Goal: Task Accomplishment & Management: Manage account settings

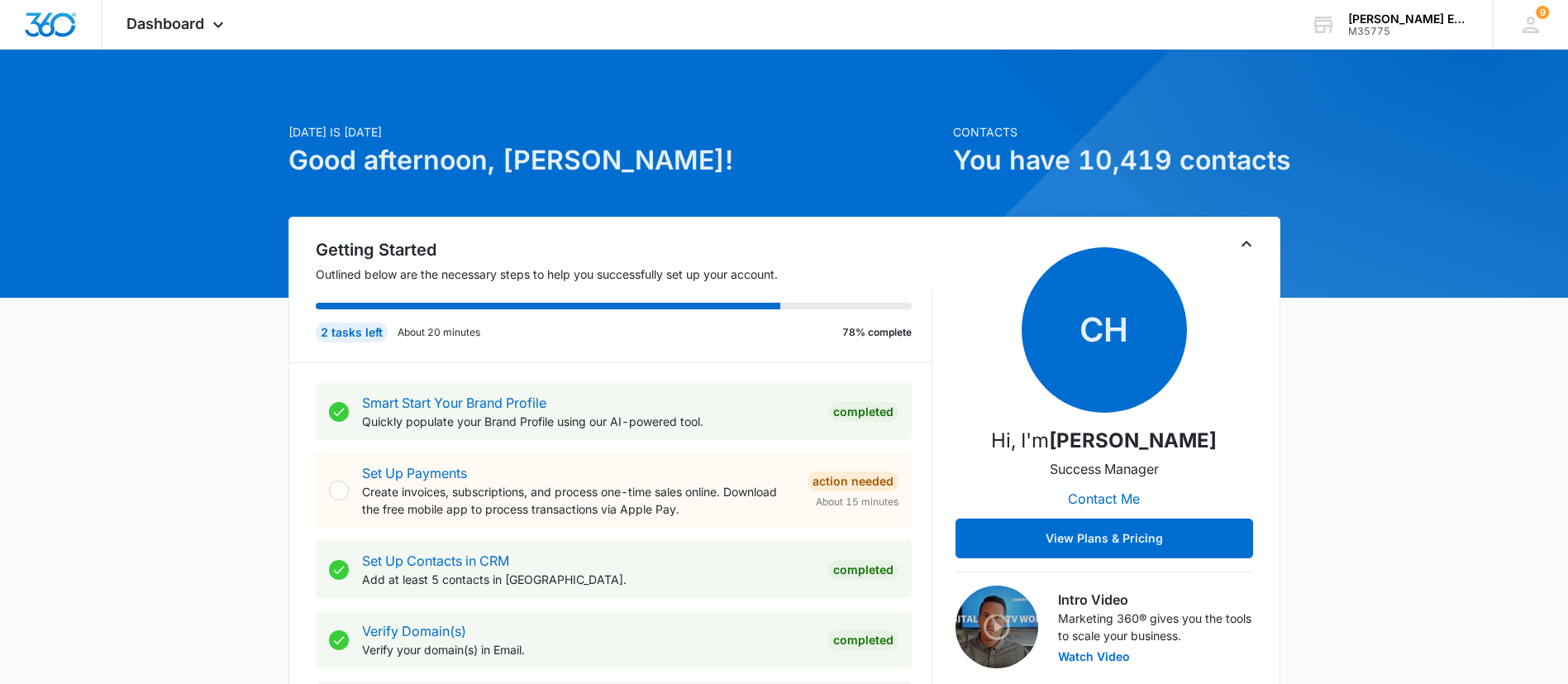
click at [198, 26] on span "Dashboard" at bounding box center [165, 23] width 77 height 17
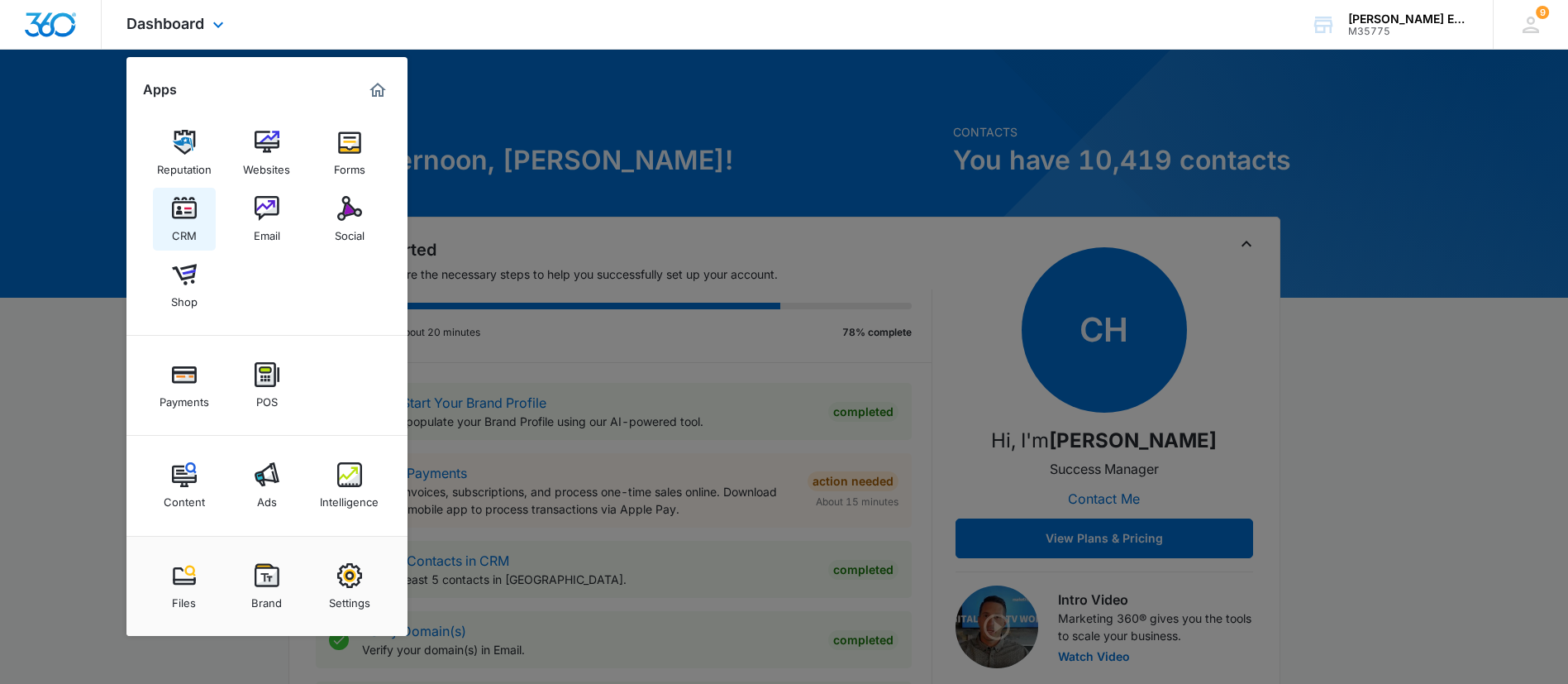
click at [183, 214] on img at bounding box center [185, 209] width 25 height 25
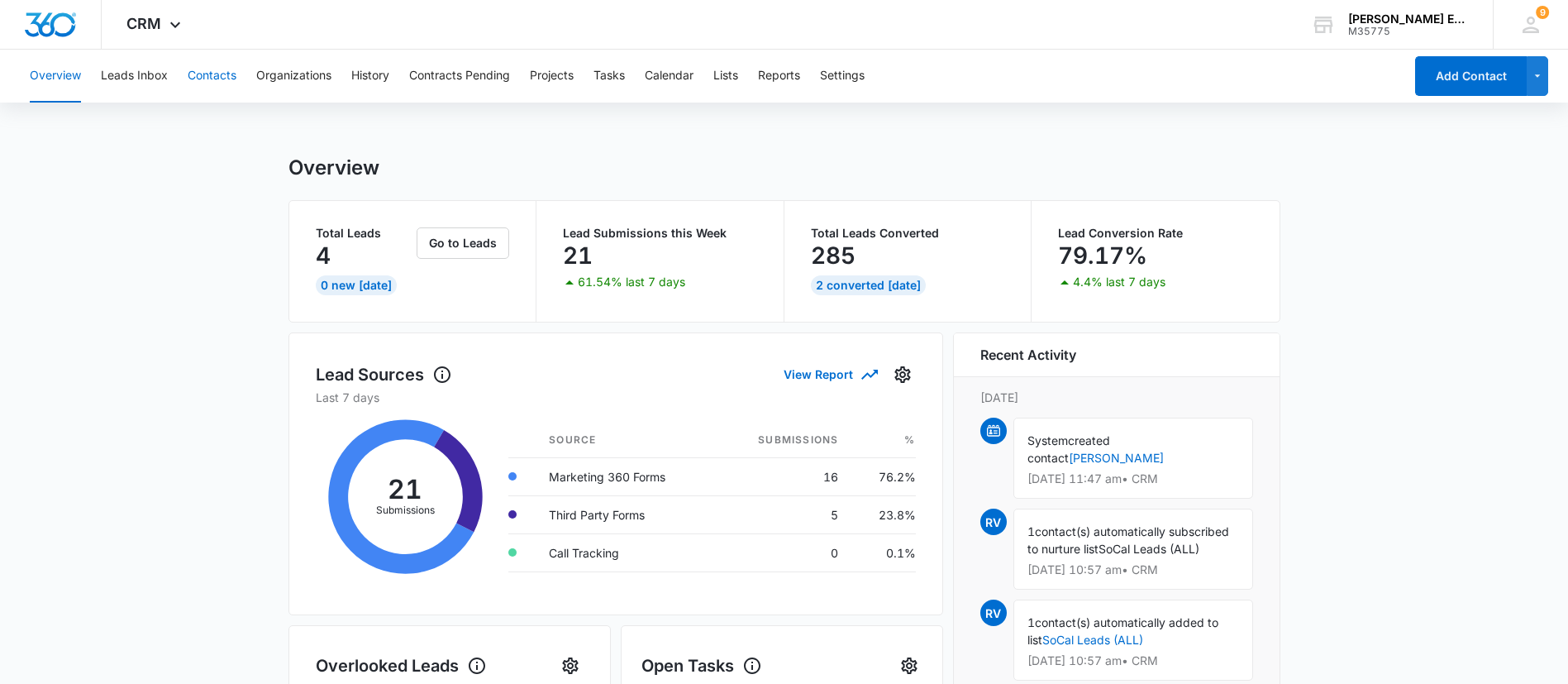
click at [215, 76] on button "Contacts" at bounding box center [212, 75] width 48 height 53
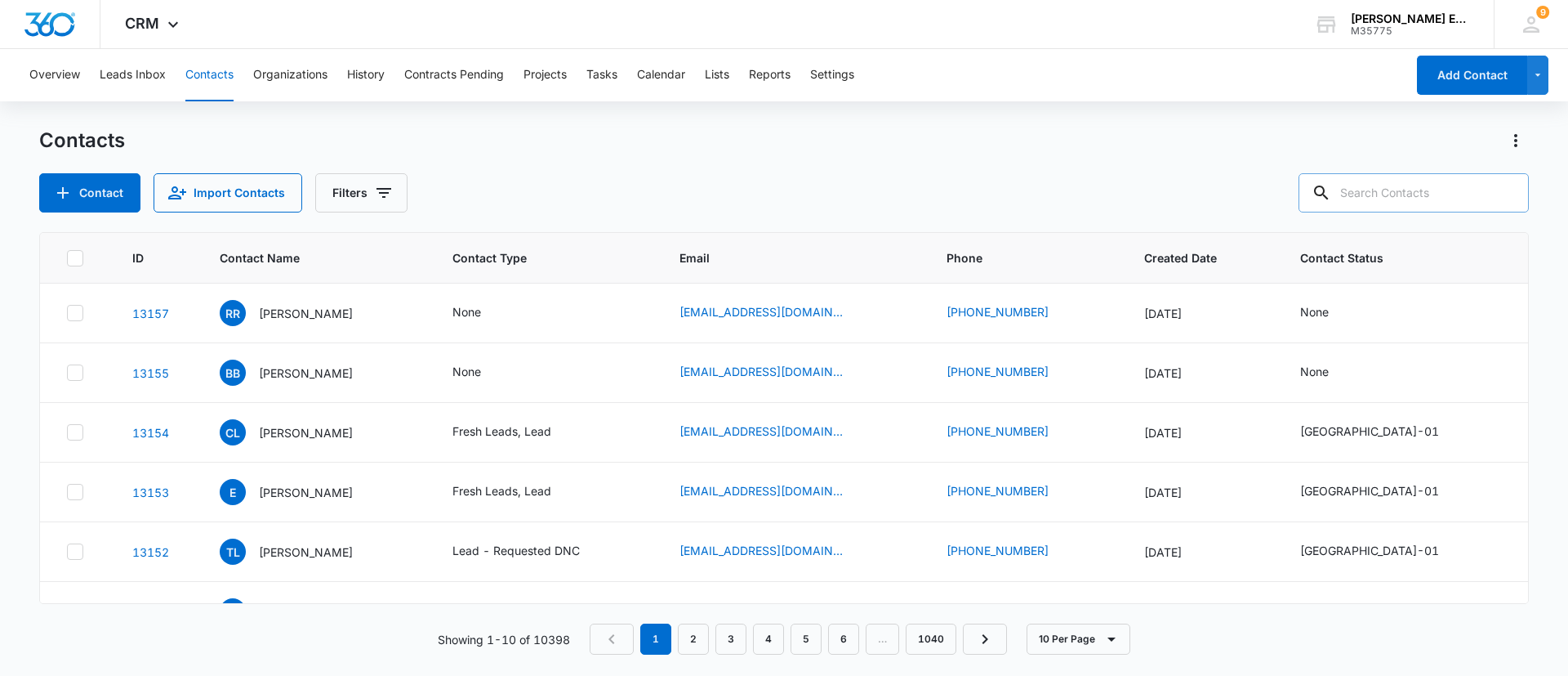
paste input "Renato Ruvalcaba"
type input "Renato Ruvalcaba"
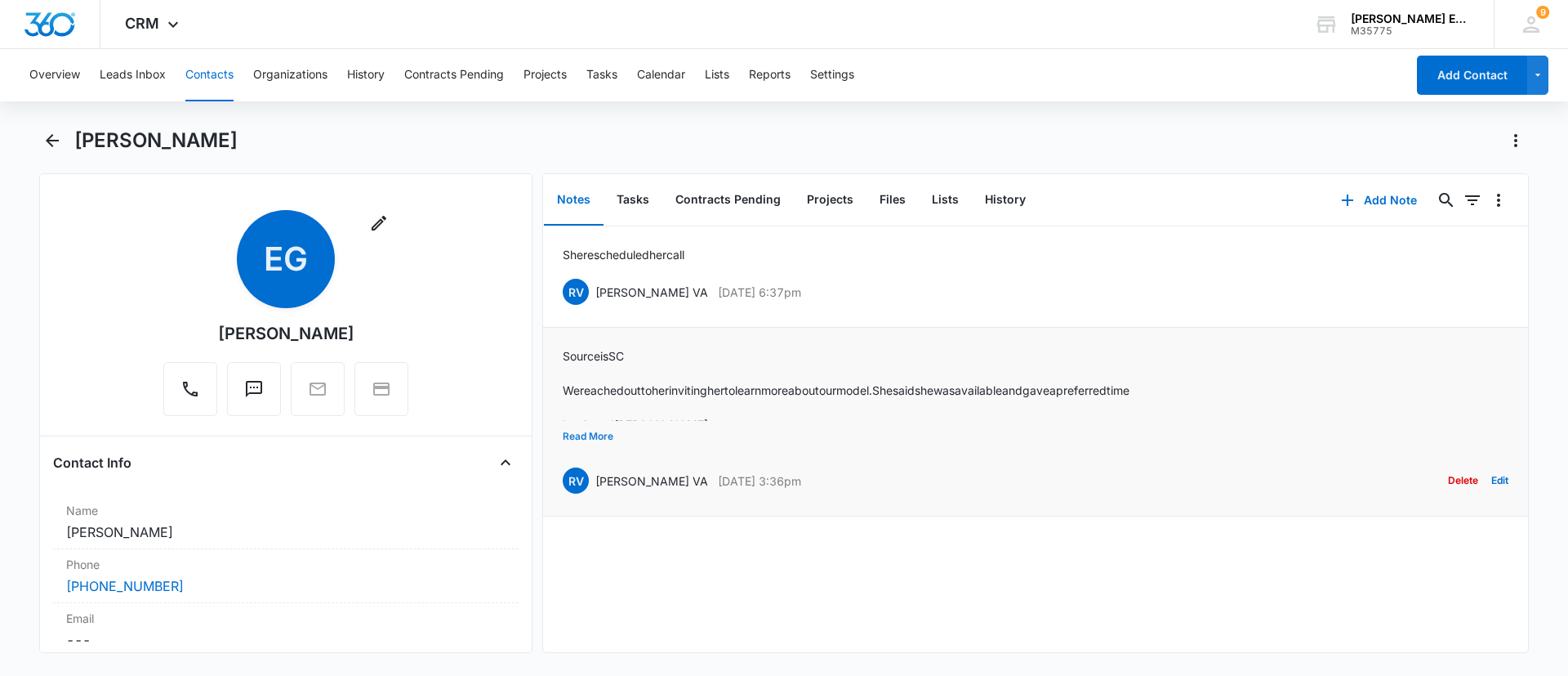
click at [595, 442] on button "Read More" at bounding box center [588, 436] width 51 height 31
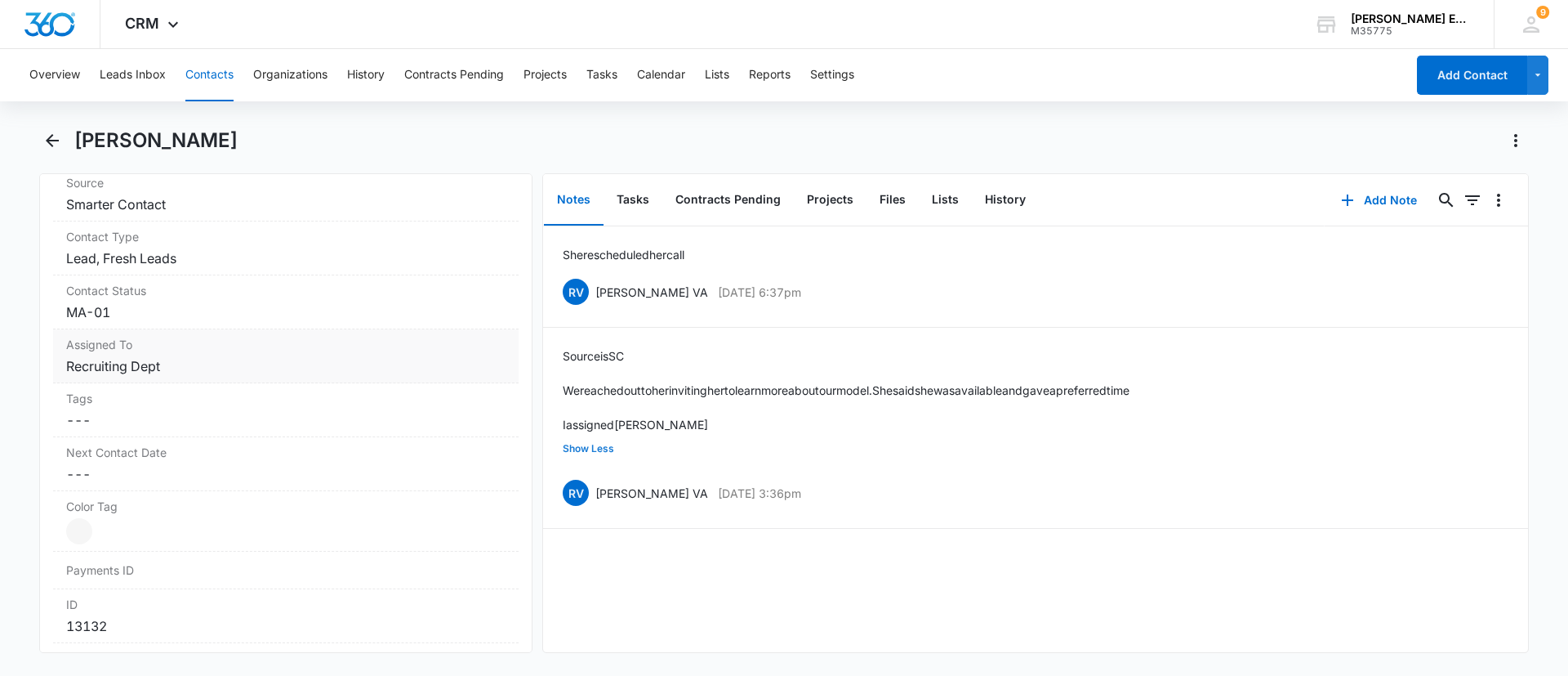
scroll to position [735, 0]
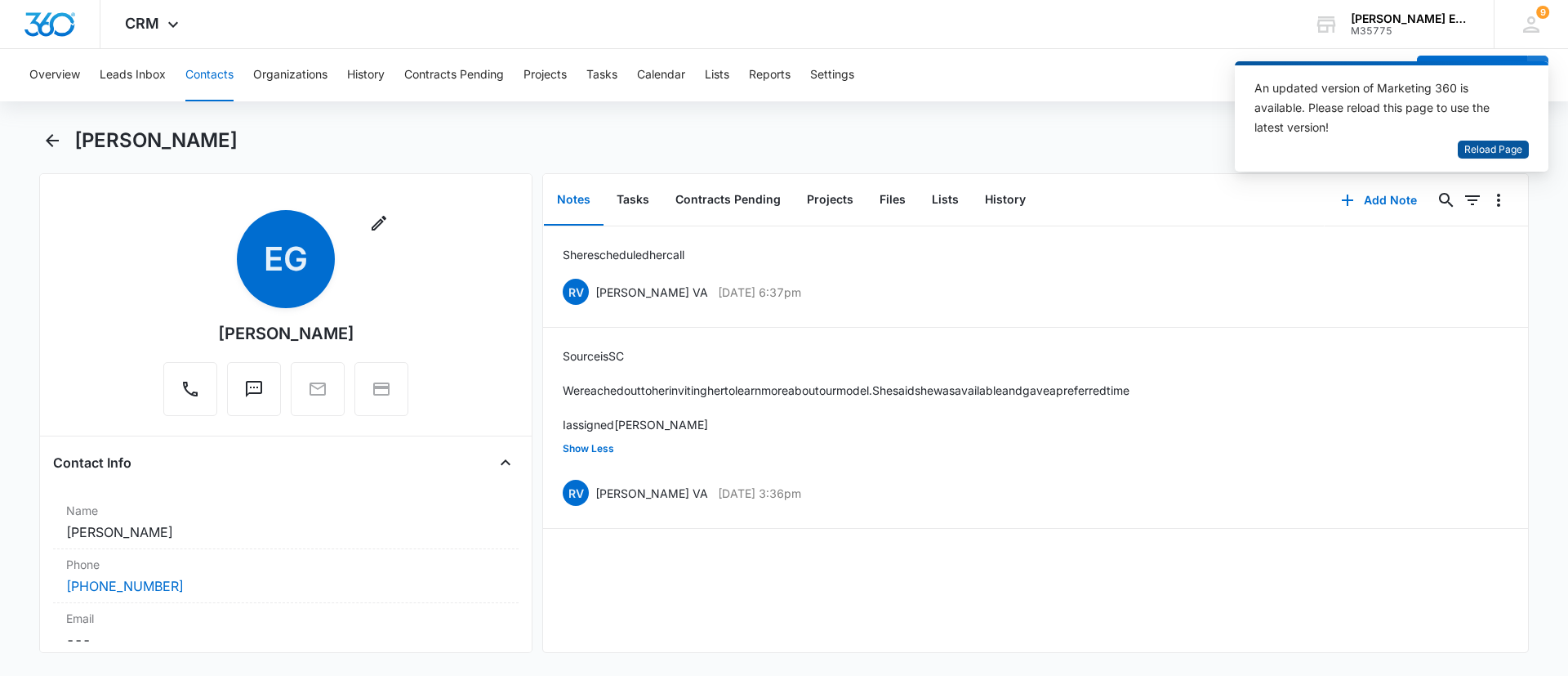
scroll to position [735, 0]
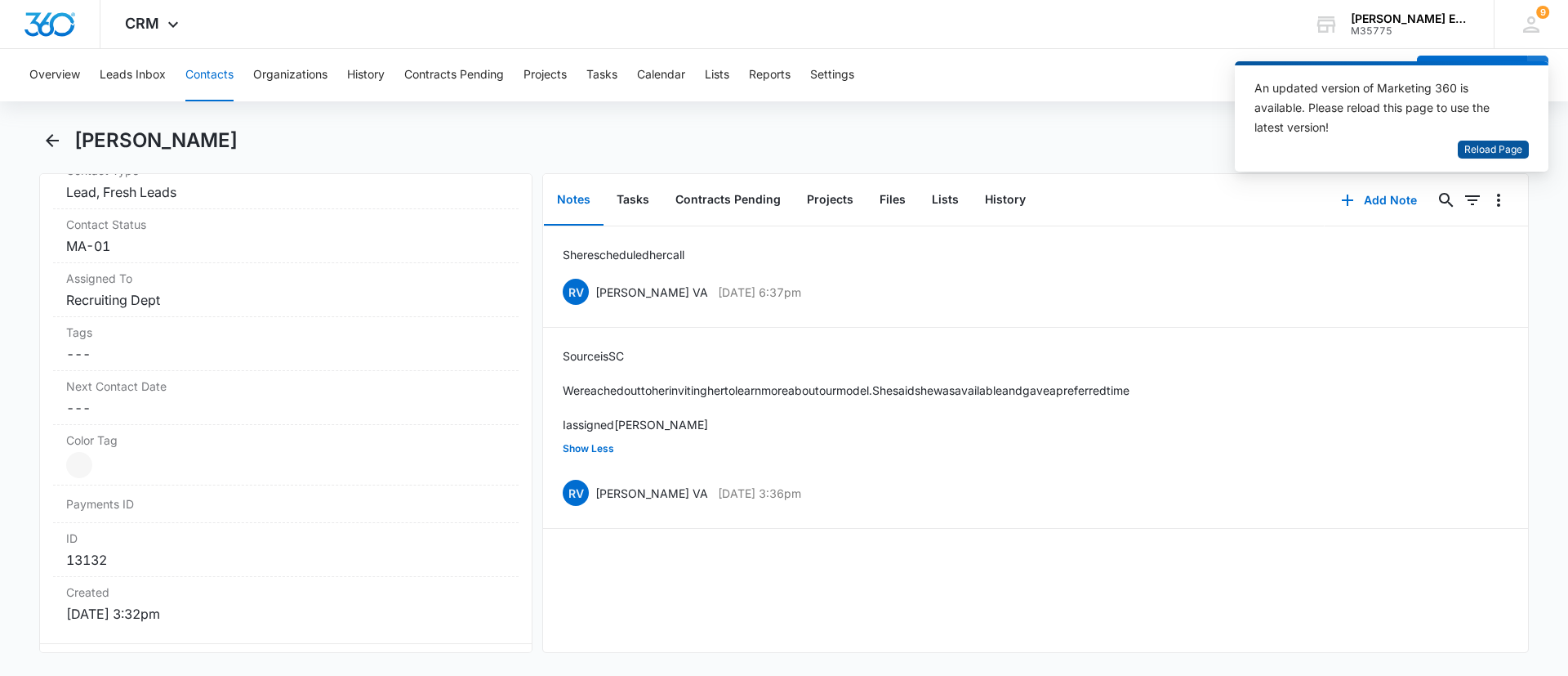
click at [1482, 152] on span "Reload Page" at bounding box center [1493, 150] width 58 height 15
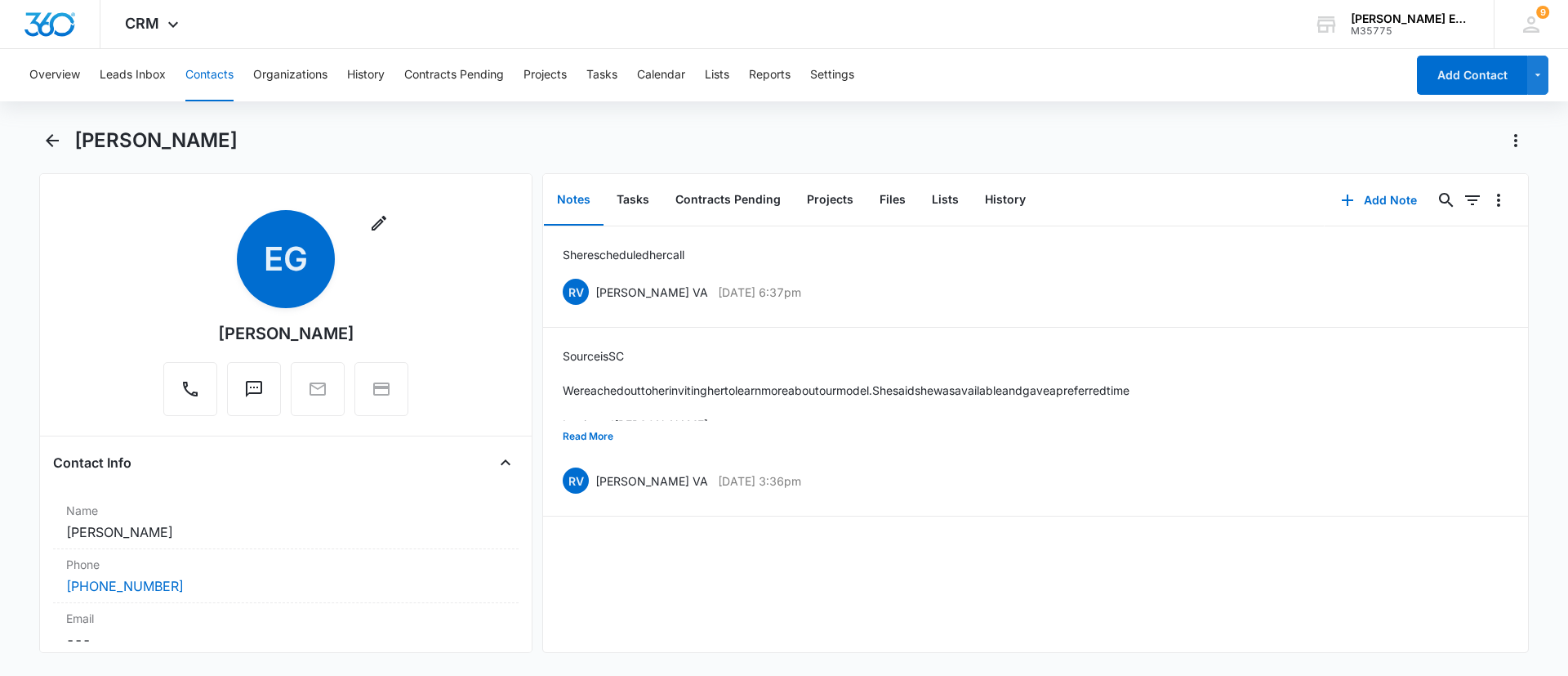
click at [205, 80] on button "Contacts" at bounding box center [209, 75] width 48 height 53
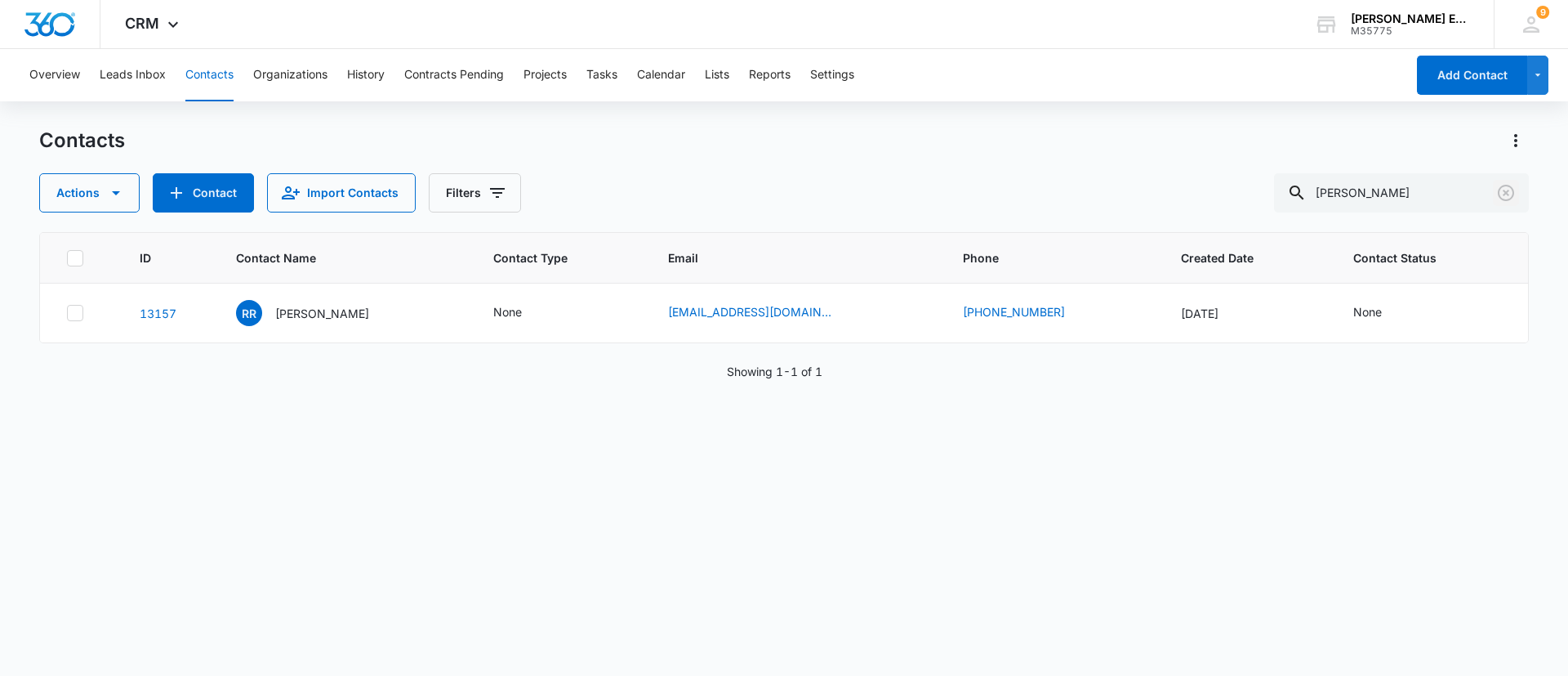
drag, startPoint x: 1510, startPoint y: 190, endPoint x: 1431, endPoint y: 225, distance: 86.4
click at [1498, 197] on icon "Clear" at bounding box center [1506, 192] width 20 height 20
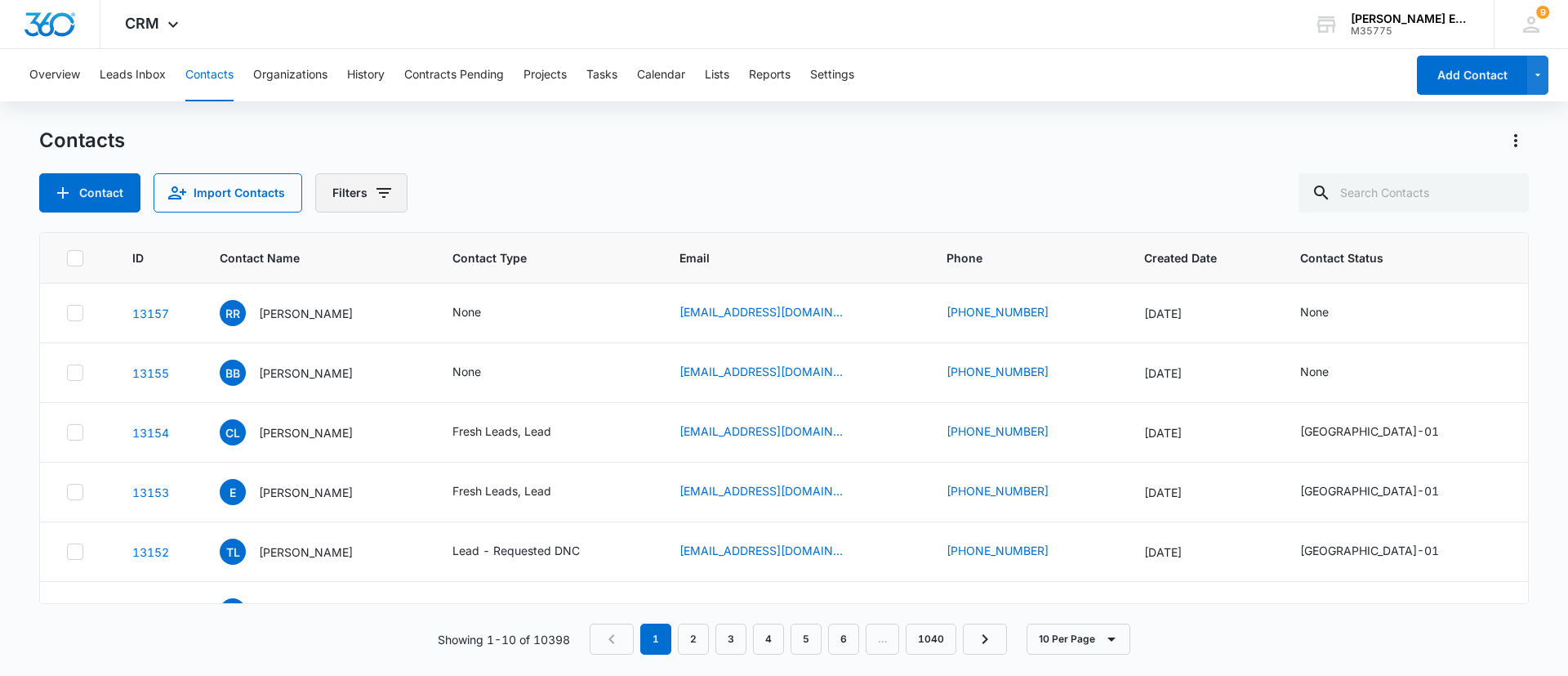
click at [349, 192] on button "Filters" at bounding box center [361, 192] width 93 height 39
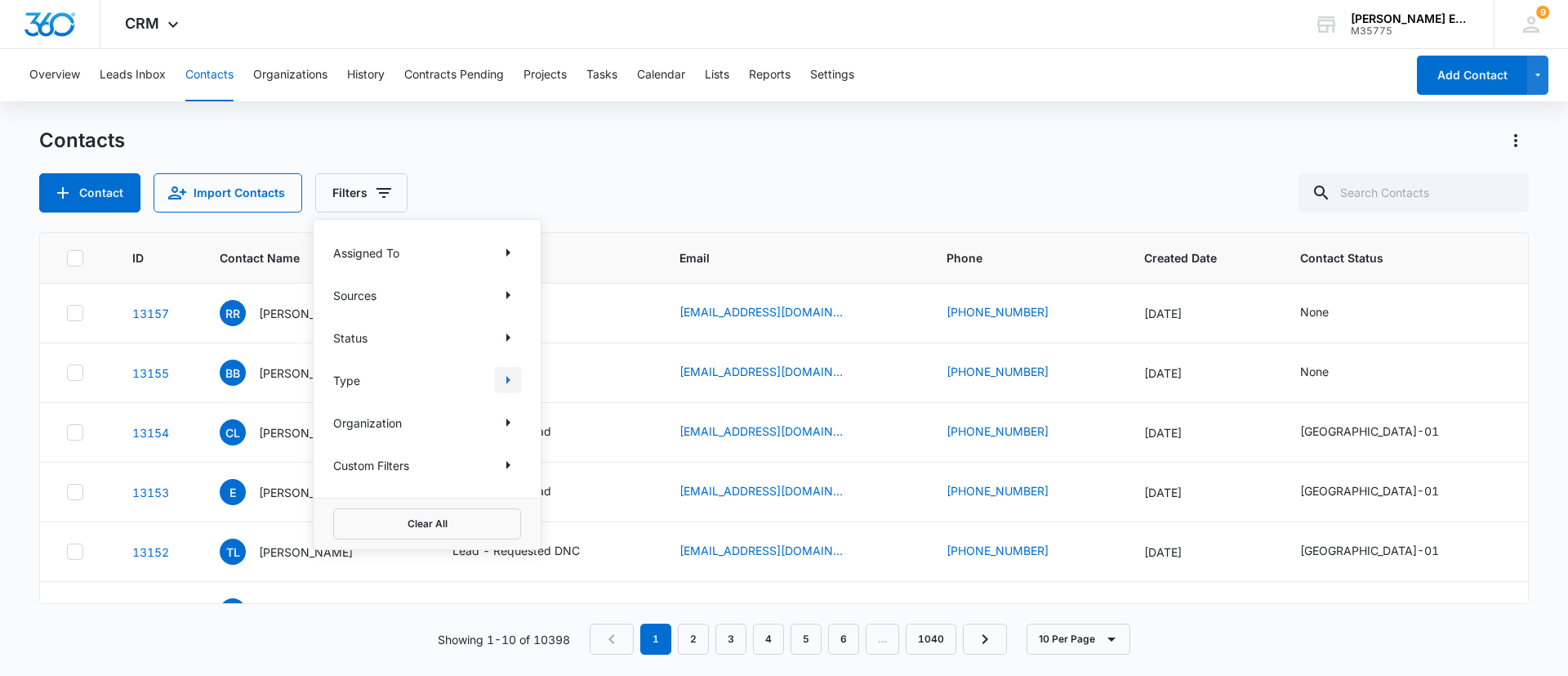
click at [504, 373] on icon "Show Type filters" at bounding box center [507, 380] width 20 height 20
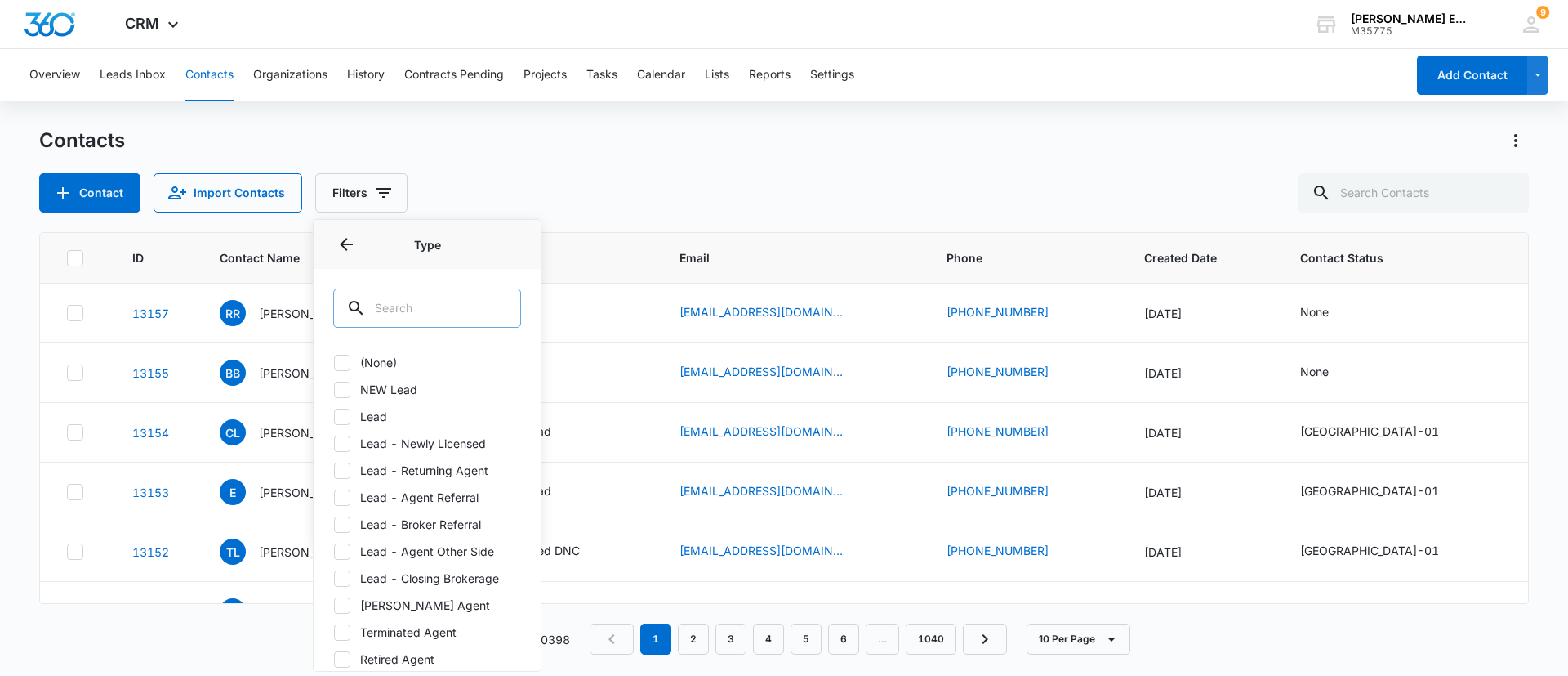
click at [443, 295] on input "text" at bounding box center [427, 308] width 188 height 39
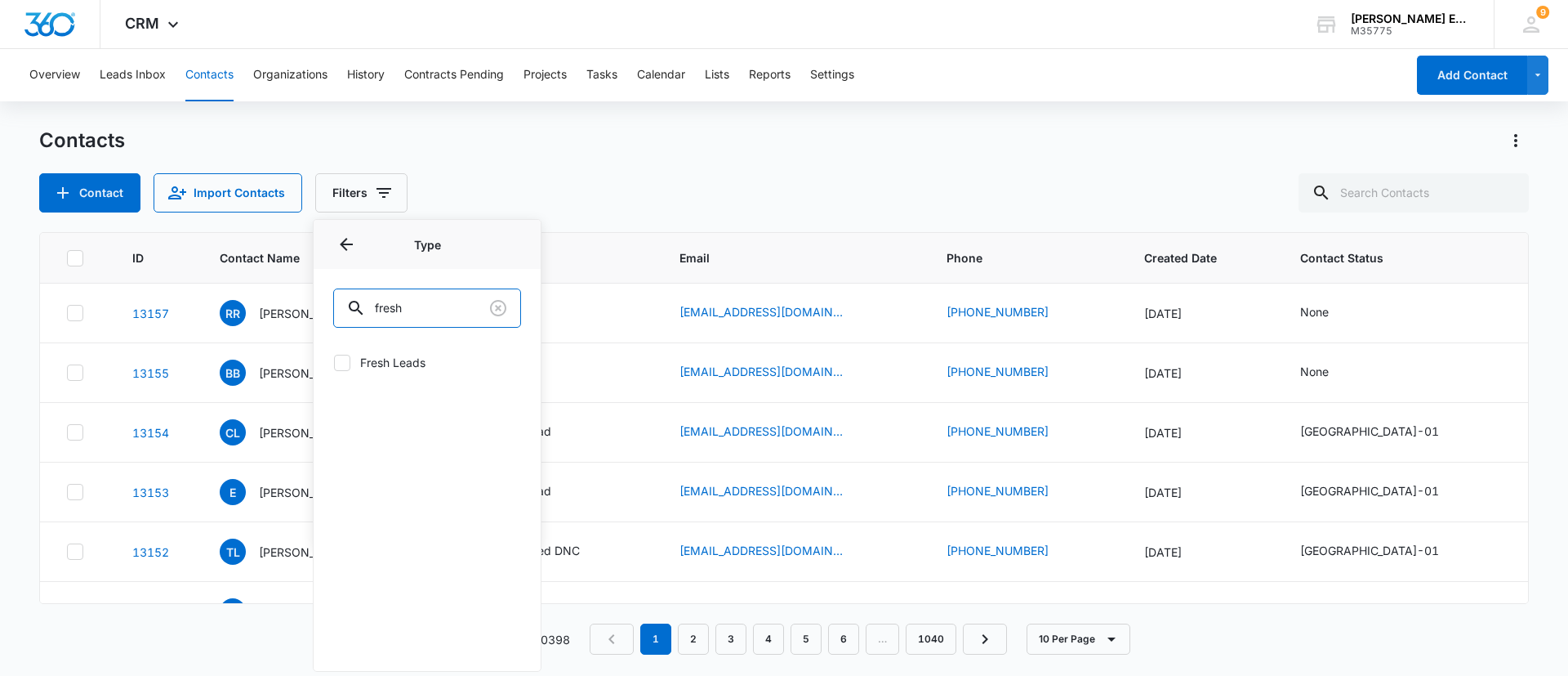
type input "fresh"
click at [401, 363] on label "Fresh Leads" at bounding box center [427, 362] width 188 height 17
click at [334, 363] on input "Fresh Leads" at bounding box center [333, 362] width 1 height 1
checkbox input "true"
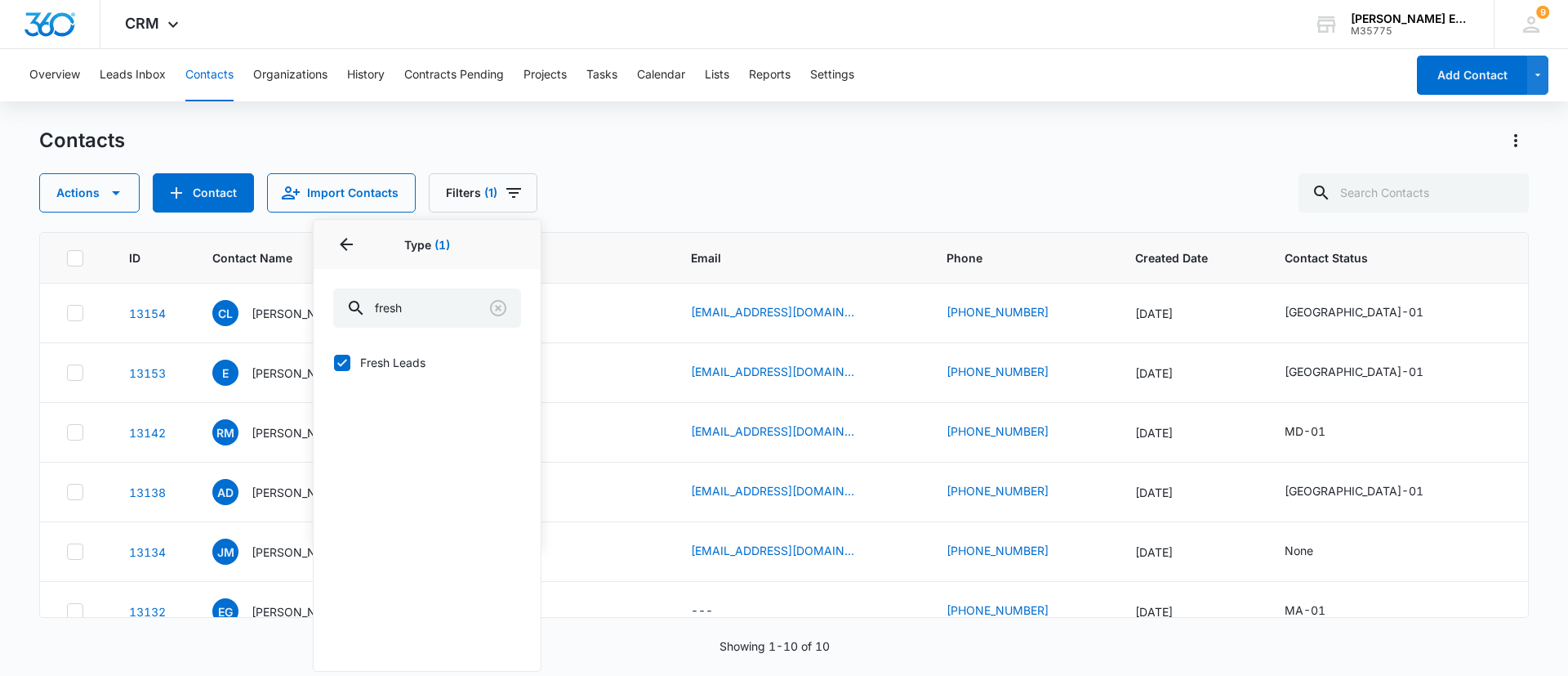
click at [1025, 157] on div "Contacts Actions Contact Import Contacts Filters (1) Assigned To Sources Status…" at bounding box center [784, 169] width 1490 height 85
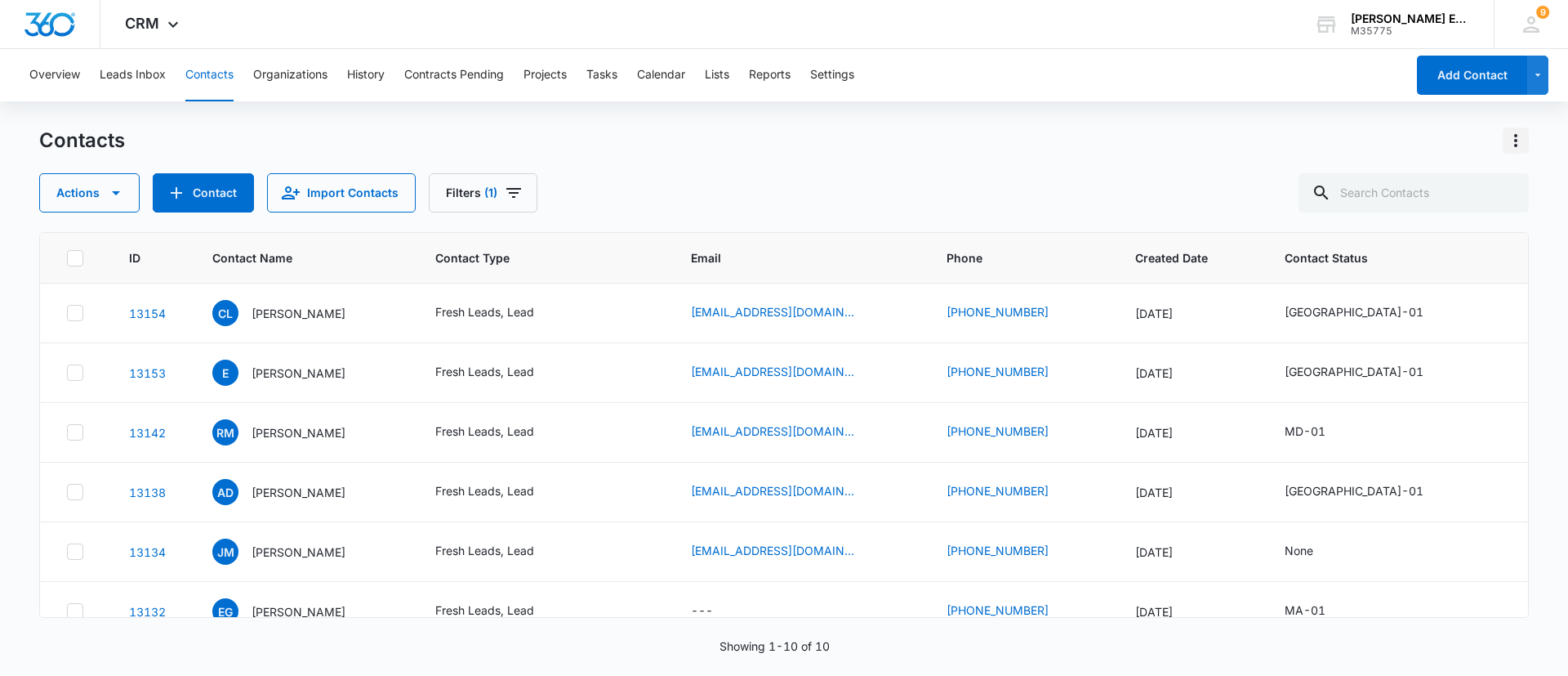
click at [1513, 143] on icon "Actions" at bounding box center [1515, 141] width 20 height 20
click at [1426, 242] on button "Export All Contacts" at bounding box center [1445, 235] width 166 height 25
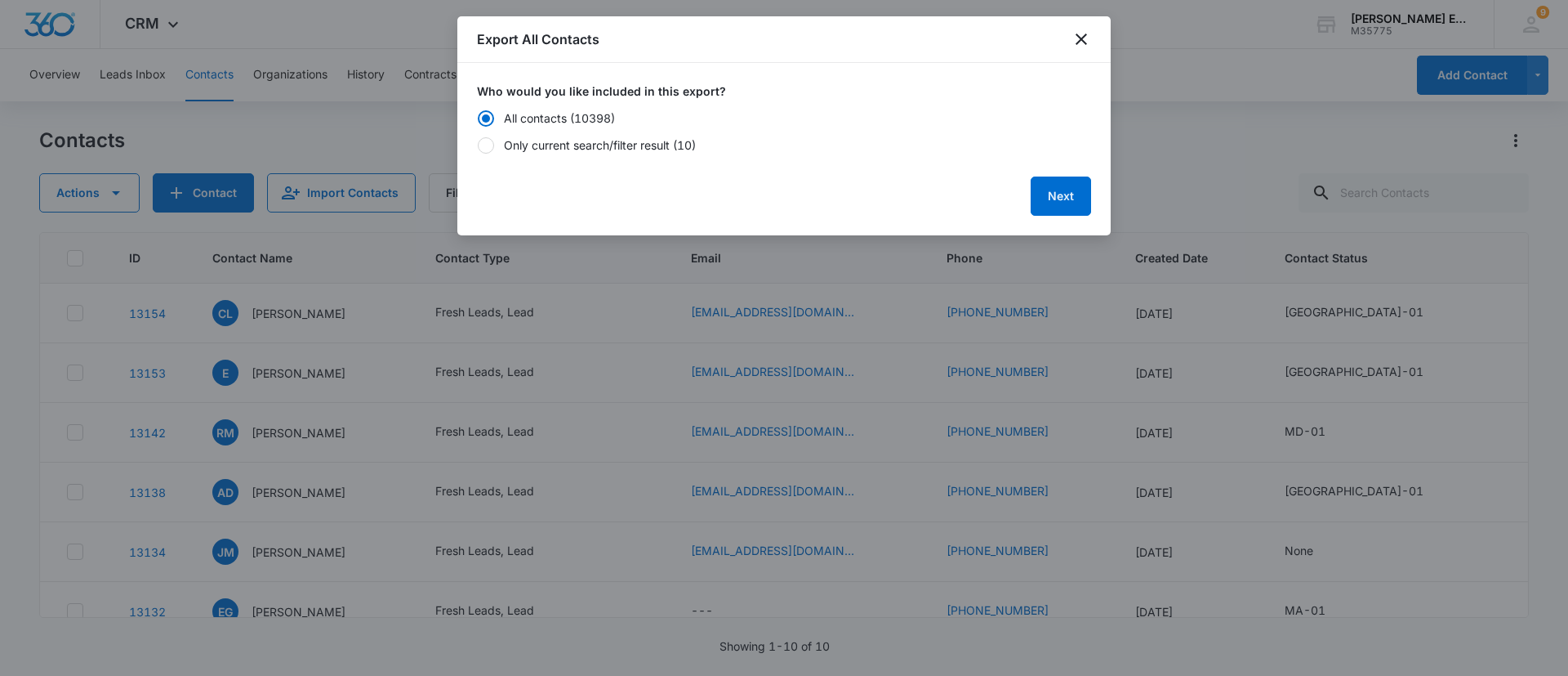
click at [486, 147] on div at bounding box center [485, 145] width 16 height 16
click at [478, 145] on input "Only current search/filter result (10)" at bounding box center [477, 144] width 1 height 1
radio input "false"
radio input "true"
click at [1045, 190] on button "Next" at bounding box center [1061, 196] width 60 height 39
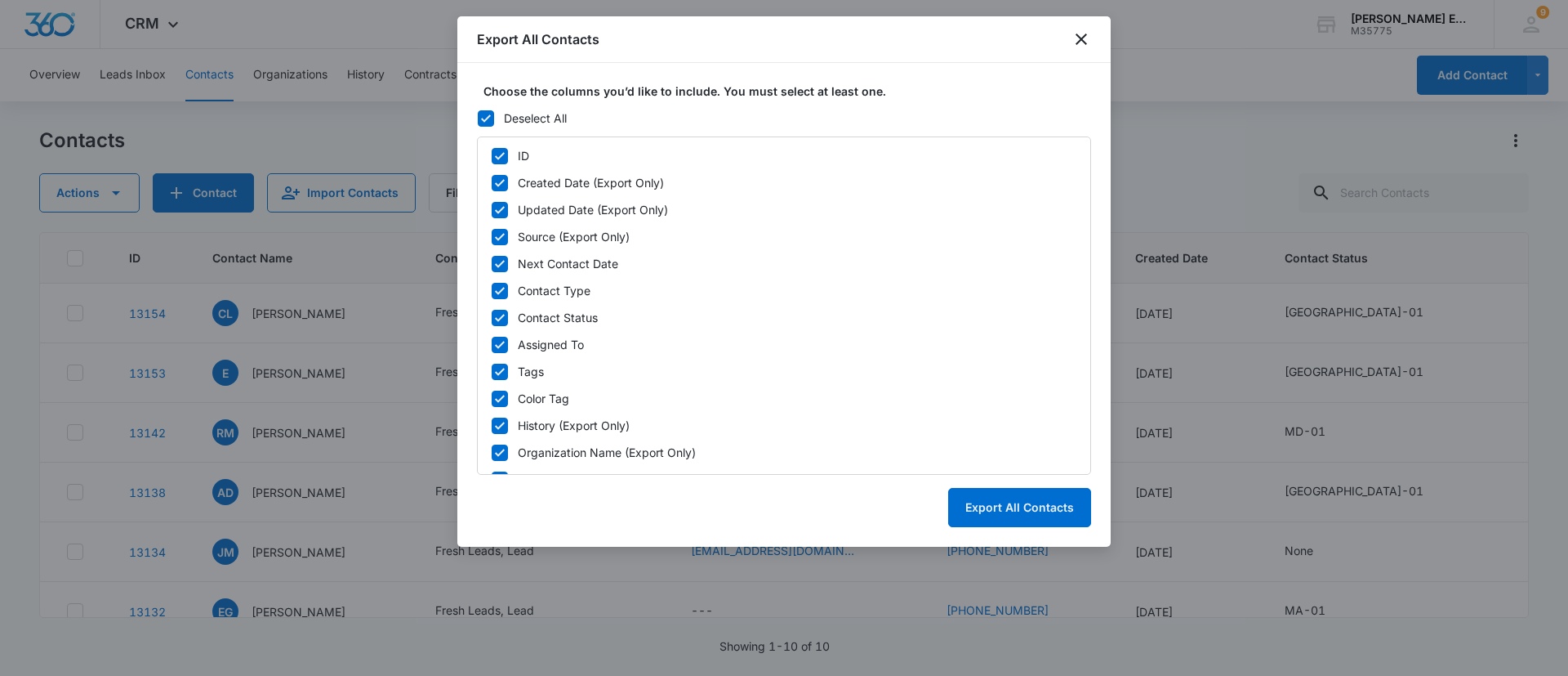
click at [1131, 71] on div at bounding box center [784, 338] width 1568 height 676
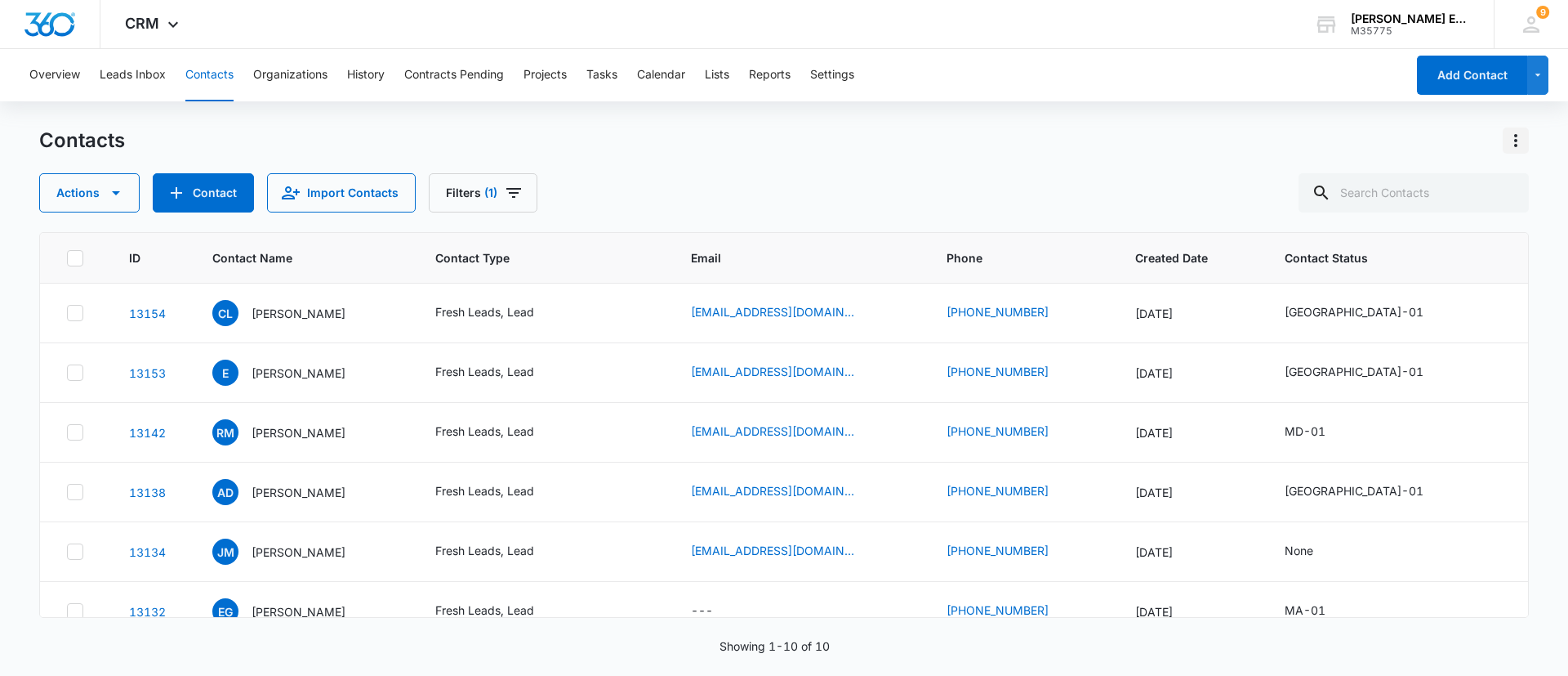
click at [1514, 143] on icon "Actions" at bounding box center [1515, 141] width 20 height 20
click at [1453, 226] on button "Export All Contacts" at bounding box center [1445, 235] width 166 height 25
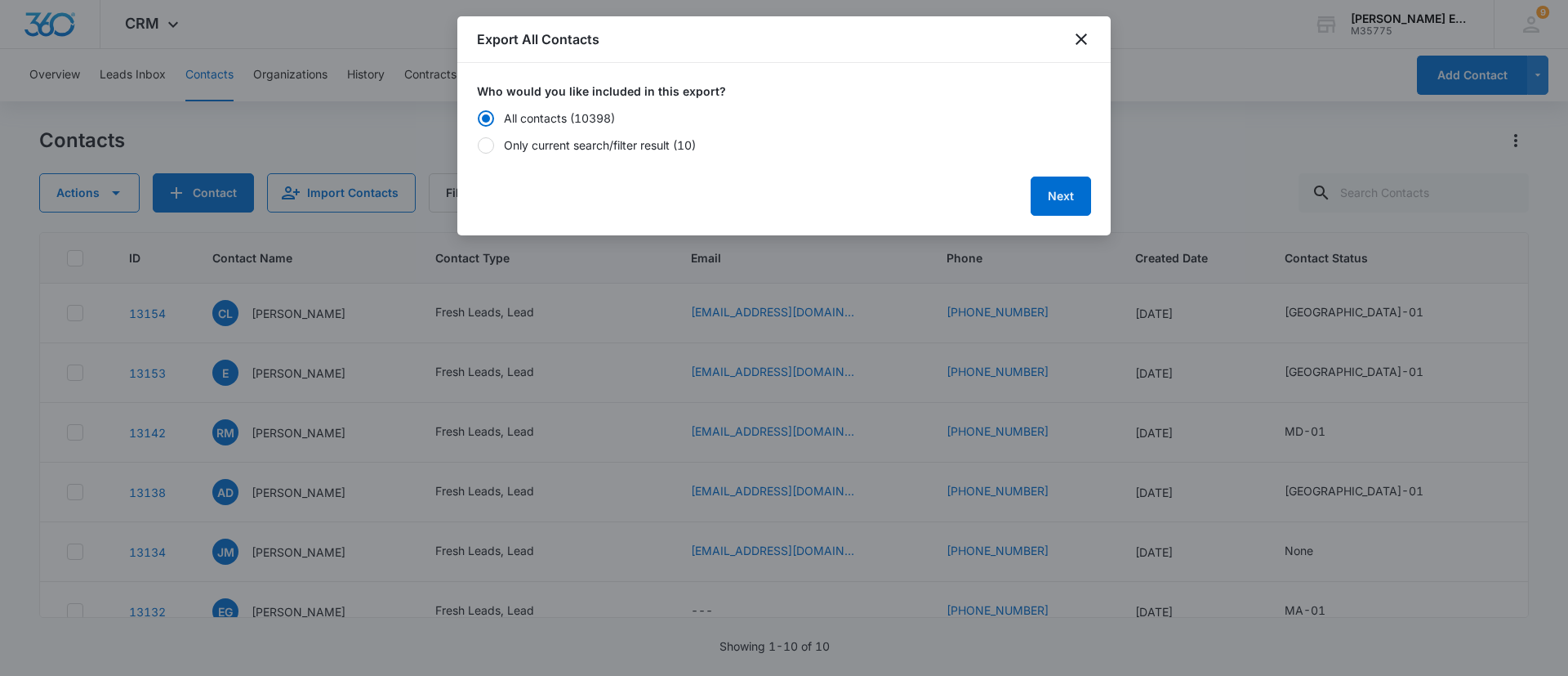
drag, startPoint x: 609, startPoint y: 147, endPoint x: 716, endPoint y: 166, distance: 108.7
click at [610, 150] on div "Only current search/filter result (10)" at bounding box center [599, 145] width 192 height 17
click at [478, 145] on input "Only current search/filter result (10)" at bounding box center [477, 144] width 1 height 1
radio input "false"
radio input "true"
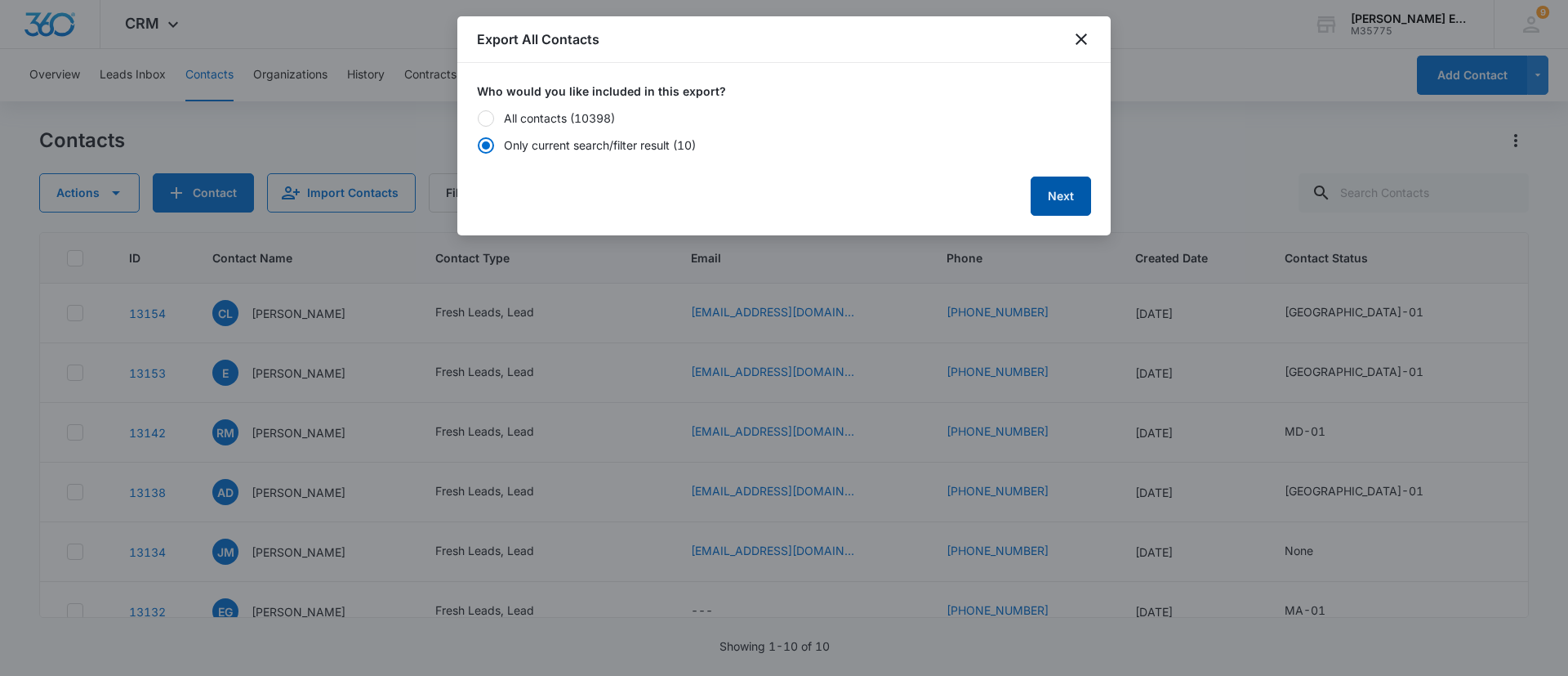
drag, startPoint x: 1056, startPoint y: 193, endPoint x: 863, endPoint y: 253, distance: 202.1
click at [1056, 196] on button "Next" at bounding box center [1061, 196] width 60 height 39
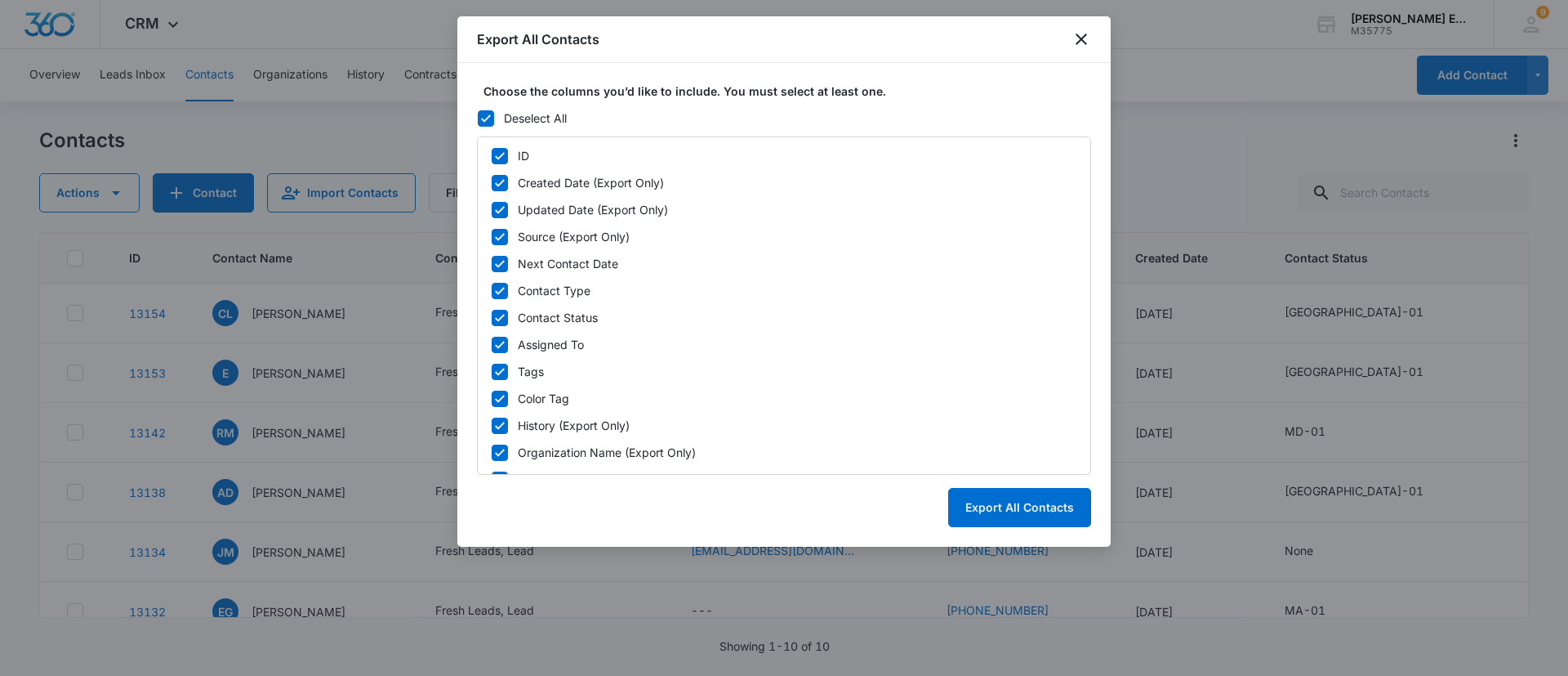
click at [486, 119] on icon at bounding box center [485, 119] width 10 height 8
click at [478, 119] on input "Deselect All" at bounding box center [477, 118] width 1 height 1
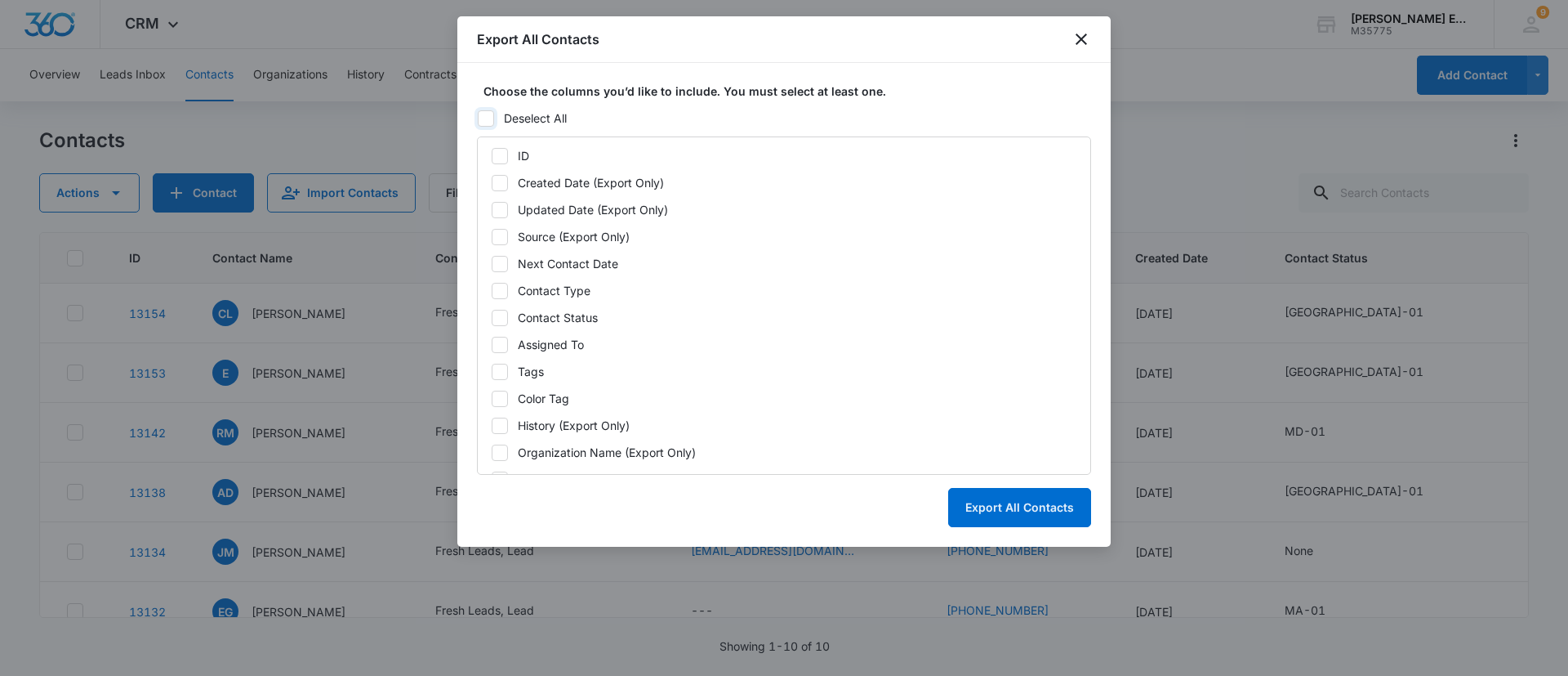
checkbox input "false"
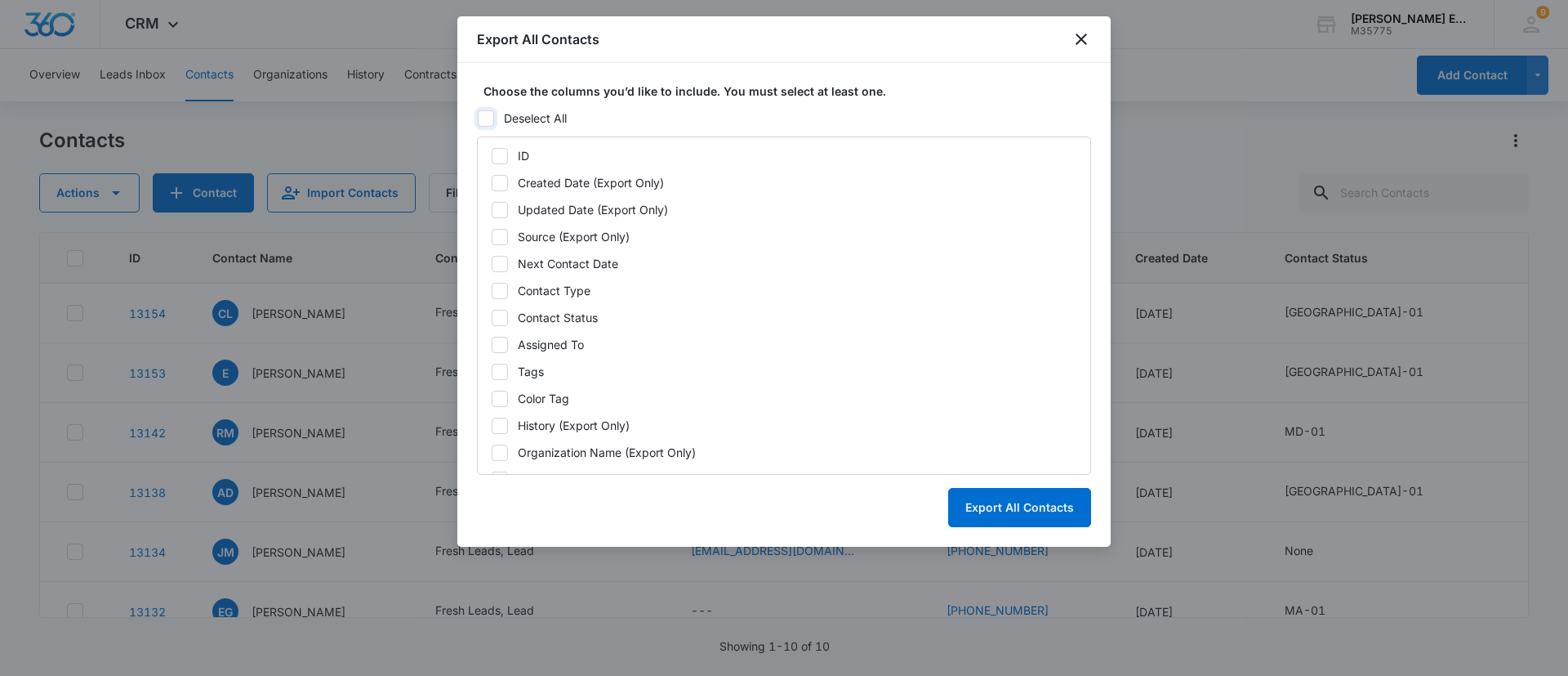
checkbox input "false"
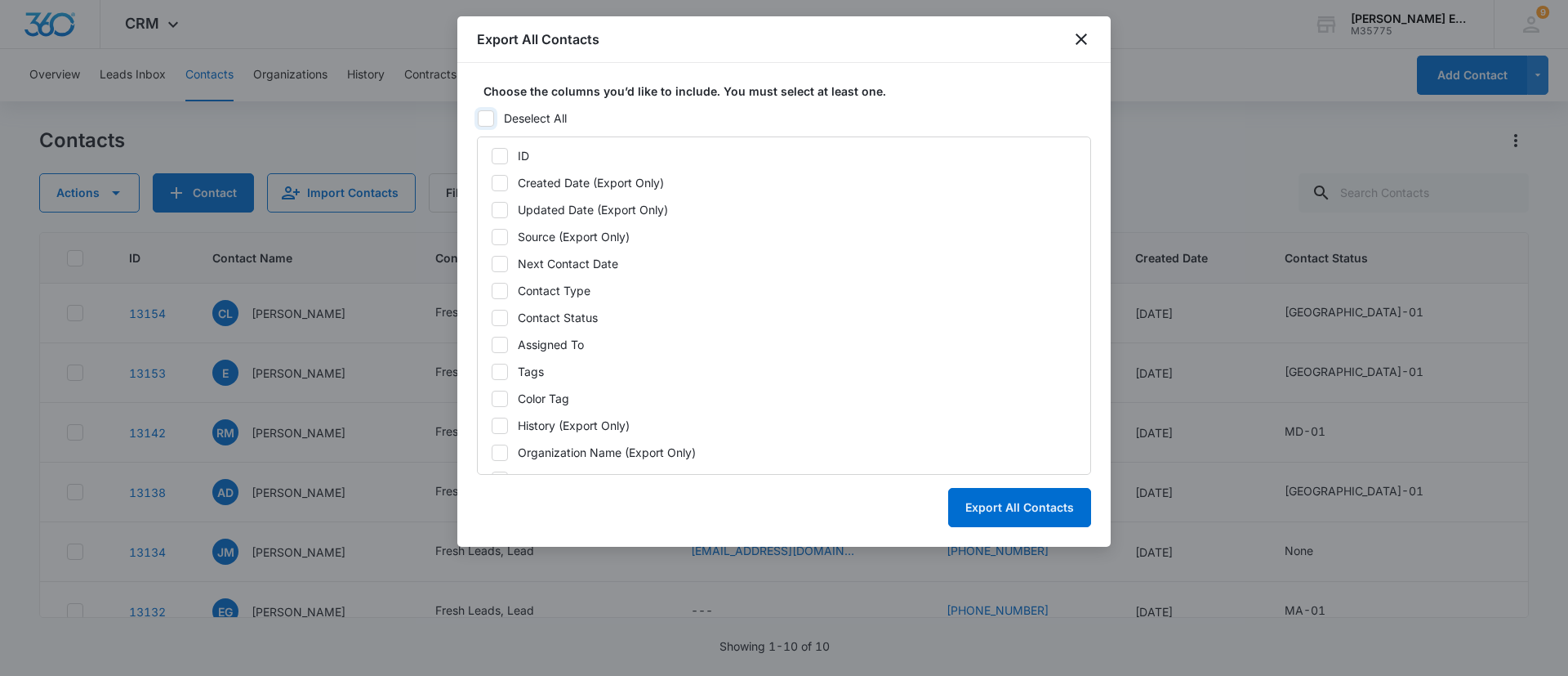
checkbox input "false"
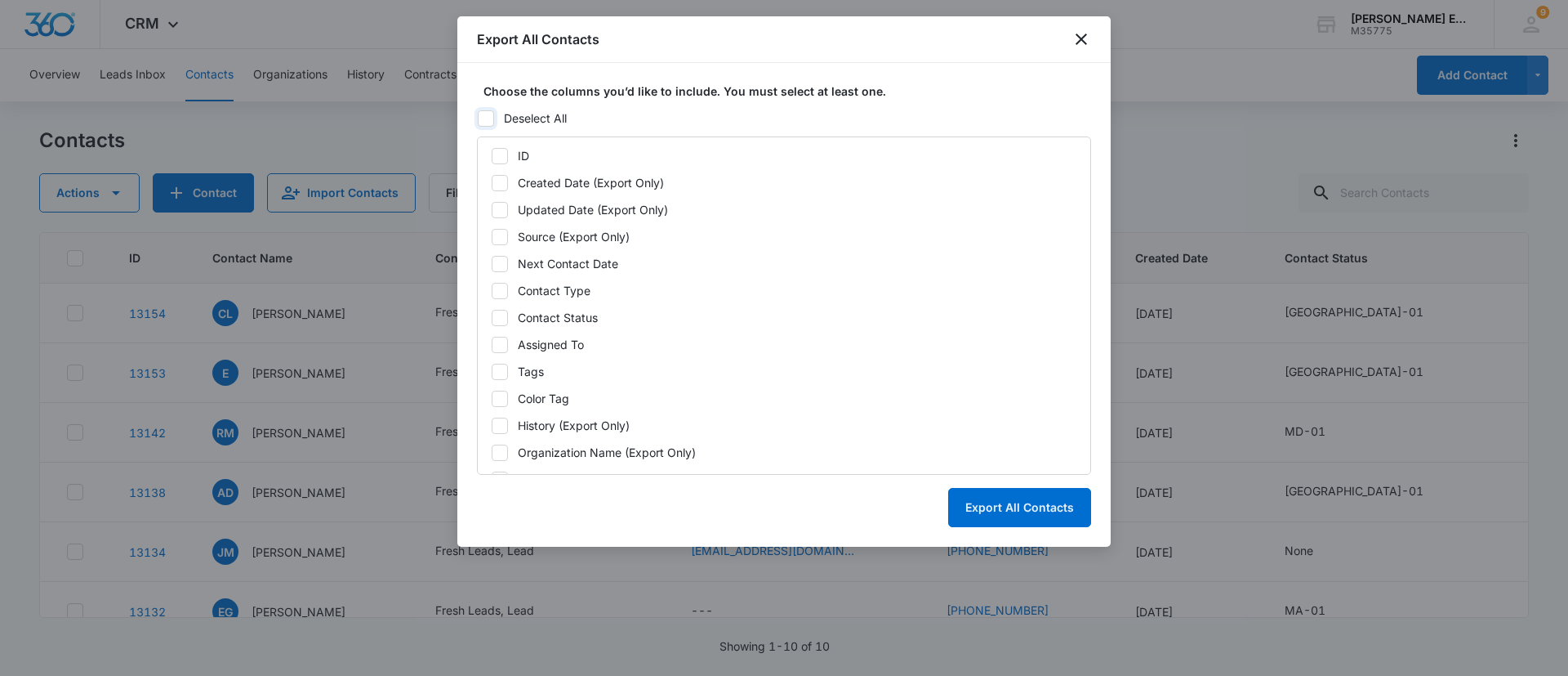
checkbox input "false"
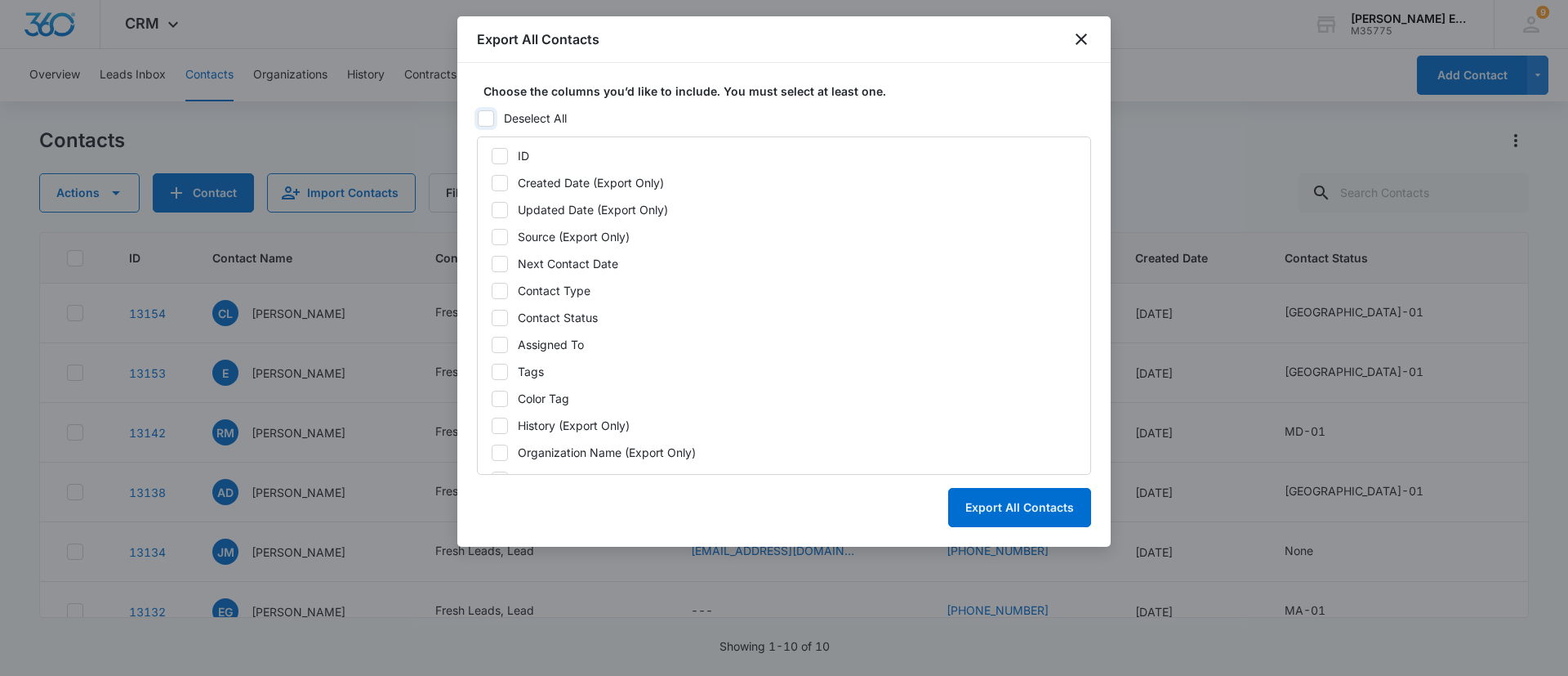
checkbox input "false"
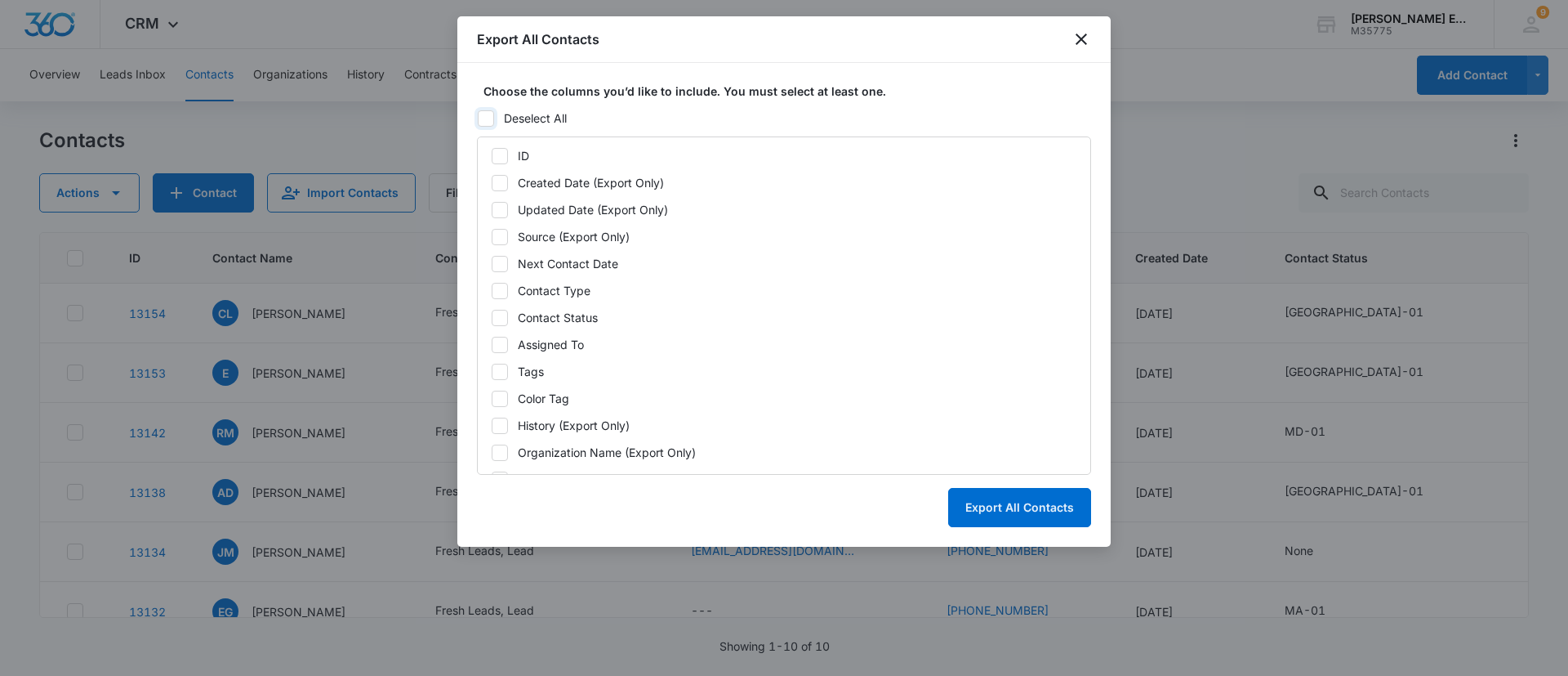
checkbox input "false"
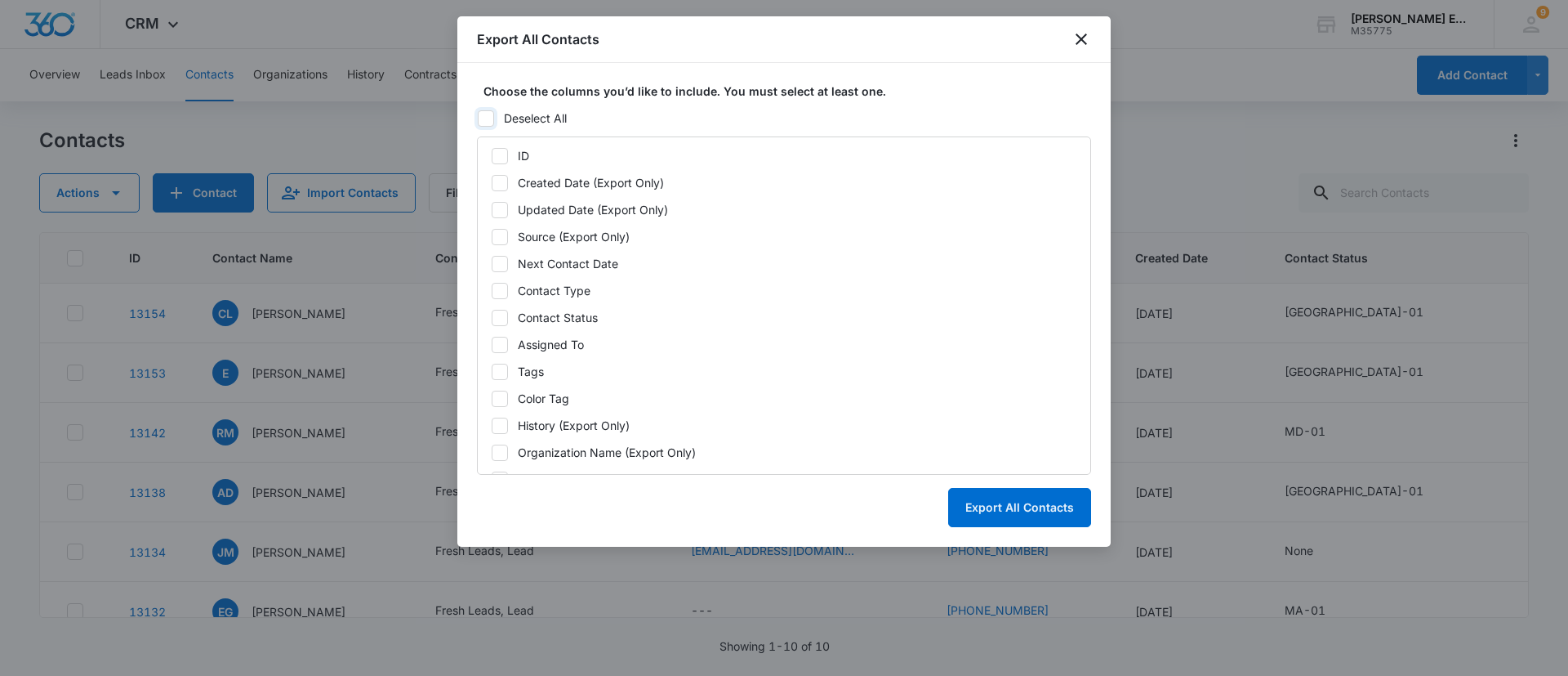
checkbox input "false"
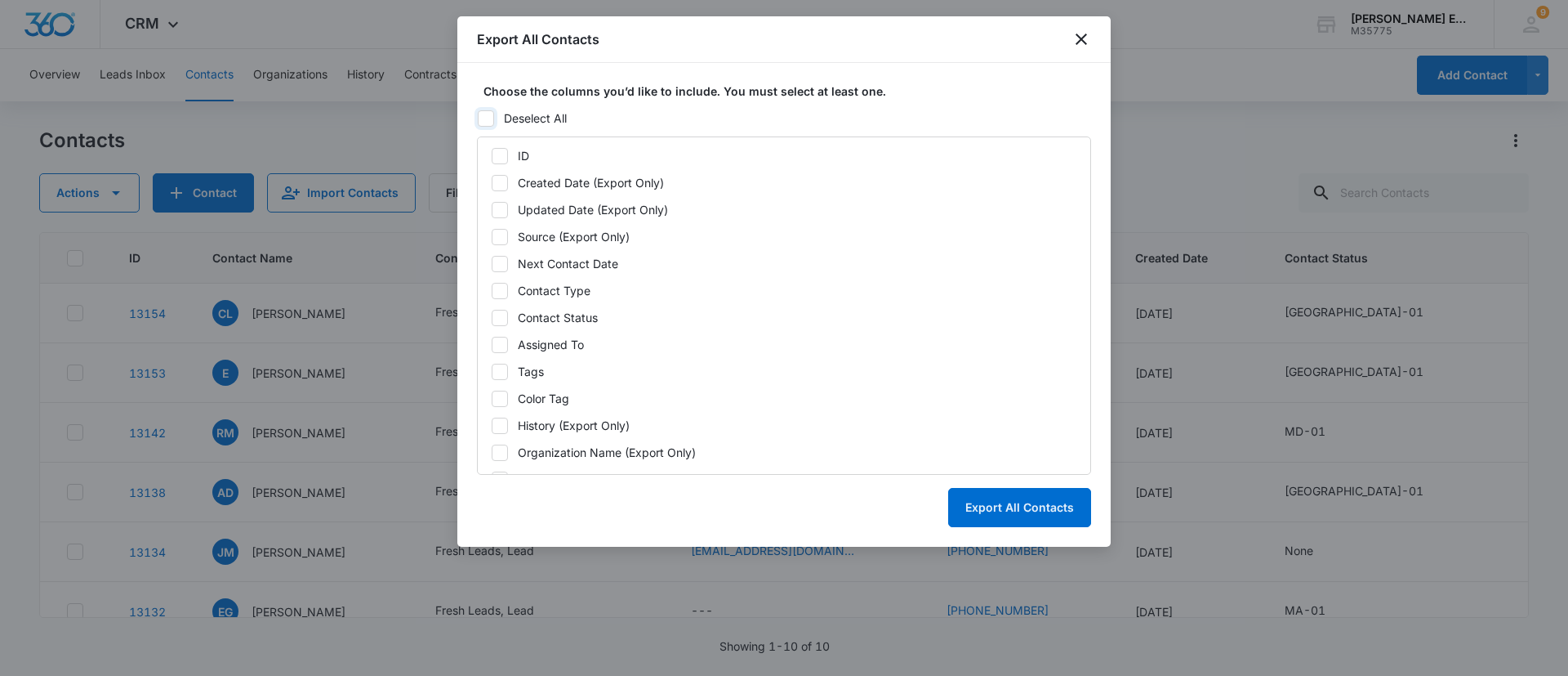
checkbox input "false"
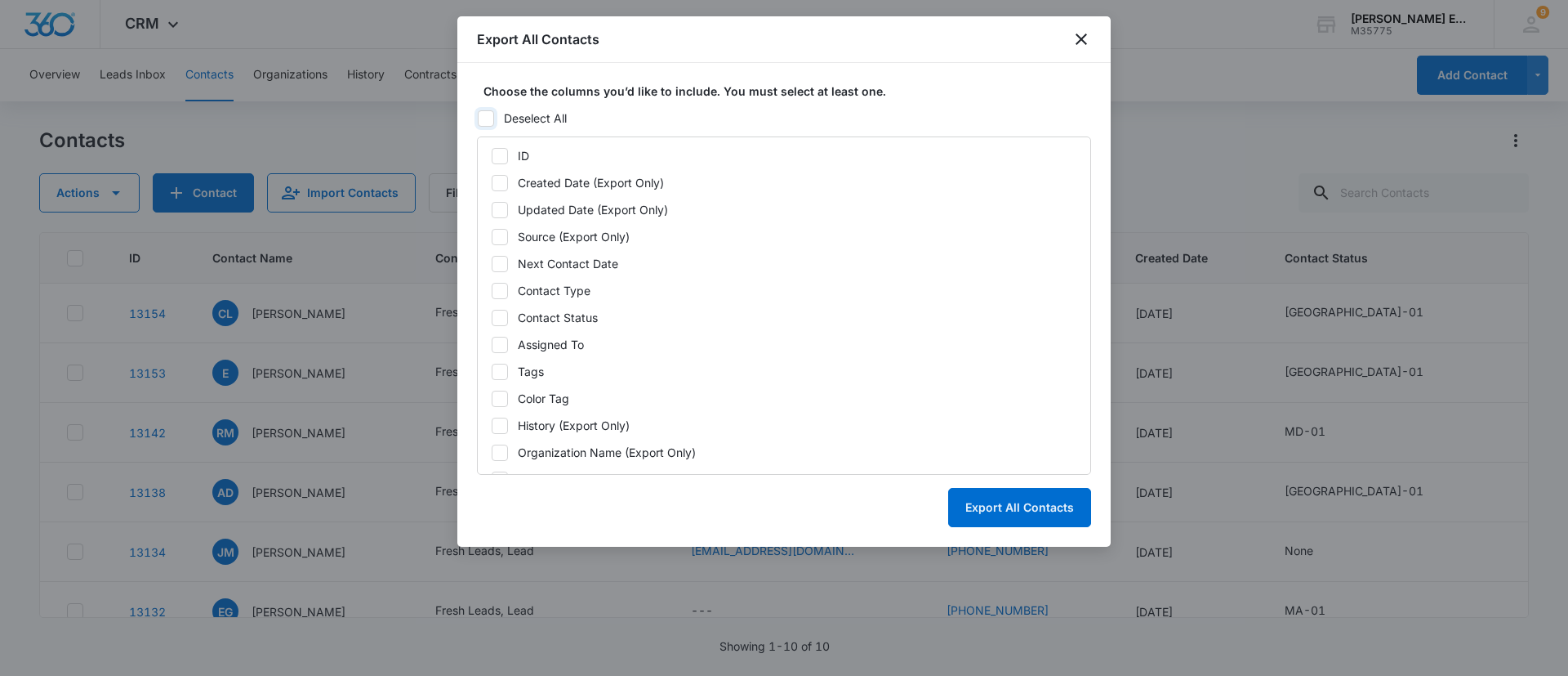
checkbox input "false"
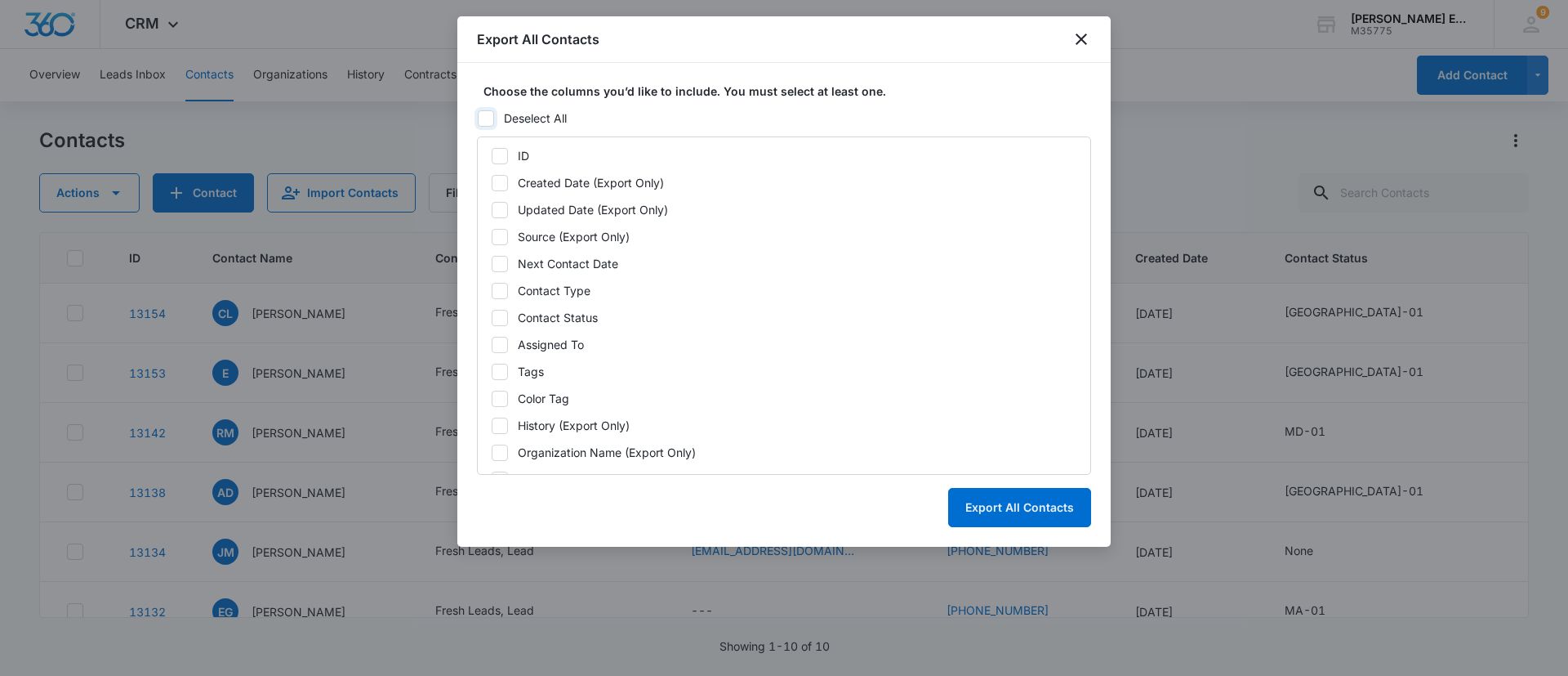
checkbox input "false"
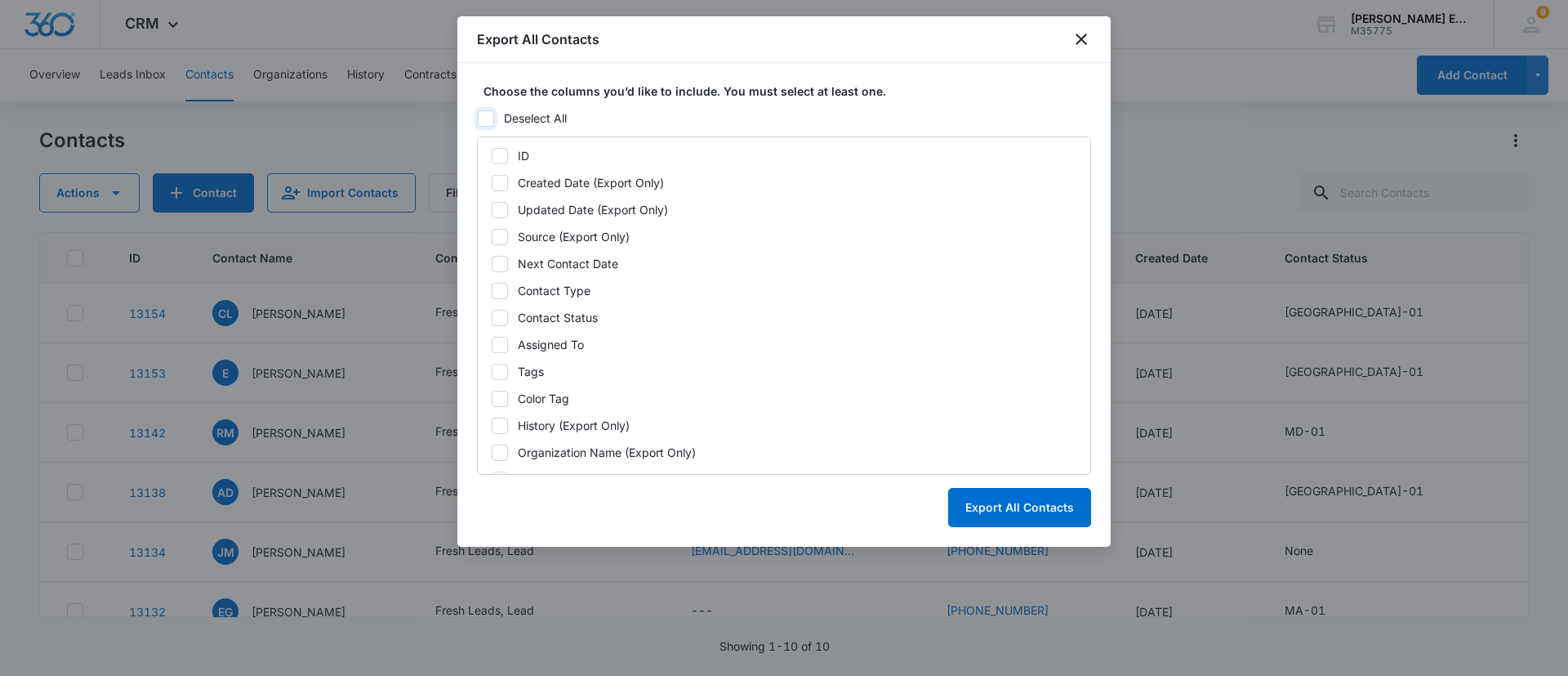
checkbox input "false"
click at [497, 291] on icon at bounding box center [500, 291] width 10 height 8
click at [492, 291] on input "Contact Type" at bounding box center [491, 290] width 1 height 1
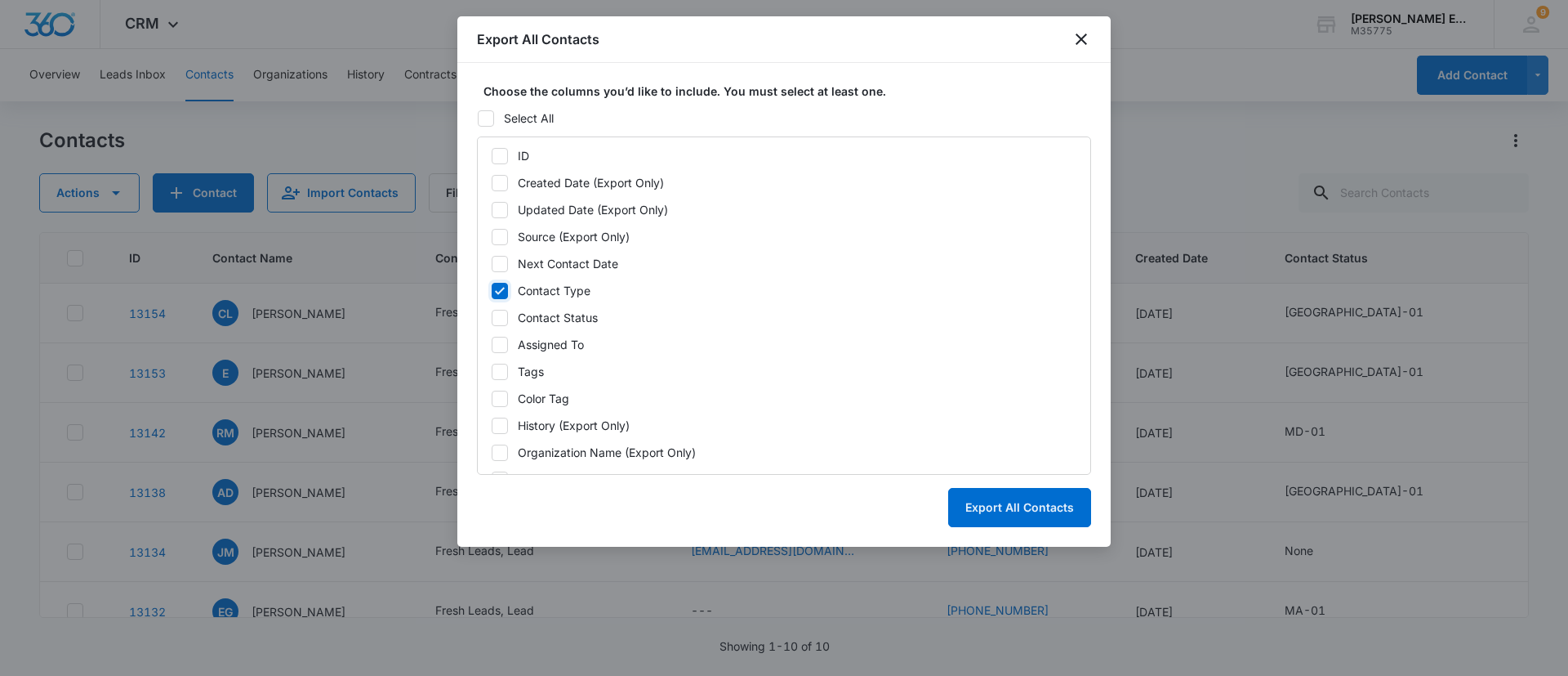
checkbox input "true"
click at [499, 313] on icon at bounding box center [499, 317] width 14 height 14
click at [492, 317] on input "Contact Status" at bounding box center [491, 317] width 1 height 1
checkbox input "true"
click at [500, 380] on label "Tags" at bounding box center [784, 372] width 587 height 17
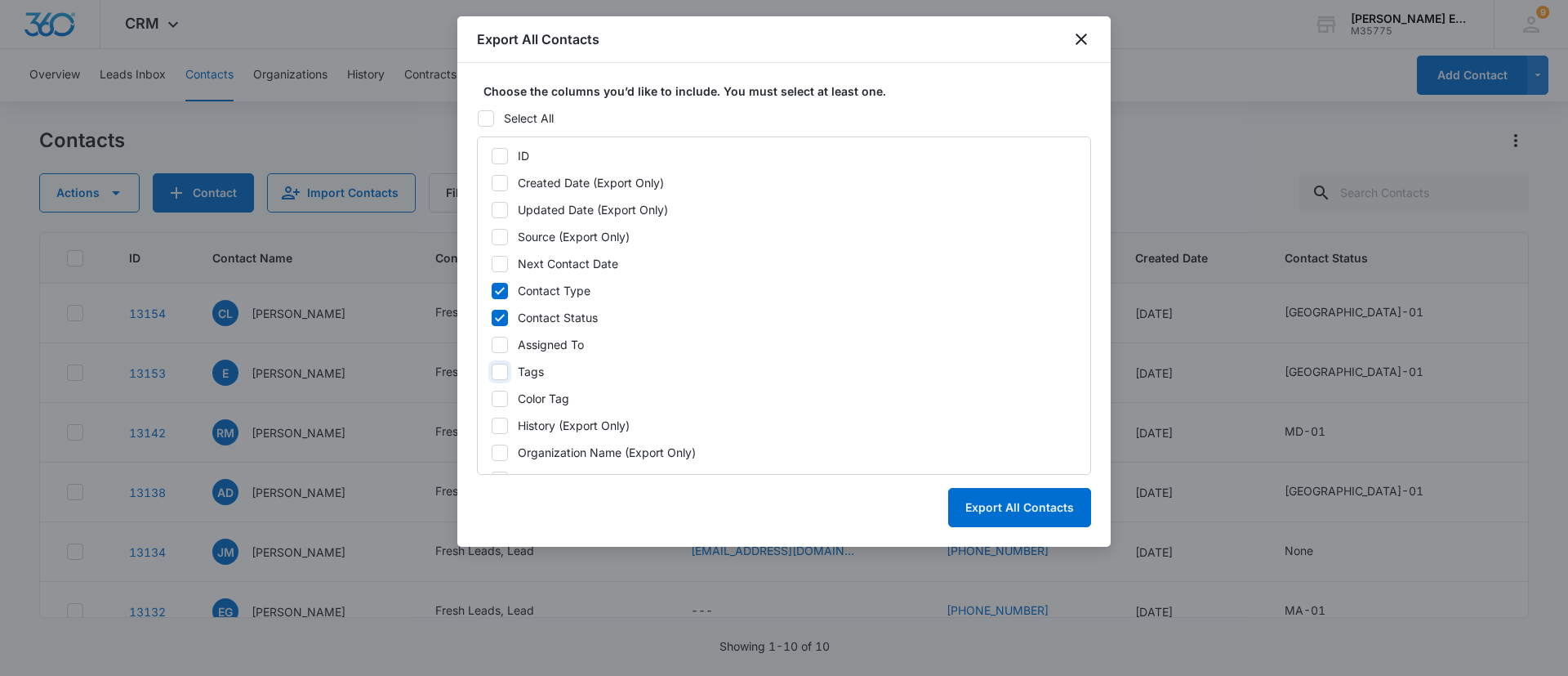
click at [492, 372] on input "Tags" at bounding box center [491, 371] width 1 height 1
checkbox input "true"
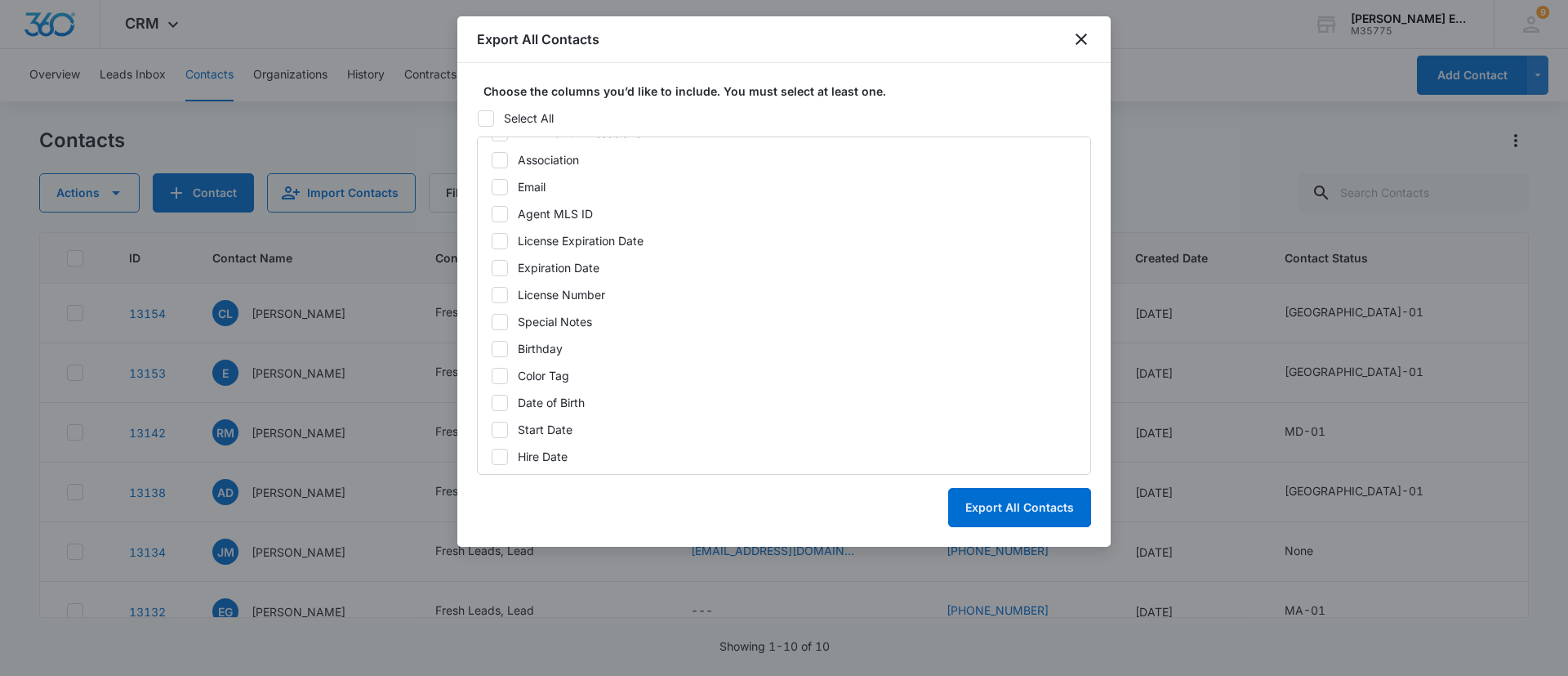
scroll to position [443, 0]
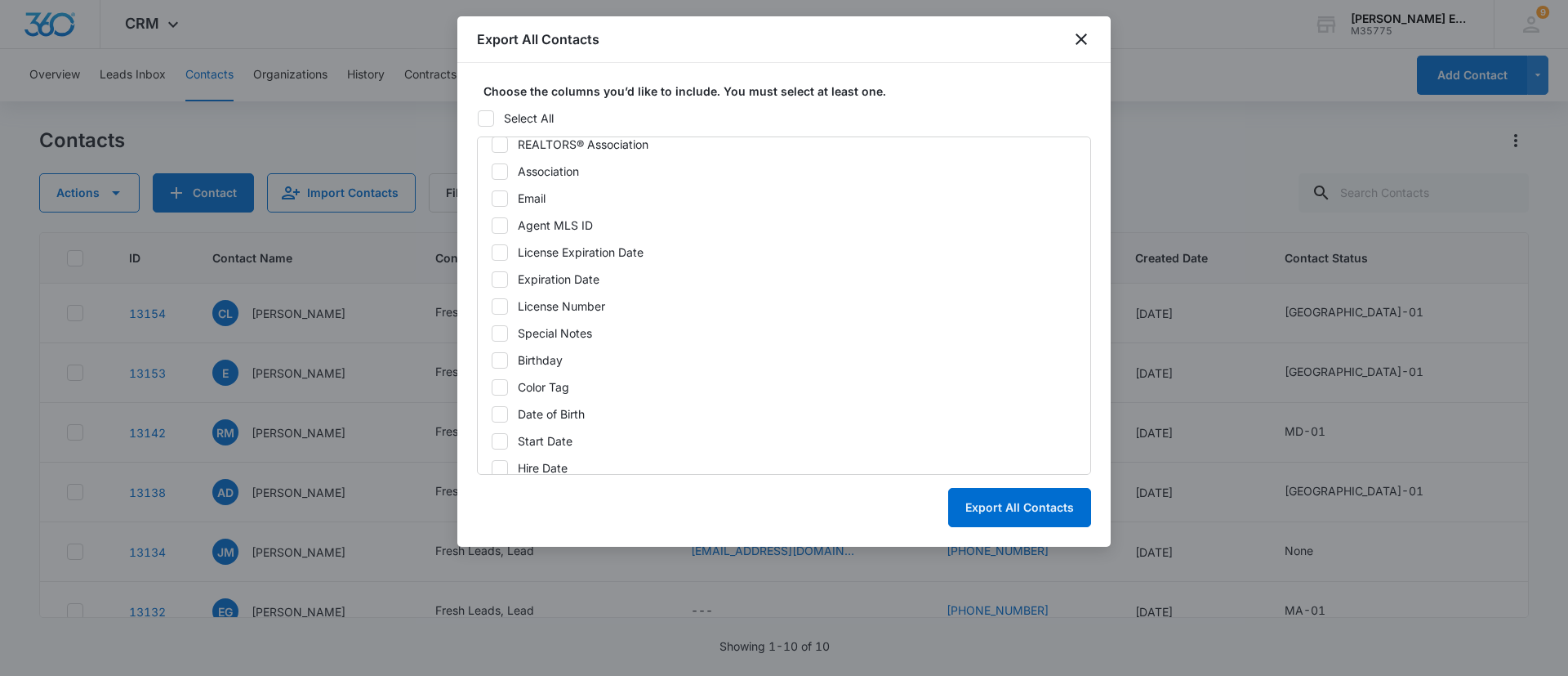
click at [504, 228] on icon at bounding box center [499, 225] width 14 height 14
click at [492, 226] on input "Agent MLS ID" at bounding box center [491, 225] width 1 height 1
checkbox input "true"
click at [504, 201] on icon at bounding box center [499, 198] width 14 height 14
click at [492, 199] on input "Email" at bounding box center [491, 198] width 1 height 1
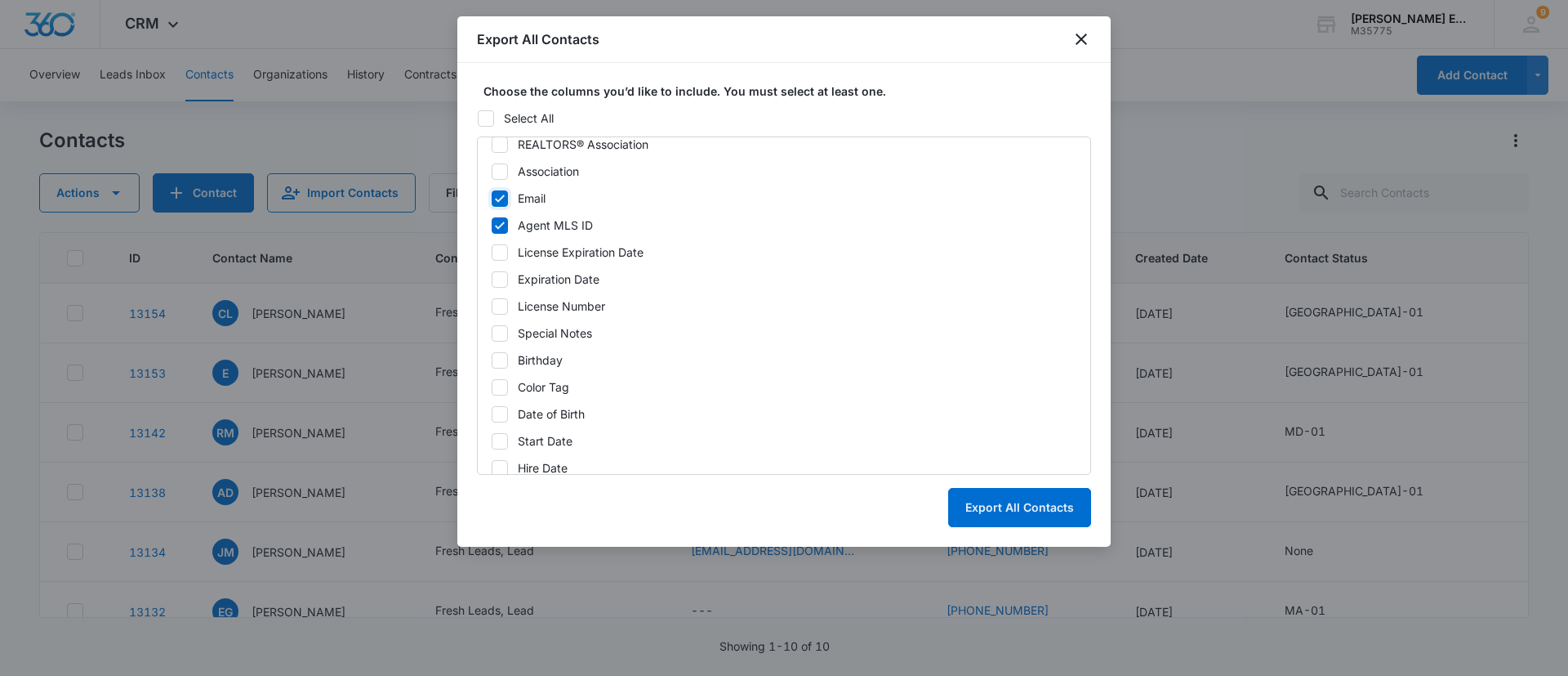
checkbox input "true"
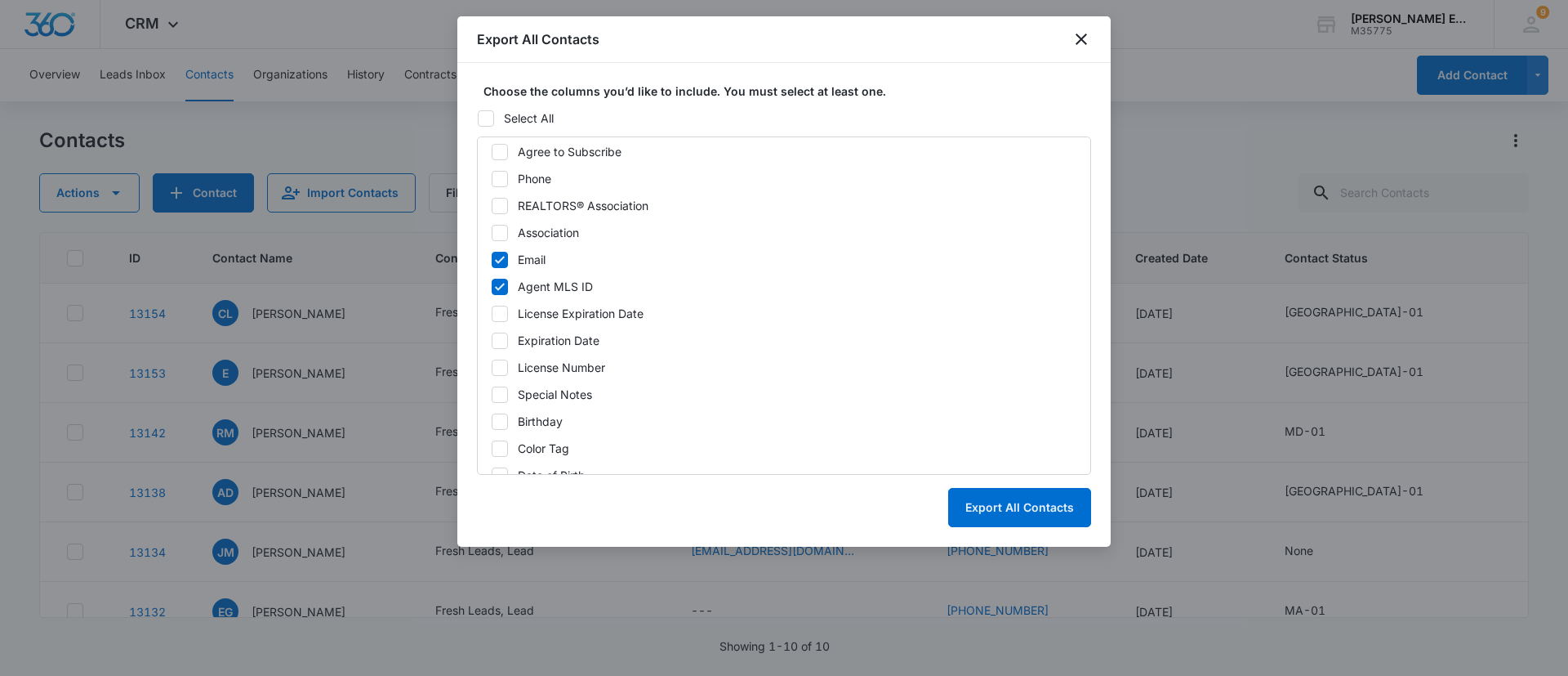
scroll to position [369, 0]
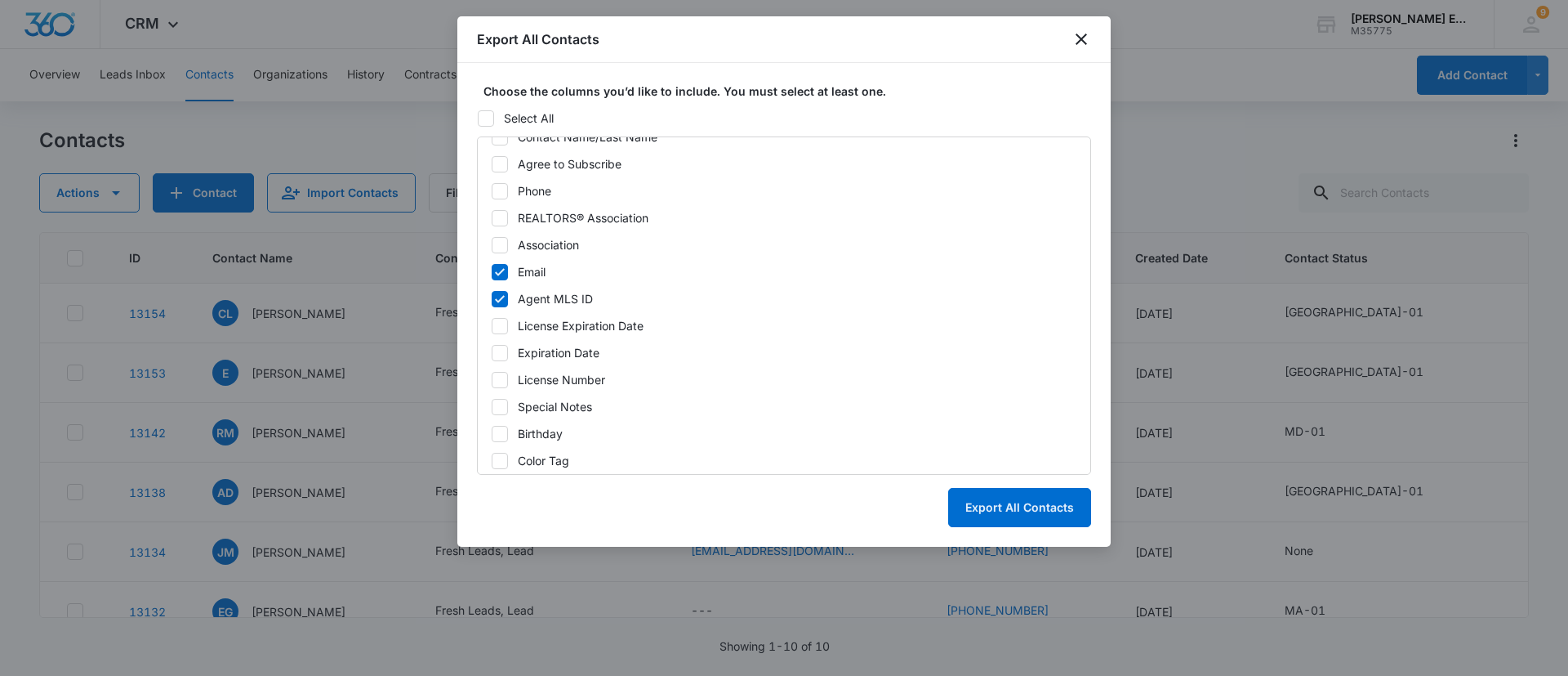
click at [500, 216] on icon at bounding box center [499, 218] width 14 height 14
click at [492, 217] on input "REALTORS® Association" at bounding box center [491, 217] width 1 height 1
checkbox input "true"
click at [499, 192] on icon at bounding box center [500, 191] width 10 height 8
click at [492, 191] on input "Phone" at bounding box center [491, 190] width 1 height 1
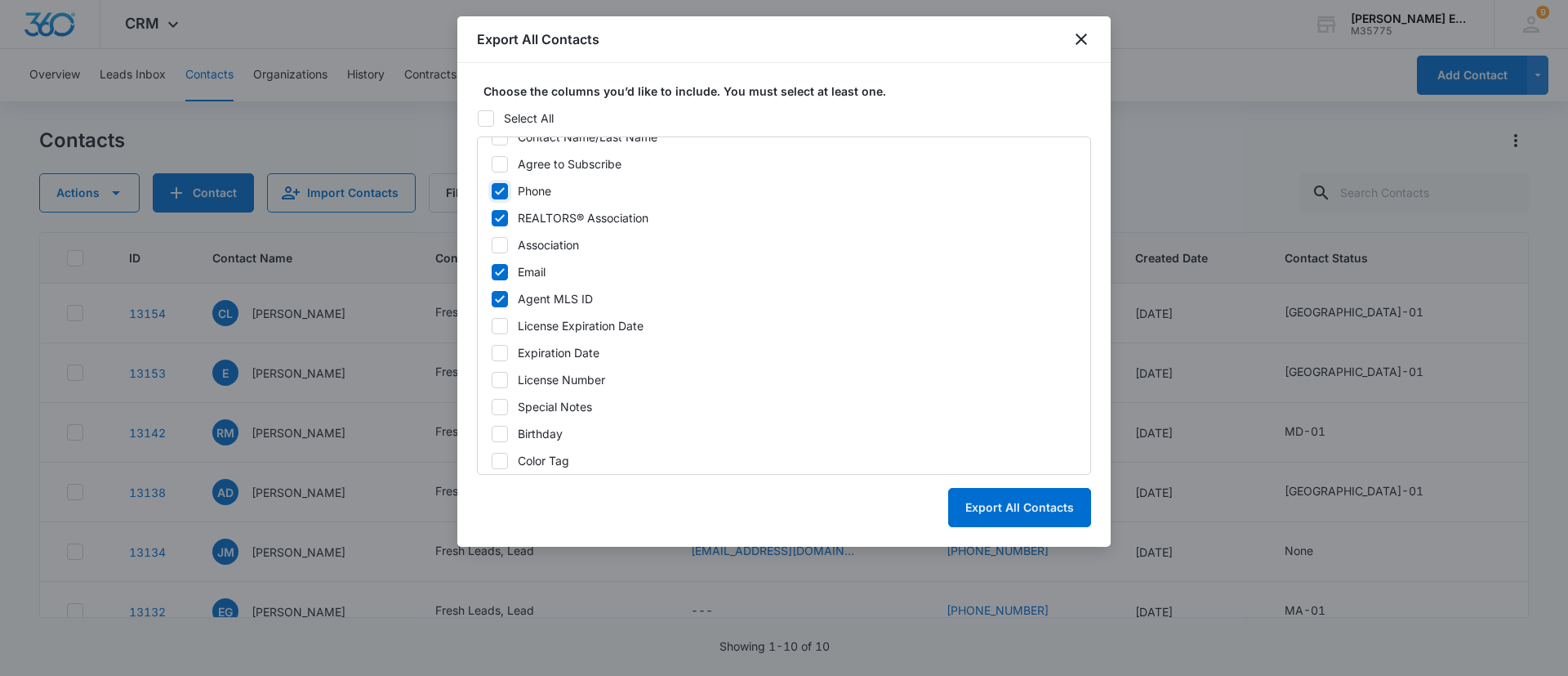
checkbox input "true"
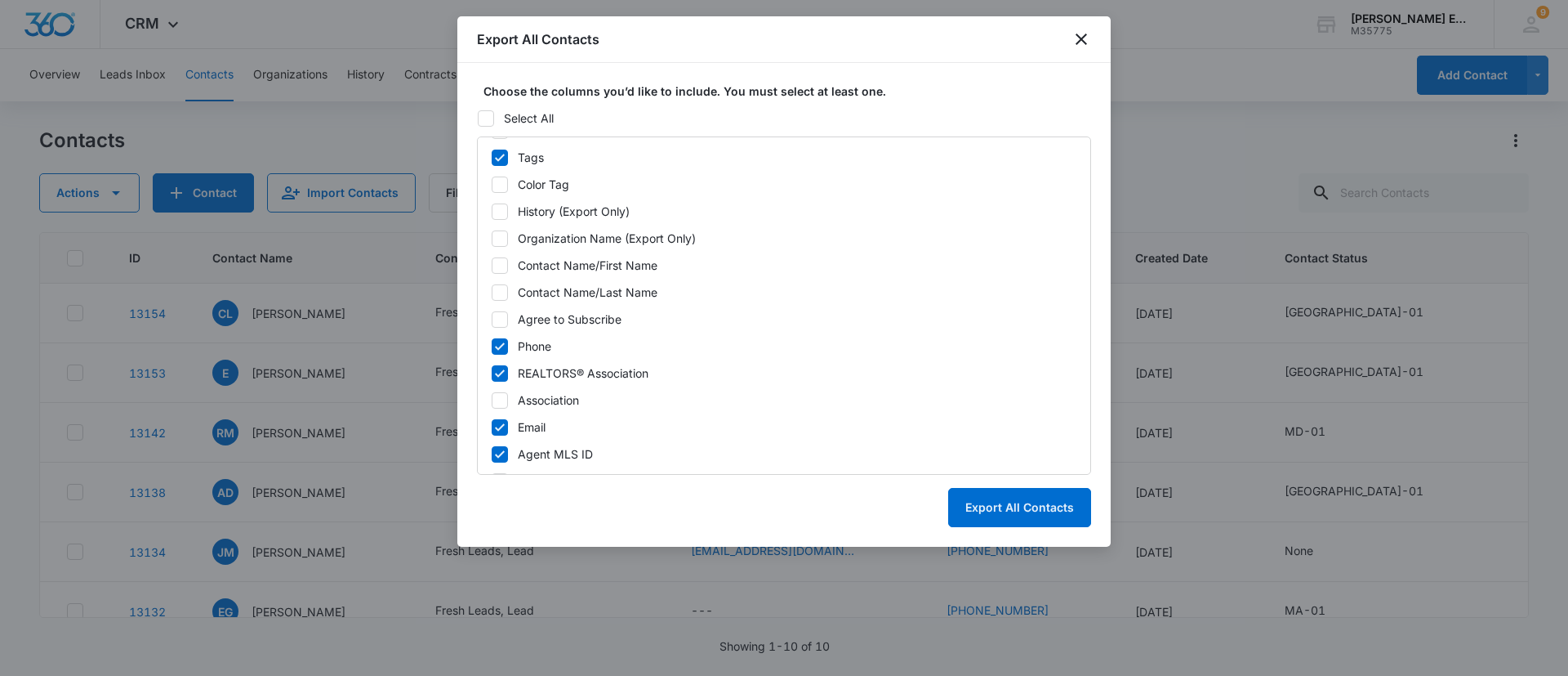
scroll to position [203, 0]
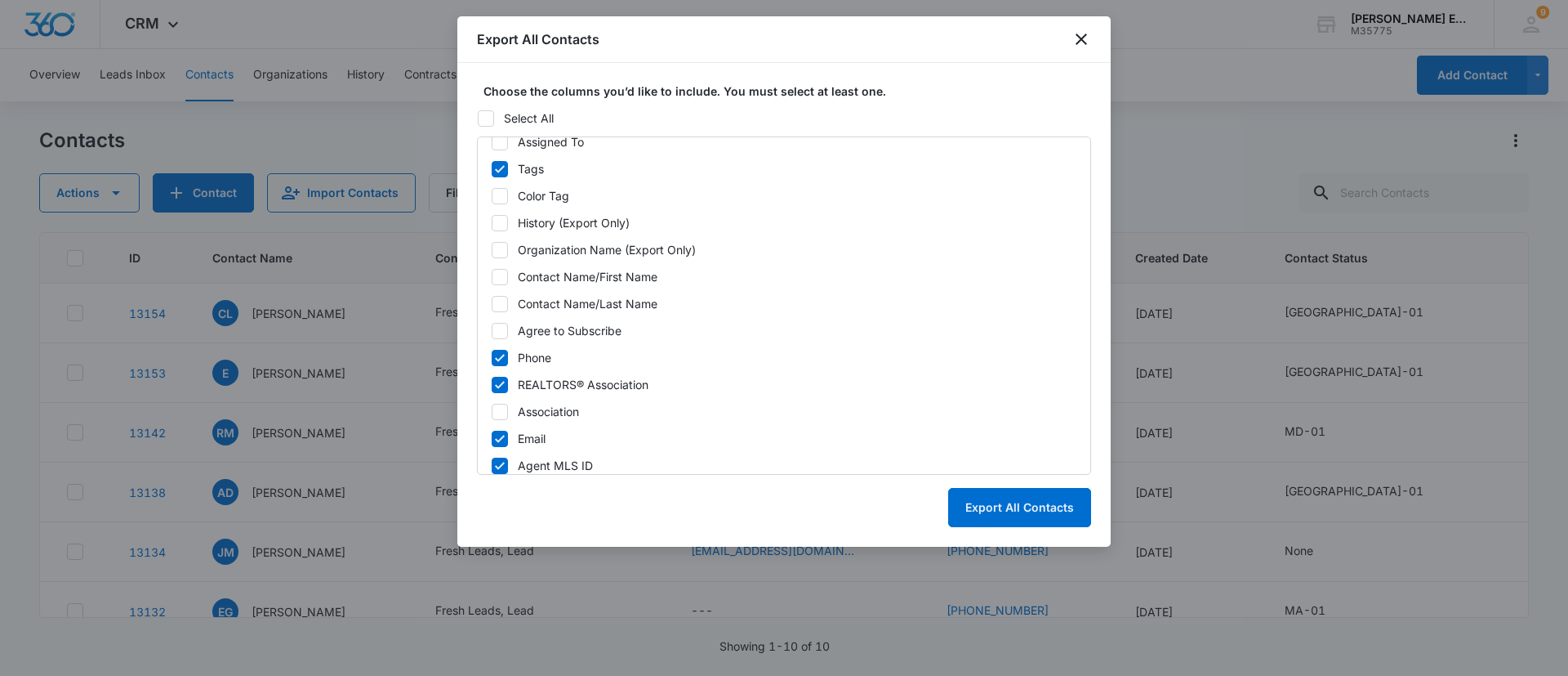
click at [497, 273] on icon at bounding box center [499, 276] width 14 height 14
click at [492, 276] on input "Contact Name/First Name" at bounding box center [491, 276] width 1 height 1
checkbox input "true"
click at [493, 301] on icon at bounding box center [499, 303] width 14 height 14
click at [492, 303] on input "Contact Name/Last Name" at bounding box center [491, 303] width 1 height 1
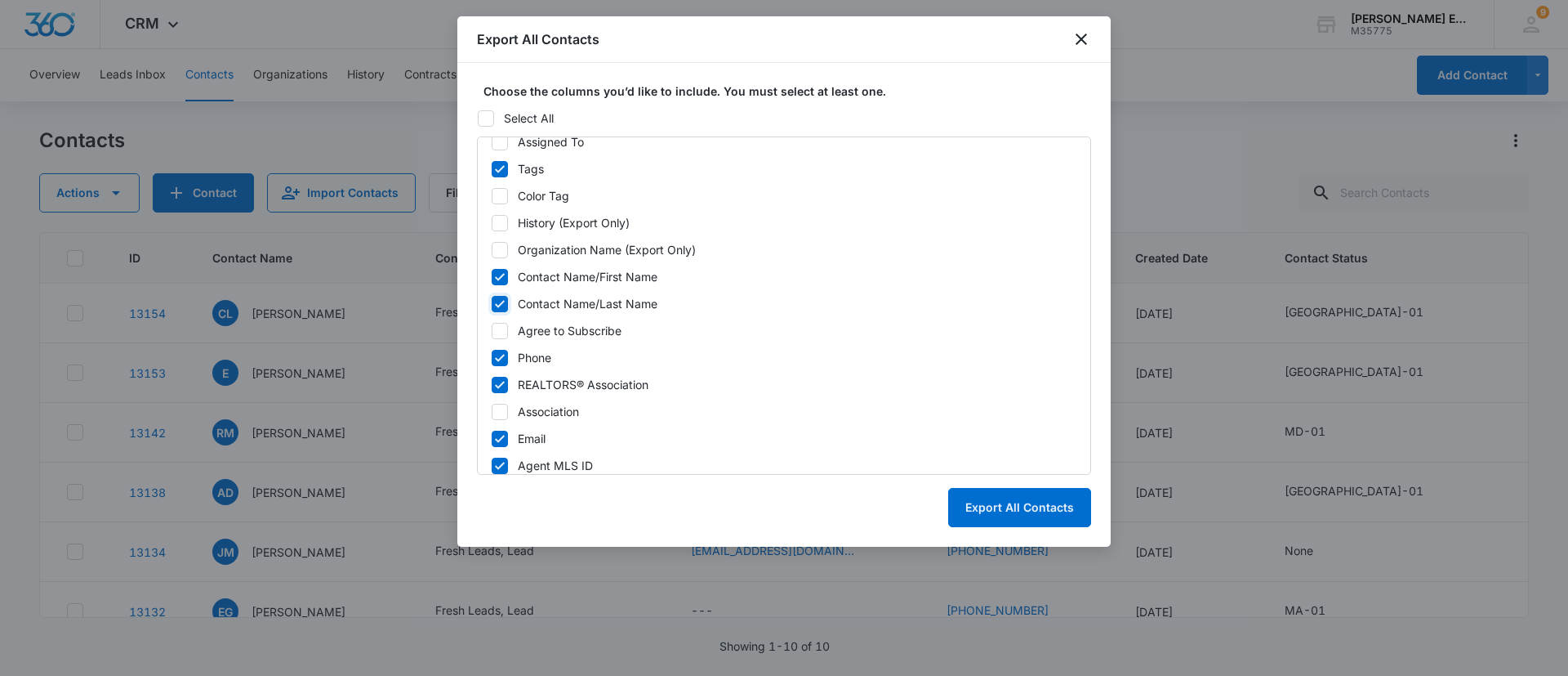
checkbox input "true"
click at [1014, 504] on button "Export All Contacts" at bounding box center [1020, 507] width 143 height 39
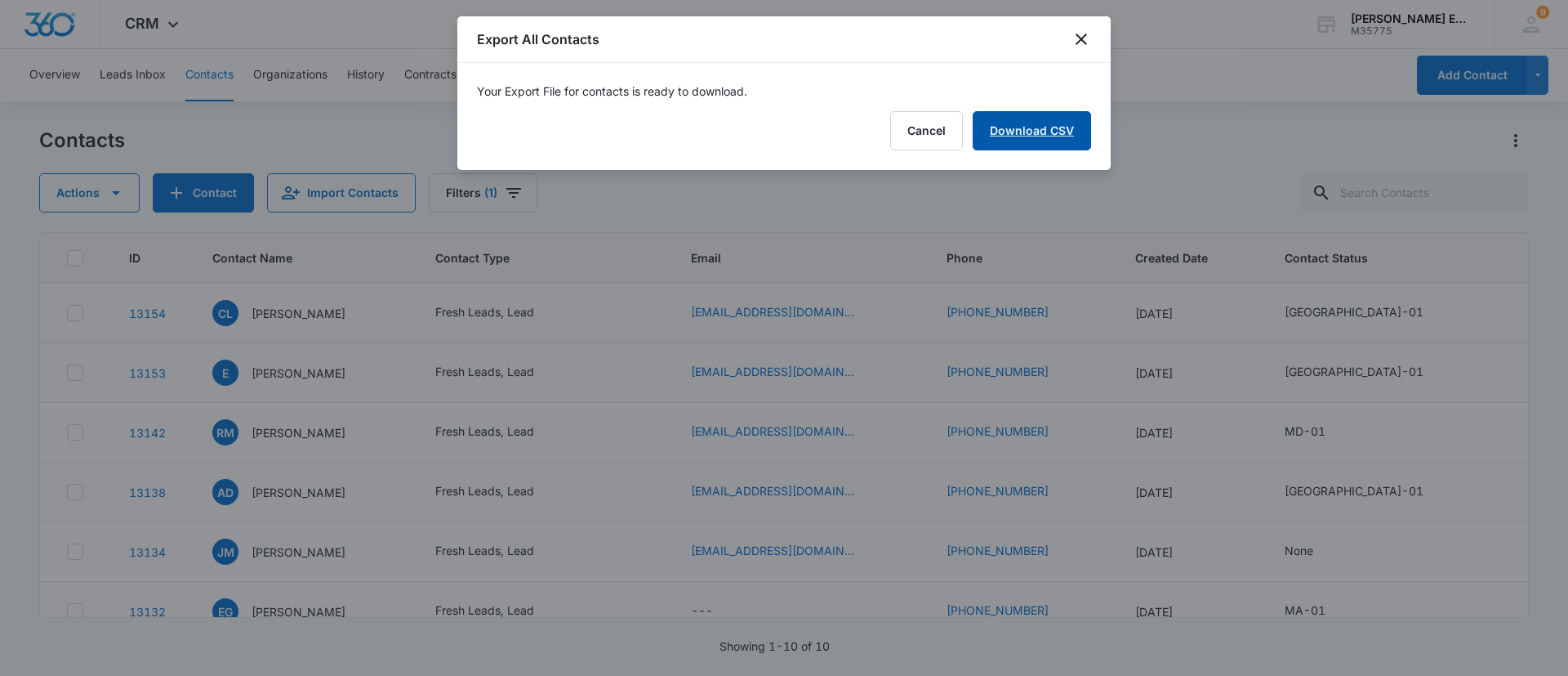
click at [1033, 136] on link "Download CSV" at bounding box center [1032, 130] width 118 height 39
click at [1082, 128] on button "Finish" at bounding box center [1057, 130] width 69 height 39
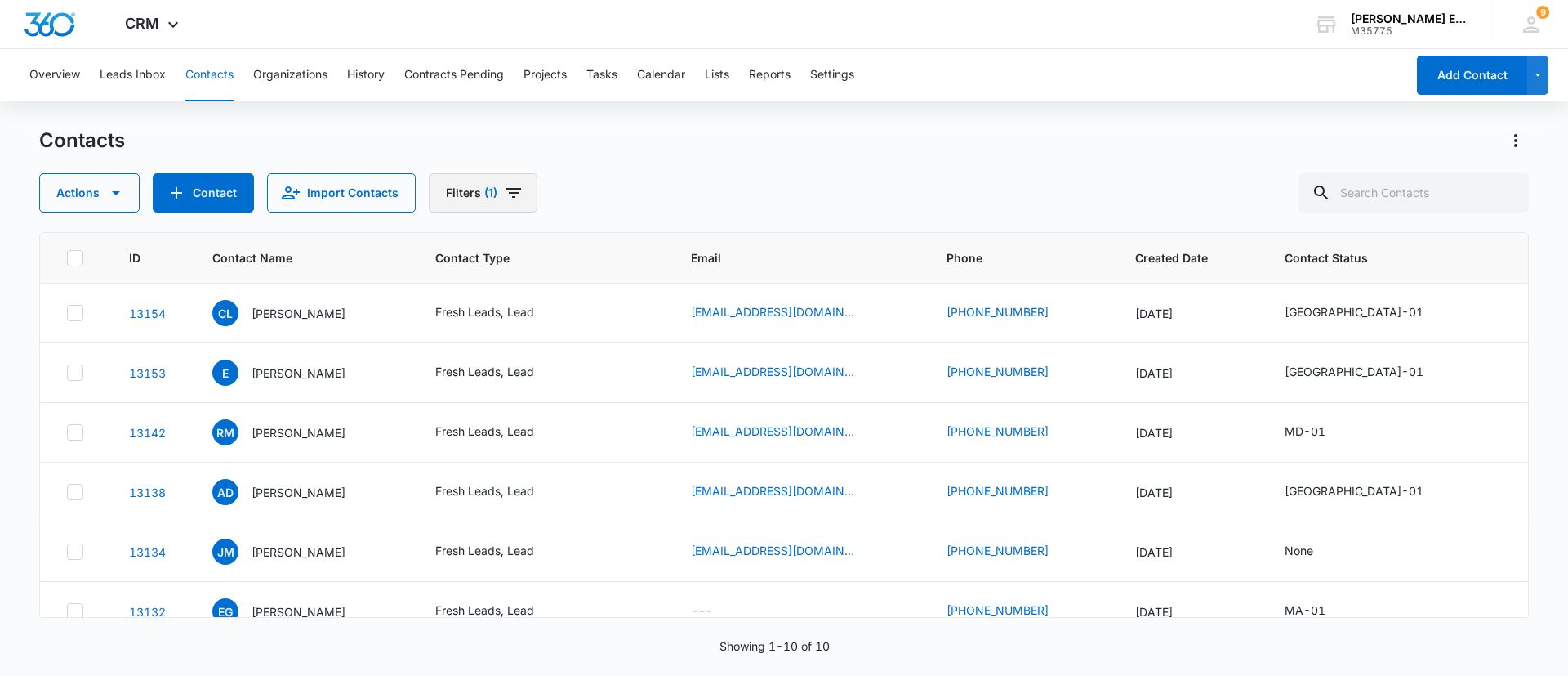
click at [487, 198] on span "(1)" at bounding box center [491, 193] width 13 height 11
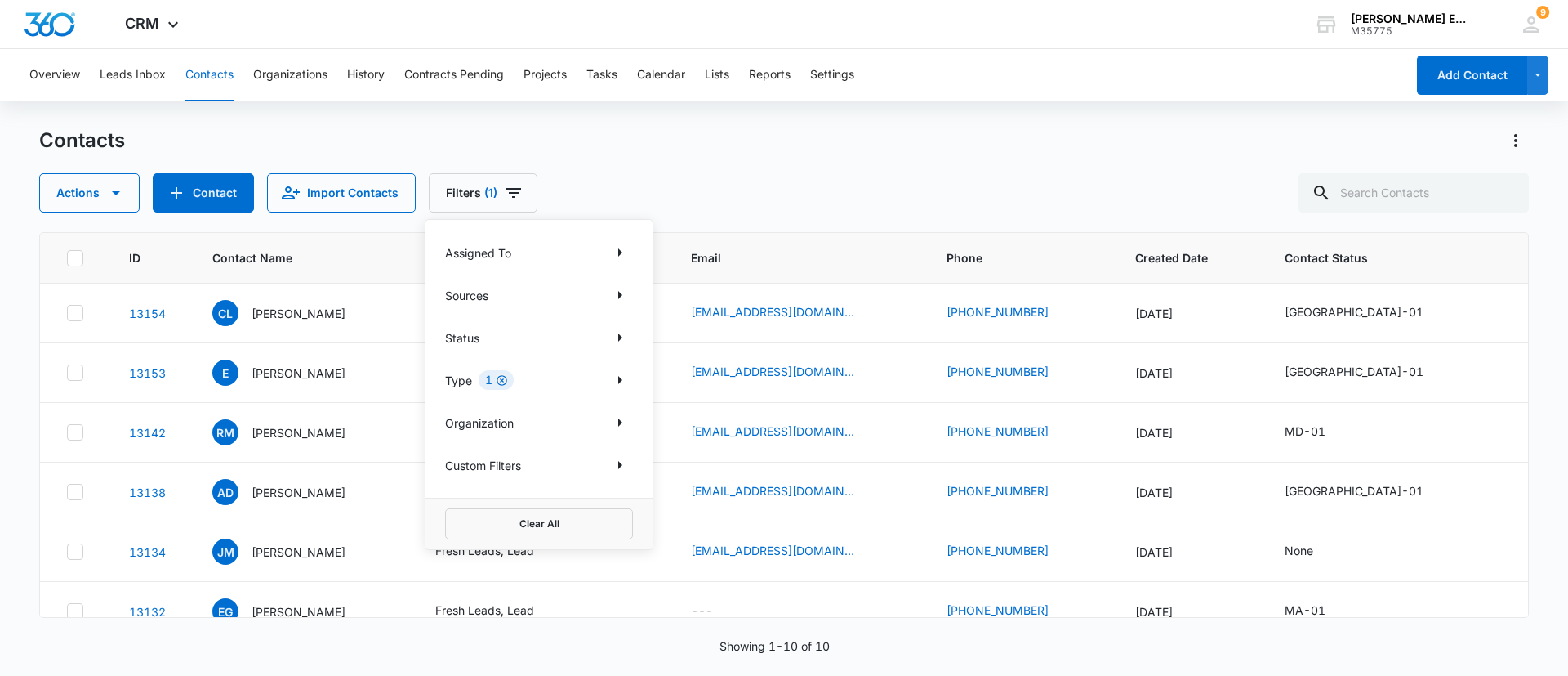
click at [496, 376] on icon "Clear" at bounding box center [502, 380] width 12 height 12
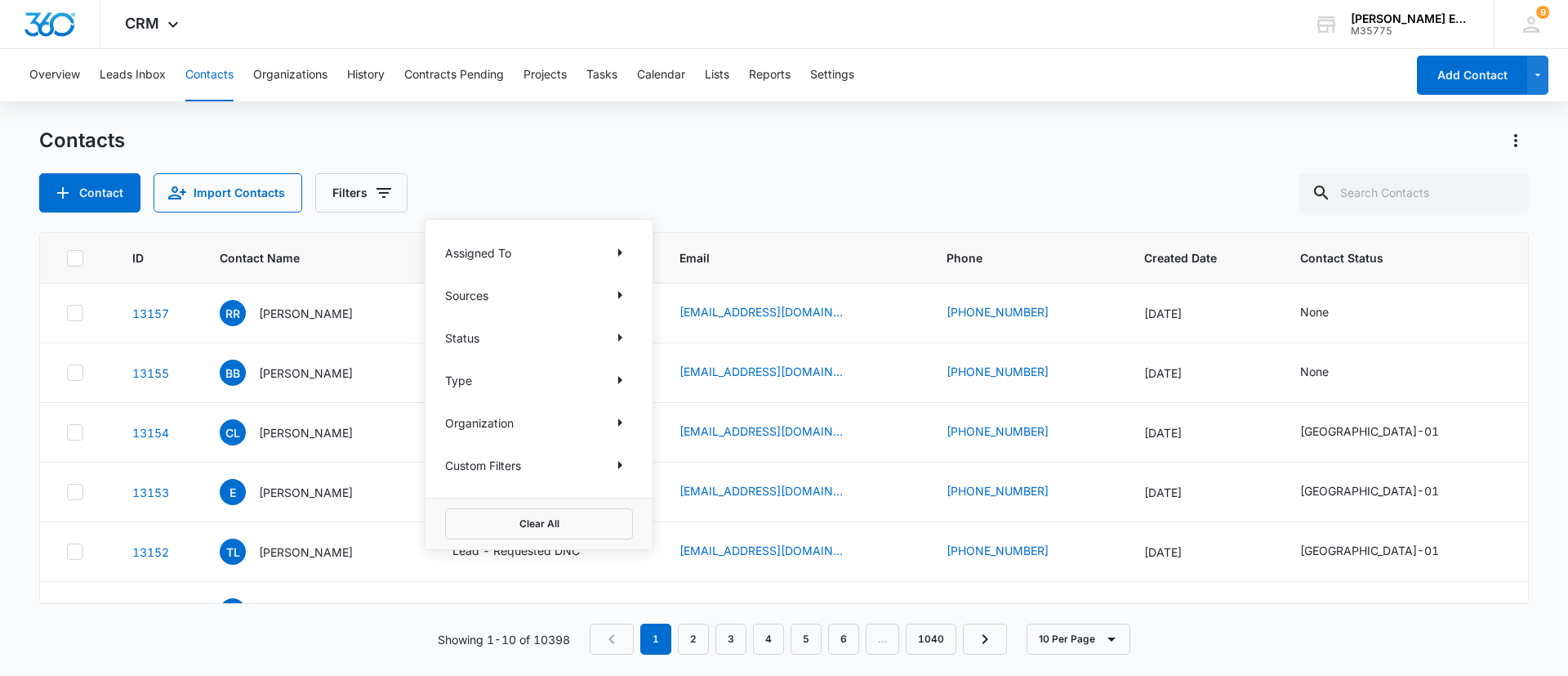
click at [782, 167] on div "Contacts Contact Import Contacts Filters Assigned To Sources Status Type Organi…" at bounding box center [784, 169] width 1490 height 85
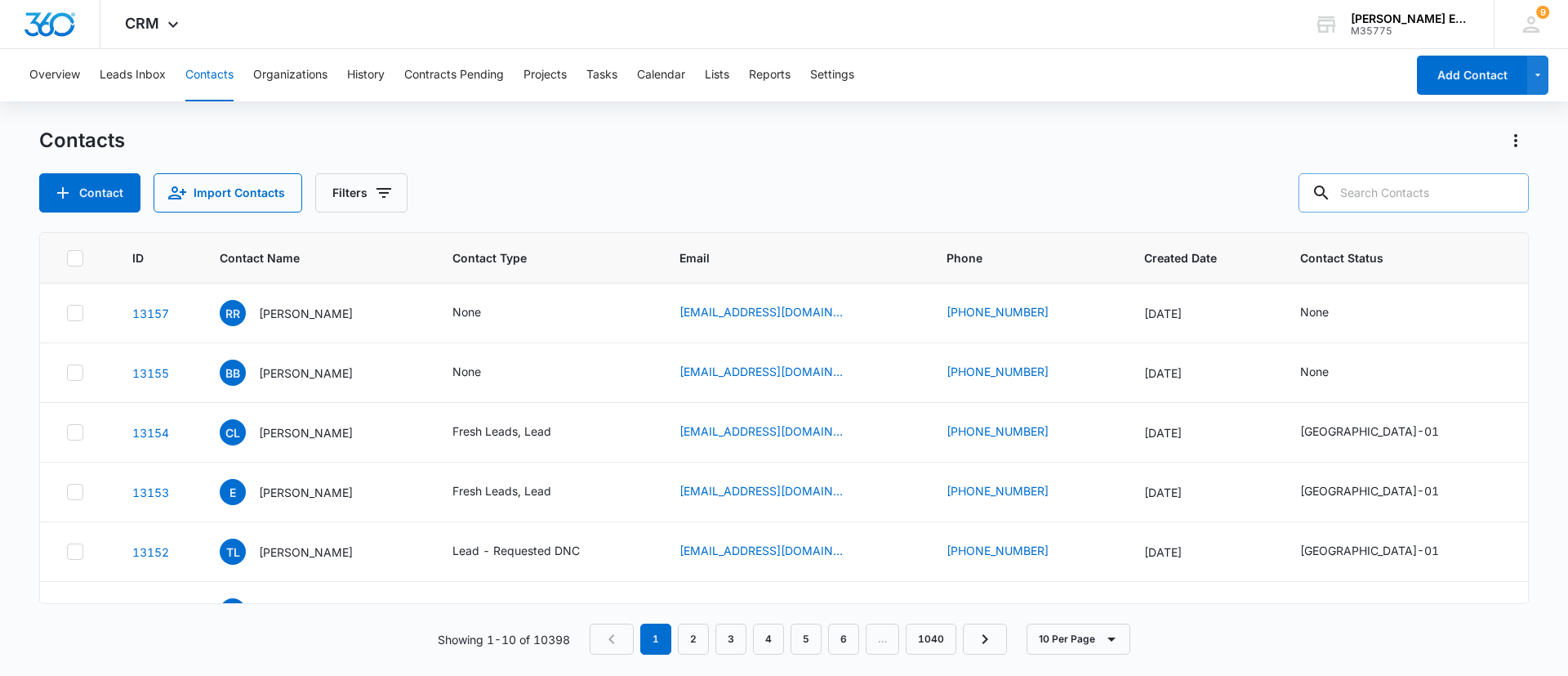
paste input "Anna Brouk"
click at [1331, 192] on input "Anna Brouk" at bounding box center [1401, 192] width 255 height 39
type input "Anna Brouk"
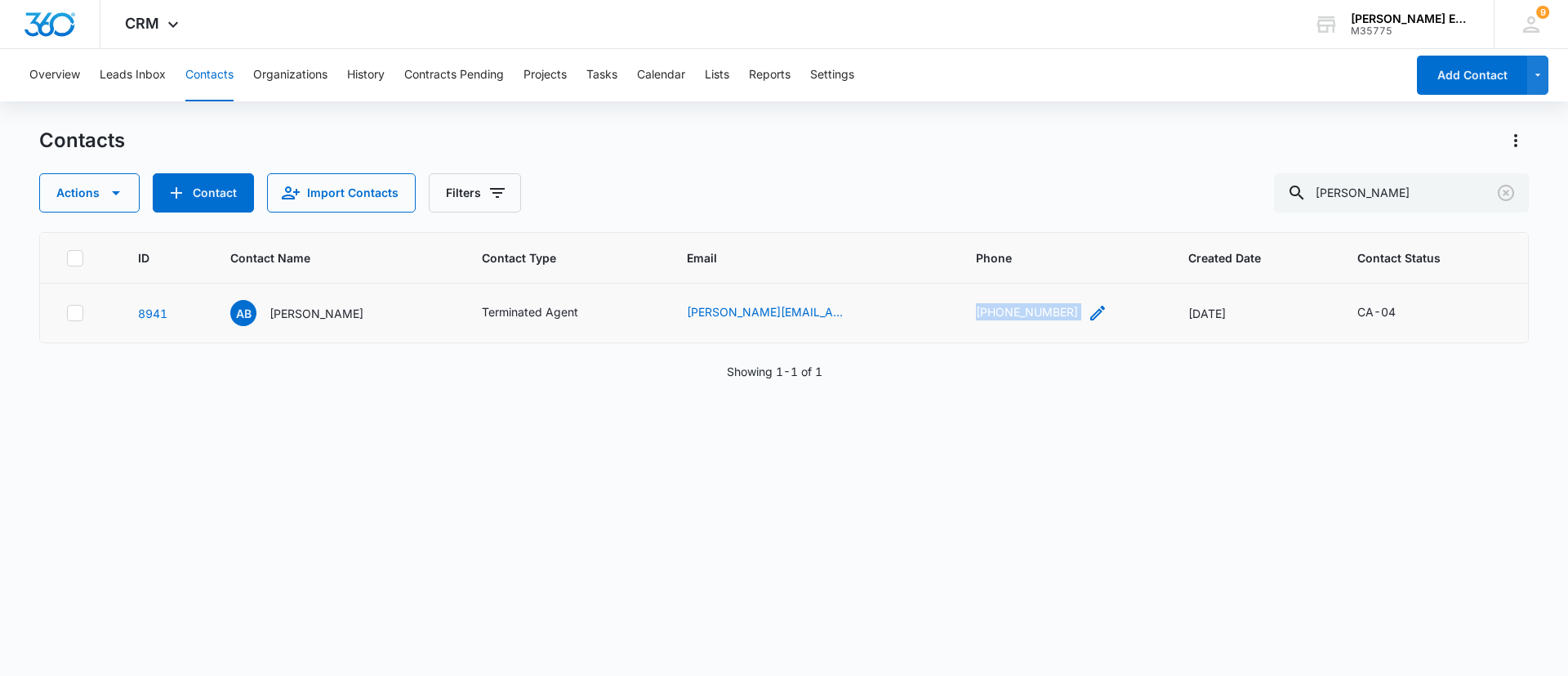
drag, startPoint x: 926, startPoint y: 312, endPoint x: 1055, endPoint y: 313, distance: 129.0
click at [1055, 313] on td "(858) 375-8145" at bounding box center [1063, 314] width 212 height 59
drag, startPoint x: 987, startPoint y: 300, endPoint x: 896, endPoint y: 394, distance: 130.8
click at [896, 394] on div "ID Contact Name Contact Type Email Phone Created Date Contact Status 8941 AB An…" at bounding box center [784, 444] width 1490 height 423
click at [285, 310] on p "Anna Brouk" at bounding box center [316, 314] width 94 height 17
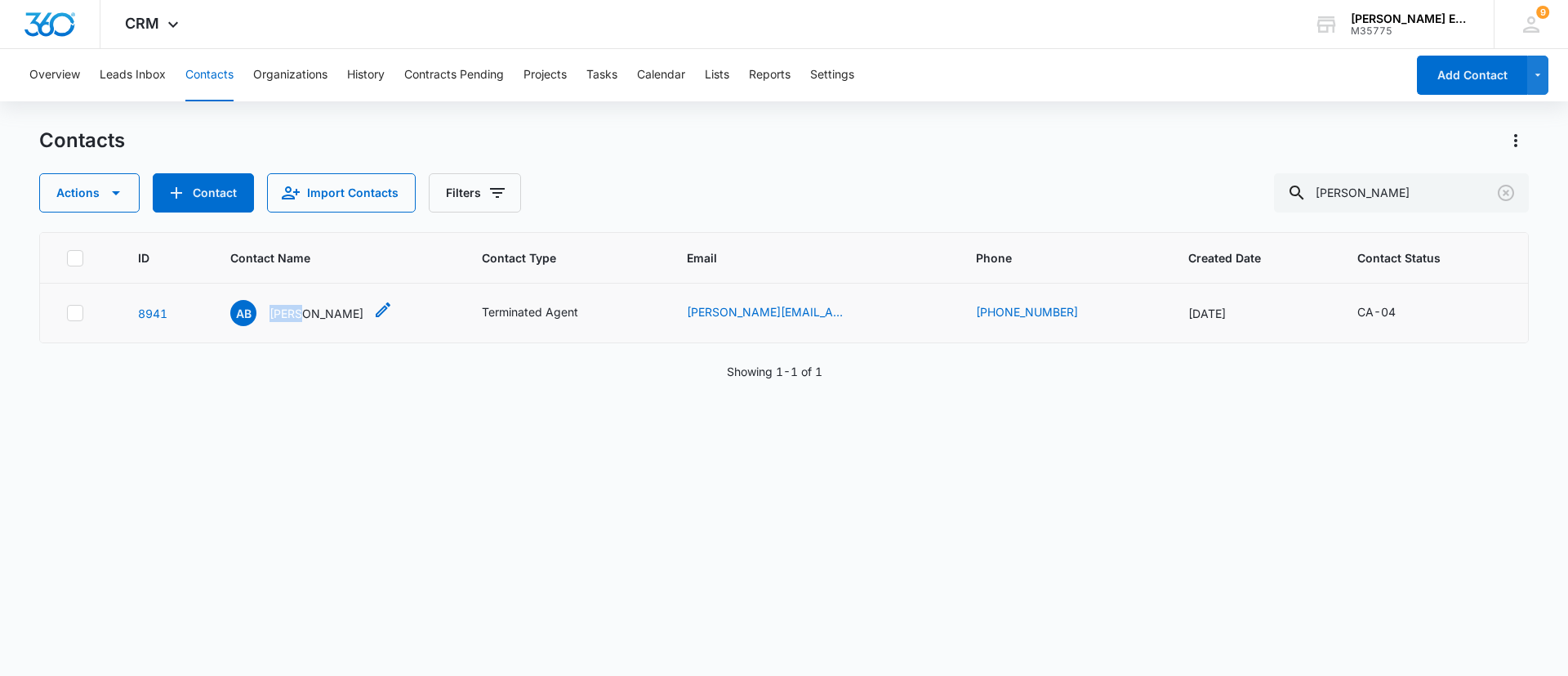
click at [285, 310] on p "Anna Brouk" at bounding box center [316, 314] width 94 height 17
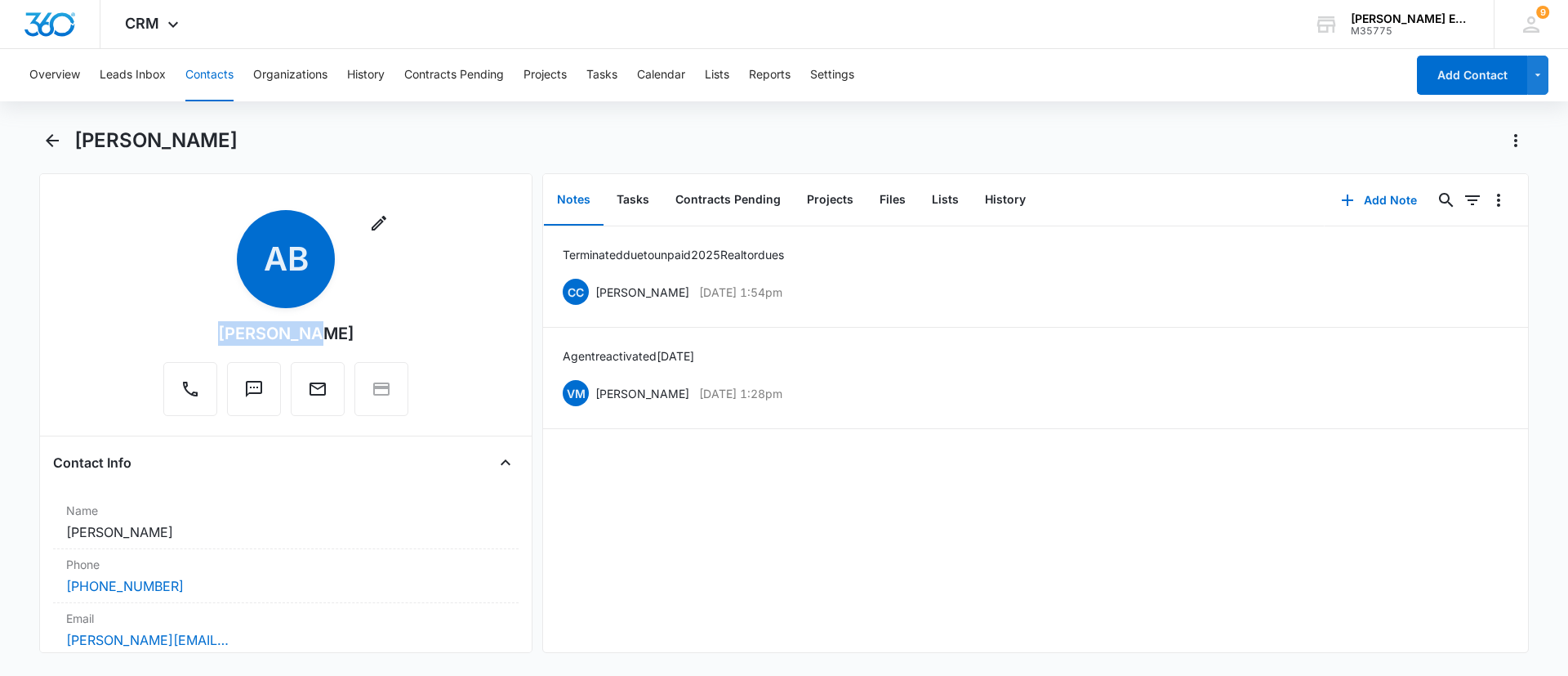
drag, startPoint x: 323, startPoint y: 335, endPoint x: 228, endPoint y: 334, distance: 95.0
click at [228, 334] on div "Remove AB Anna Brouk" at bounding box center [286, 313] width 245 height 206
copy div "Anna Brouk"
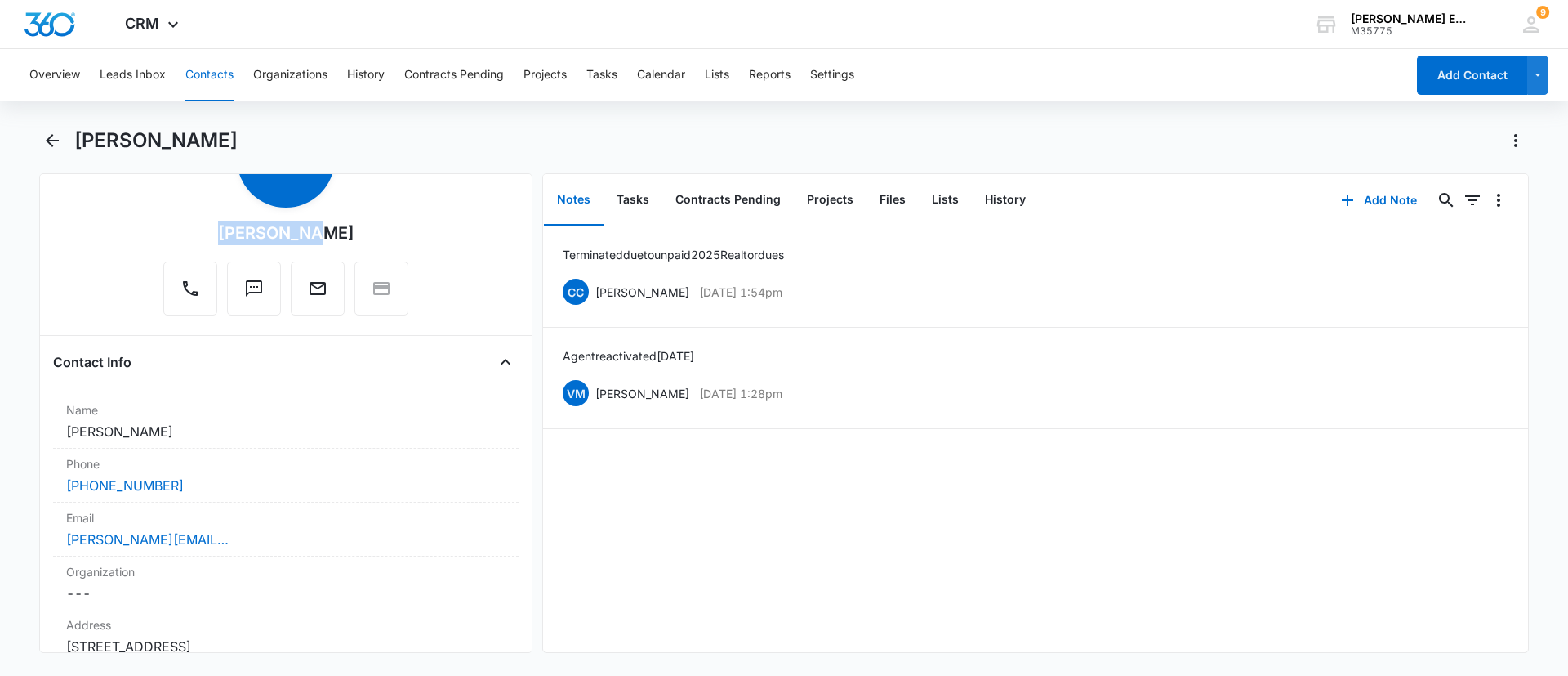
scroll to position [115, 0]
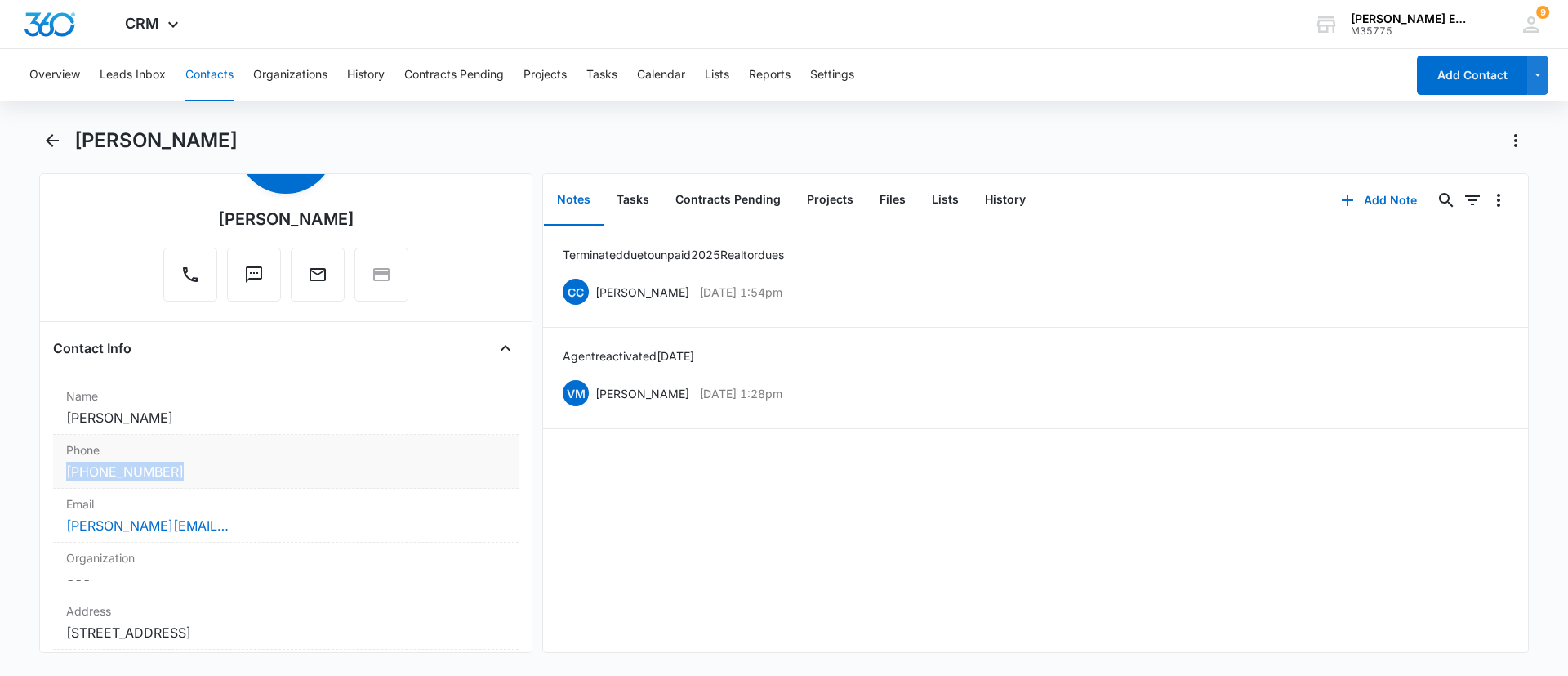
drag, startPoint x: 182, startPoint y: 473, endPoint x: 61, endPoint y: 469, distance: 121.1
click at [61, 469] on div "Phone Cancel Save Changes (858) 375-8145" at bounding box center [286, 462] width 465 height 54
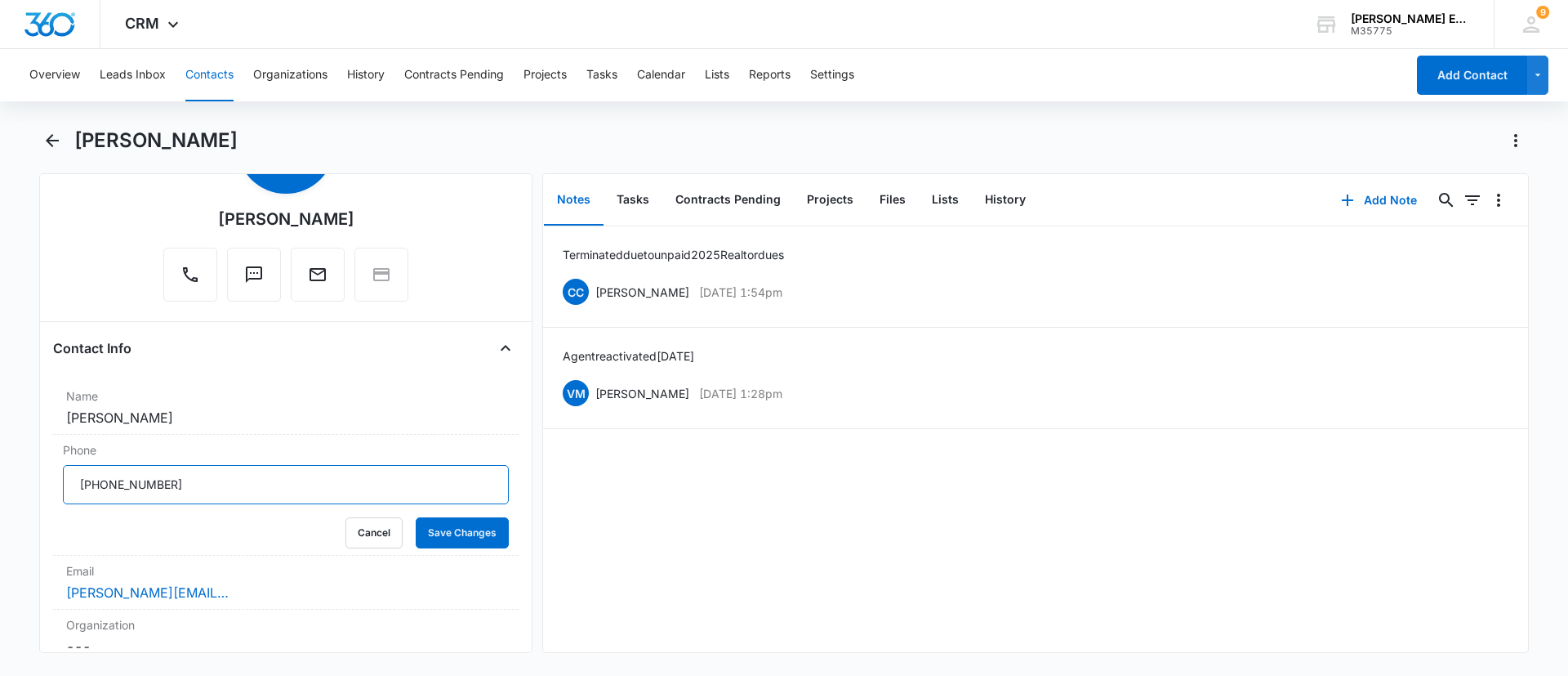
drag, startPoint x: 205, startPoint y: 484, endPoint x: 31, endPoint y: 477, distance: 174.1
click at [31, 477] on main "Anna Brouk Remove AB Anna Brouk Contact Info Name Cancel Save Changes Anna Brou…" at bounding box center [784, 400] width 1568 height 545
click at [199, 81] on button "Contacts" at bounding box center [209, 75] width 48 height 53
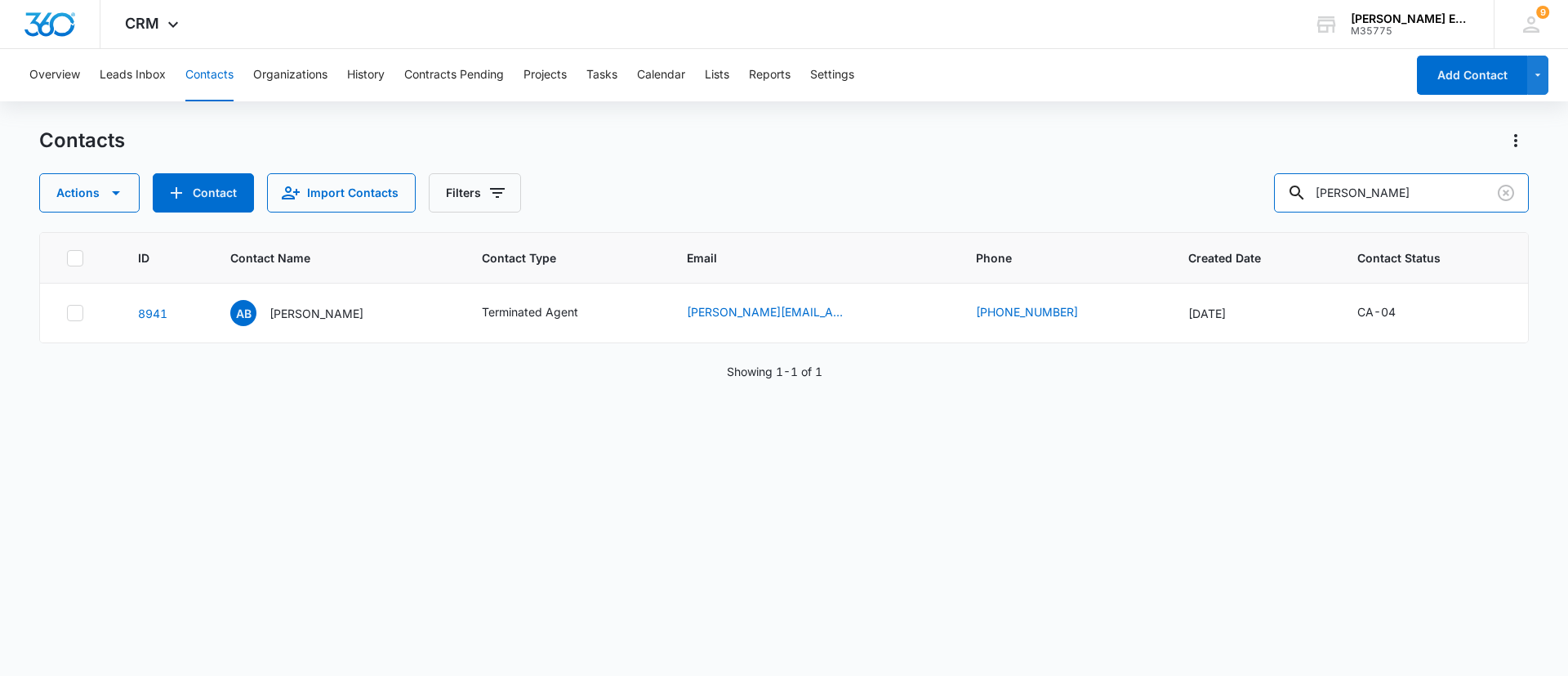
drag, startPoint x: 1427, startPoint y: 195, endPoint x: 1099, endPoint y: 214, distance: 328.5
click at [1099, 214] on div "Contacts Actions Contact Import Contacts Filters Anna Brouk ID Contact Name Con…" at bounding box center [784, 401] width 1490 height 547
drag, startPoint x: 1406, startPoint y: 197, endPoint x: 1254, endPoint y: 196, distance: 152.0
click at [1254, 196] on div "Actions Contact Import Contacts Filters Anna Brouk" at bounding box center [784, 192] width 1490 height 39
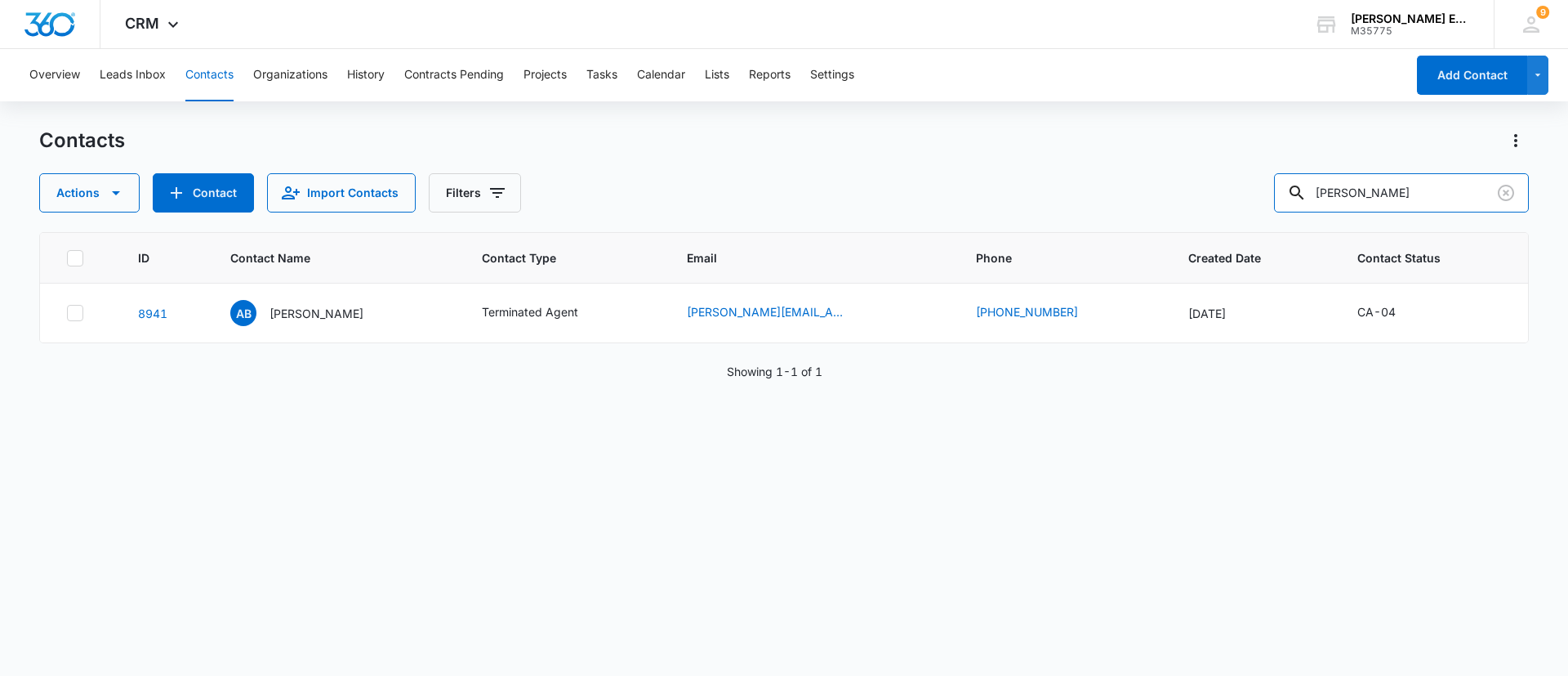
paste input "Christina Ramona"
type input "Christina Ramona"
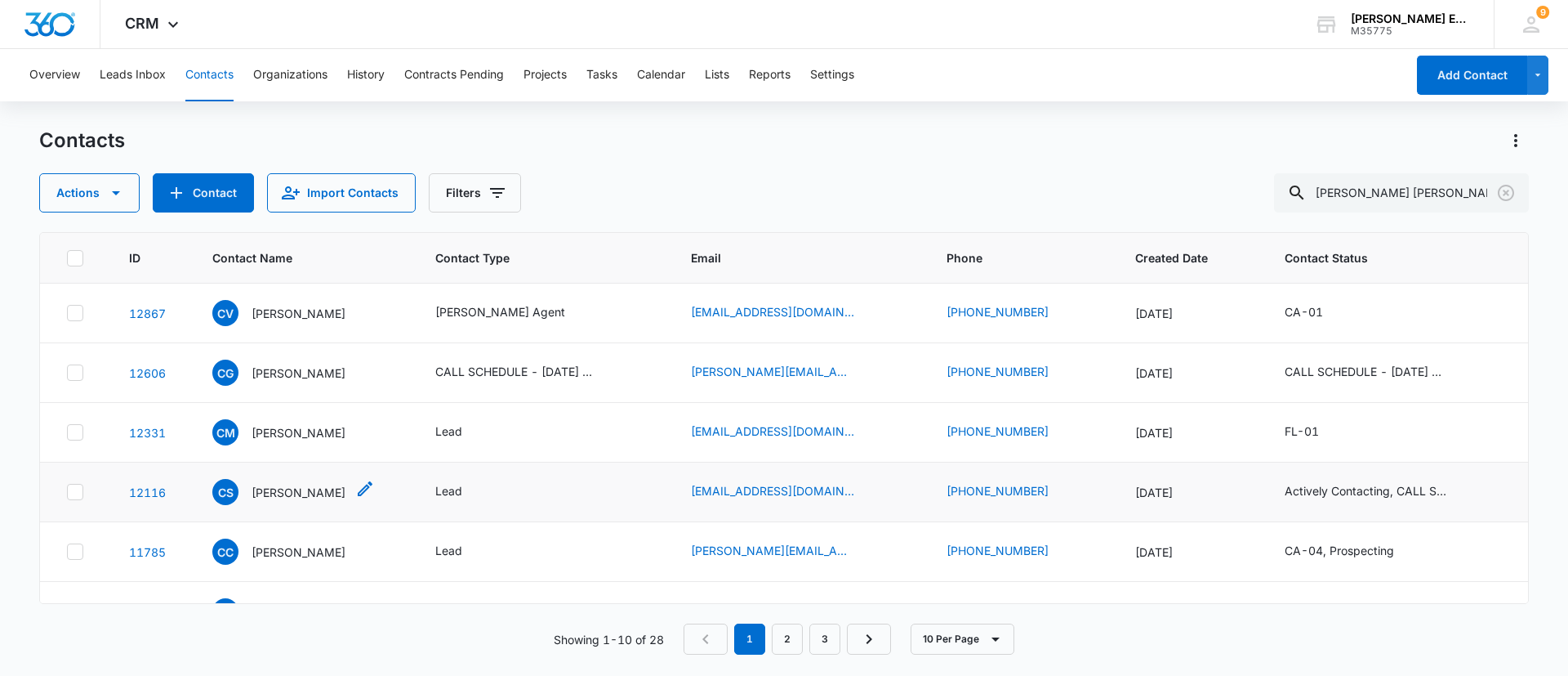
click at [346, 496] on p "Christina Schoeckler" at bounding box center [298, 492] width 94 height 17
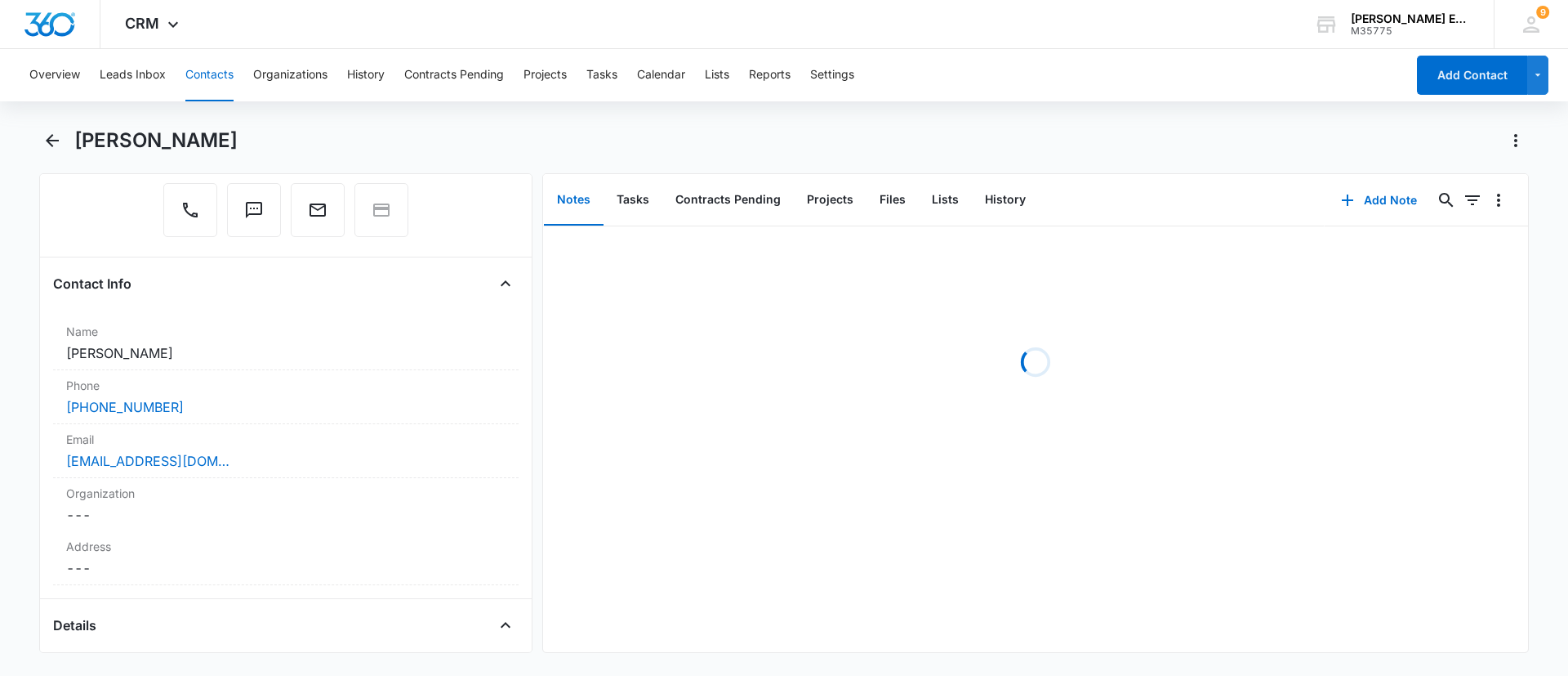
scroll to position [223, 0]
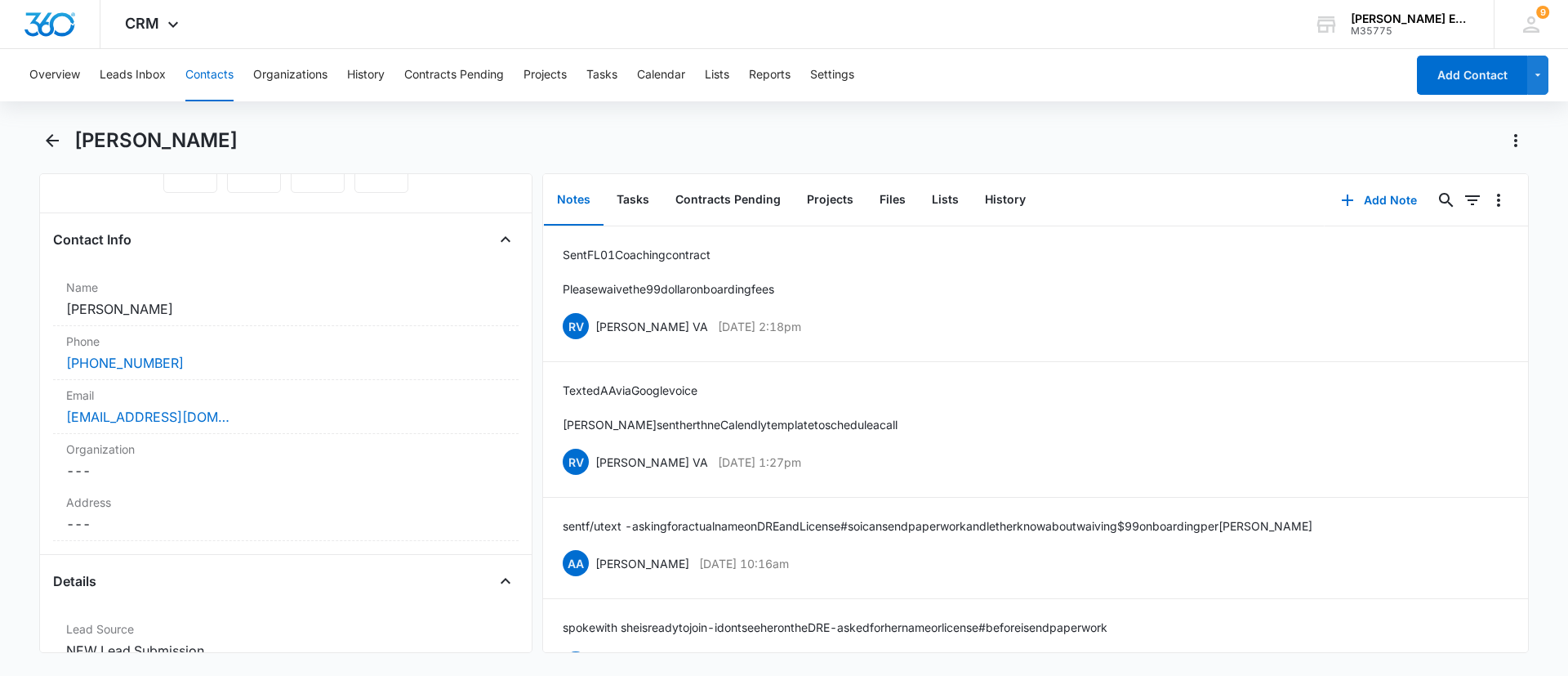
drag, startPoint x: 281, startPoint y: 132, endPoint x: 75, endPoint y: 125, distance: 206.1
click at [75, 125] on div "Overview Leads Inbox Contacts Organizations History Contracts Pending Projects …" at bounding box center [784, 360] width 1568 height 623
copy h1 "Christina Schoeckler"
drag, startPoint x: 181, startPoint y: 372, endPoint x: 57, endPoint y: 363, distance: 124.3
click at [57, 363] on div "Phone Cancel Save Changes (407) 342-4981" at bounding box center [286, 353] width 465 height 54
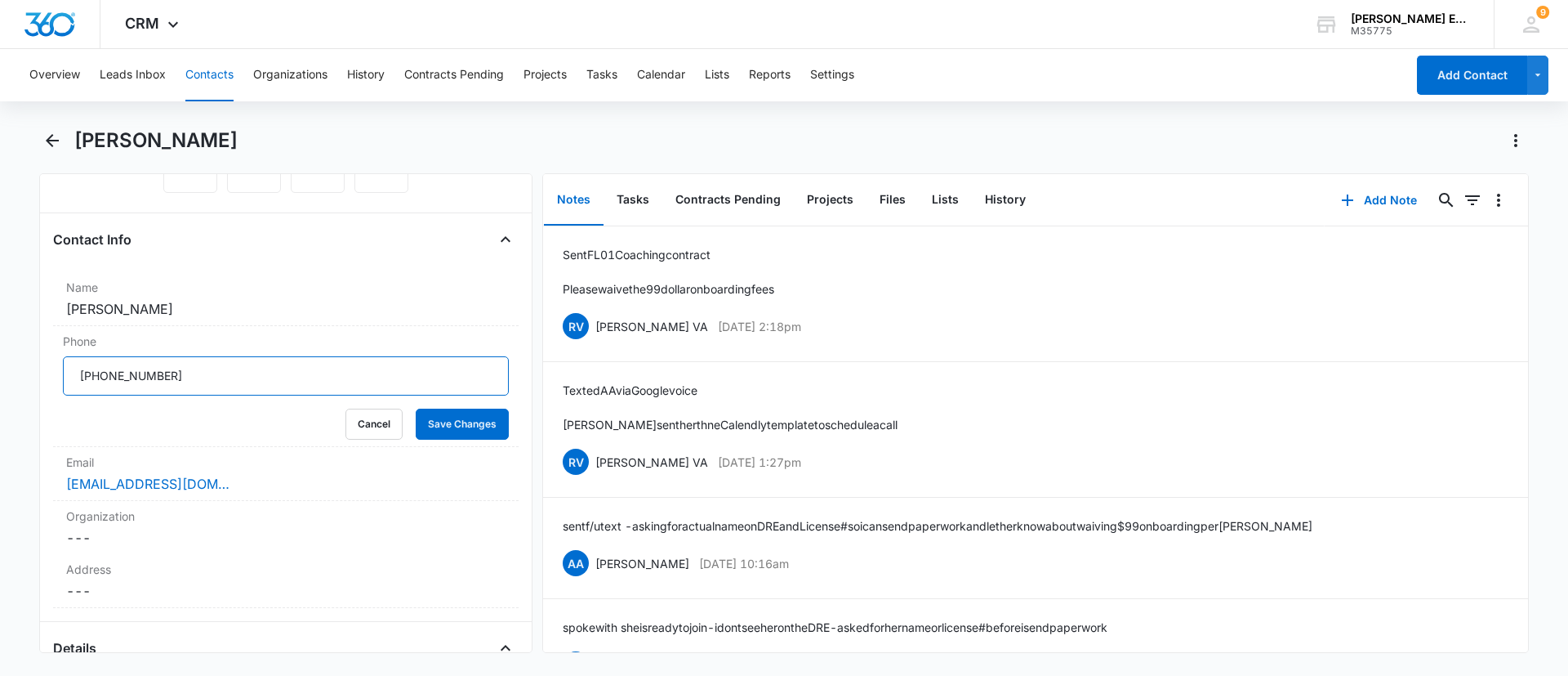
drag, startPoint x: 275, startPoint y: 383, endPoint x: 6, endPoint y: 374, distance: 269.2
click at [0, 370] on main "Christina Schoeckler Remove CS Christina Schoeckler Contact Info Name Cancel Sa…" at bounding box center [784, 400] width 1568 height 545
click at [215, 76] on button "Contacts" at bounding box center [209, 75] width 48 height 53
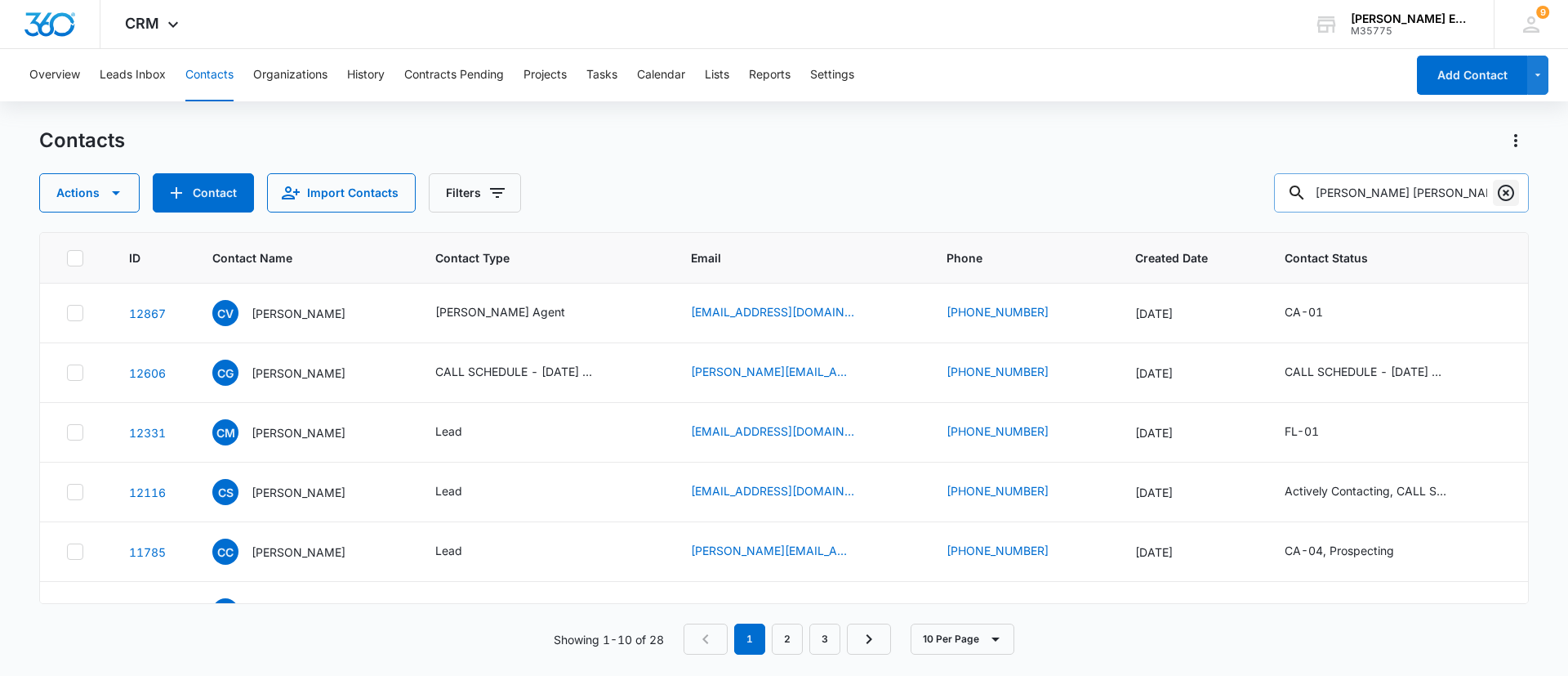
click at [1505, 188] on icon "Clear" at bounding box center [1506, 192] width 20 height 20
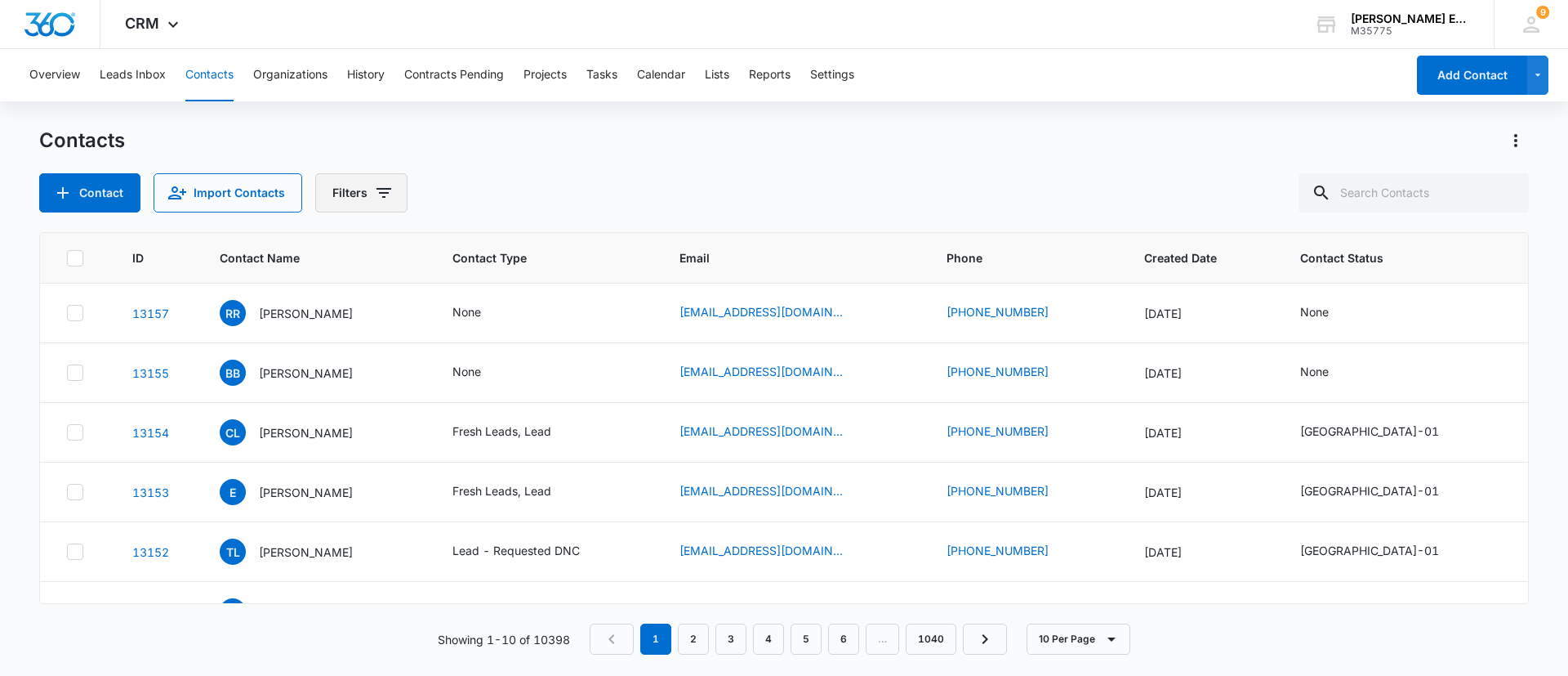
click at [375, 187] on icon "Filters" at bounding box center [383, 192] width 20 height 20
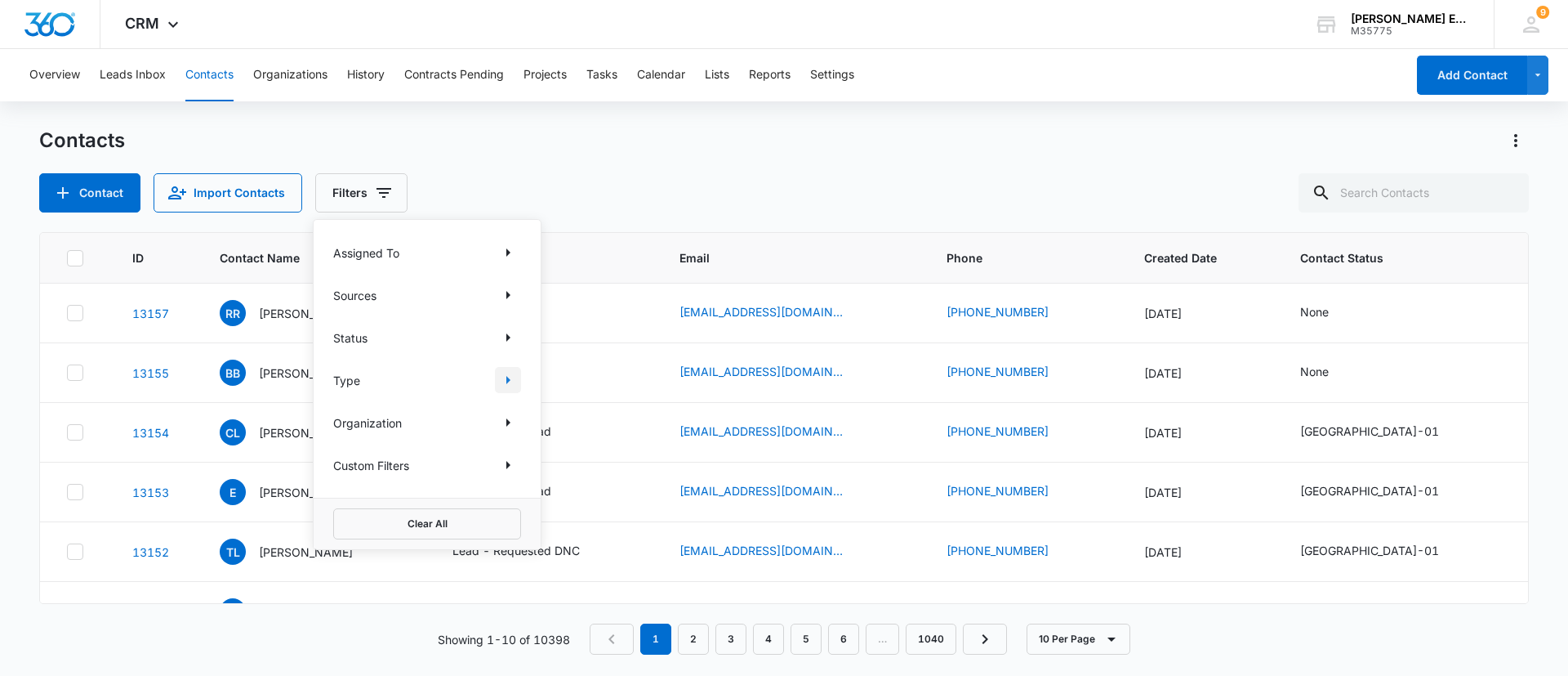
click at [505, 378] on icon "Show Type filters" at bounding box center [507, 380] width 20 height 20
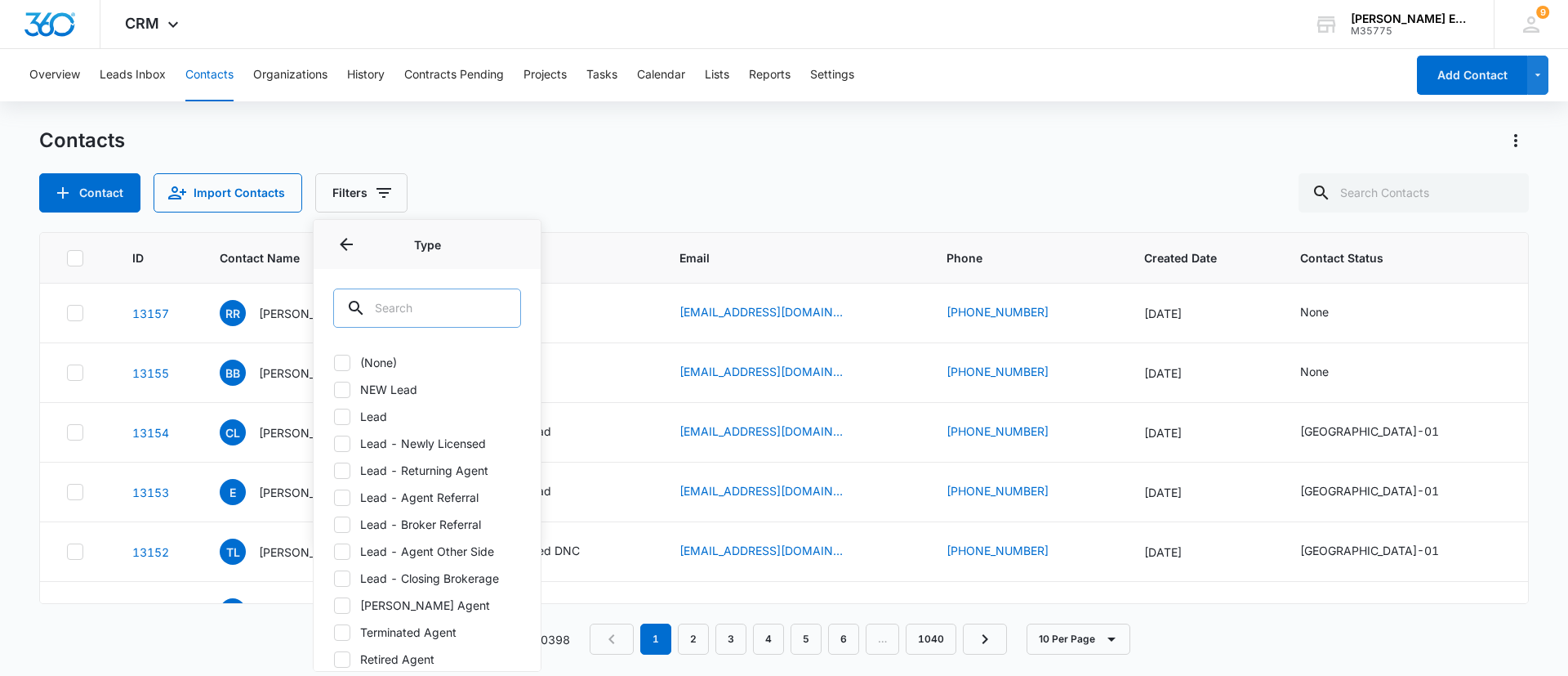
click at [419, 302] on input "text" at bounding box center [427, 308] width 188 height 39
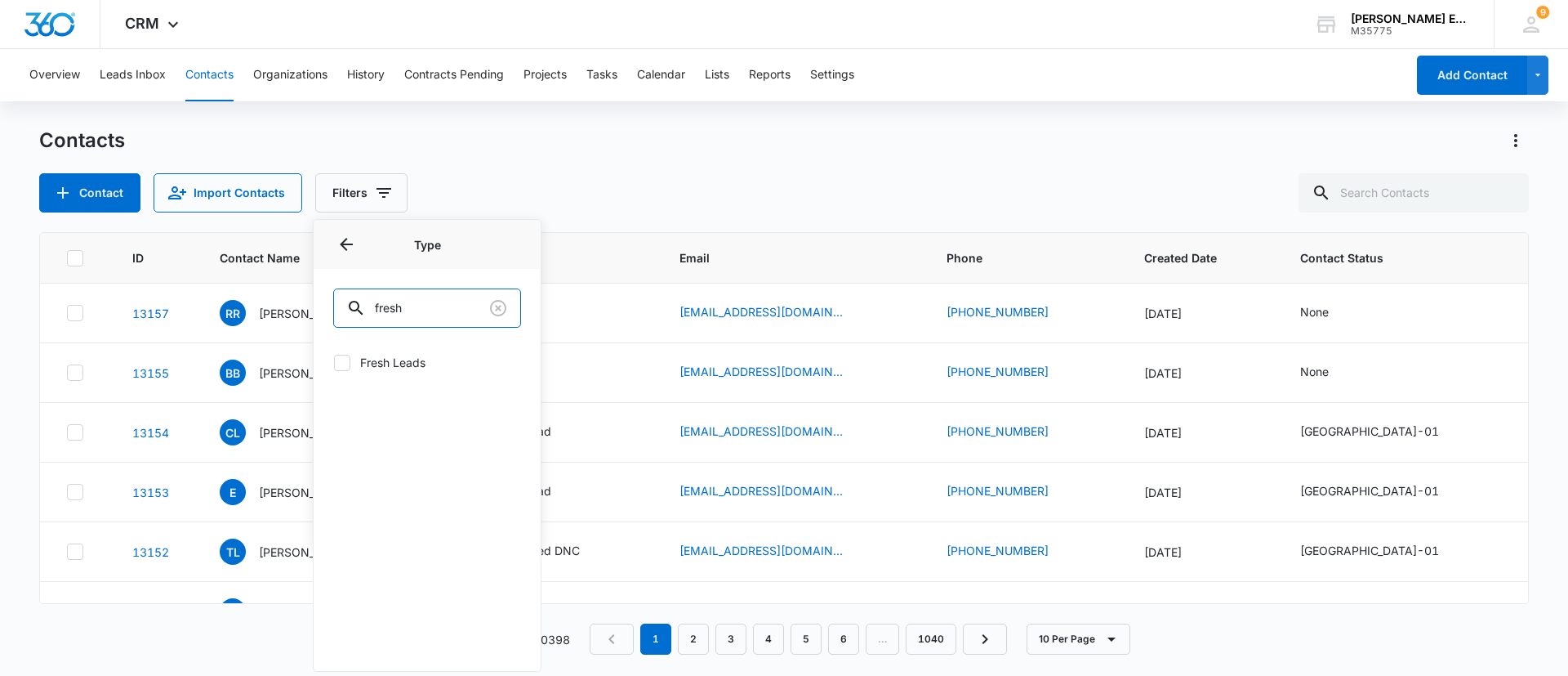
type input "fresh"
click at [408, 360] on label "Fresh Leads" at bounding box center [427, 362] width 188 height 17
click at [334, 362] on input "Fresh Leads" at bounding box center [333, 362] width 1 height 1
checkbox input "true"
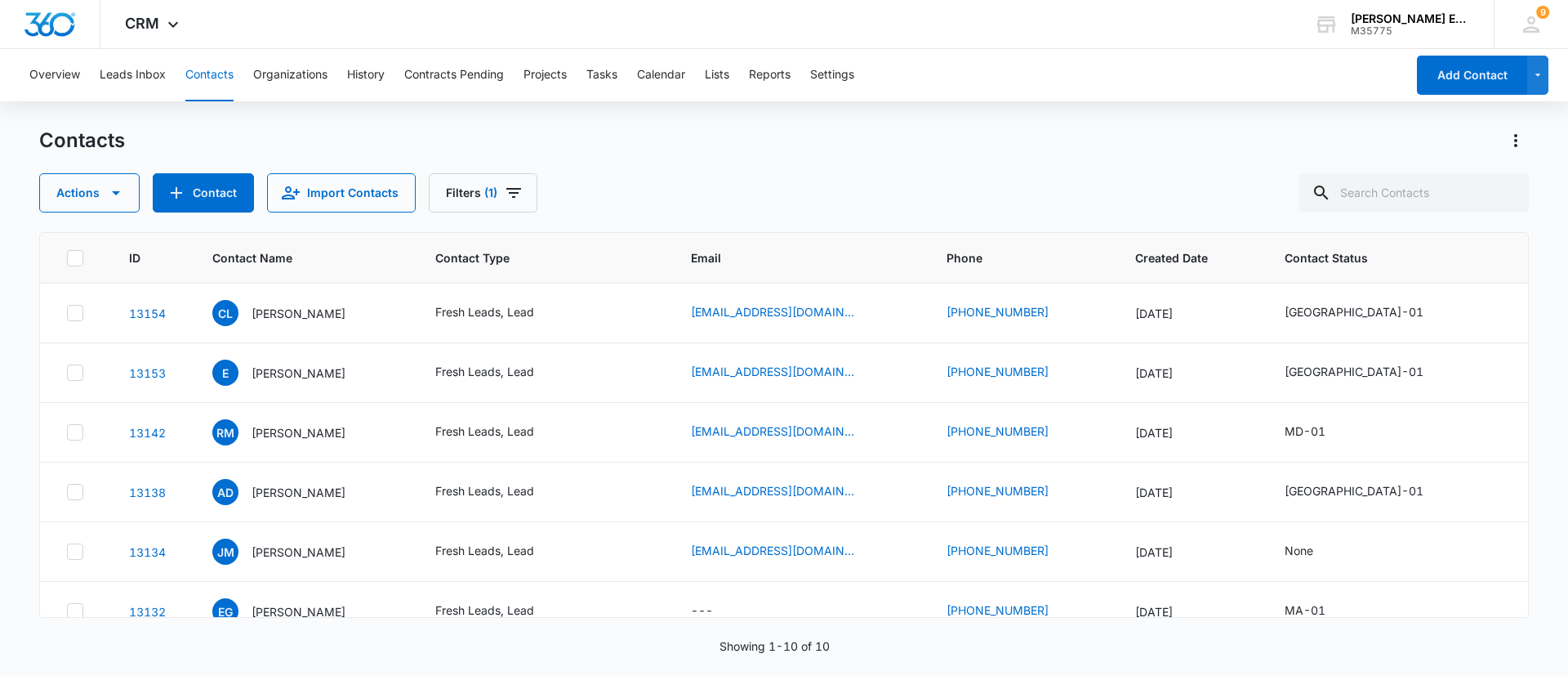
click at [623, 128] on div "Contacts" at bounding box center [784, 140] width 1490 height 26
drag, startPoint x: 250, startPoint y: 311, endPoint x: 356, endPoint y: 317, distance: 106.2
click at [346, 317] on p "[PERSON_NAME]" at bounding box center [298, 314] width 94 height 17
copy p "[PERSON_NAME]"
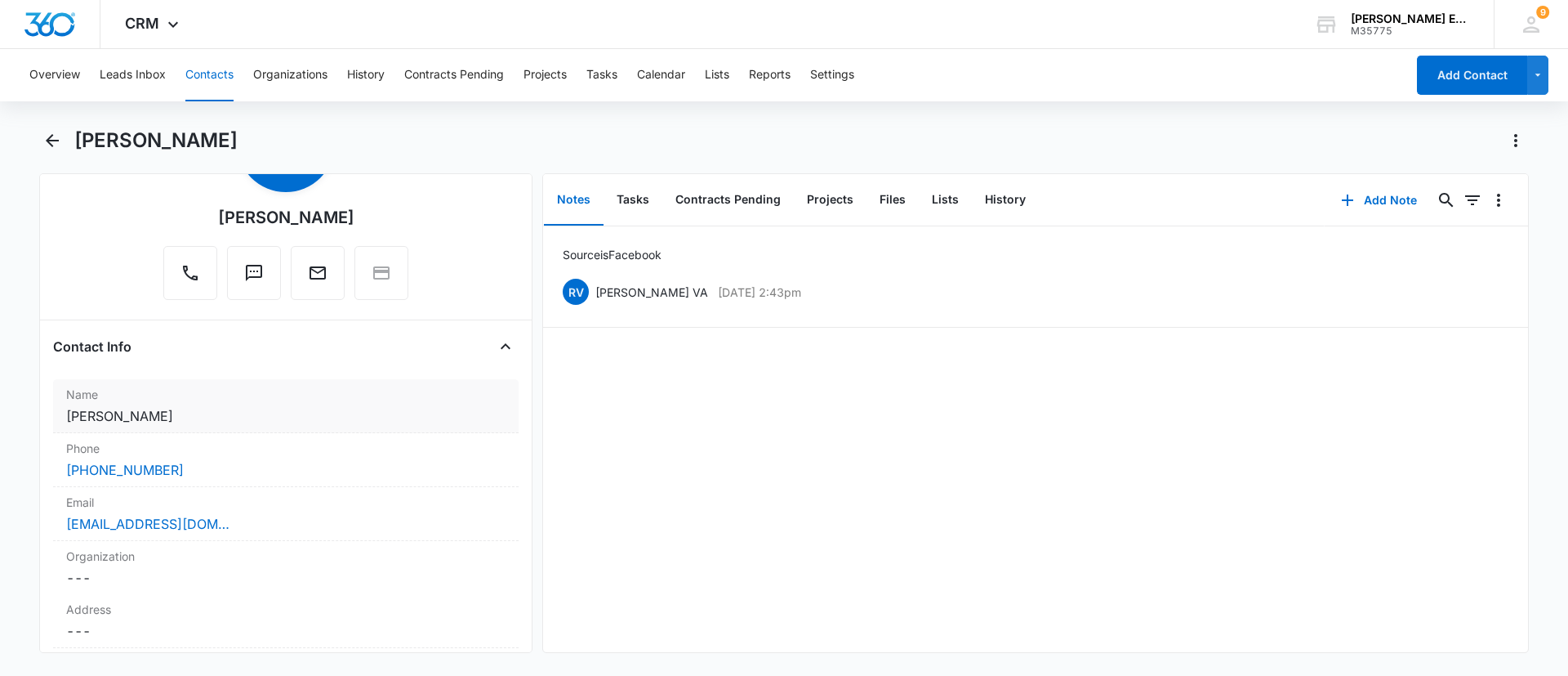
scroll to position [245, 0]
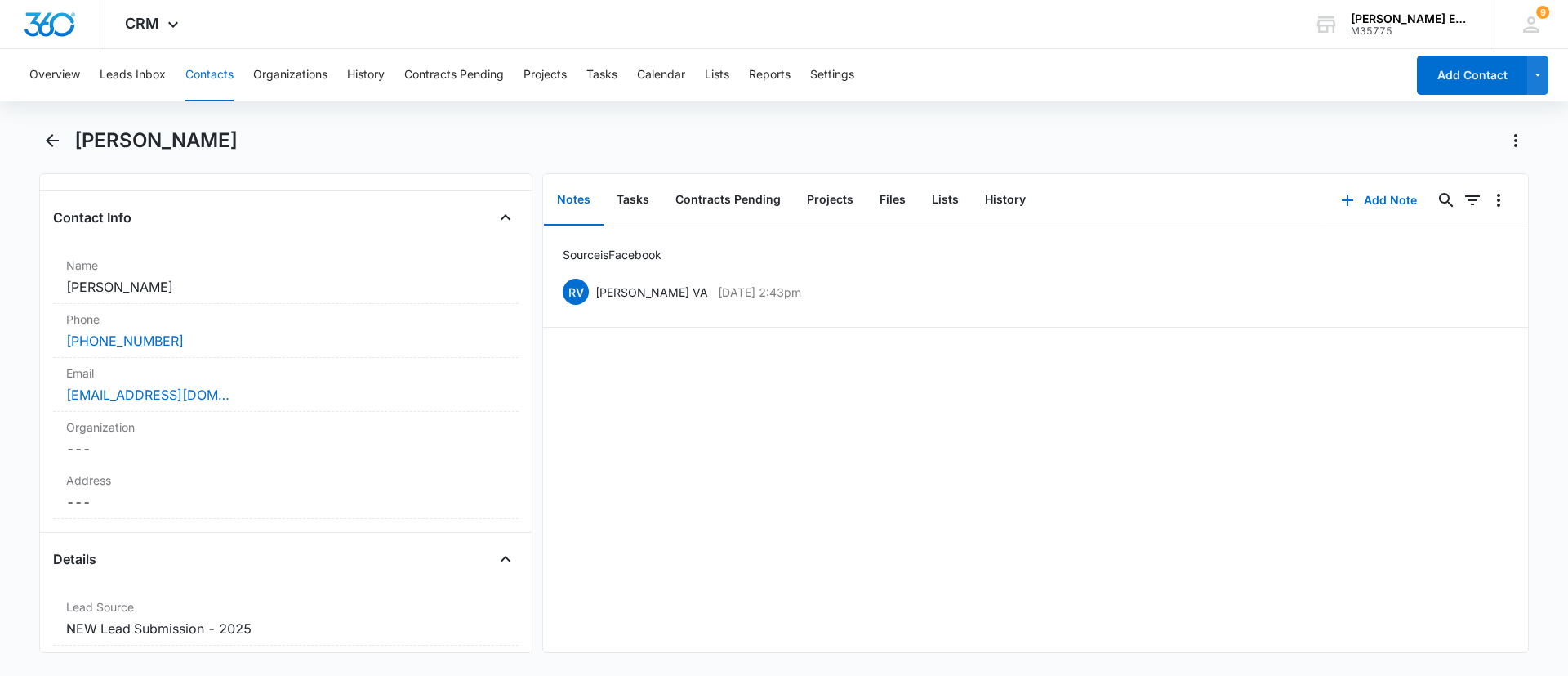
drag, startPoint x: 274, startPoint y: 138, endPoint x: 81, endPoint y: 129, distance: 193.2
click at [81, 129] on div "[PERSON_NAME]" at bounding box center [802, 140] width 1454 height 26
copy h1 "[PERSON_NAME]"
click at [54, 133] on icon "Back" at bounding box center [52, 141] width 20 height 20
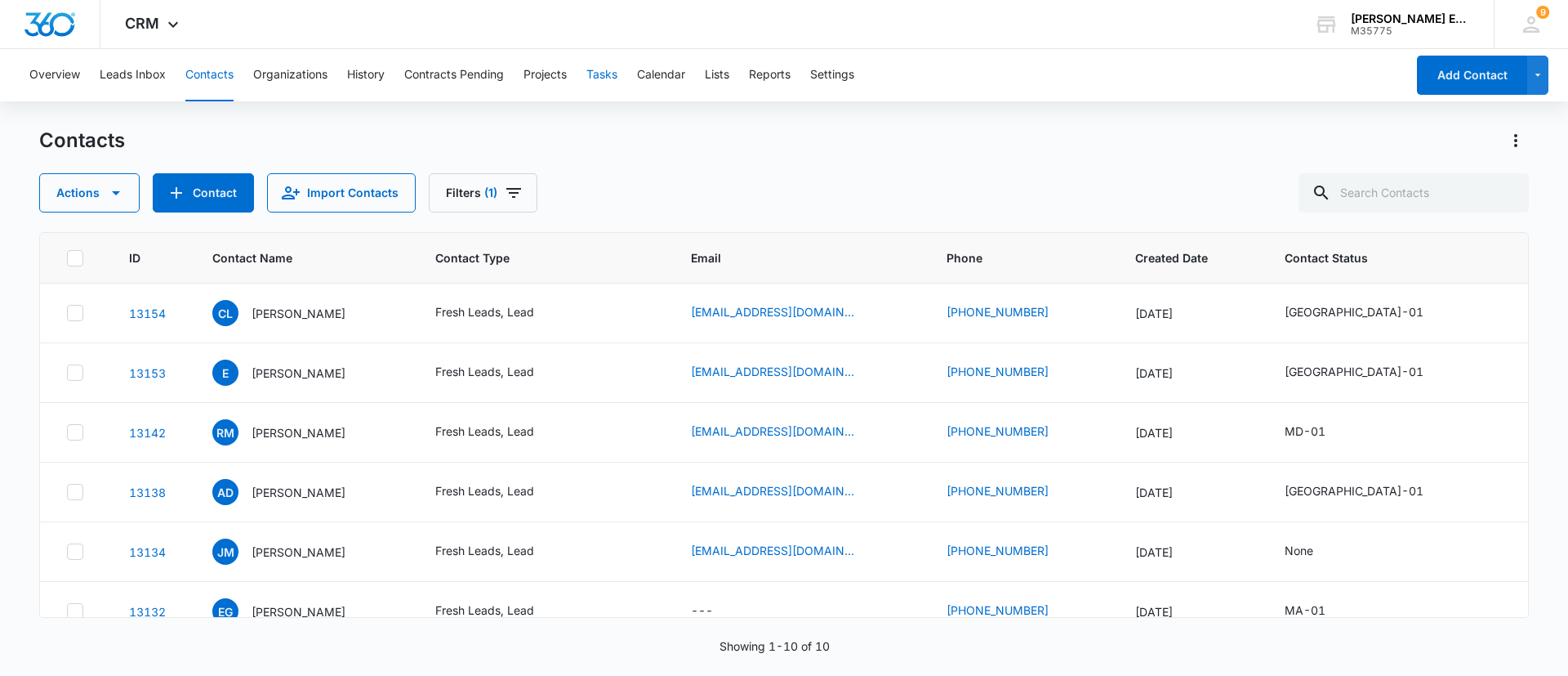
click at [599, 72] on button "Tasks" at bounding box center [602, 75] width 31 height 53
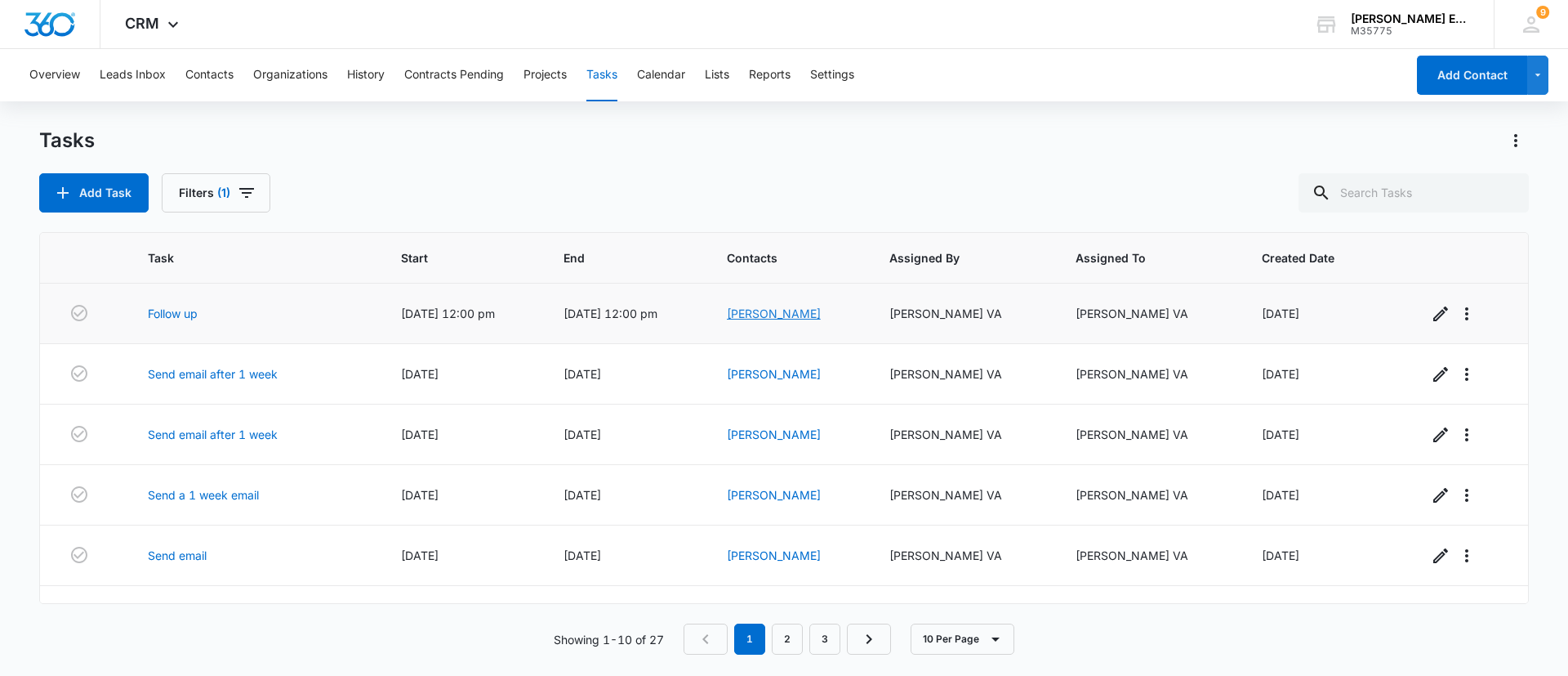
click at [757, 313] on link "Gema A Lopez" at bounding box center [774, 314] width 94 height 14
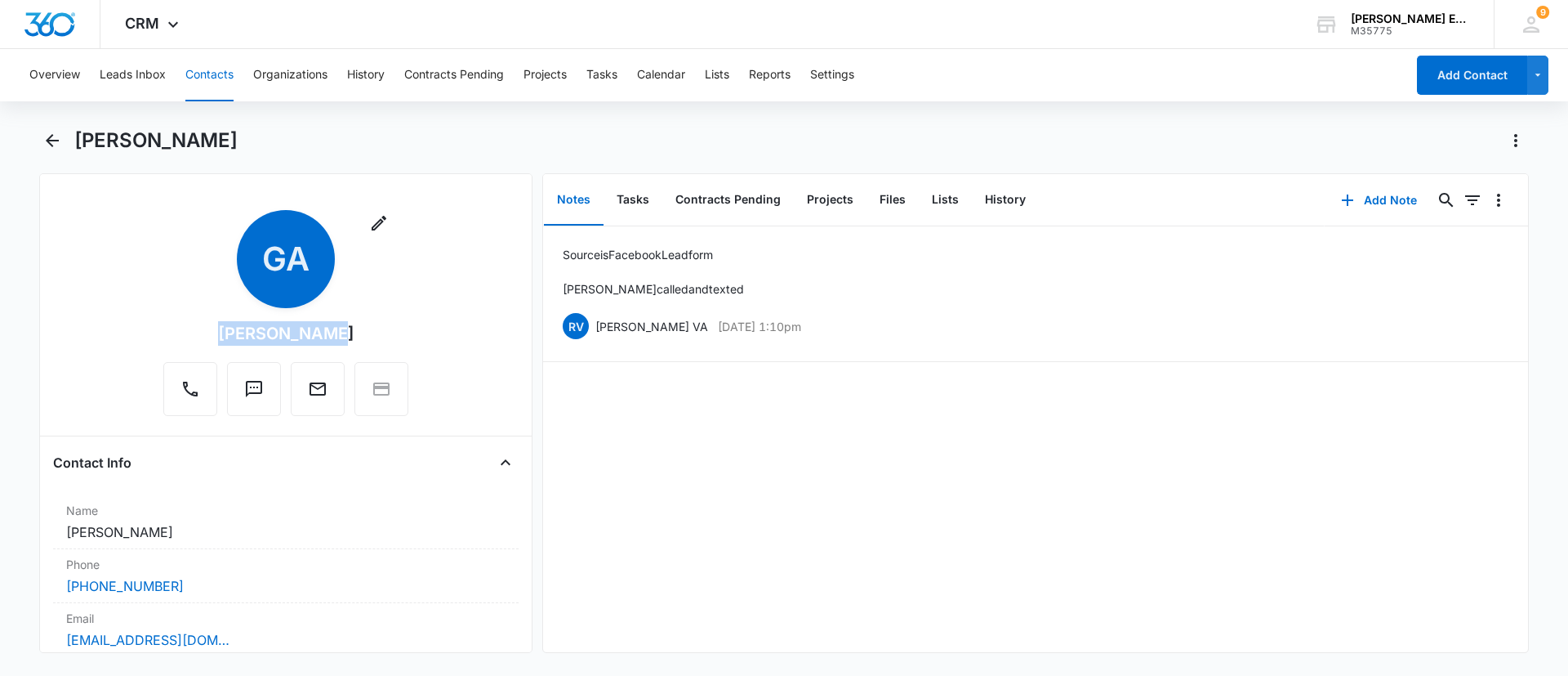
drag, startPoint x: 334, startPoint y: 338, endPoint x: 231, endPoint y: 338, distance: 103.0
click at [200, 338] on div "Remove GA Gema A Lopez" at bounding box center [286, 313] width 245 height 206
copy div "Gema A Lopez"
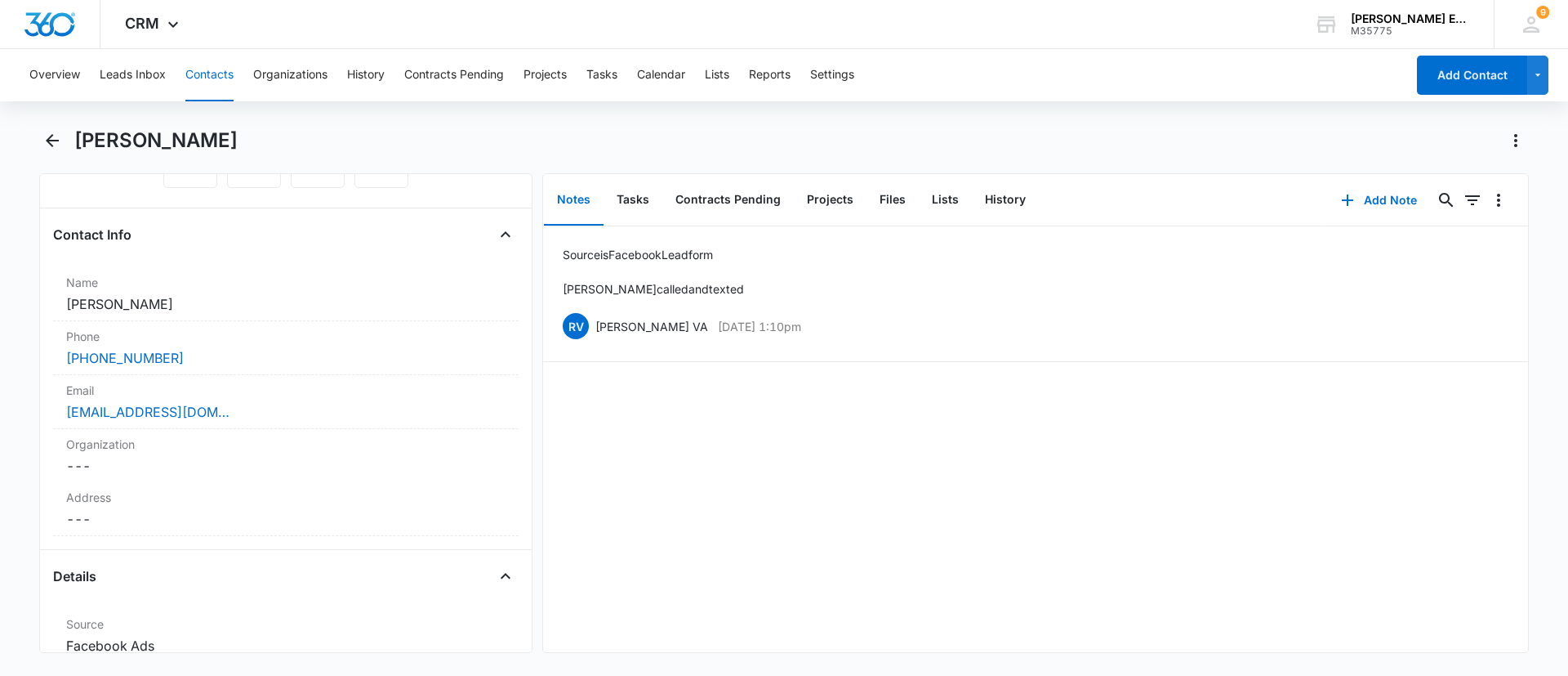
scroll to position [278, 0]
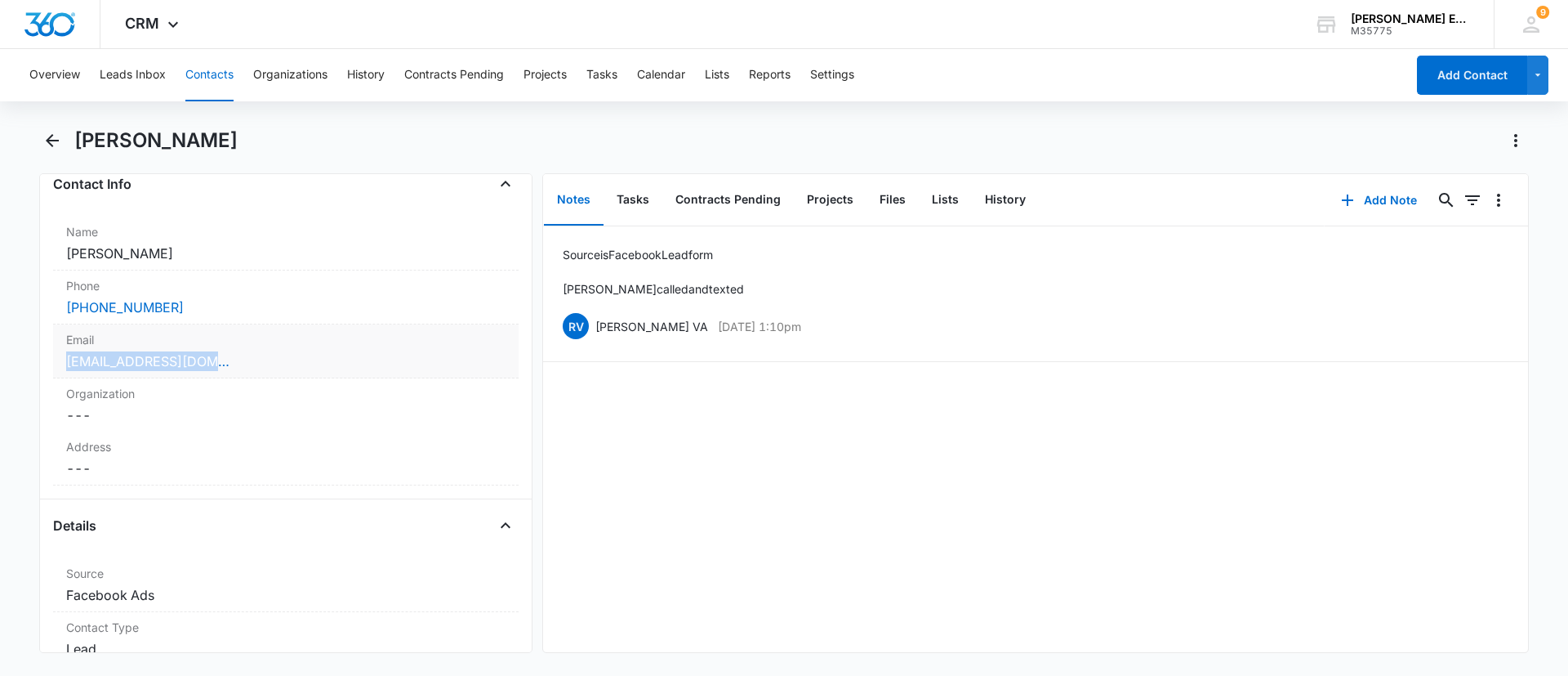
drag, startPoint x: 240, startPoint y: 365, endPoint x: 59, endPoint y: 368, distance: 181.0
click at [59, 368] on div "Email Cancel Save Changes gema_lopez@yahoo.com" at bounding box center [286, 351] width 465 height 54
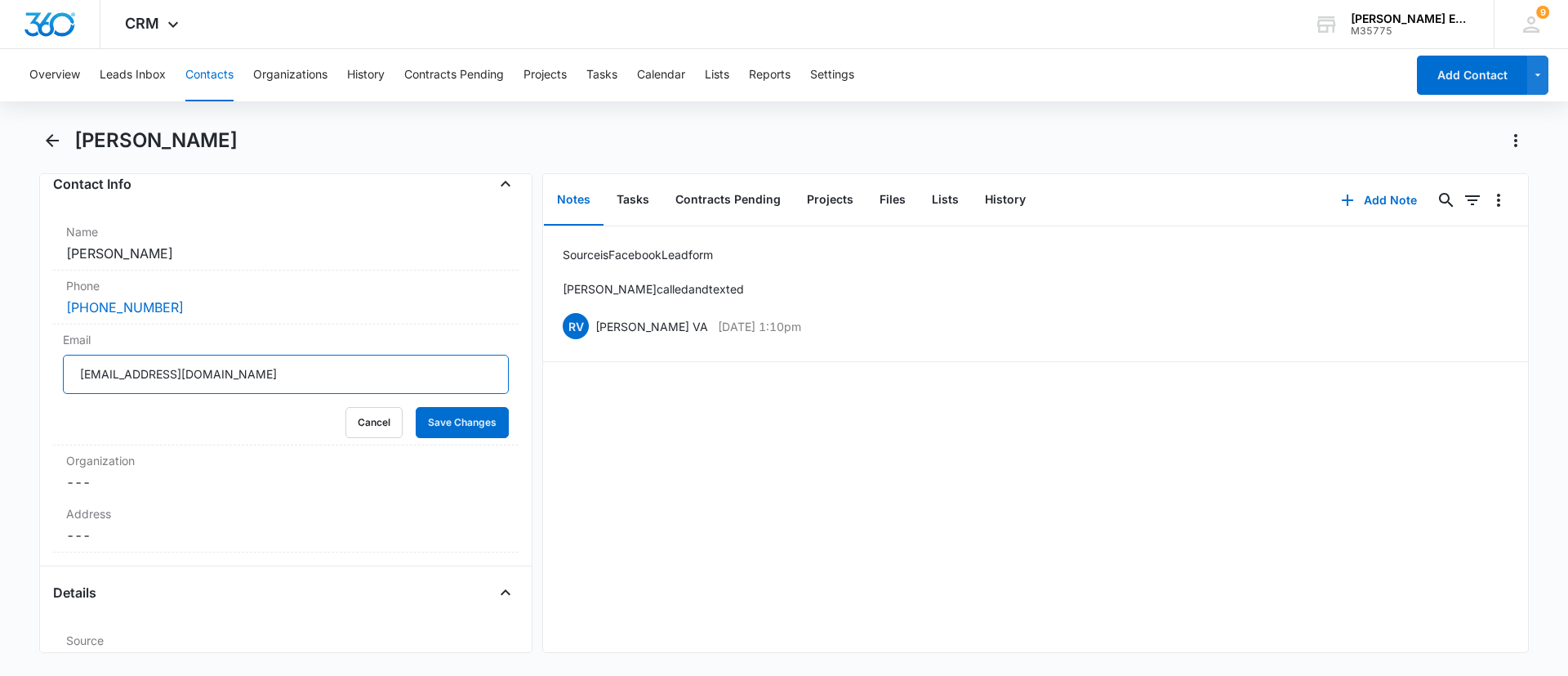
drag, startPoint x: 247, startPoint y: 380, endPoint x: 40, endPoint y: 377, distance: 207.0
click at [40, 377] on div "Remove GA Gema A Lopez Contact Info Name Cancel Save Changes Gema A Lopez Phone…" at bounding box center [286, 413] width 493 height 480
click at [45, 128] on button "Back" at bounding box center [52, 140] width 25 height 26
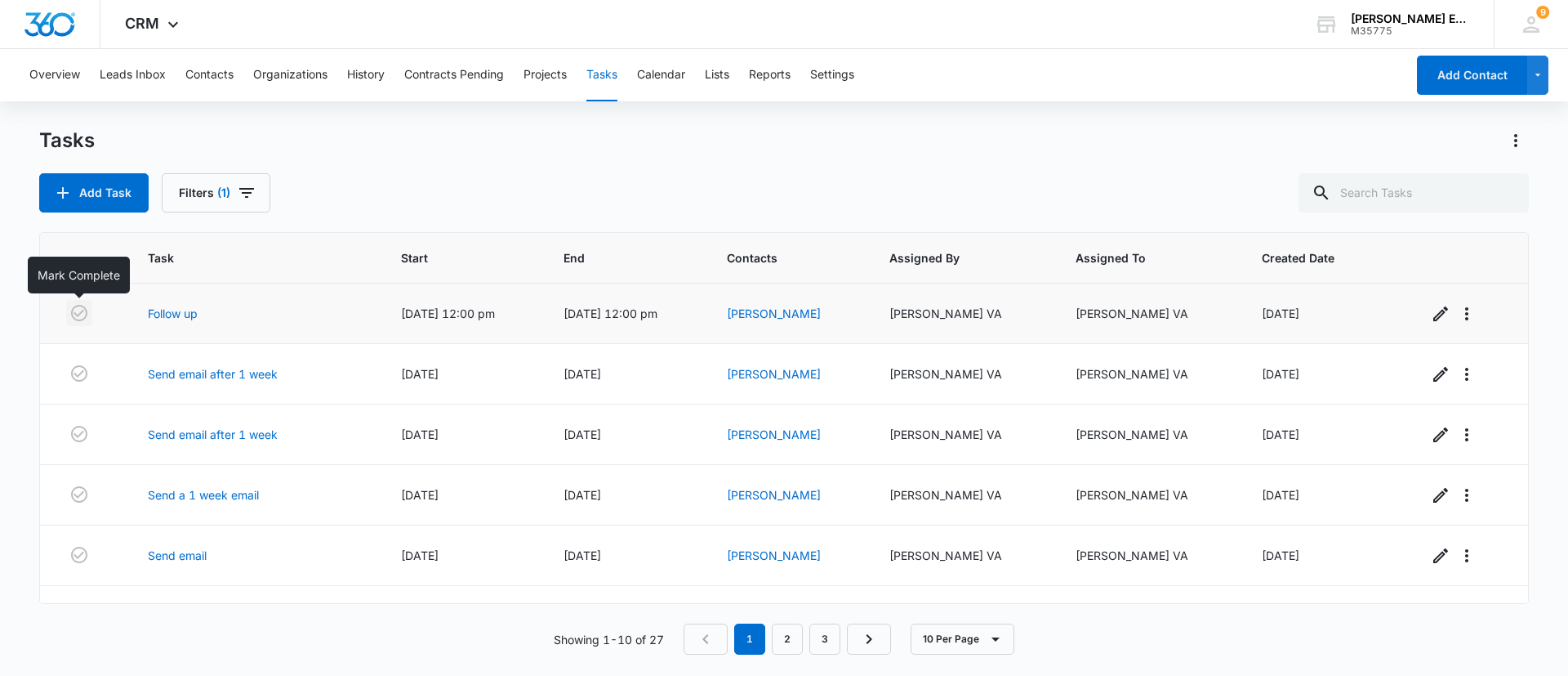
click at [75, 311] on icon "button" at bounding box center [79, 313] width 20 height 20
click at [786, 374] on link "Allan Llaban" at bounding box center [774, 374] width 94 height 14
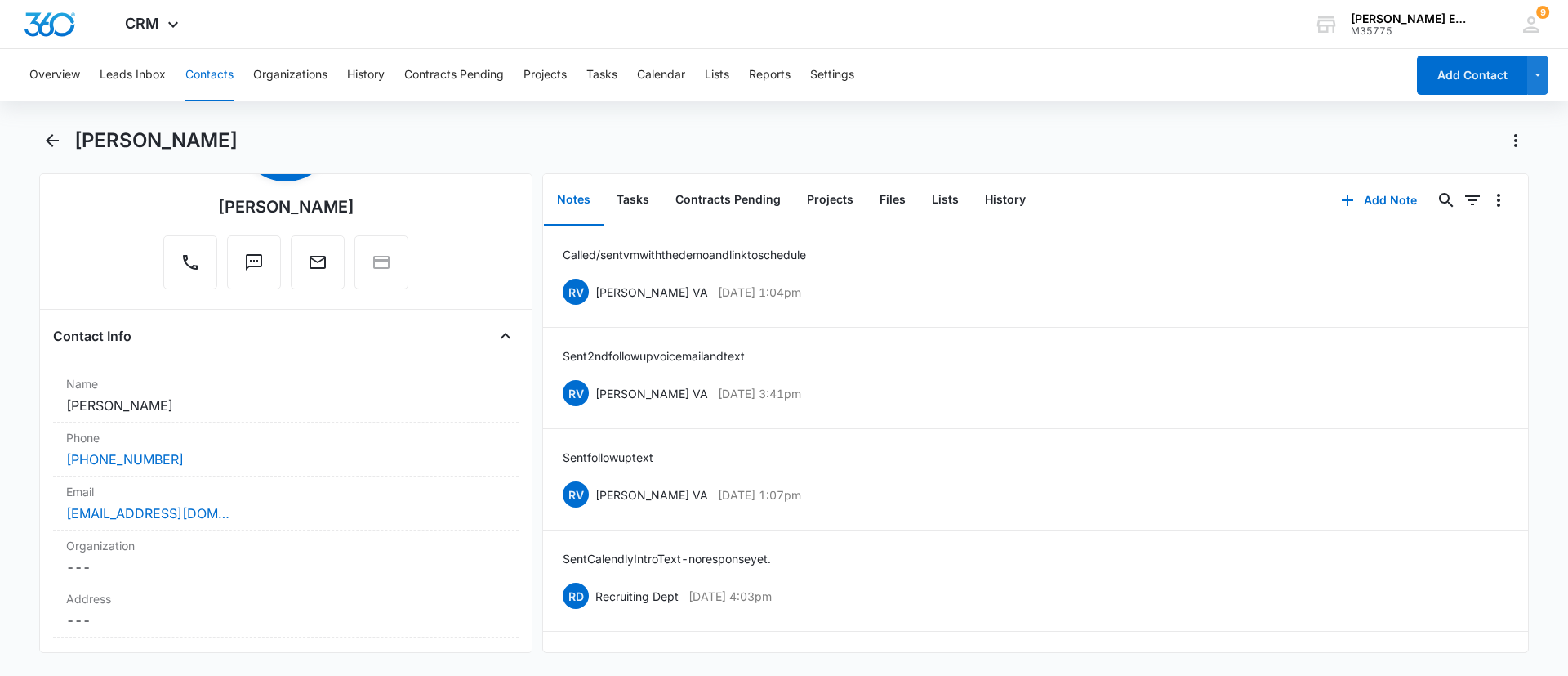
scroll to position [140, 0]
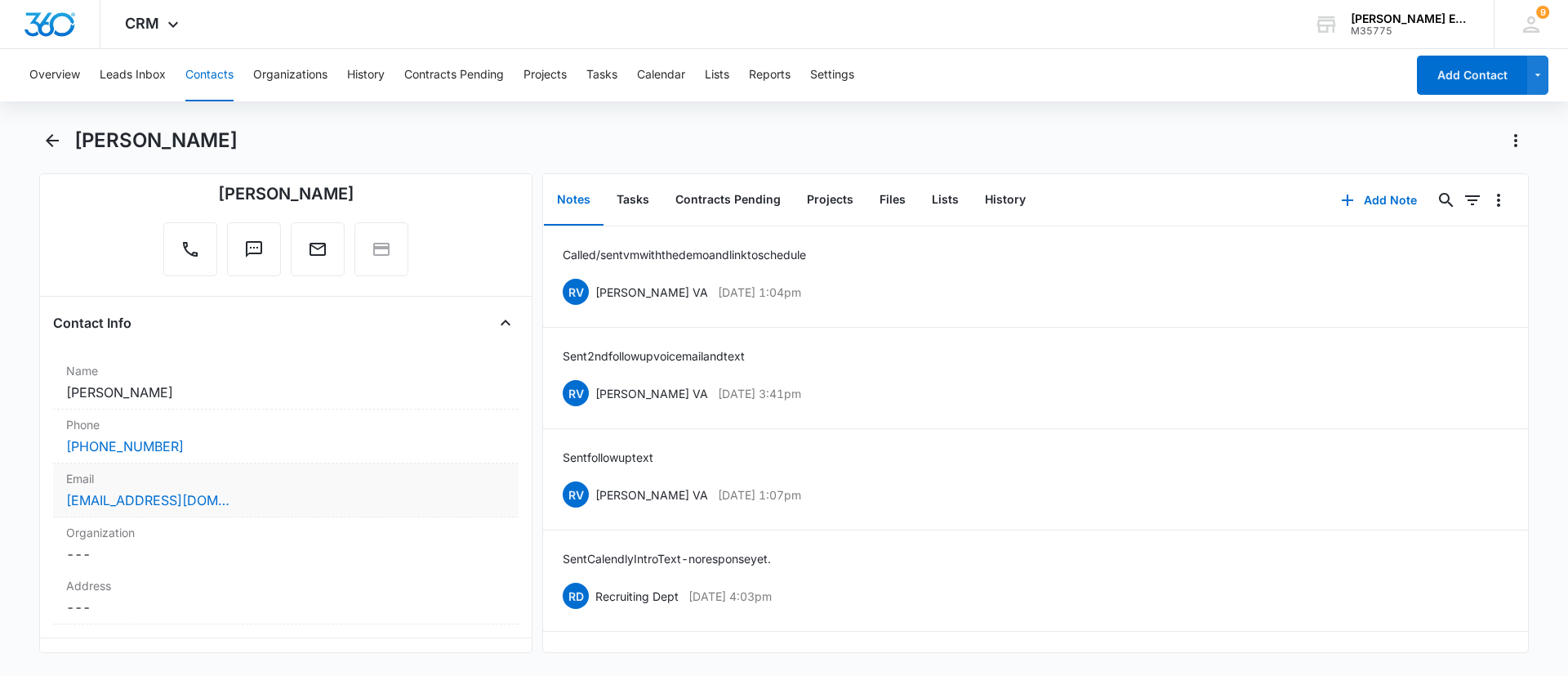
click at [250, 498] on div "alphacrucisltd@hotmail.com" at bounding box center [286, 500] width 440 height 20
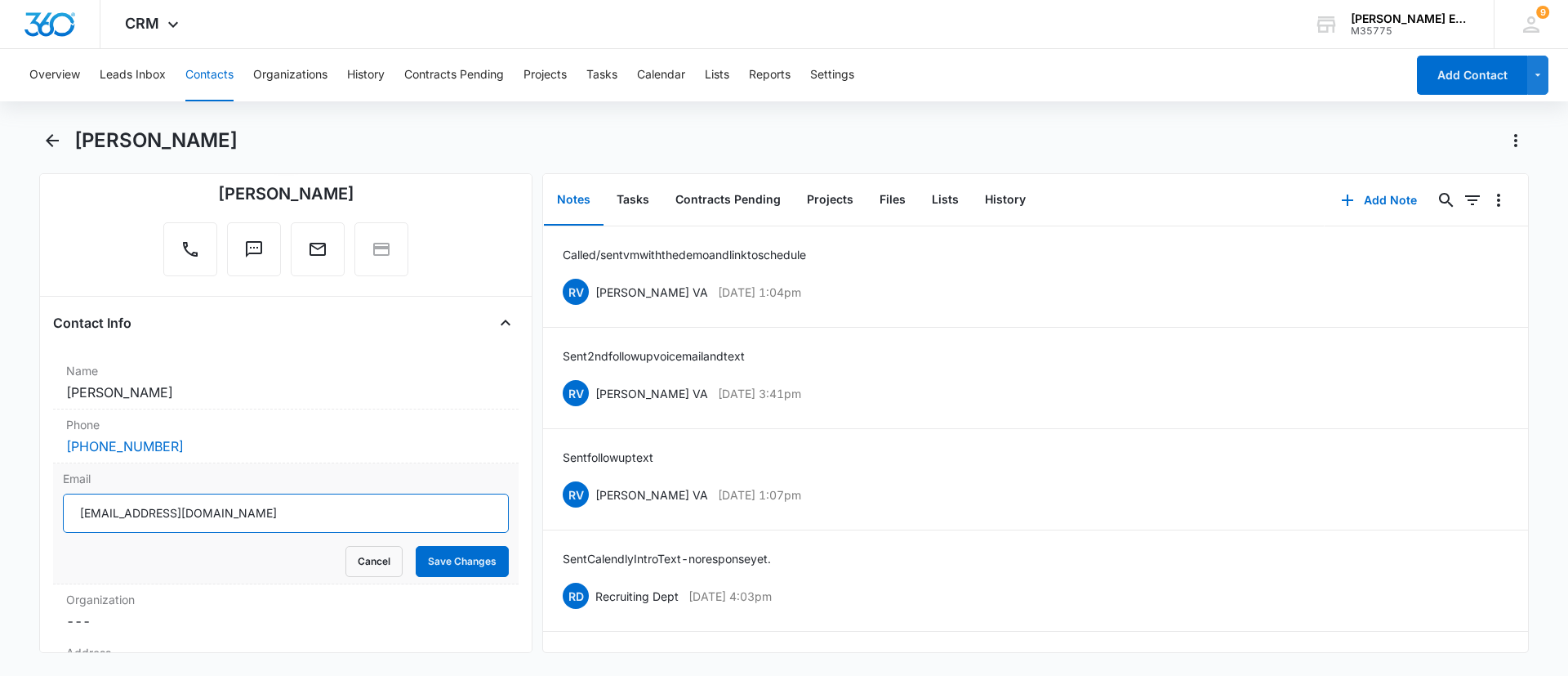
drag, startPoint x: 256, startPoint y: 514, endPoint x: 69, endPoint y: 524, distance: 187.3
click at [69, 524] on input "alphacrucisltd@hotmail.com" at bounding box center [286, 512] width 446 height 39
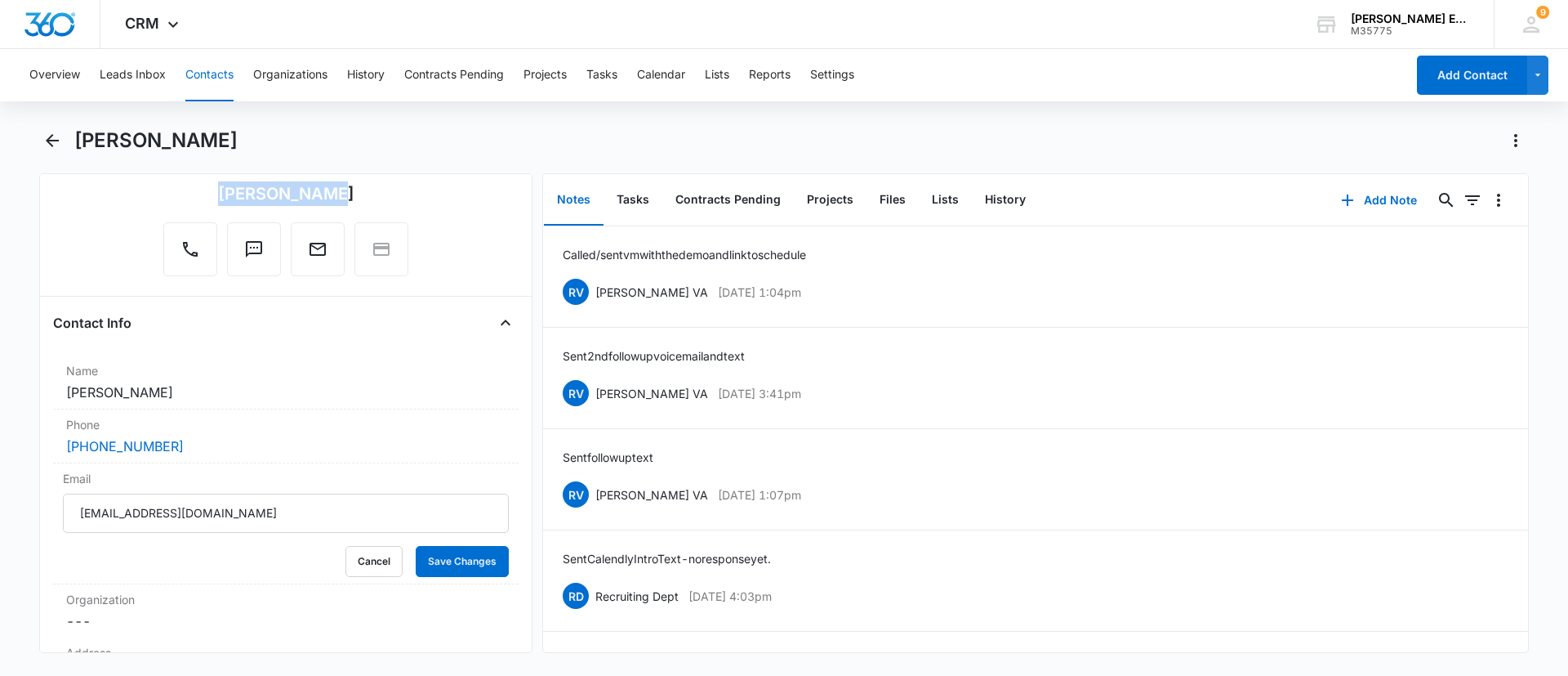
drag, startPoint x: 227, startPoint y: 194, endPoint x: 323, endPoint y: 202, distance: 96.3
click at [323, 202] on div "Allan Llaban" at bounding box center [286, 194] width 137 height 25
copy div "Allan Llaban"
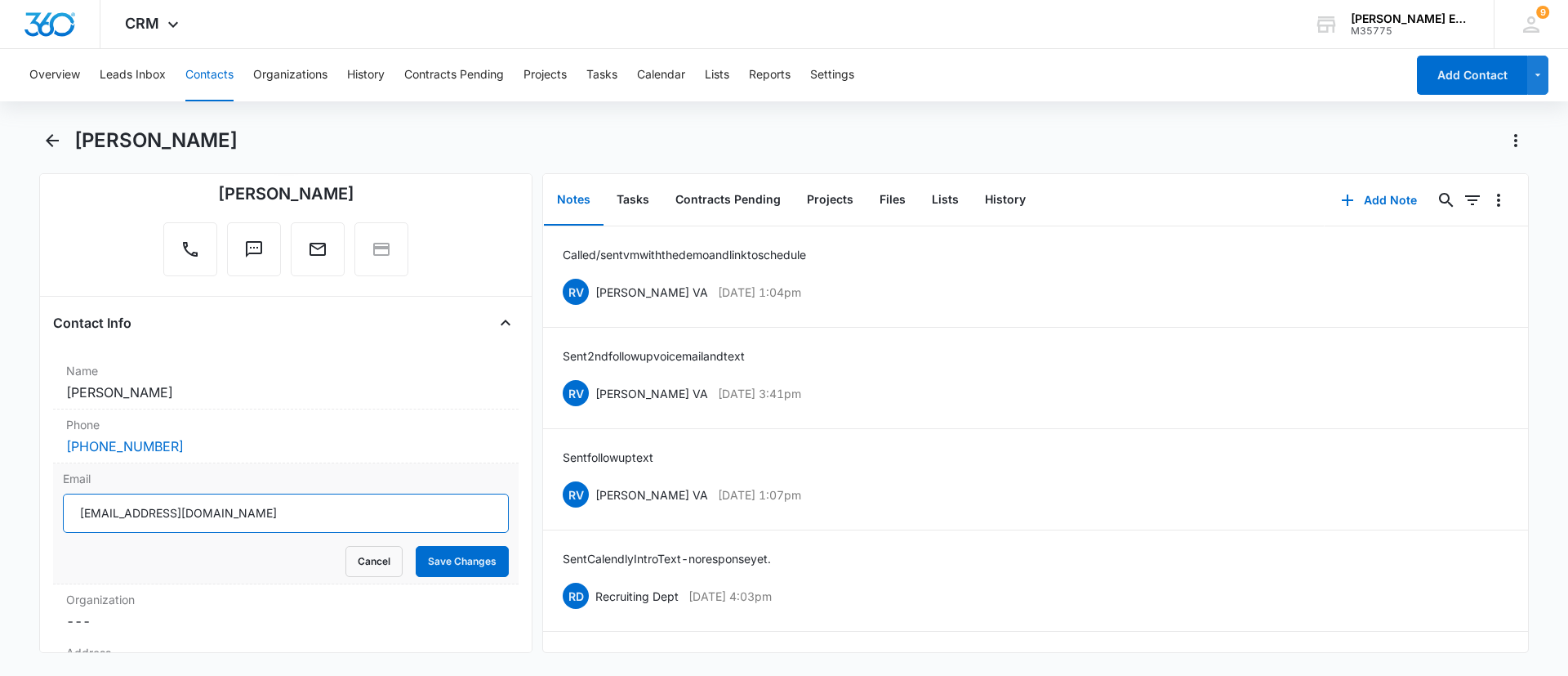
drag, startPoint x: 267, startPoint y: 518, endPoint x: 57, endPoint y: 517, distance: 210.0
click at [57, 517] on div "Email alphacrucisltd@hotmail.com Cancel Save Changes" at bounding box center [286, 524] width 465 height 121
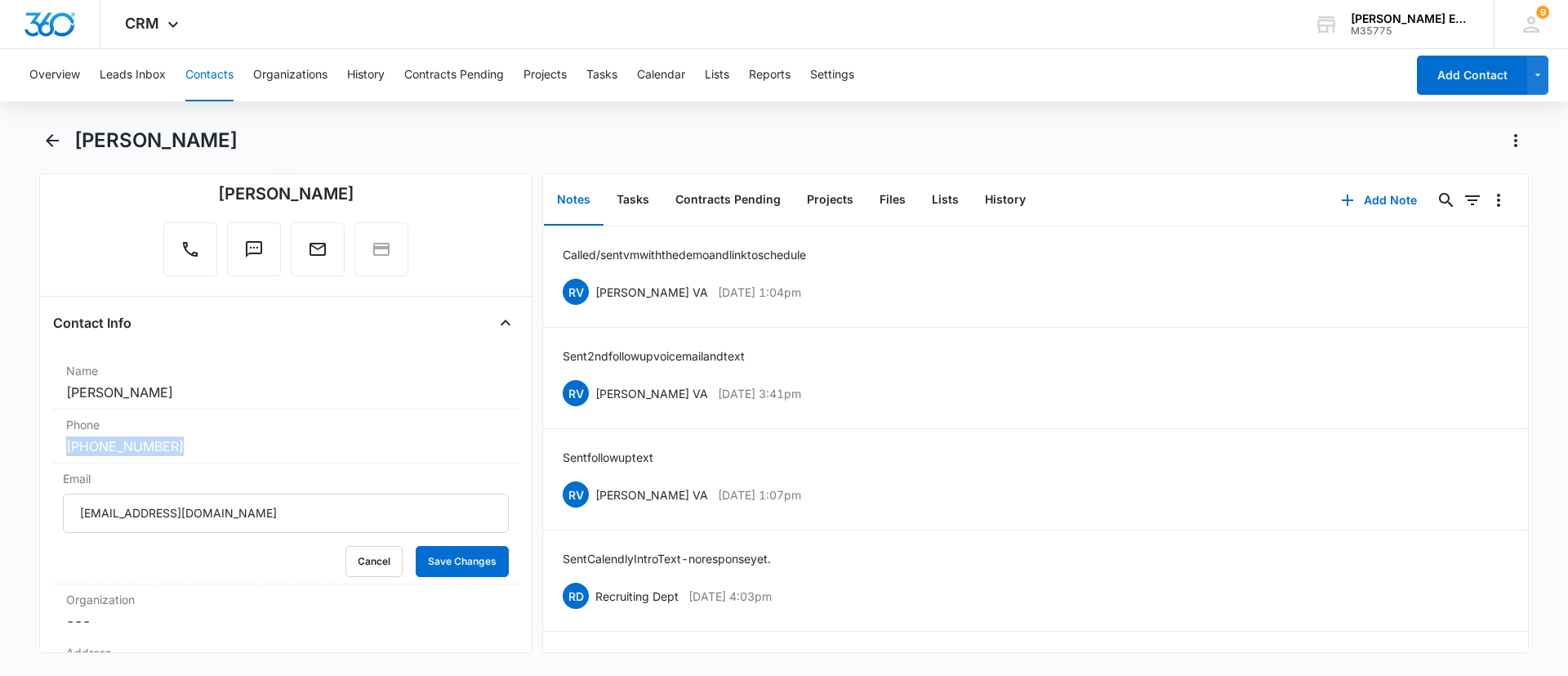
drag, startPoint x: 199, startPoint y: 447, endPoint x: 50, endPoint y: 444, distance: 149.0
click at [46, 444] on div "Remove AL Allan Llaban Contact Info Name Cancel Save Changes Allan Llaban Phone…" at bounding box center [286, 413] width 493 height 480
copy link "(619) 335-2775"
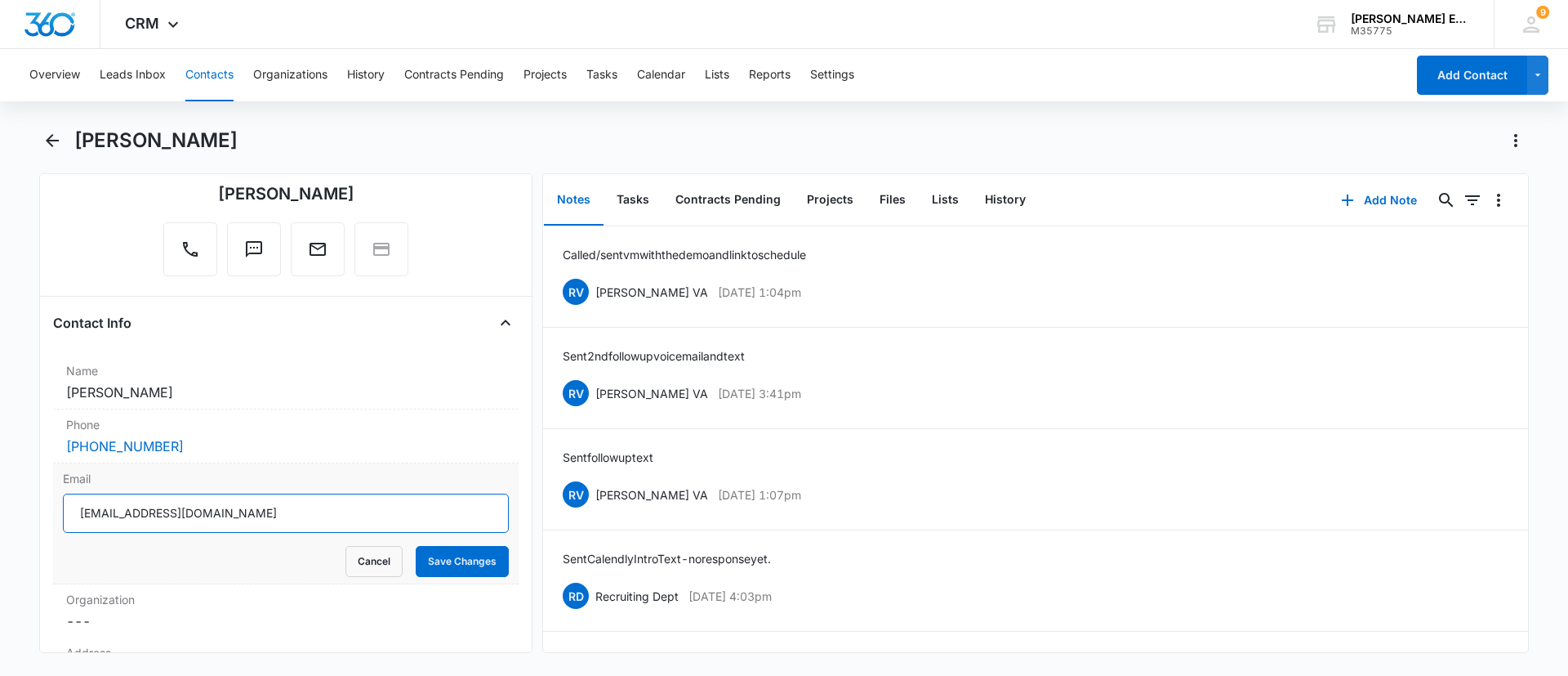
drag, startPoint x: 276, startPoint y: 514, endPoint x: 72, endPoint y: 528, distance: 204.5
click at [72, 528] on input "alphacrucisltd@hotmail.com" at bounding box center [286, 512] width 446 height 39
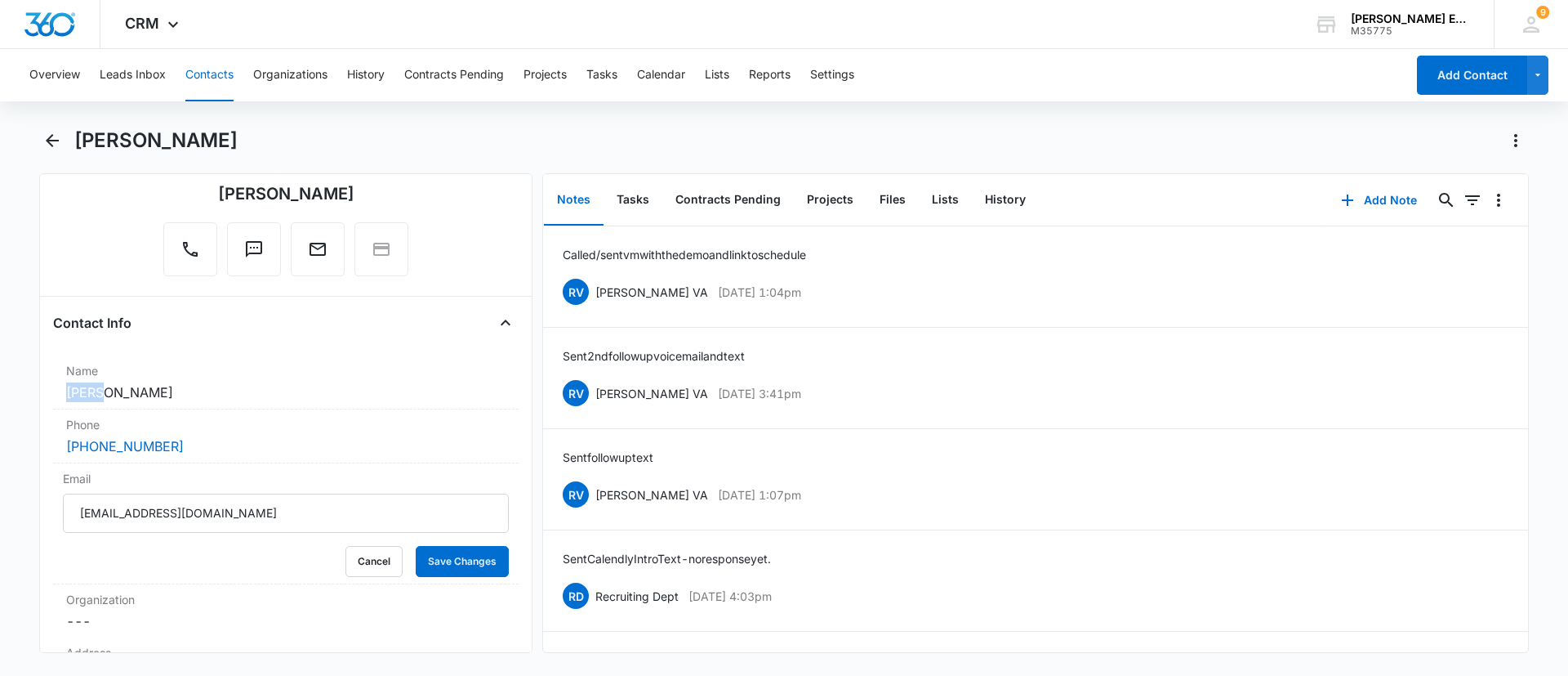
drag, startPoint x: 95, startPoint y: 392, endPoint x: 19, endPoint y: 404, distance: 76.9
click at [19, 404] on main "Allan Llaban Remove AL Allan Llaban Contact Info Name Cancel Save Changes Allan…" at bounding box center [784, 400] width 1568 height 545
copy dd "Allan"
click at [64, 141] on button "Back" at bounding box center [52, 140] width 25 height 26
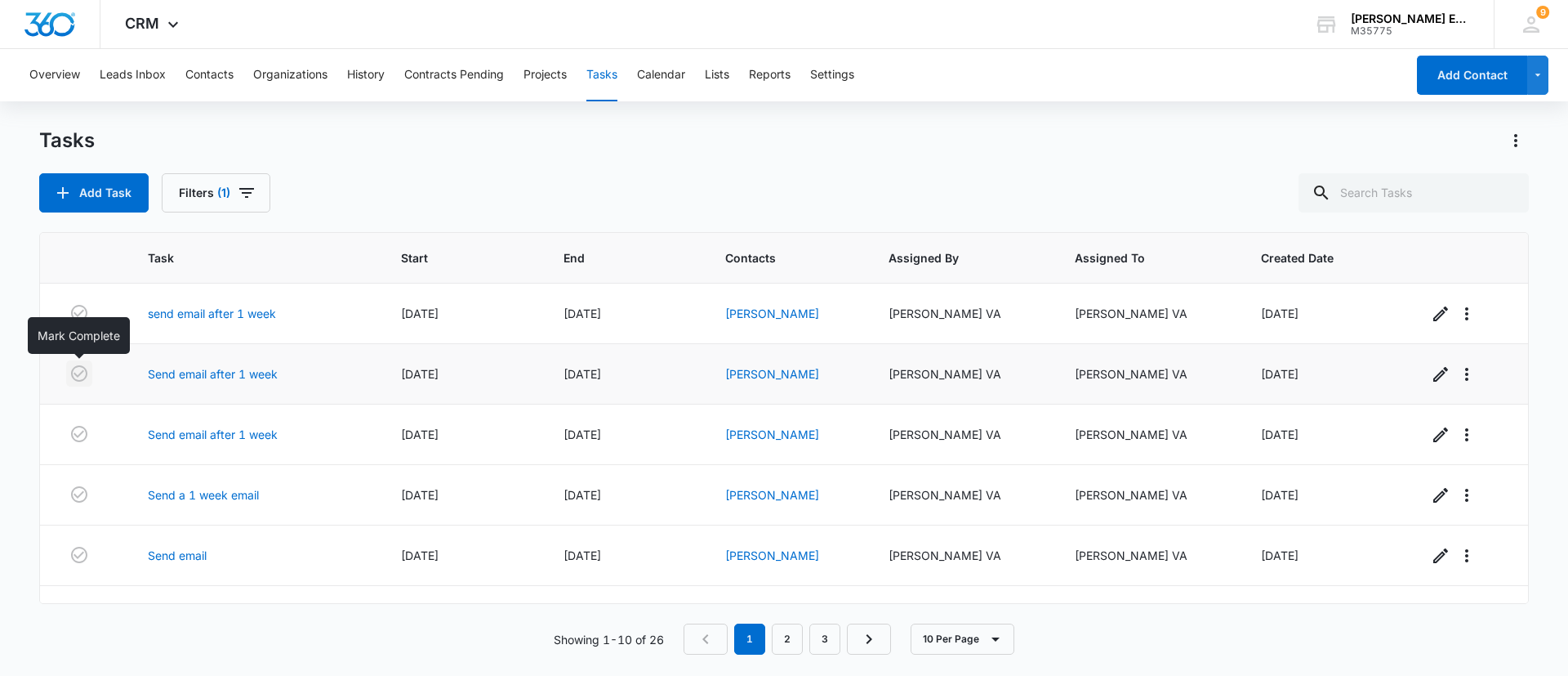
click at [77, 364] on icon "button" at bounding box center [79, 373] width 20 height 20
click at [772, 312] on link "Jessica Attocknie" at bounding box center [772, 314] width 94 height 14
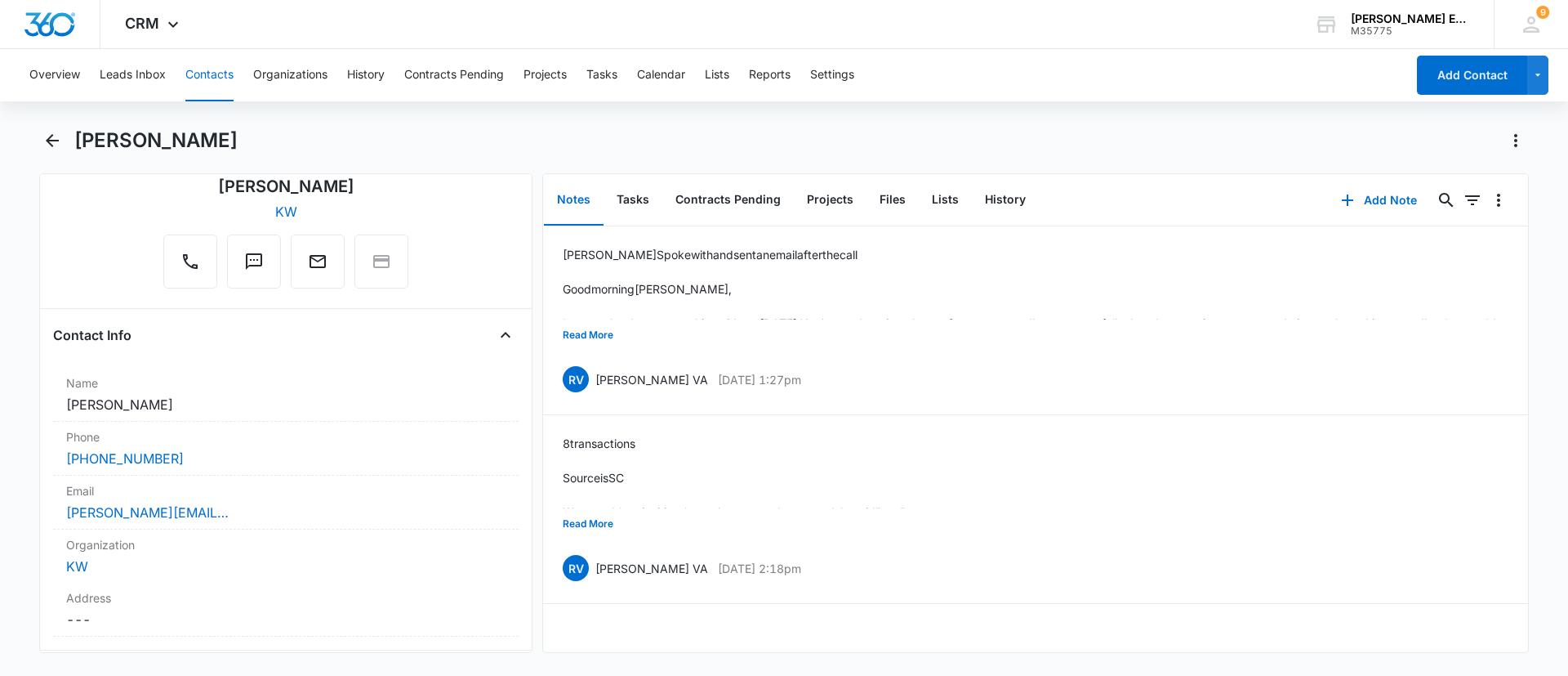
scroll to position [217, 0]
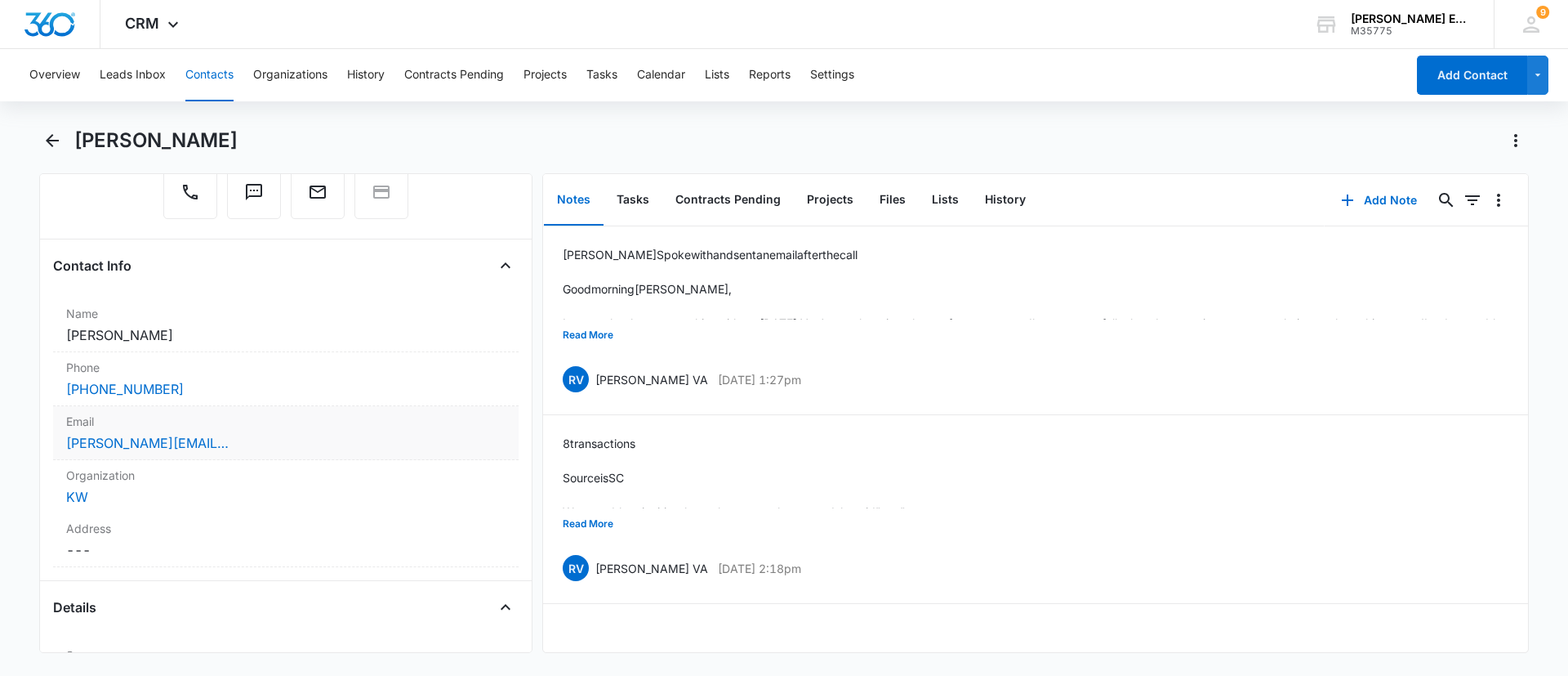
click at [284, 452] on div "jessica.attocknie@kw.com" at bounding box center [286, 443] width 440 height 20
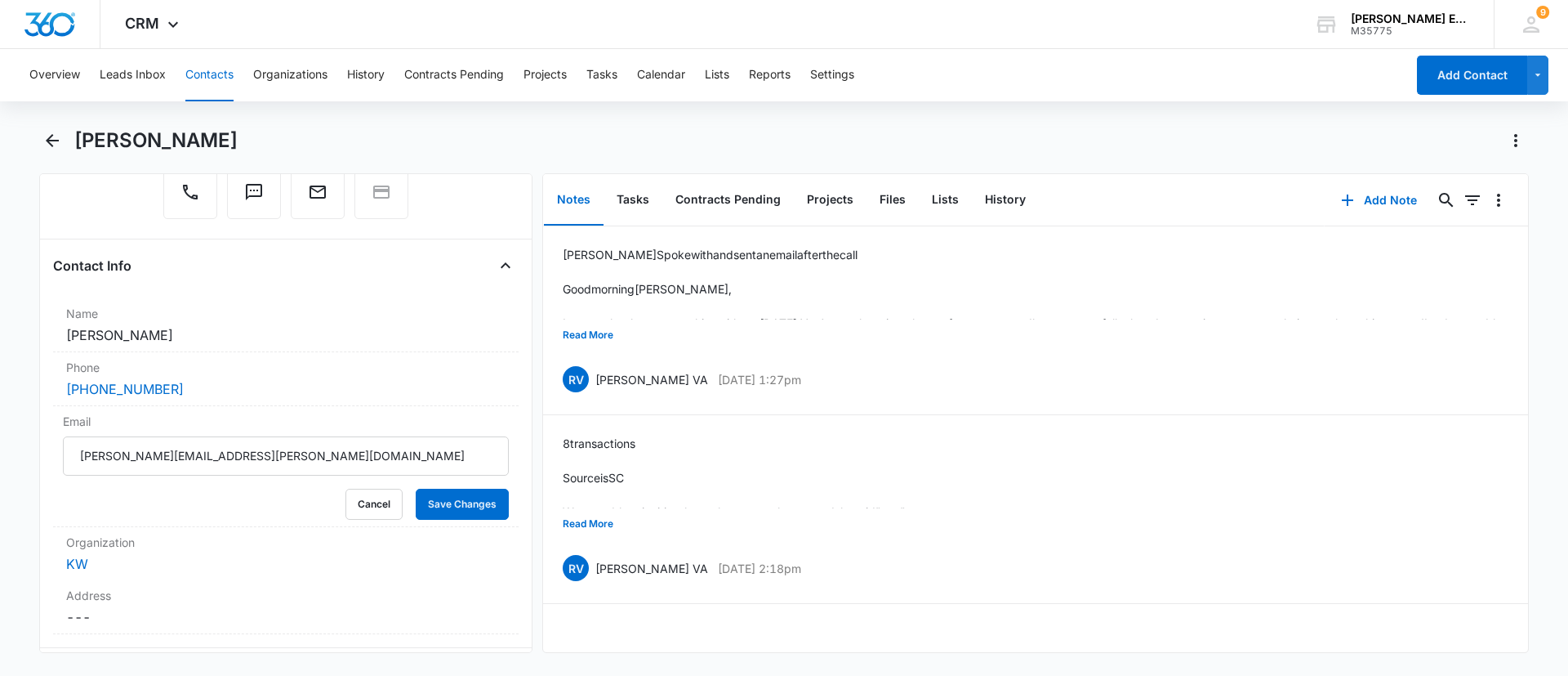
drag, startPoint x: 249, startPoint y: 149, endPoint x: 79, endPoint y: 143, distance: 170.1
click at [79, 143] on div "Jessica Attocknie" at bounding box center [802, 140] width 1454 height 26
copy h1 "Jessica Attocknie"
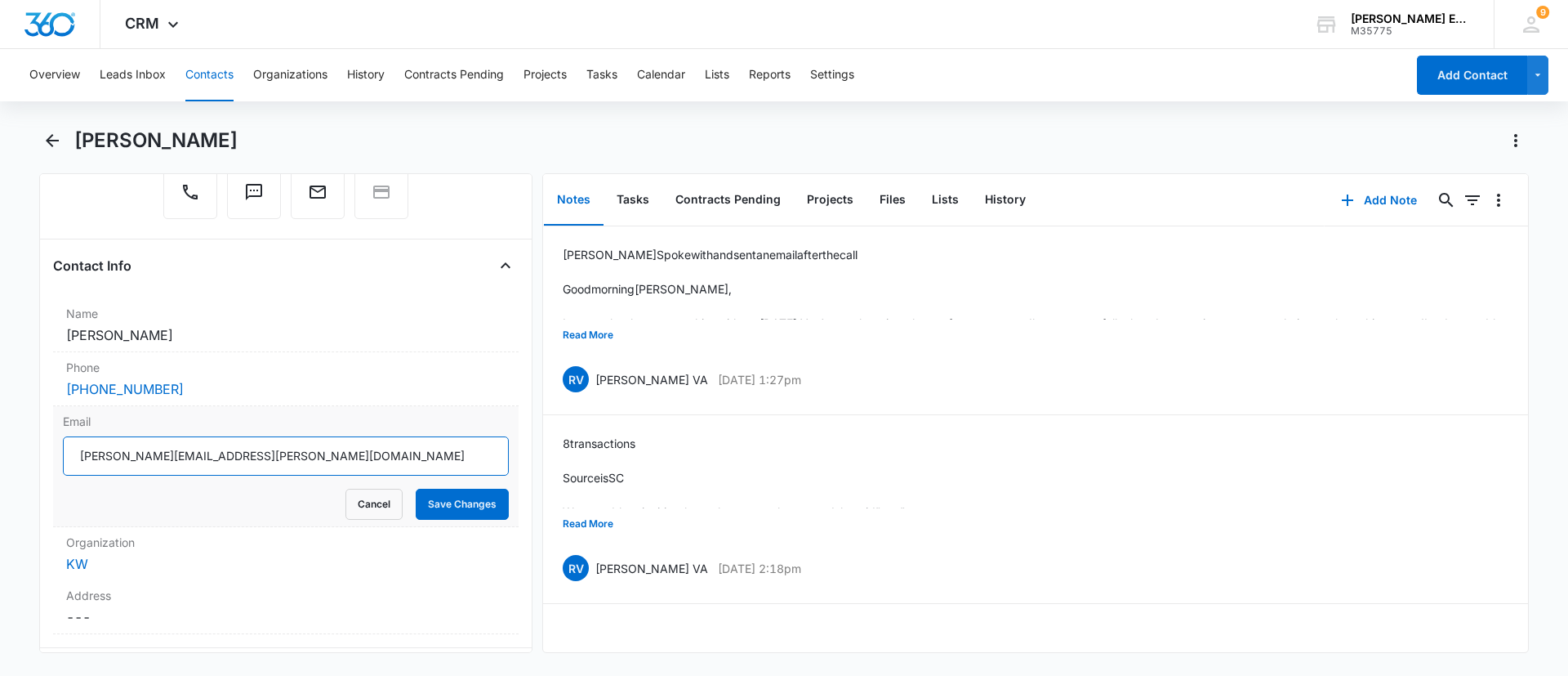
drag, startPoint x: 247, startPoint y: 453, endPoint x: 105, endPoint y: 451, distance: 142.0
click at [59, 451] on div "Email jessica.attocknie@kw.com Cancel Save Changes" at bounding box center [286, 467] width 465 height 121
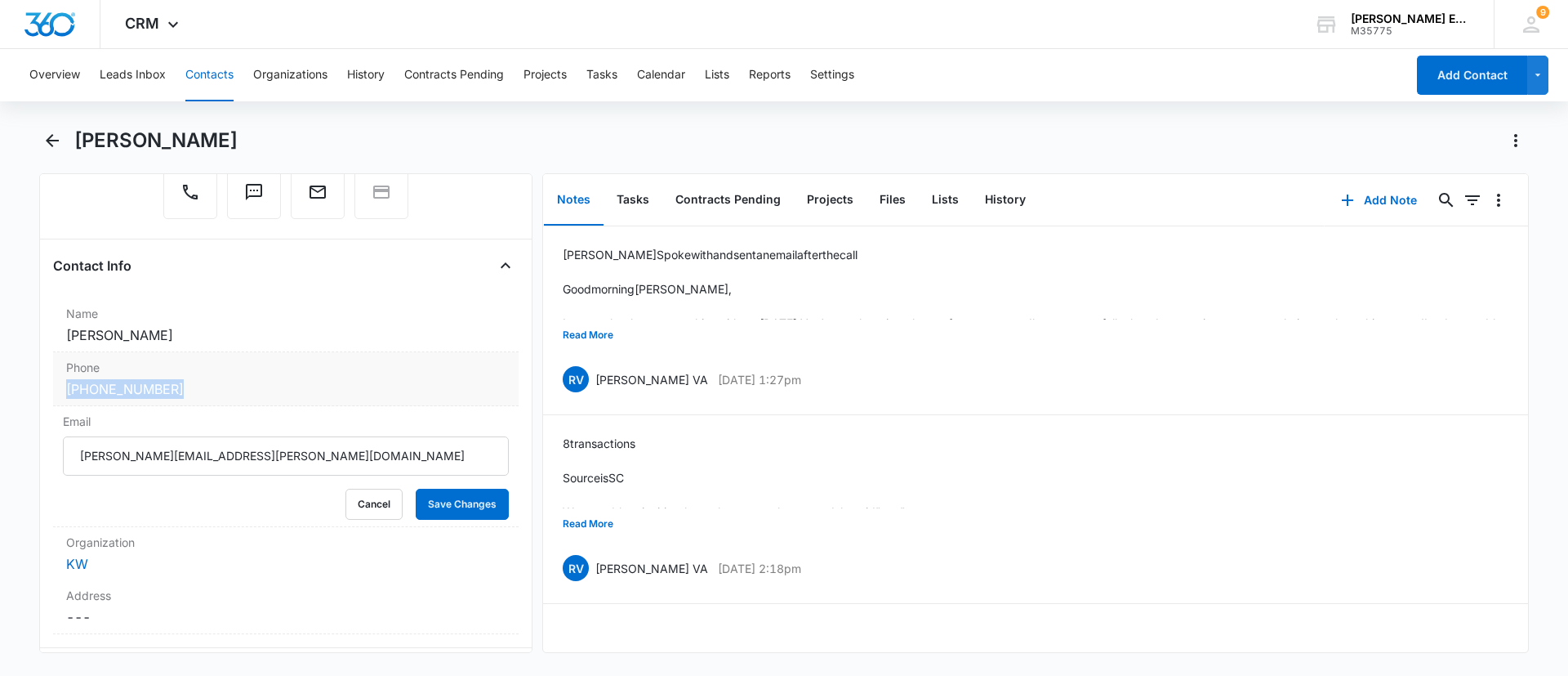
drag, startPoint x: 220, startPoint y: 391, endPoint x: 68, endPoint y: 385, distance: 152.1
click at [68, 385] on div "(281) 635-2394" at bounding box center [286, 389] width 440 height 20
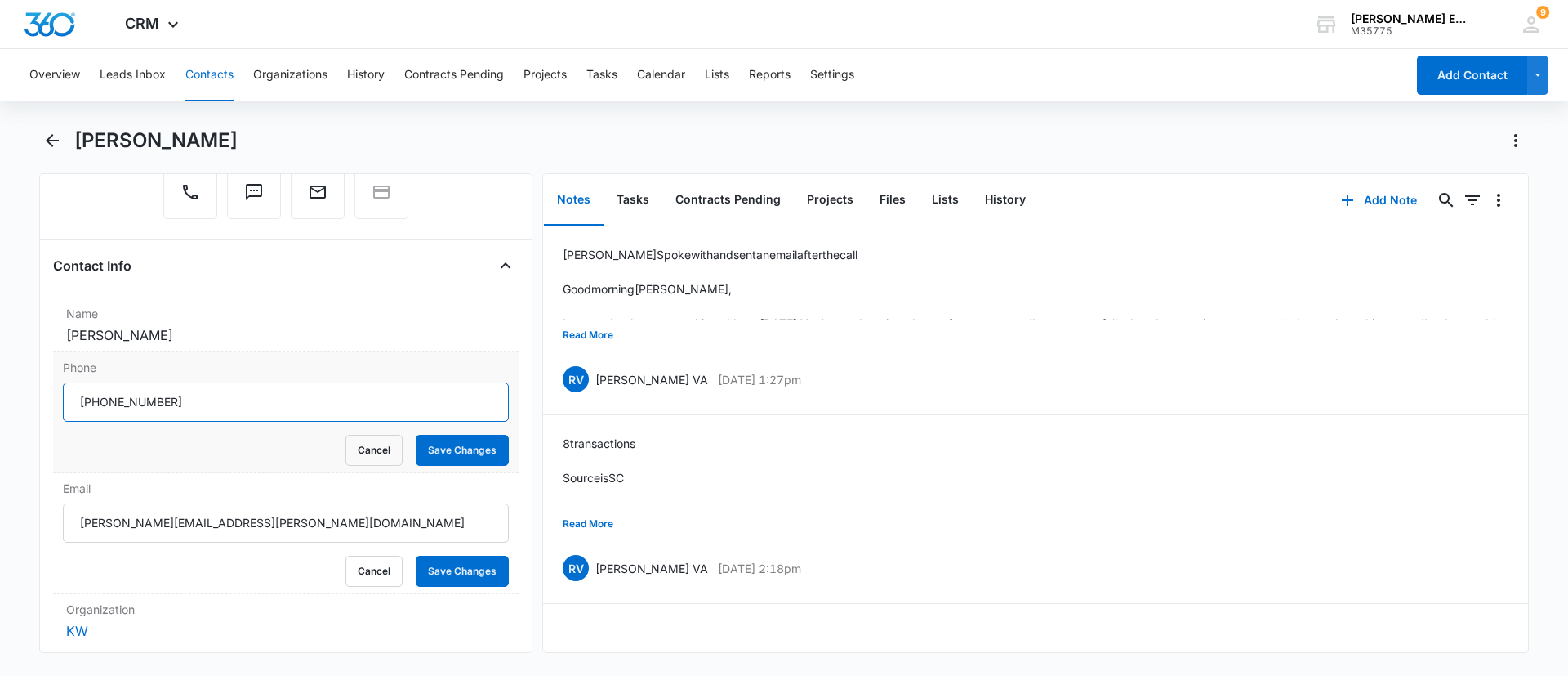
drag, startPoint x: 211, startPoint y: 401, endPoint x: 0, endPoint y: 406, distance: 211.1
click at [0, 406] on main "Jessica Attocknie Remove JA Jessica Attocknie KW Contact Info Name Cancel Save …" at bounding box center [784, 400] width 1568 height 545
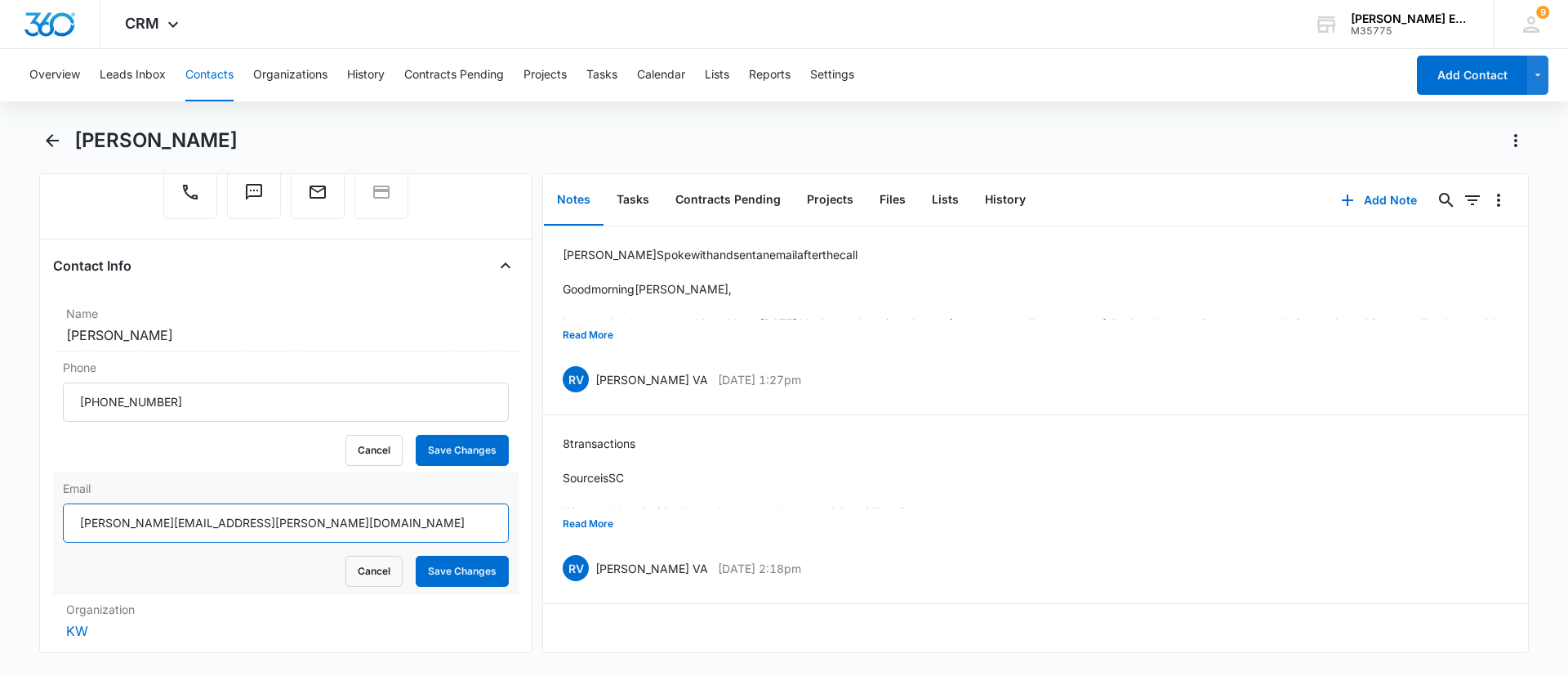
drag, startPoint x: 230, startPoint y: 523, endPoint x: 57, endPoint y: 537, distance: 173.6
click at [57, 537] on div "Email jessica.attocknie@kw.com Cancel Save Changes" at bounding box center [286, 534] width 465 height 121
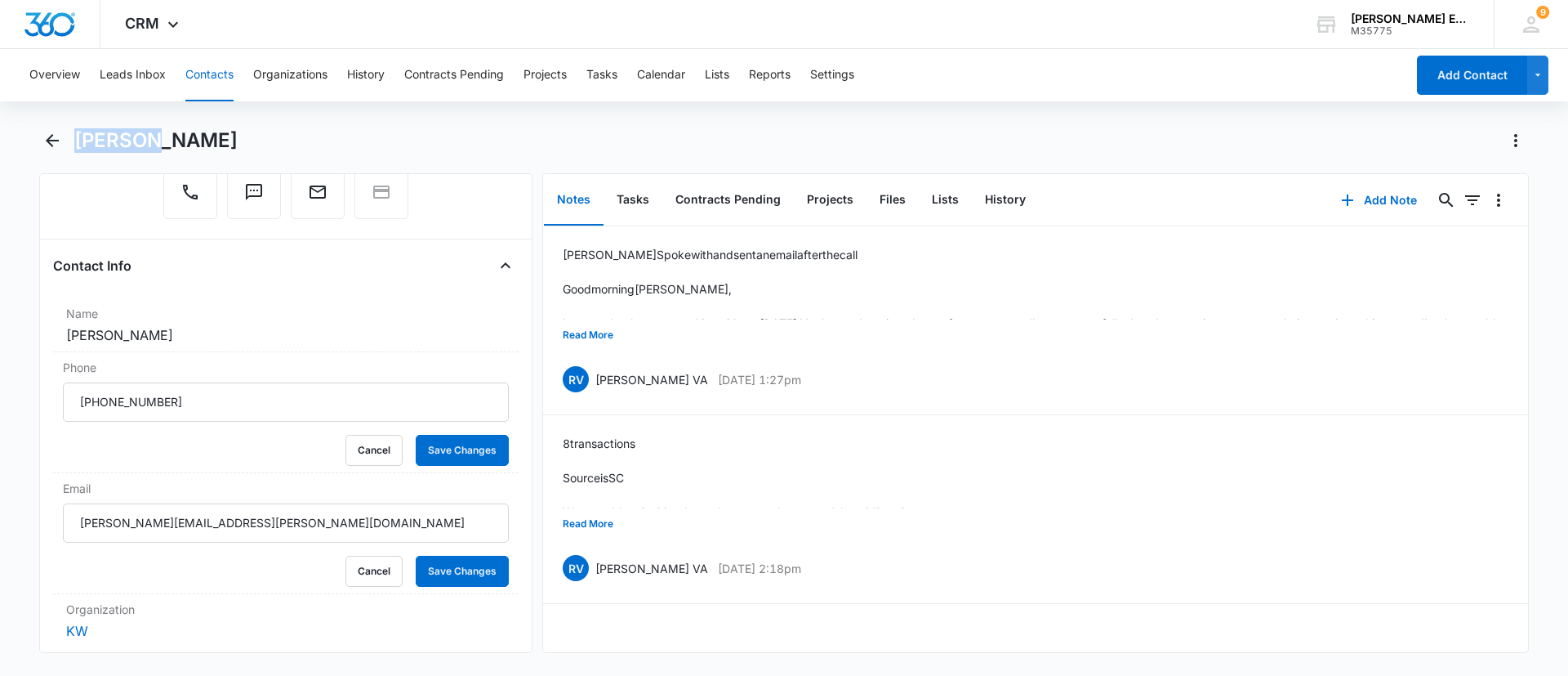
drag, startPoint x: 149, startPoint y: 142, endPoint x: 78, endPoint y: 144, distance: 71.0
click at [78, 144] on h1 "Jessica Attocknie" at bounding box center [156, 141] width 163 height 25
copy h1 "Jessica"
click at [58, 137] on icon "Back" at bounding box center [52, 141] width 20 height 20
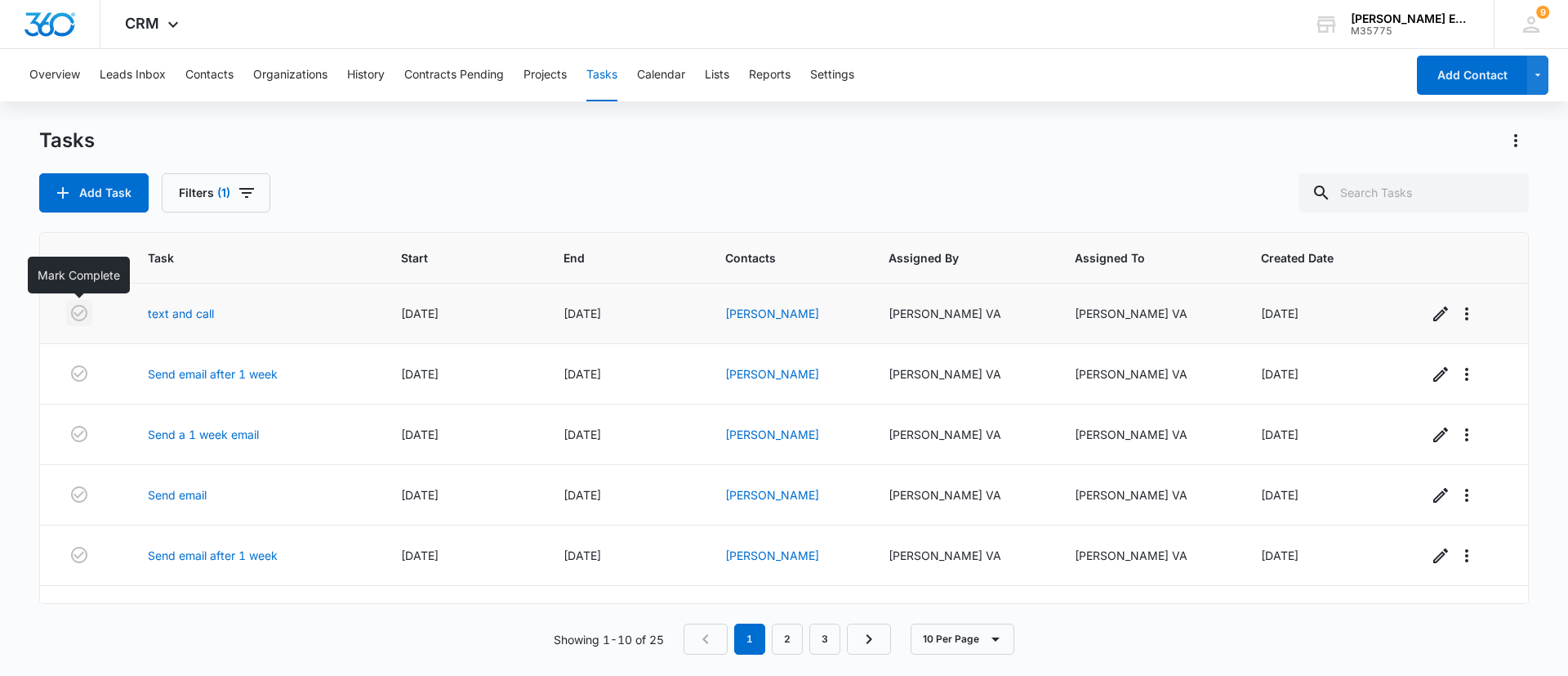
click at [81, 315] on icon "button" at bounding box center [79, 313] width 20 height 20
click at [79, 314] on icon "button" at bounding box center [78, 313] width 16 height 16
drag, startPoint x: 824, startPoint y: 369, endPoint x: 741, endPoint y: 370, distance: 83.0
click at [727, 370] on td "Emily Marte" at bounding box center [786, 374] width 163 height 60
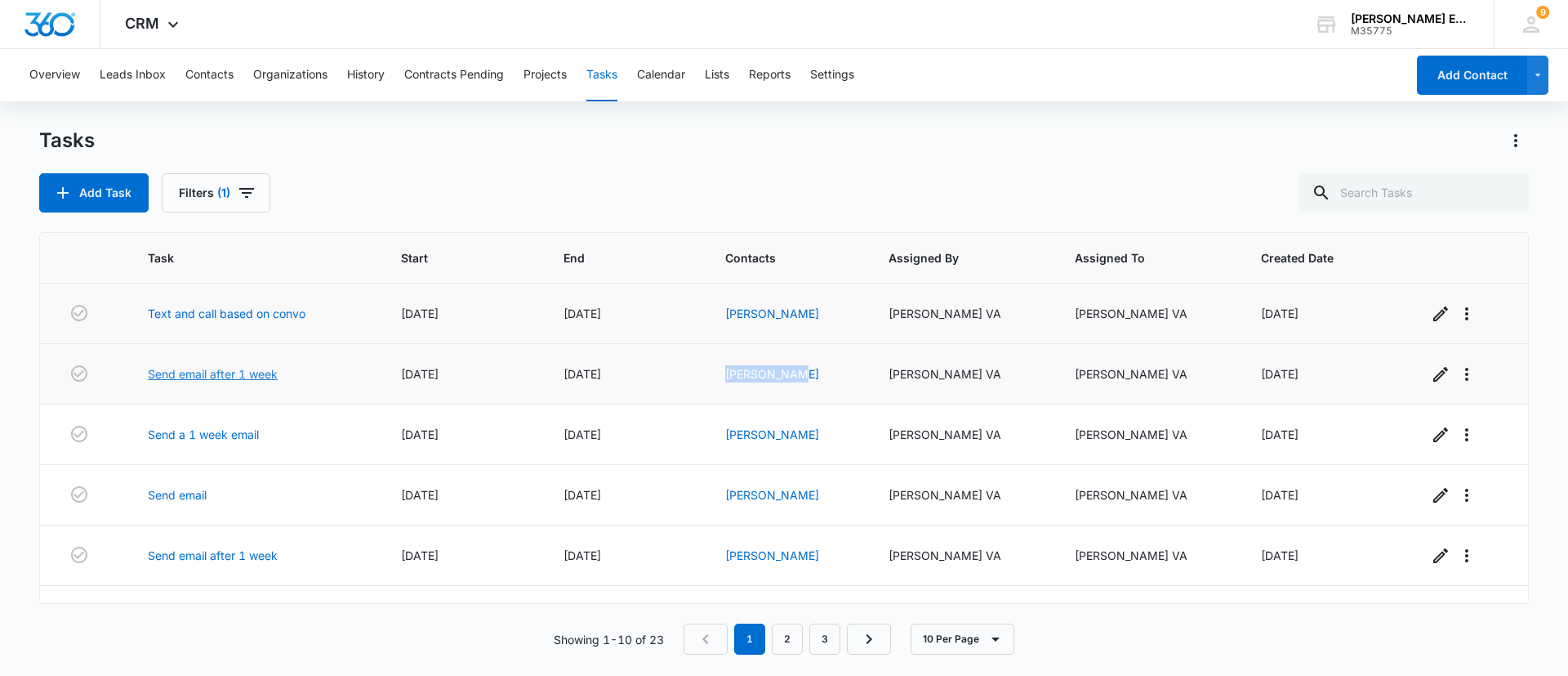
click at [260, 373] on link "Send email after 1 week" at bounding box center [213, 374] width 130 height 17
click at [800, 379] on link "Emily Marte" at bounding box center [772, 374] width 94 height 14
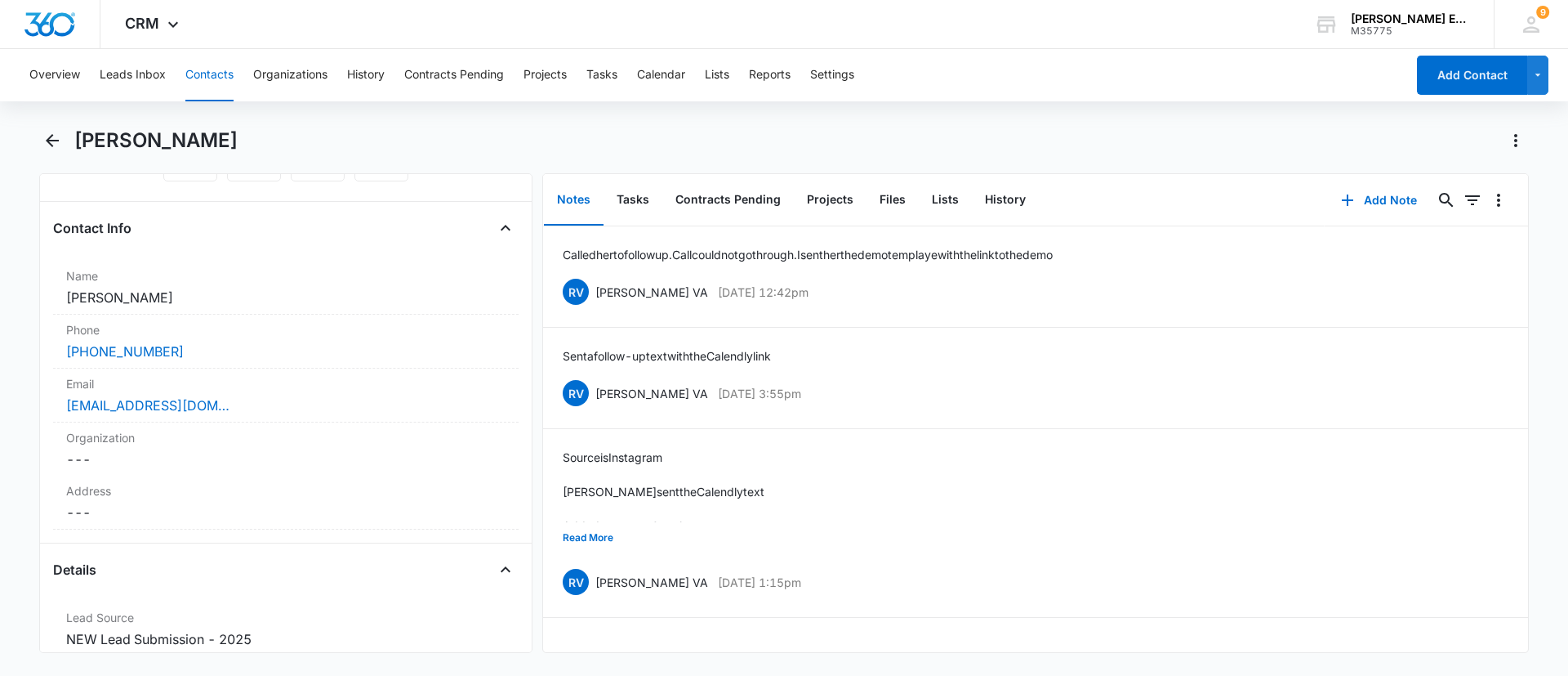
scroll to position [297, 0]
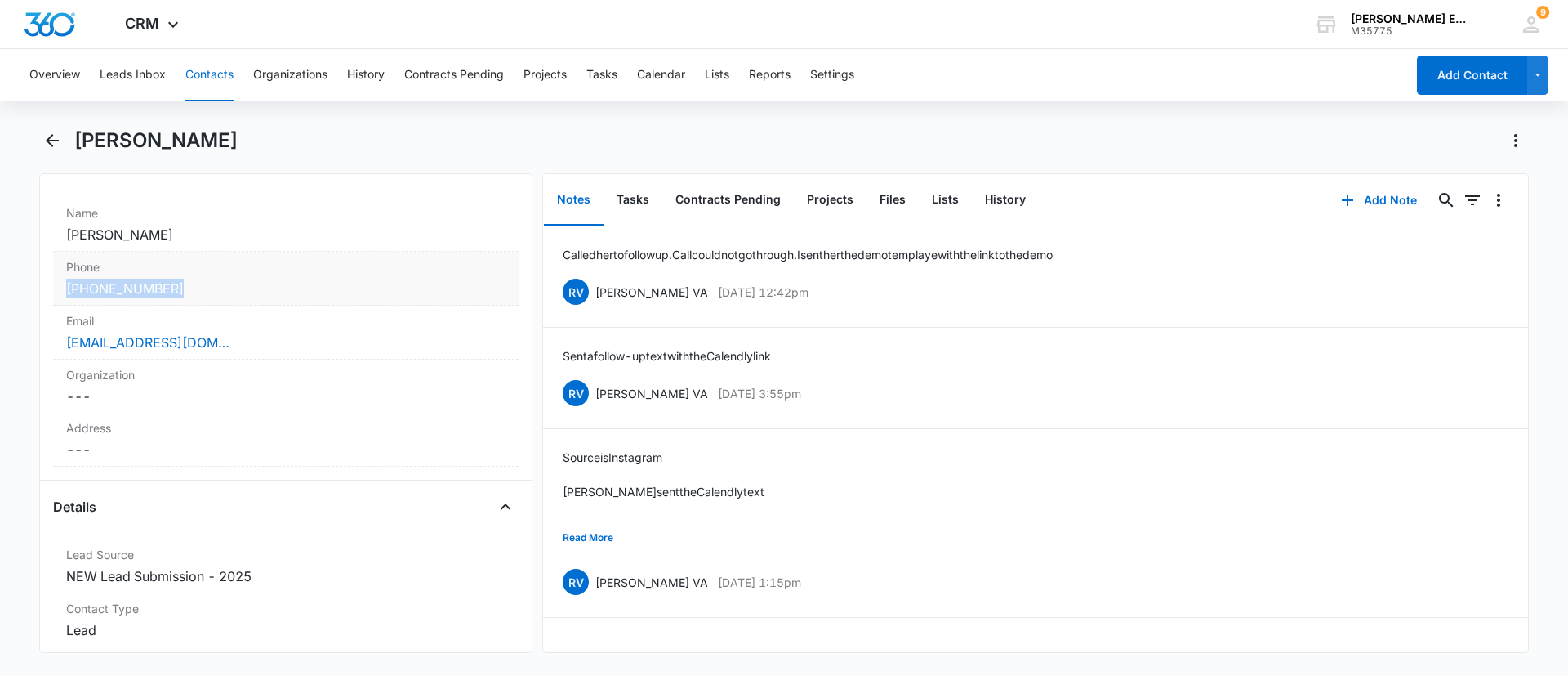
drag, startPoint x: 183, startPoint y: 294, endPoint x: 63, endPoint y: 299, distance: 120.1
click at [63, 299] on div "Phone Cancel Save Changes (351) 230-6068" at bounding box center [286, 278] width 465 height 54
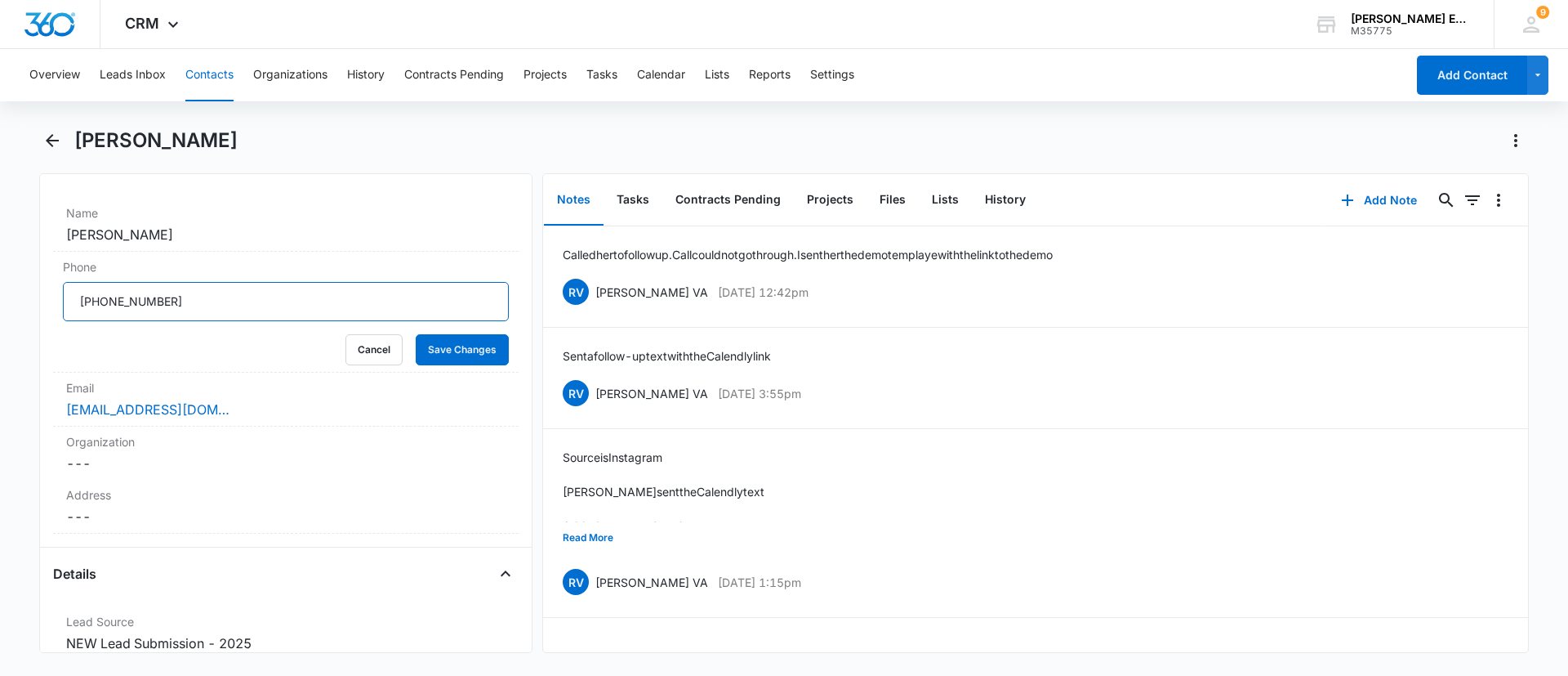
drag, startPoint x: 222, startPoint y: 306, endPoint x: 5, endPoint y: 313, distance: 217.1
click at [5, 313] on main "Emily Marte Remove EM Emily Marte Contact Info Name Cancel Save Changes Emily M…" at bounding box center [784, 400] width 1568 height 545
click at [257, 407] on div "emilymarte222@gmail.com" at bounding box center [286, 409] width 440 height 20
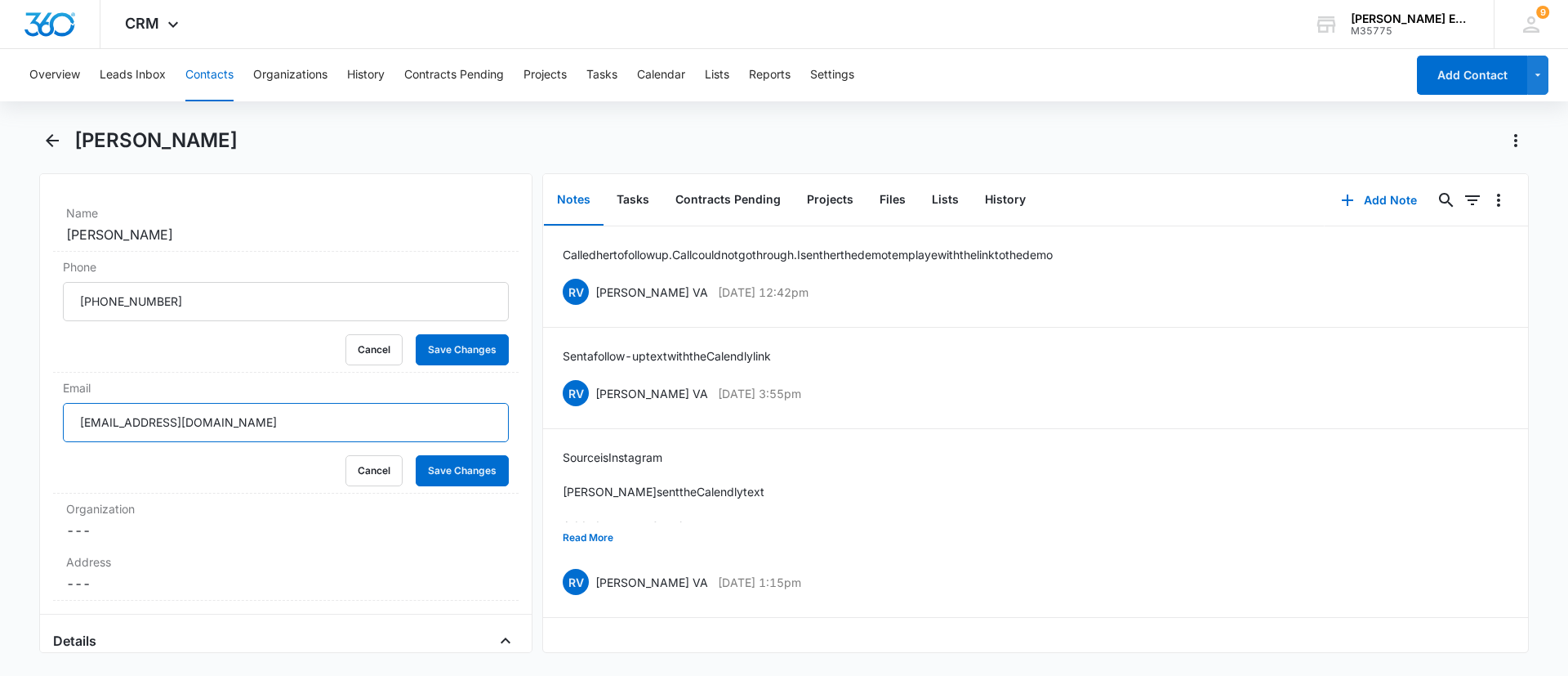
drag, startPoint x: 290, startPoint y: 429, endPoint x: 0, endPoint y: 430, distance: 290.0
click at [0, 430] on main "Emily Marte Remove EM Emily Marte Contact Info Name Cancel Save Changes Emily M…" at bounding box center [784, 400] width 1568 height 545
drag, startPoint x: 98, startPoint y: 238, endPoint x: 61, endPoint y: 228, distance: 38.3
click at [61, 228] on div "Name Cancel Save Changes Emily Marte" at bounding box center [286, 225] width 465 height 54
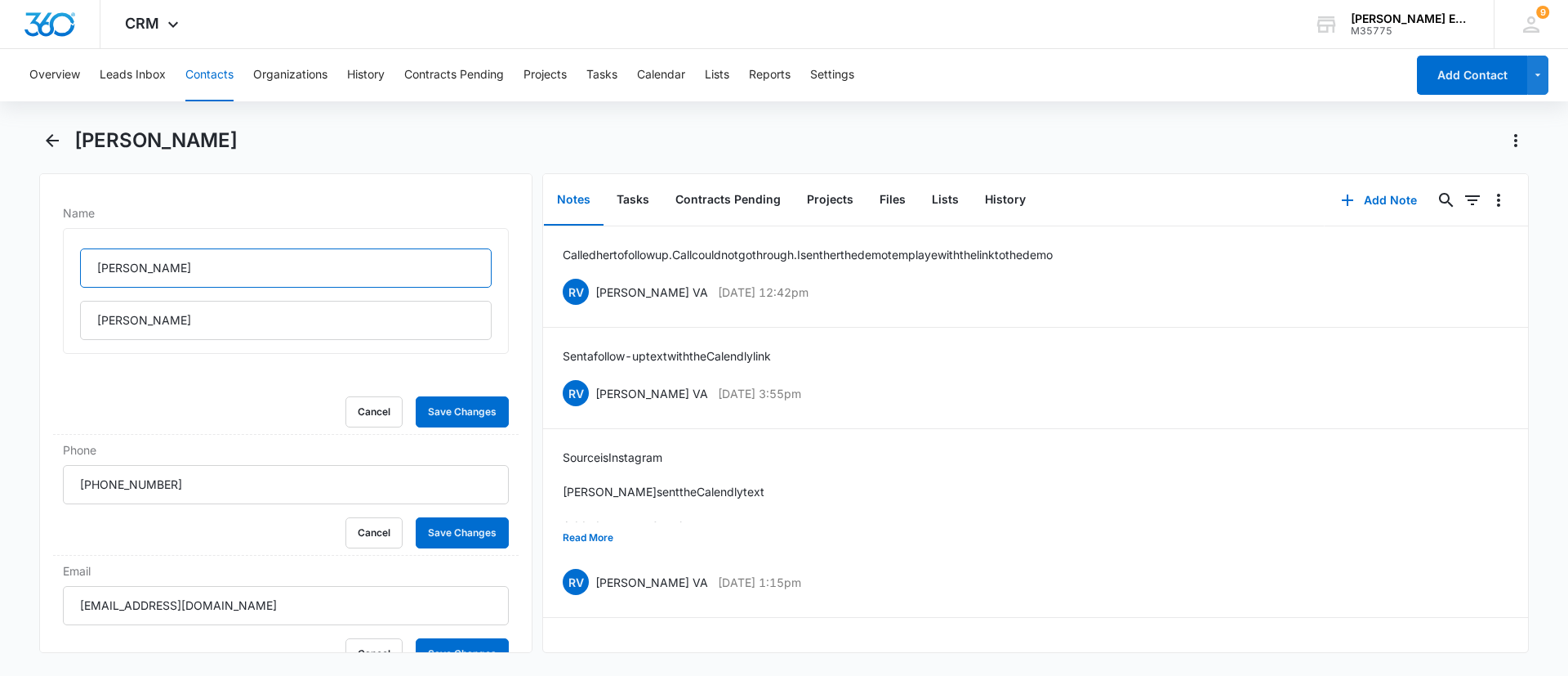
drag, startPoint x: 137, startPoint y: 267, endPoint x: 27, endPoint y: 290, distance: 112.4
click at [27, 290] on main "Emily Marte Remove EM Emily Marte Contact Info Name Emily Marte Cancel Save Cha…" at bounding box center [784, 400] width 1568 height 545
click at [50, 145] on icon "Back" at bounding box center [52, 141] width 20 height 20
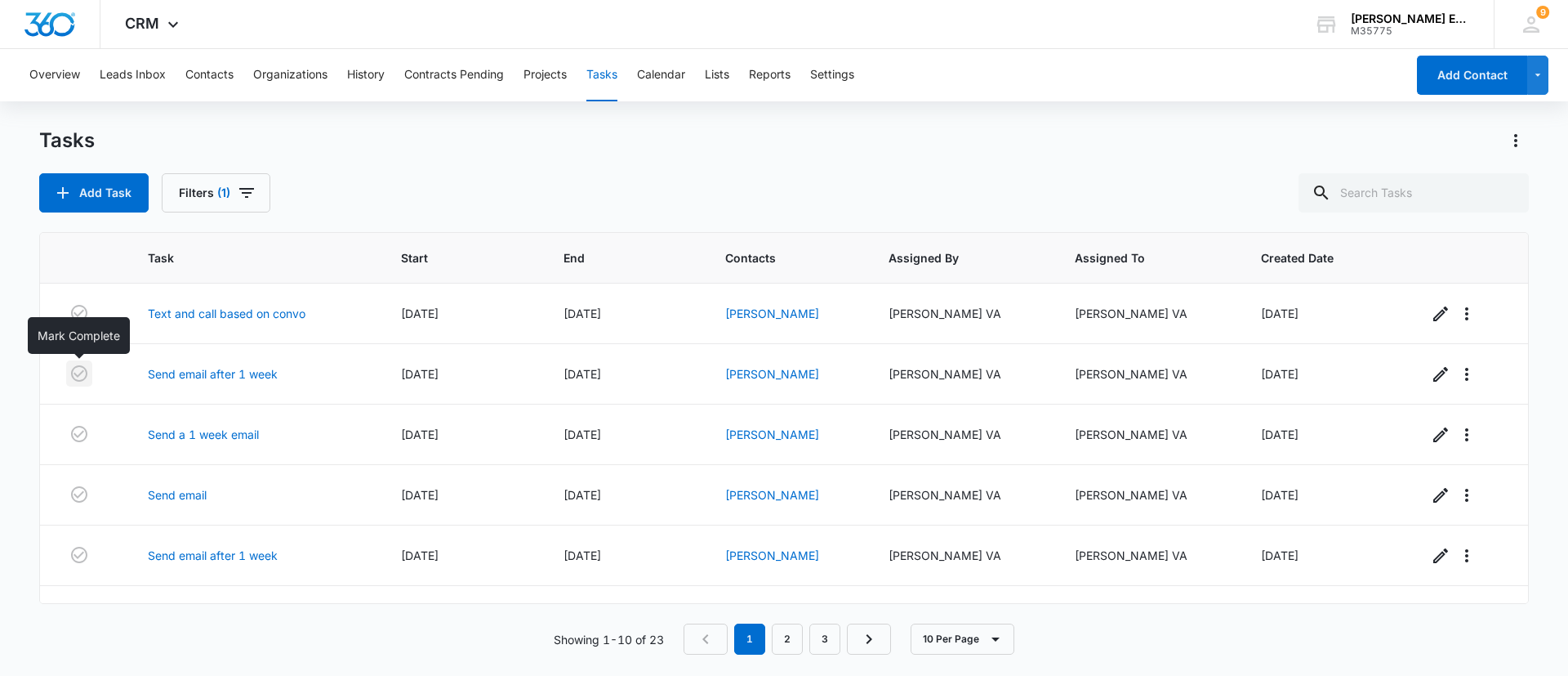
drag, startPoint x: 83, startPoint y: 371, endPoint x: 0, endPoint y: 481, distance: 137.8
click at [83, 372] on icon "button" at bounding box center [79, 373] width 20 height 20
drag, startPoint x: 853, startPoint y: 313, endPoint x: 726, endPoint y: 308, distance: 127.1
click at [690, 323] on tr "Text and call based on convo 09/15/25 09/15/25 Samuel Zavaleta Ruth VA Ruth VA …" at bounding box center [784, 314] width 1488 height 60
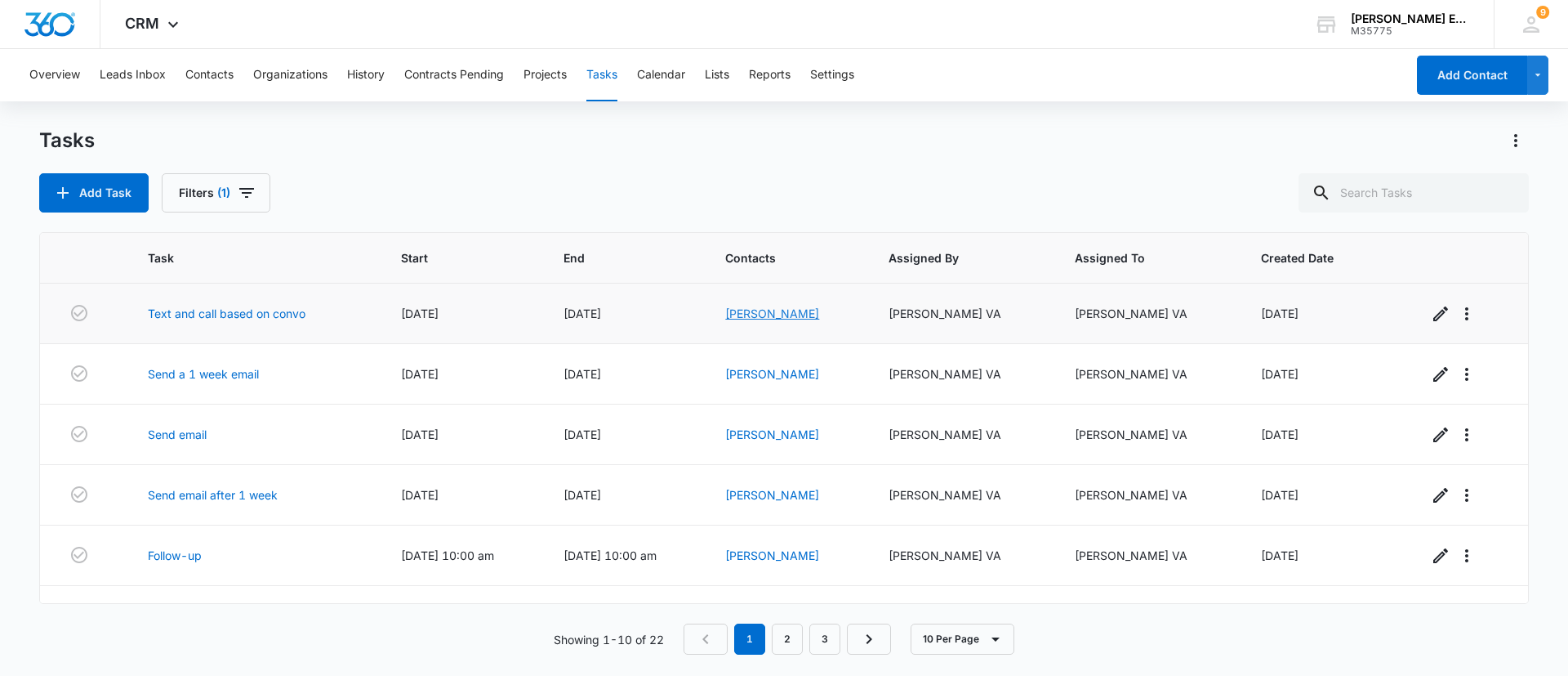
copy tr "Samuel Zavaleta"
click at [778, 309] on link "Samuel Zavaleta" at bounding box center [772, 314] width 94 height 14
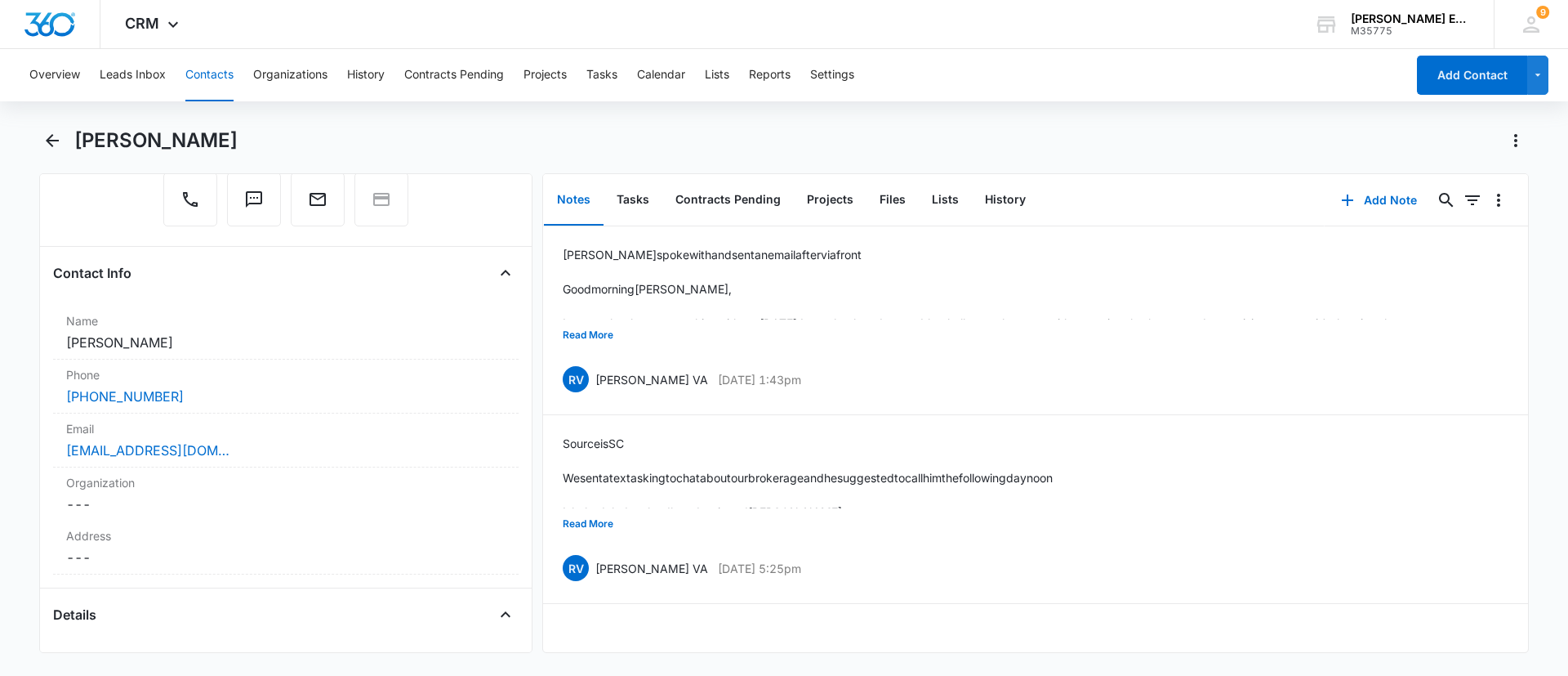
scroll to position [209, 0]
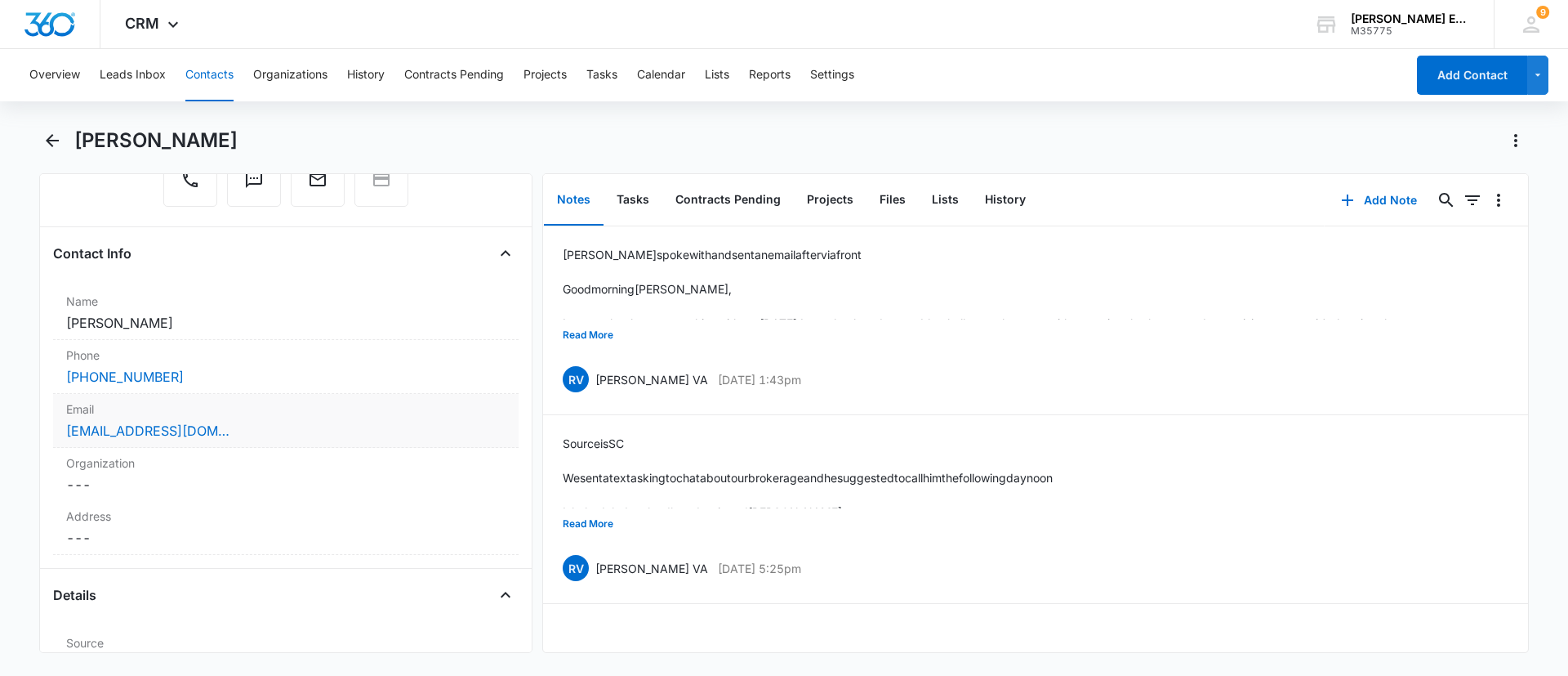
click at [256, 422] on div "sam_zavaleta@yahoo.com" at bounding box center [286, 430] width 440 height 20
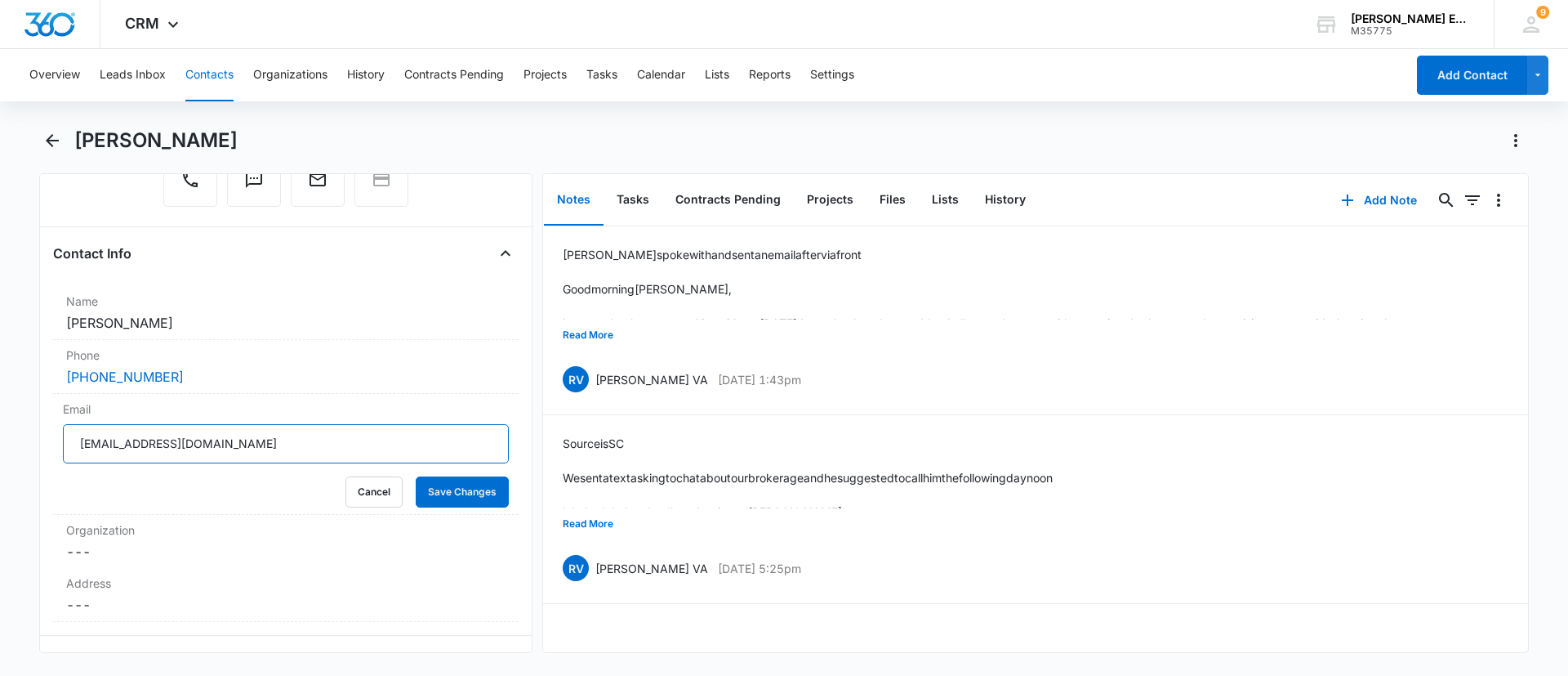
drag, startPoint x: 282, startPoint y: 447, endPoint x: 36, endPoint y: 454, distance: 246.1
click at [36, 454] on main "Samuel Zavaleta Remove SZ Samuel Zavaleta Contact Info Name Cancel Save Changes…" at bounding box center [784, 400] width 1568 height 545
click at [606, 330] on button "Read More" at bounding box center [588, 335] width 51 height 31
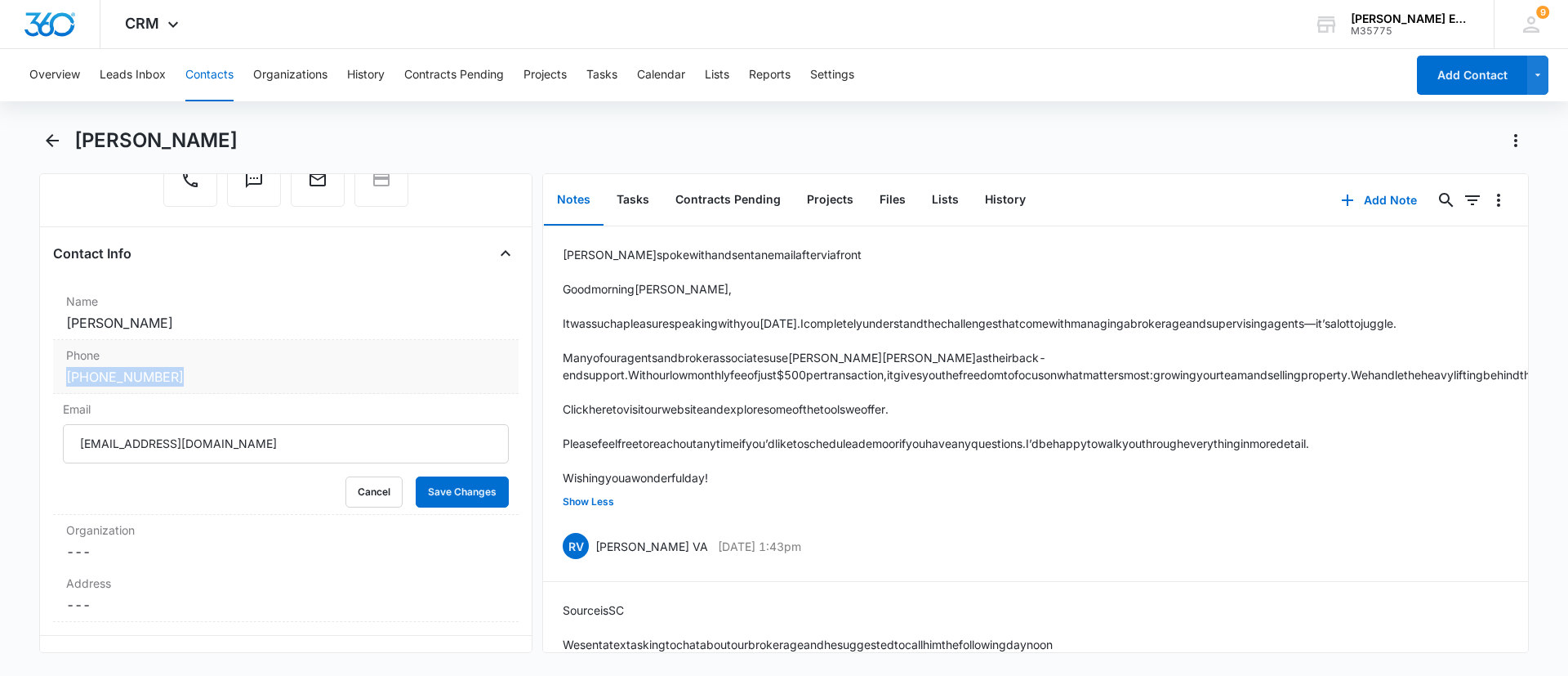
drag, startPoint x: 194, startPoint y: 382, endPoint x: 54, endPoint y: 376, distance: 140.1
click at [54, 376] on div "Phone Cancel Save Changes (661) 810-0324" at bounding box center [286, 367] width 465 height 54
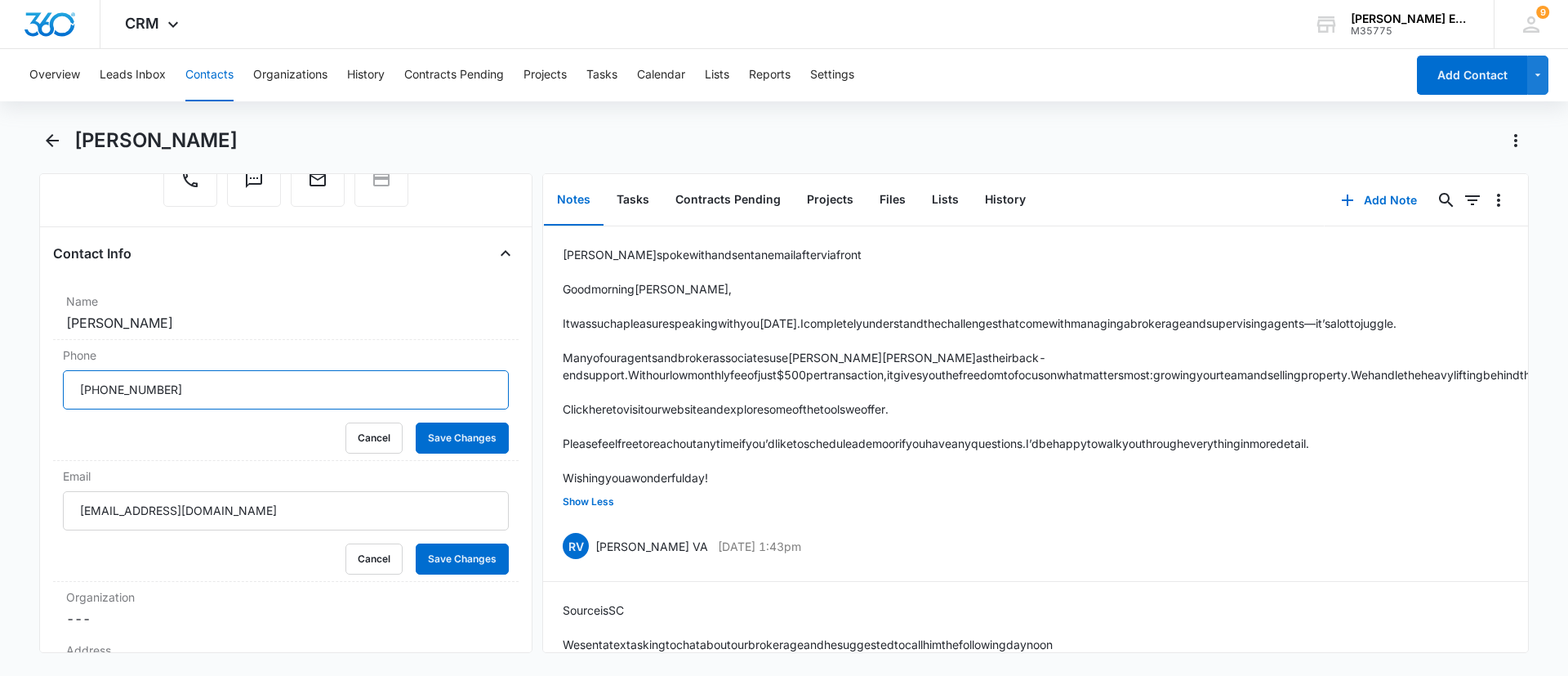
drag, startPoint x: 199, startPoint y: 386, endPoint x: 31, endPoint y: 400, distance: 168.6
click at [31, 400] on main "Samuel Zavaleta Remove SZ Samuel Zavaleta Contact Info Name Cancel Save Changes…" at bounding box center [784, 400] width 1568 height 545
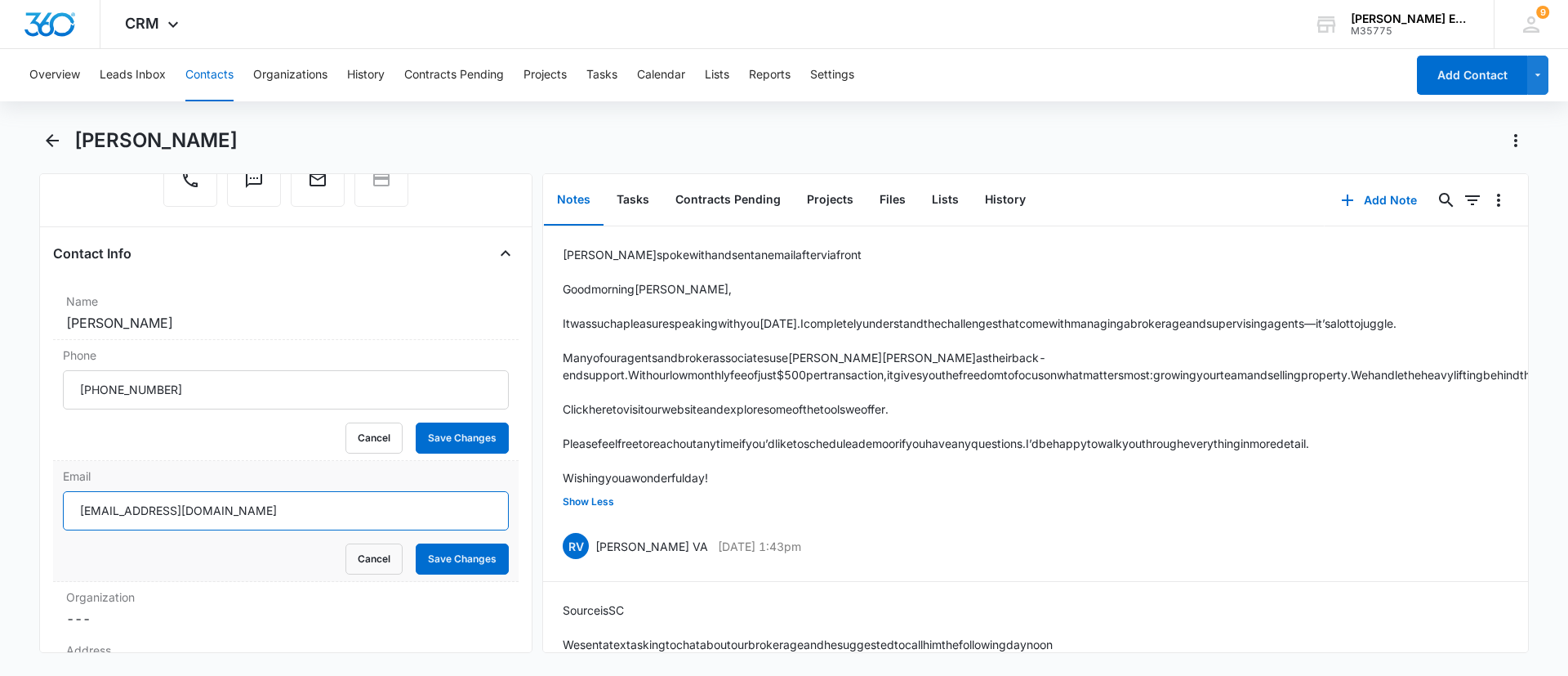
drag, startPoint x: 248, startPoint y: 517, endPoint x: 67, endPoint y: 509, distance: 181.2
click at [67, 509] on input "sam_zavaleta@yahoo.com" at bounding box center [286, 511] width 446 height 39
click at [41, 135] on button "Back" at bounding box center [52, 140] width 25 height 26
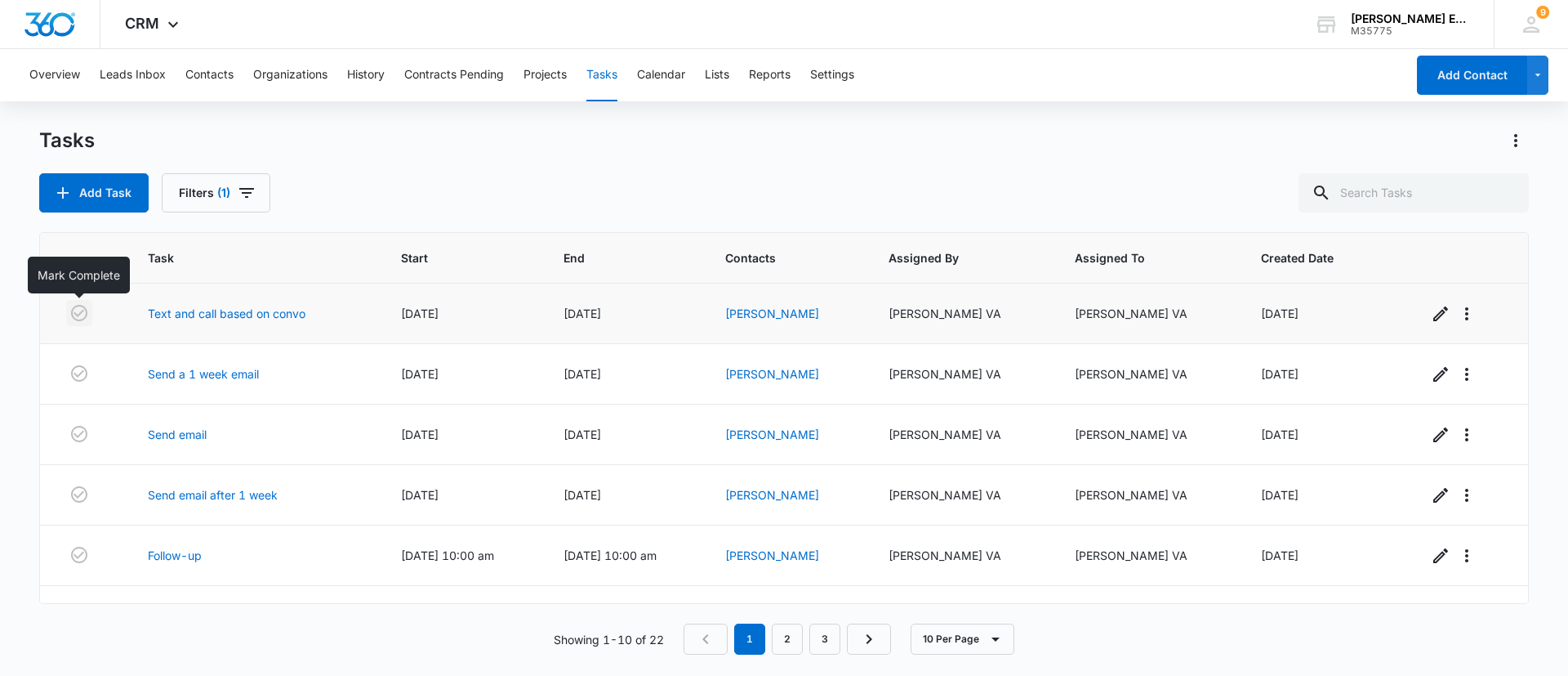
click at [80, 313] on icon "button" at bounding box center [78, 313] width 16 height 16
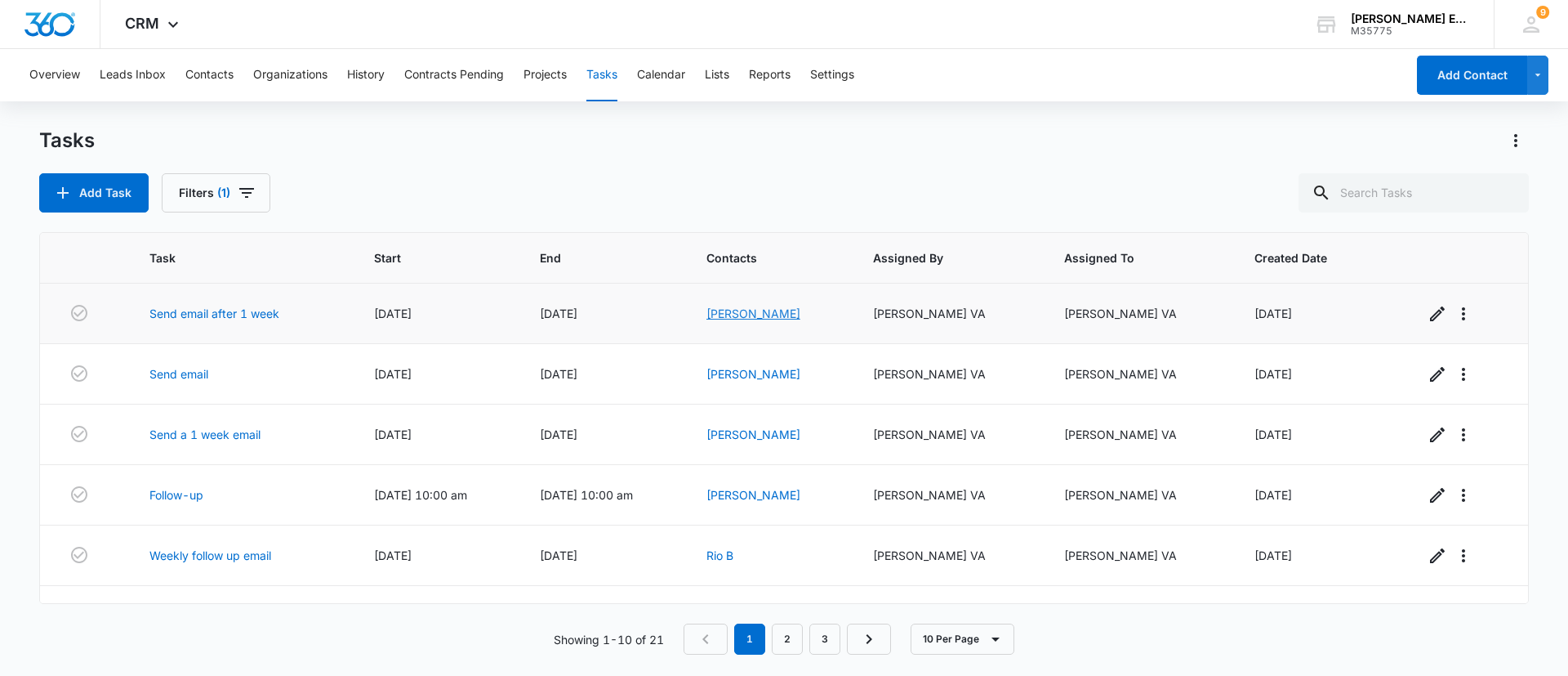
click at [771, 314] on link "Derek Ward" at bounding box center [753, 314] width 94 height 14
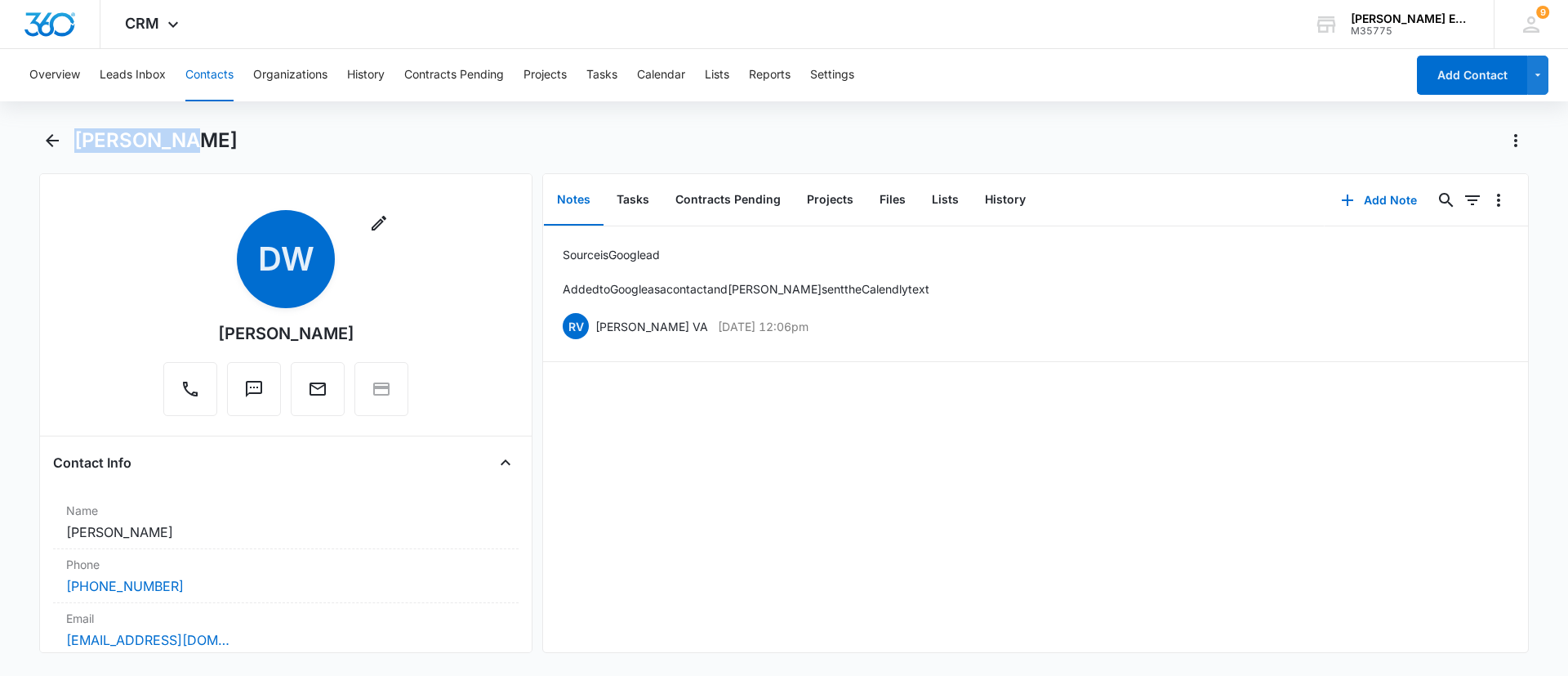
drag, startPoint x: 191, startPoint y: 141, endPoint x: 68, endPoint y: 125, distance: 124.0
click at [68, 125] on div "Overview Leads Inbox Contacts Organizations History Contracts Pending Projects …" at bounding box center [784, 360] width 1568 height 623
copy h1 "Derek Ward"
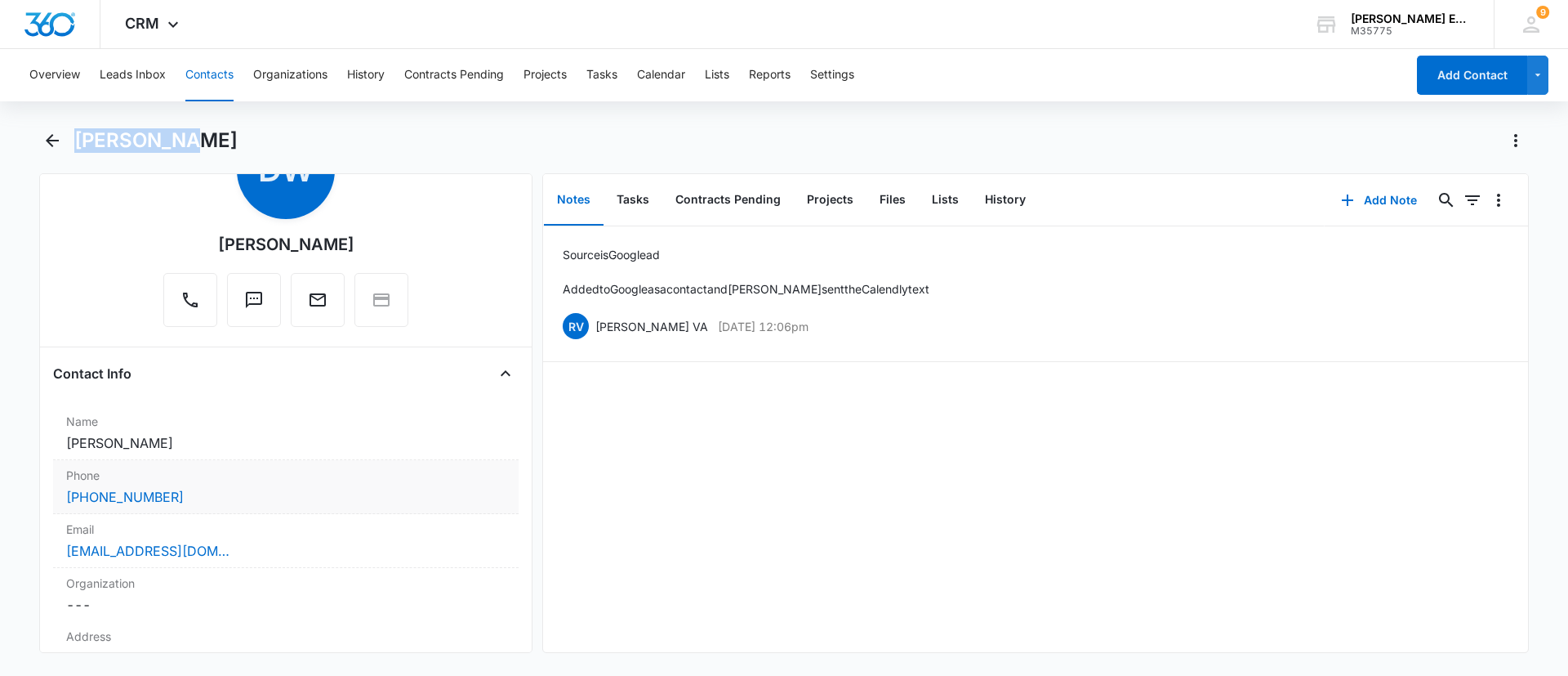
scroll to position [122, 0]
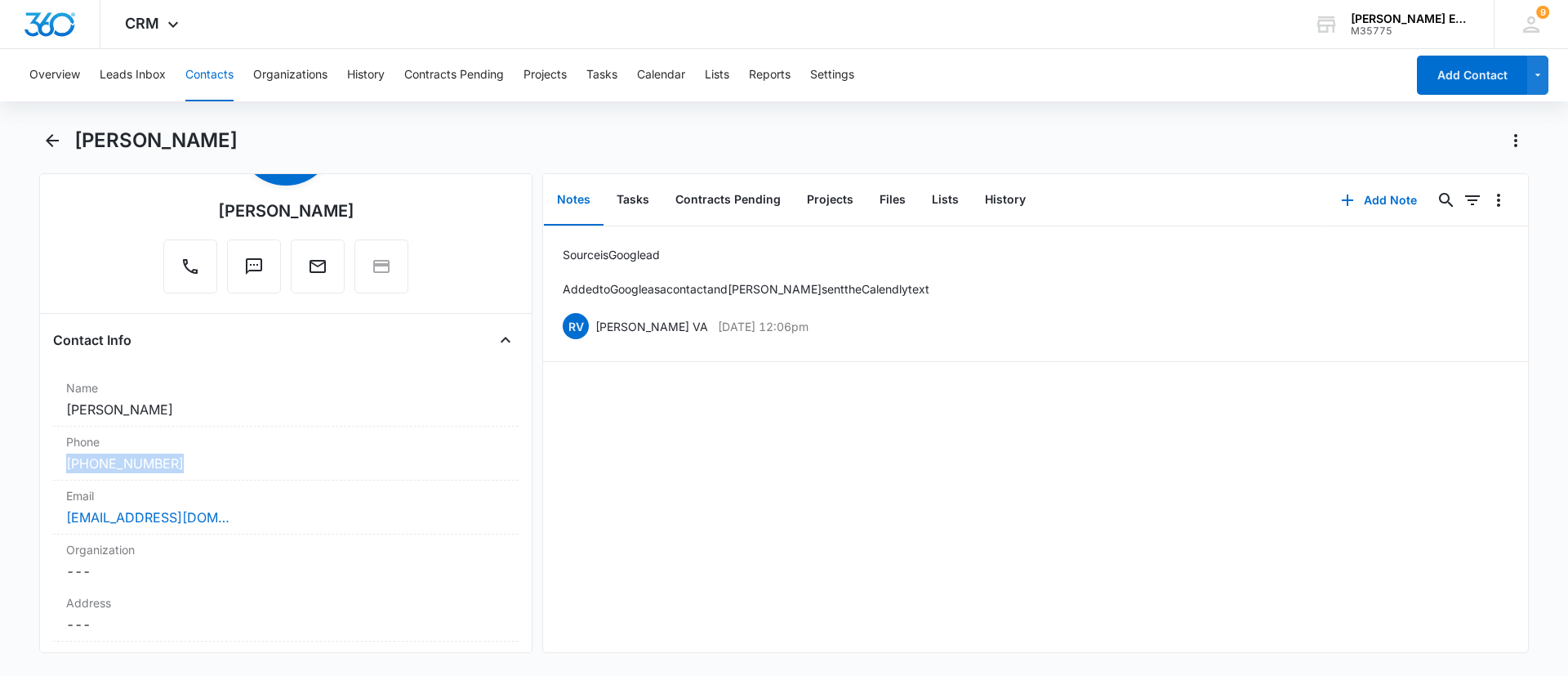
drag, startPoint x: 214, startPoint y: 462, endPoint x: 27, endPoint y: 460, distance: 187.0
click at [27, 460] on main "Derek Ward Remove DW Derek Ward Contact Info Name Cancel Save Changes Derek War…" at bounding box center [784, 400] width 1568 height 545
copy link "(936) 672-0673"
click at [254, 513] on div "dcw197980@gmail.com" at bounding box center [286, 517] width 440 height 20
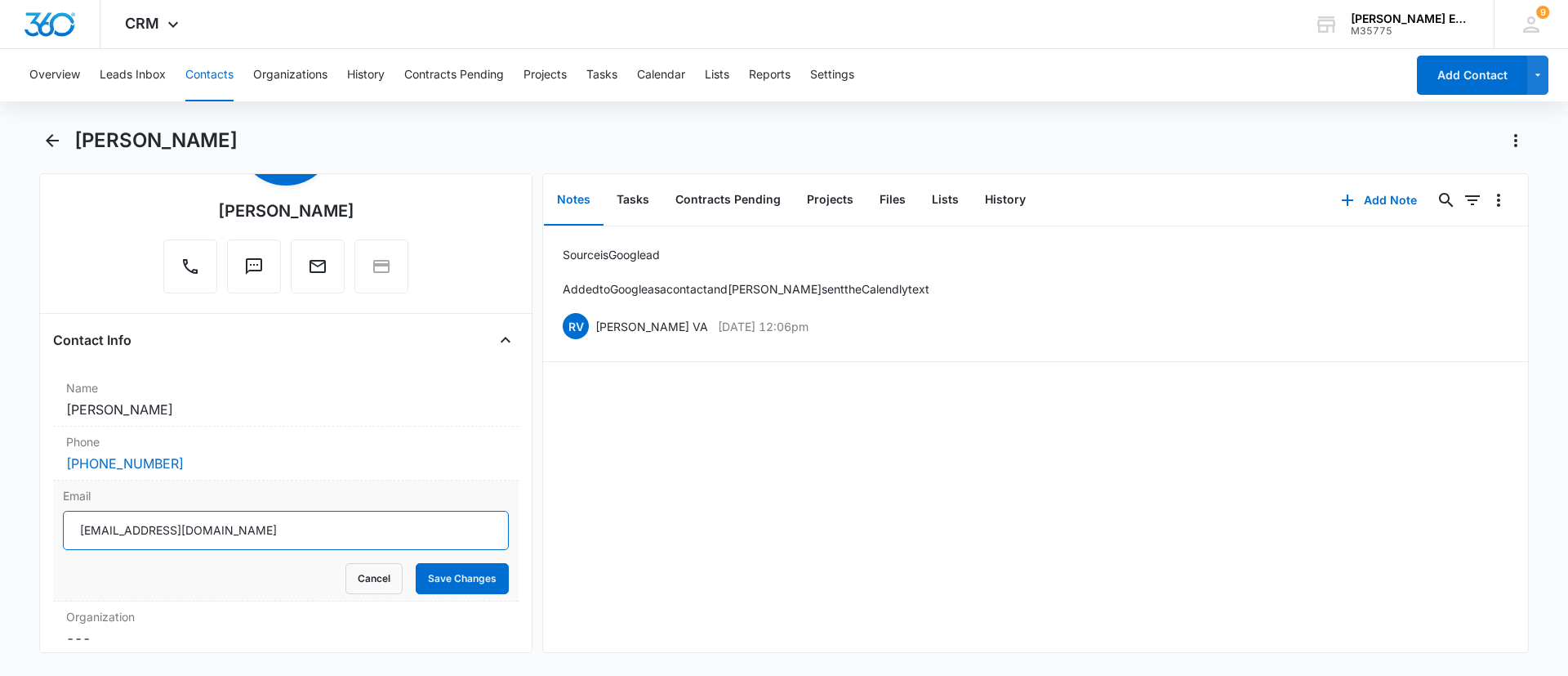
drag, startPoint x: 340, startPoint y: 528, endPoint x: 75, endPoint y: 527, distance: 265.0
click at [75, 527] on input "dcw197980@gmail.com" at bounding box center [286, 530] width 446 height 39
click at [53, 140] on icon "Back" at bounding box center [53, 141] width 13 height 13
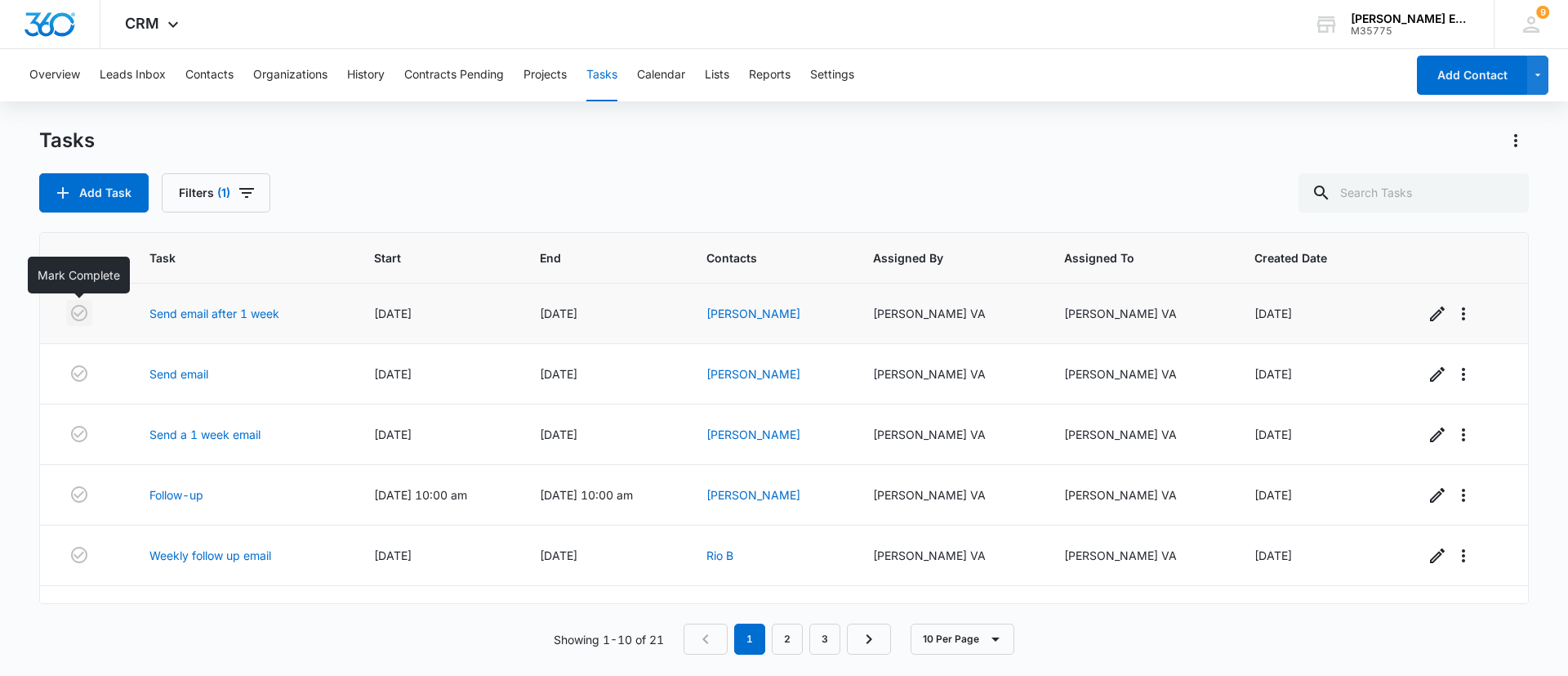
click at [82, 314] on icon "button" at bounding box center [79, 313] width 20 height 20
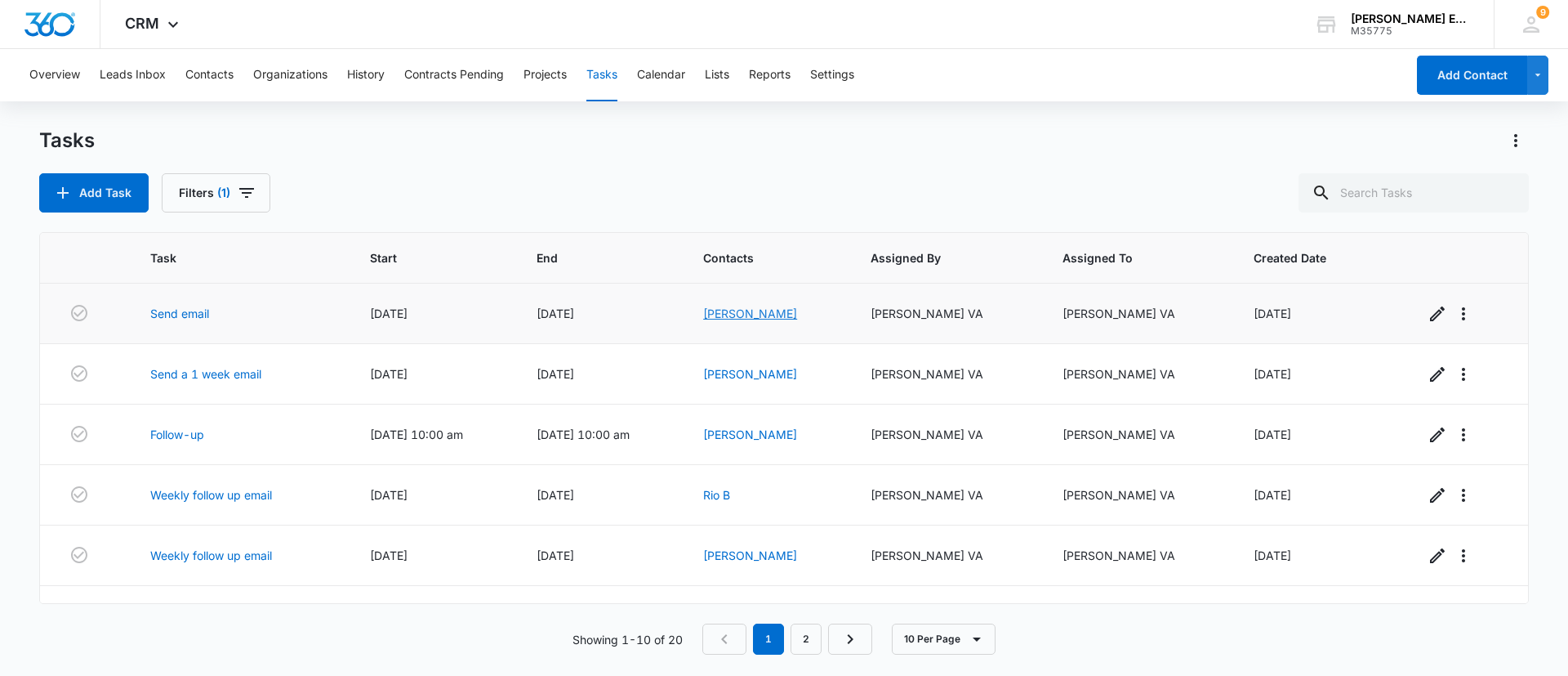
click at [766, 314] on link "Lisa Moonie" at bounding box center [750, 314] width 94 height 14
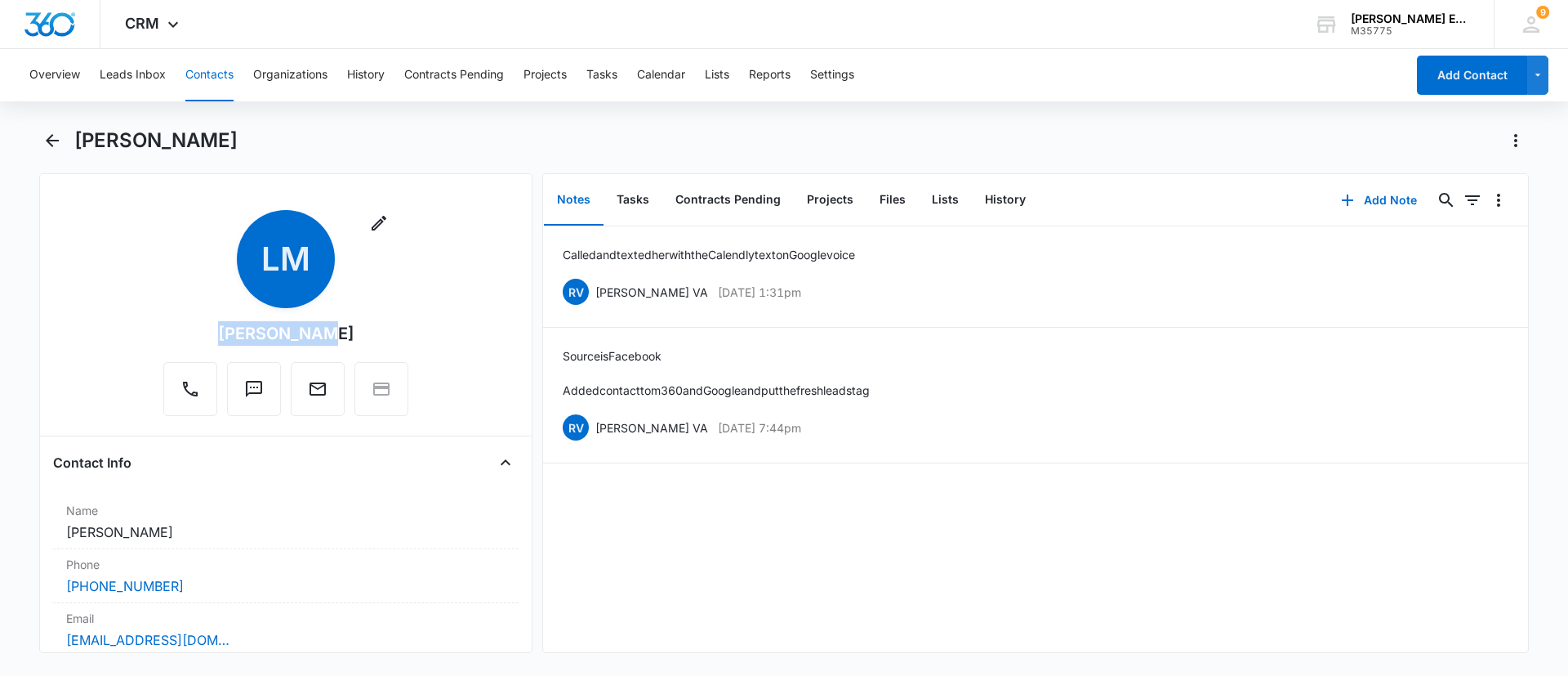
drag, startPoint x: 326, startPoint y: 333, endPoint x: 227, endPoint y: 330, distance: 99.0
click at [227, 330] on div "Remove LM Lisa Moonie" at bounding box center [286, 313] width 245 height 206
copy div "Lisa Moonie"
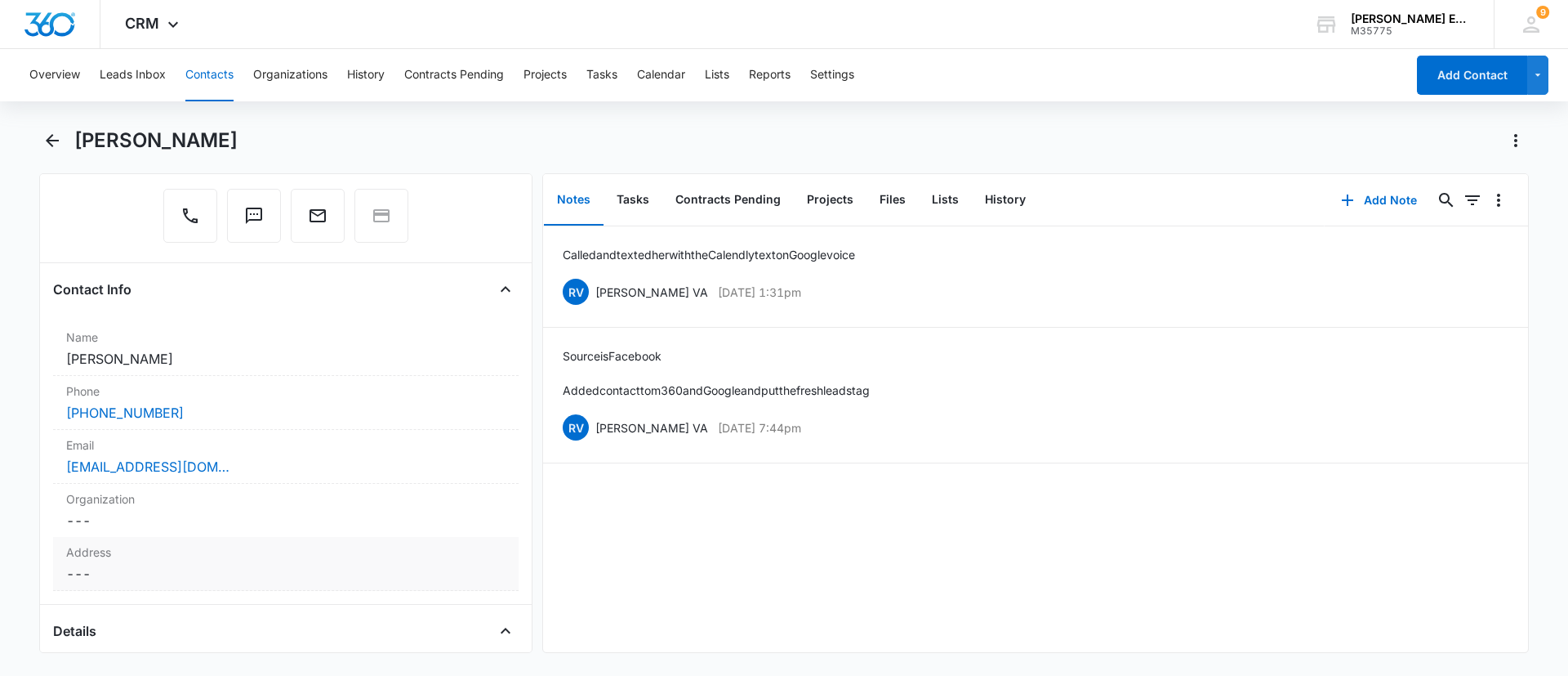
scroll to position [245, 0]
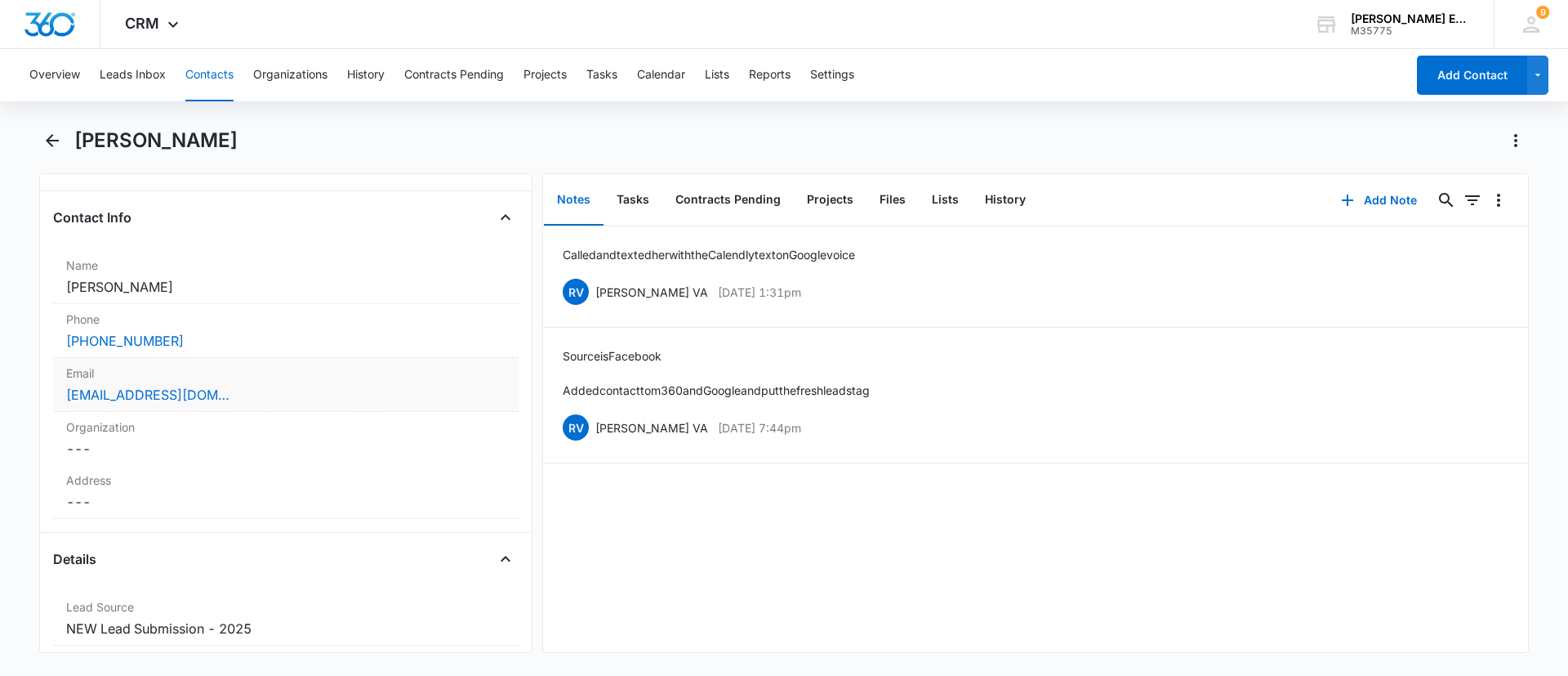
click at [247, 385] on div "lisamoonieo@gmail.com" at bounding box center [286, 395] width 440 height 20
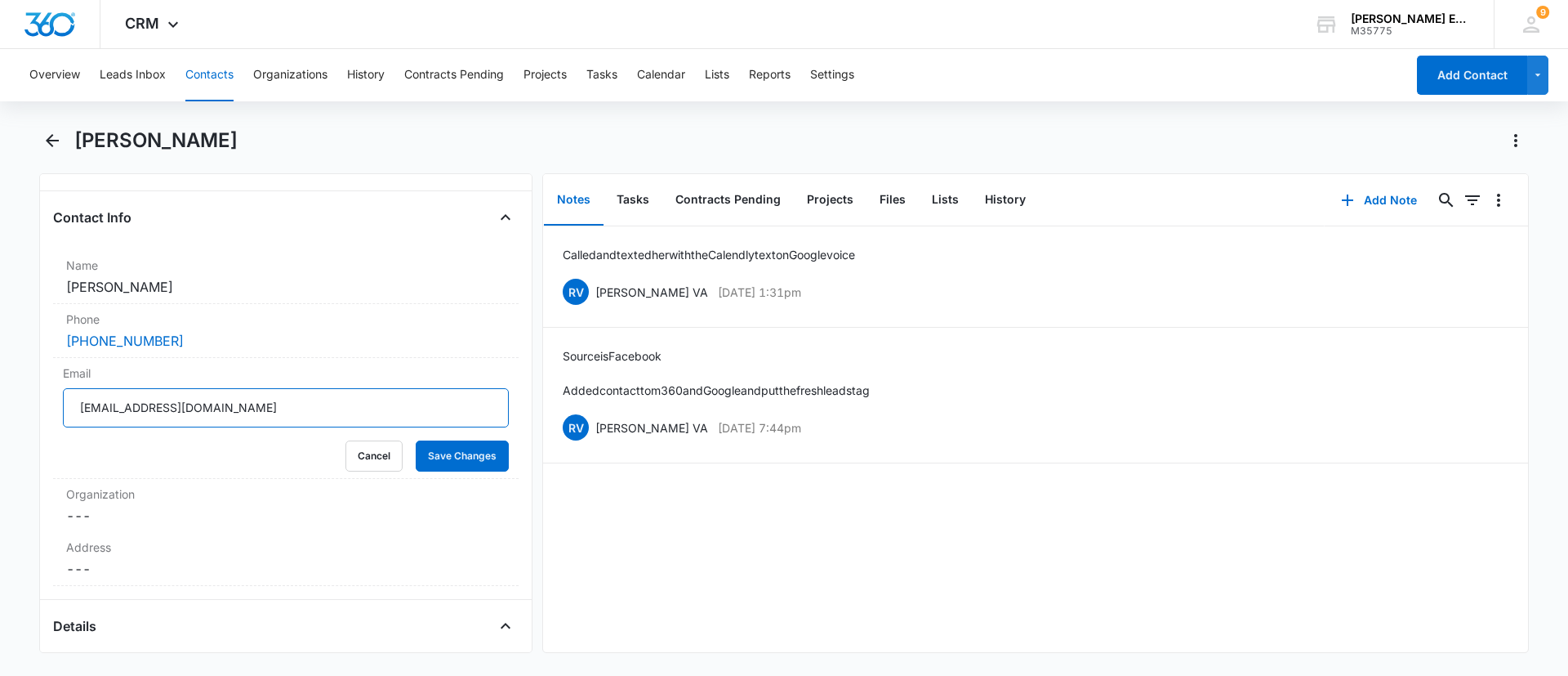
drag, startPoint x: 283, startPoint y: 414, endPoint x: 30, endPoint y: 405, distance: 253.2
click at [30, 405] on main "Lisa Moonie Remove LM Lisa Moonie Contact Info Name Cancel Save Changes Lisa Mo…" at bounding box center [784, 400] width 1568 height 545
drag, startPoint x: 226, startPoint y: 316, endPoint x: 102, endPoint y: 329, distance: 124.7
click at [89, 322] on label "Phone" at bounding box center [286, 319] width 440 height 17
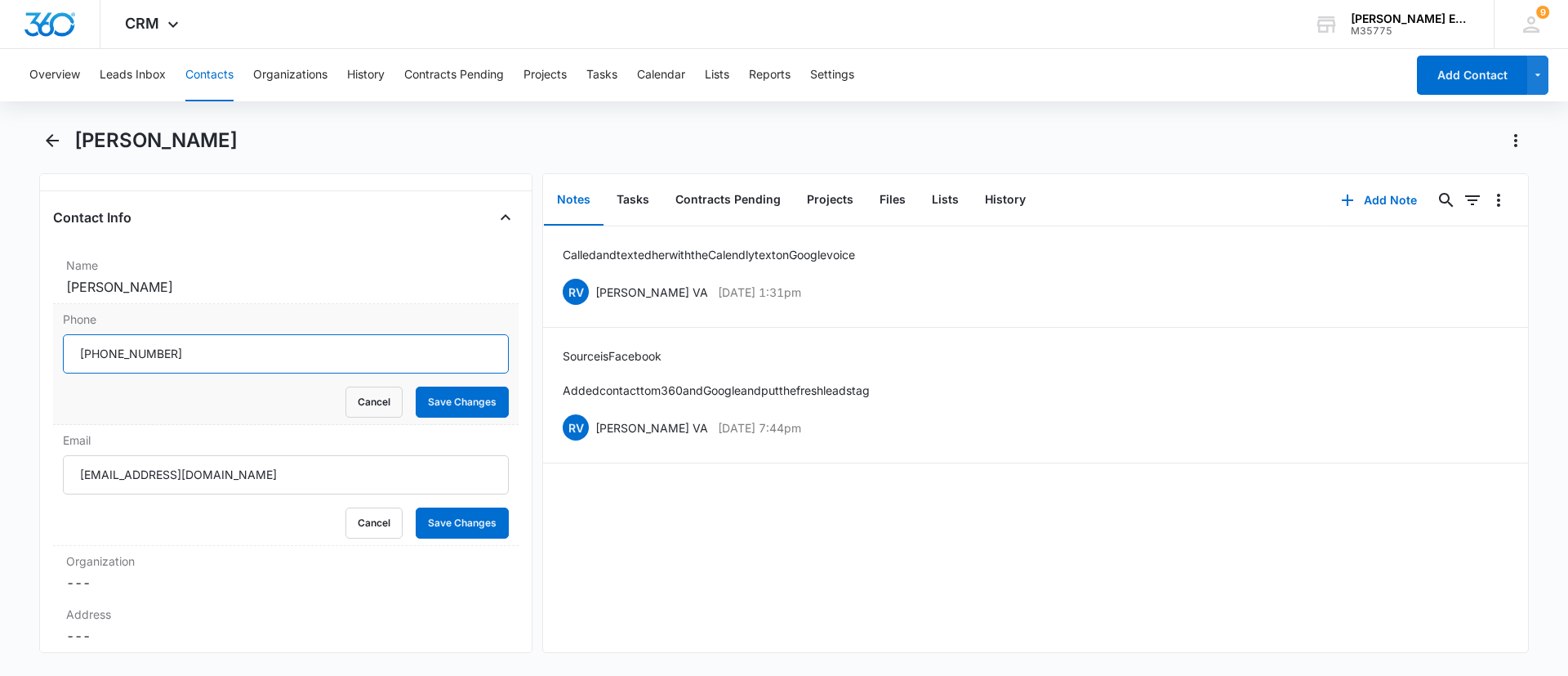
drag, startPoint x: 239, startPoint y: 367, endPoint x: 59, endPoint y: 344, distance: 181.5
click at [59, 344] on div "Phone Cancel Save Changes" at bounding box center [286, 364] width 465 height 121
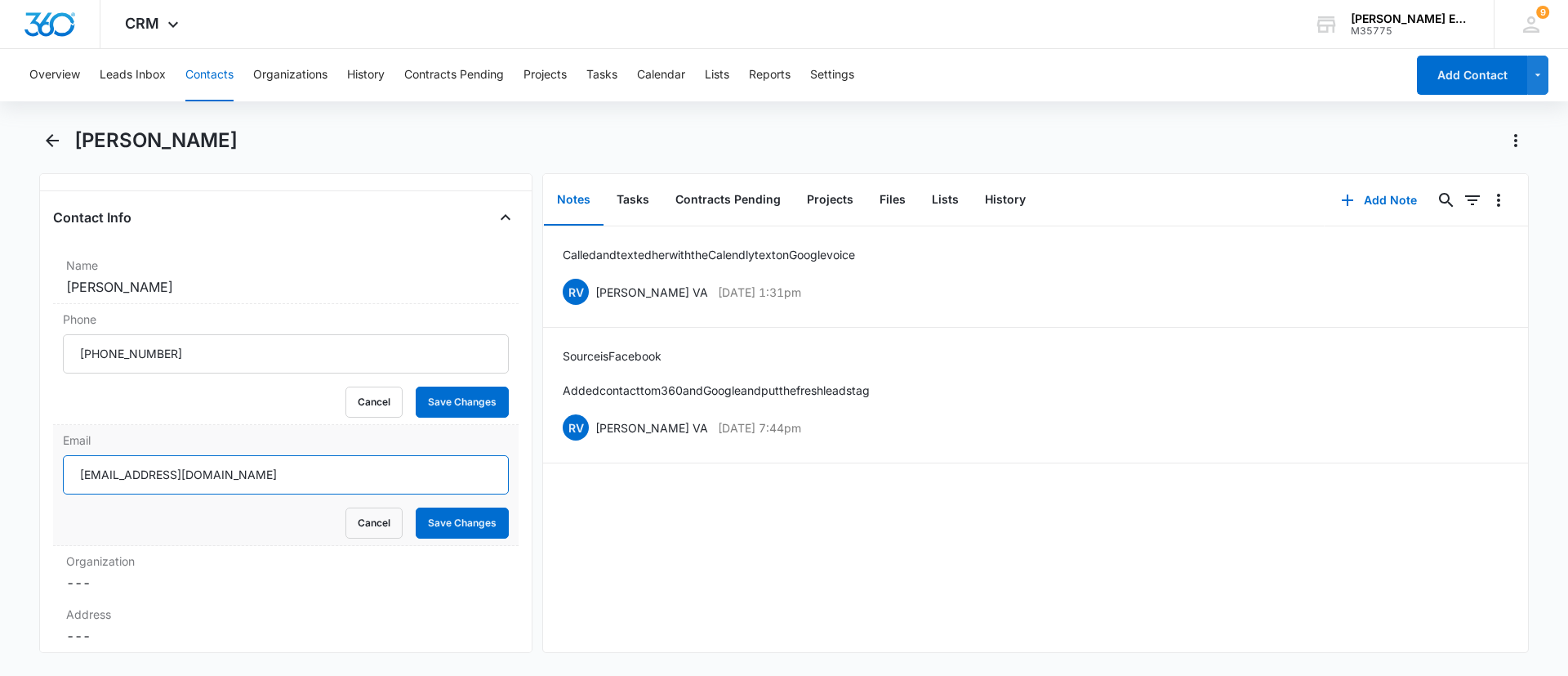
drag, startPoint x: 234, startPoint y: 475, endPoint x: 75, endPoint y: 475, distance: 159.0
click at [75, 475] on input "lisamoonieo@gmail.com" at bounding box center [286, 474] width 446 height 39
click at [54, 128] on button "Back" at bounding box center [52, 140] width 25 height 26
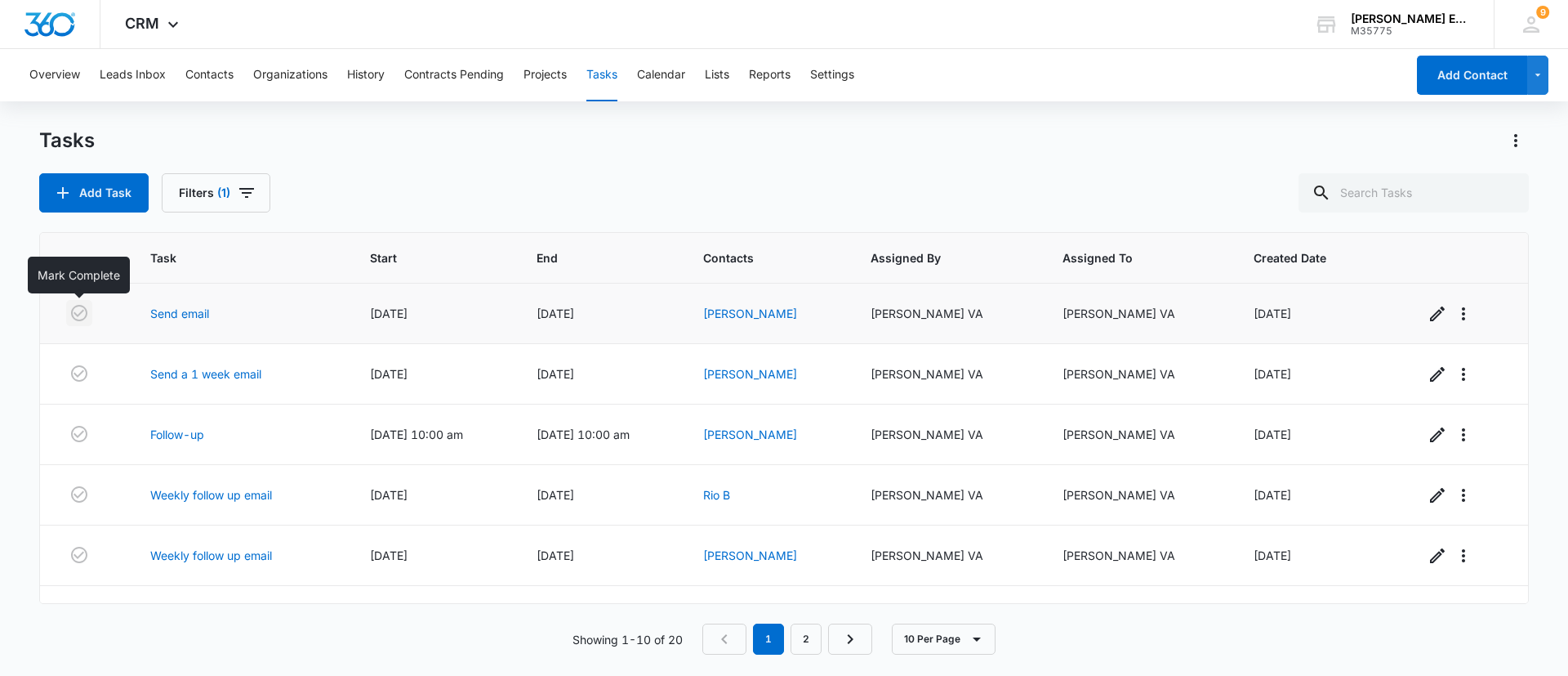
click at [74, 309] on icon "button" at bounding box center [78, 313] width 16 height 16
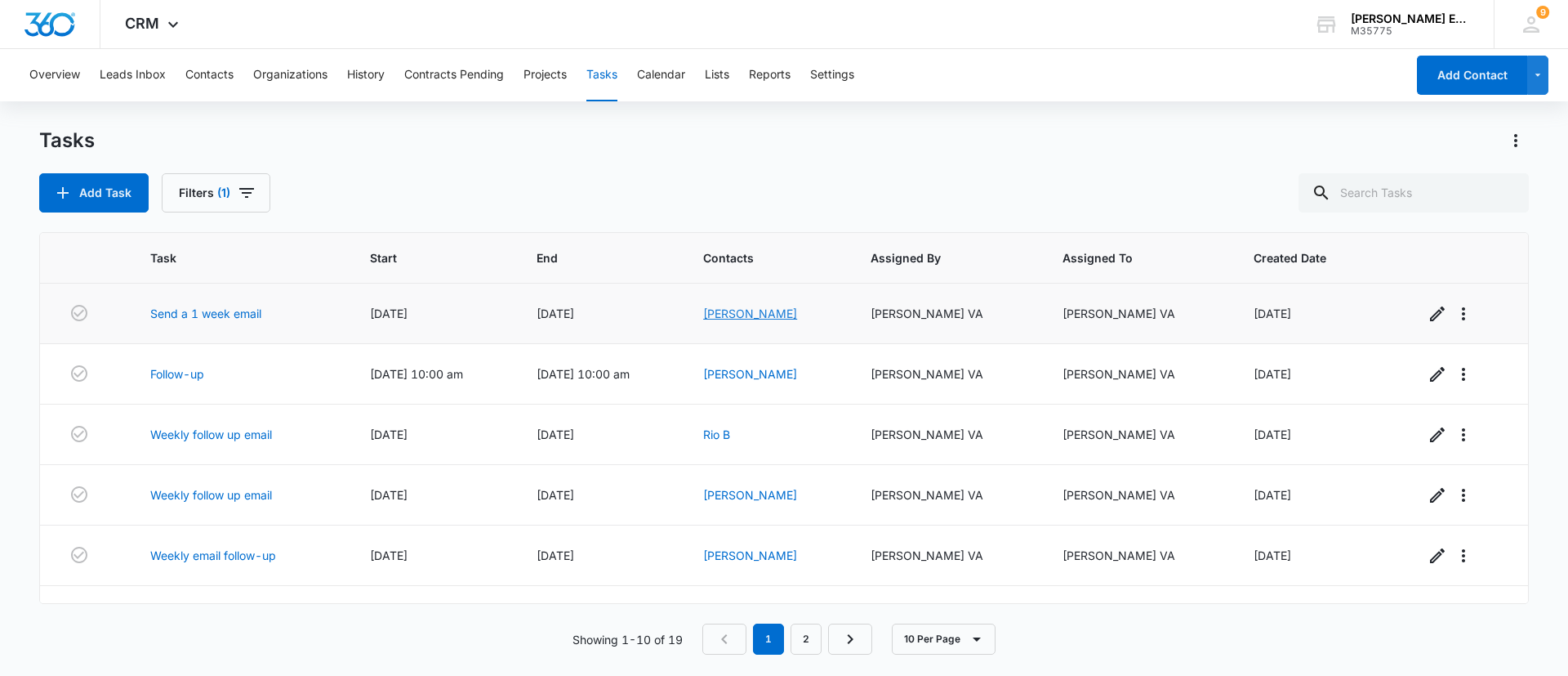
click at [745, 312] on link "Jason Ceasar" at bounding box center [750, 314] width 94 height 14
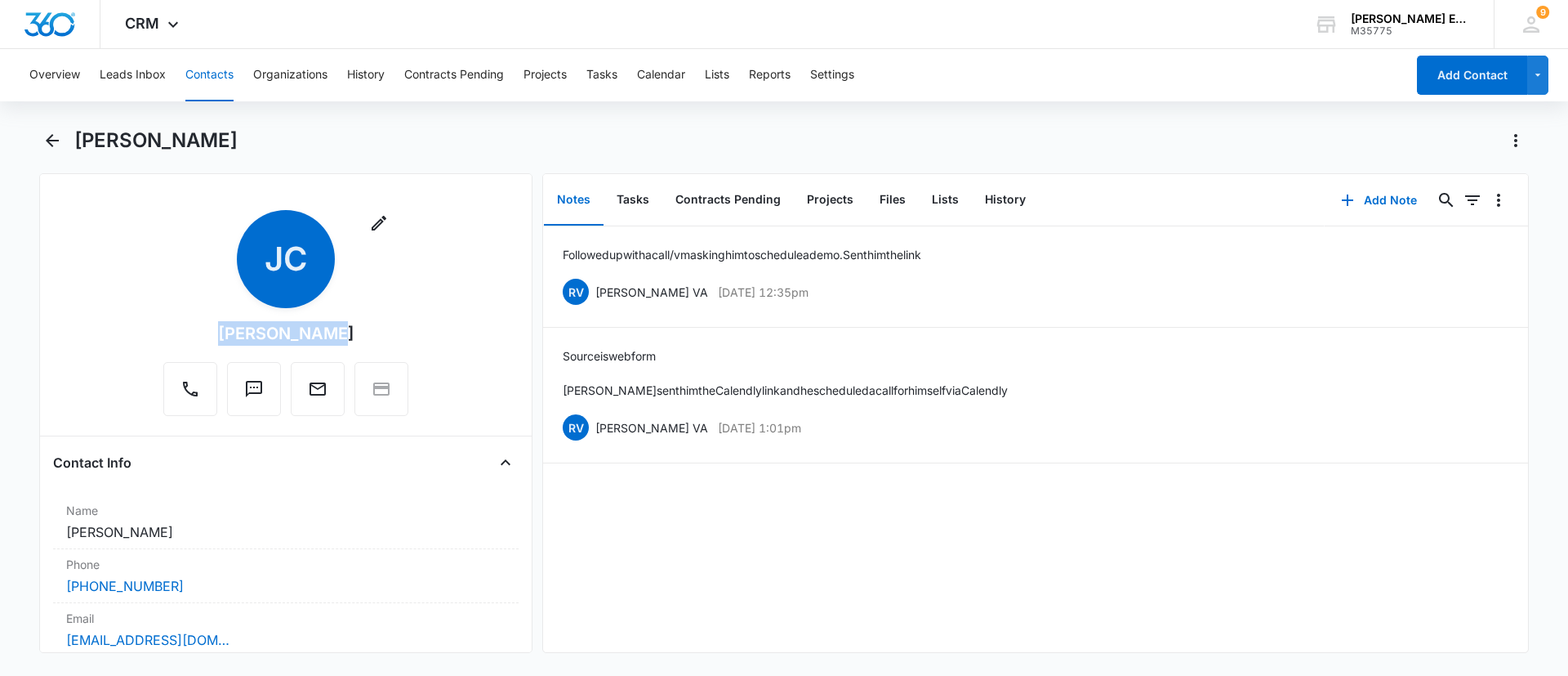
drag, startPoint x: 337, startPoint y: 337, endPoint x: 220, endPoint y: 329, distance: 117.3
click at [220, 329] on div "Remove JC Jason Ceasar" at bounding box center [286, 313] width 245 height 206
copy div "Jason Ceasar"
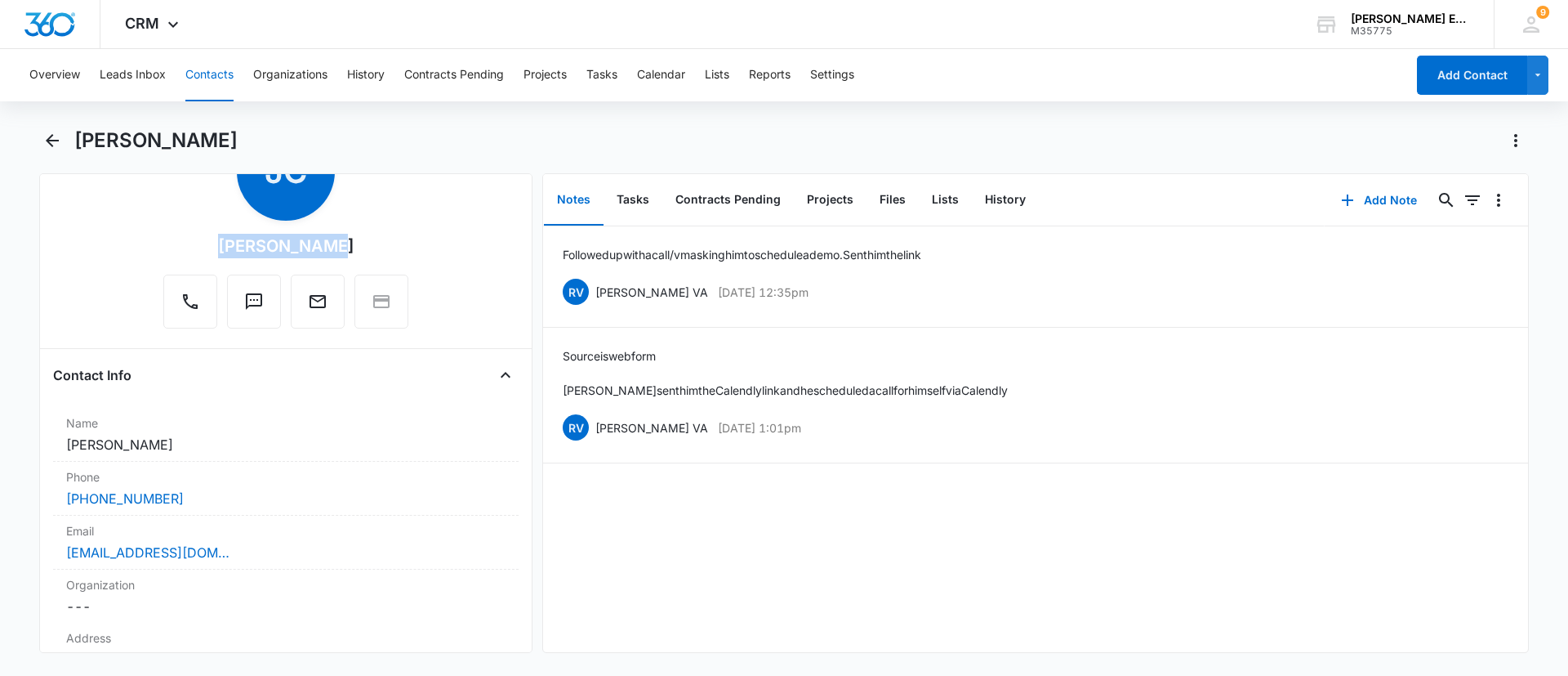
scroll to position [122, 0]
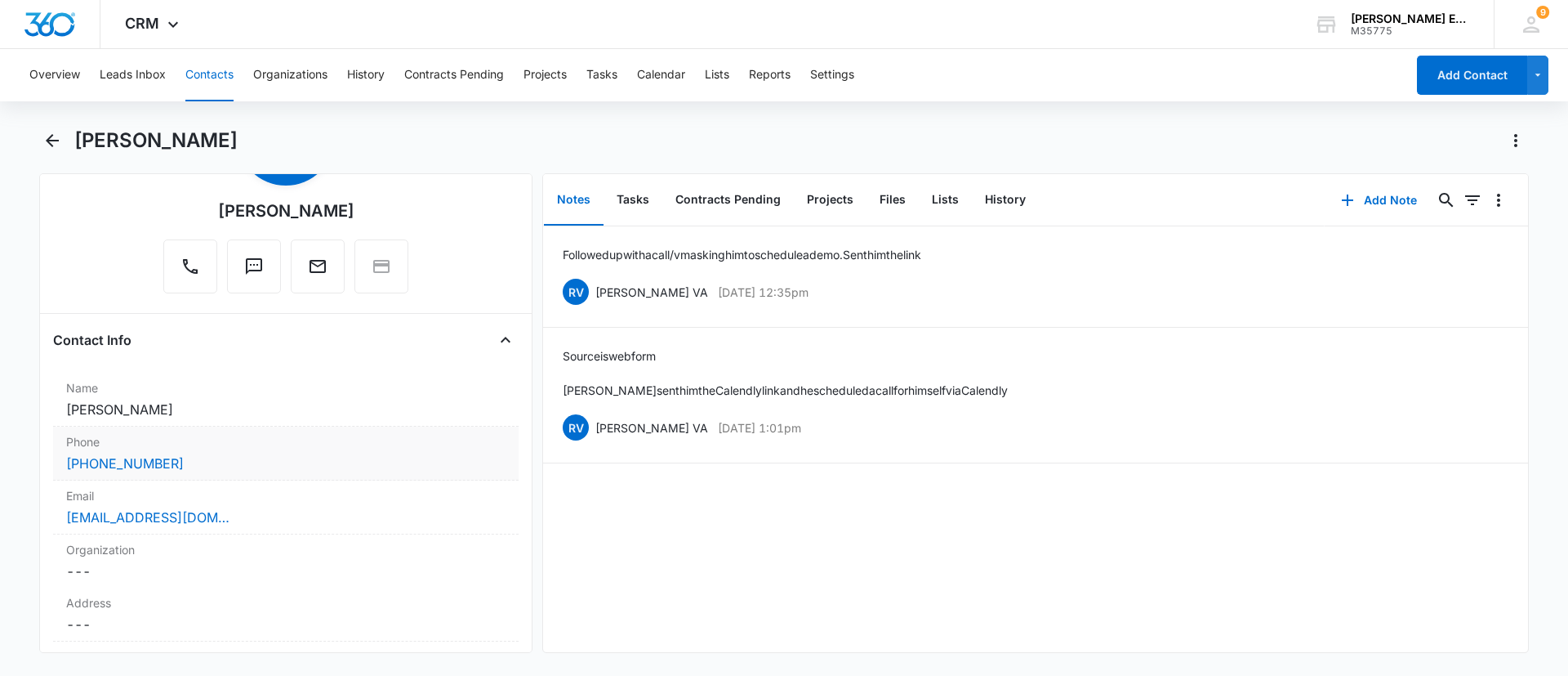
click at [185, 461] on div "(337) 384-9435" at bounding box center [286, 463] width 440 height 20
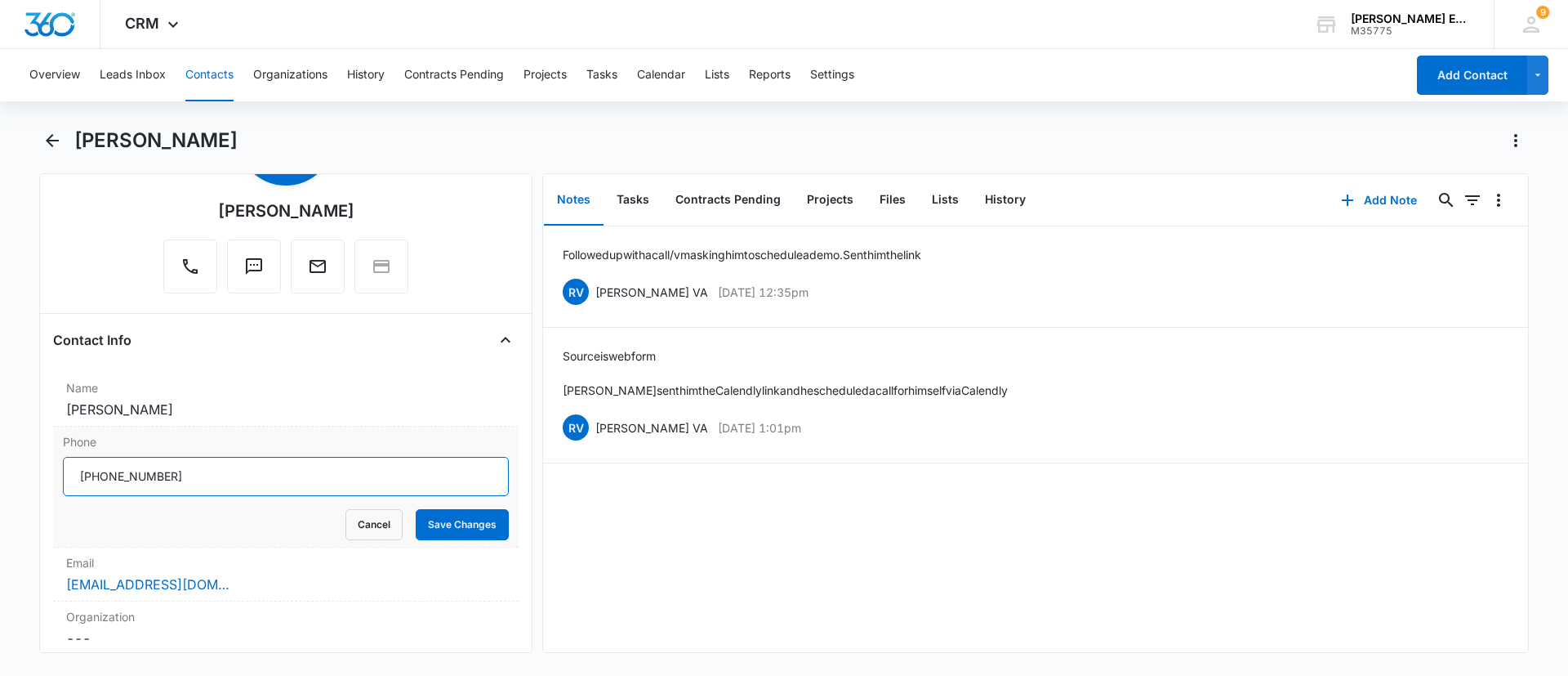
drag, startPoint x: 245, startPoint y: 483, endPoint x: 54, endPoint y: 473, distance: 191.3
click at [54, 473] on div "Phone Cancel Save Changes" at bounding box center [286, 487] width 465 height 121
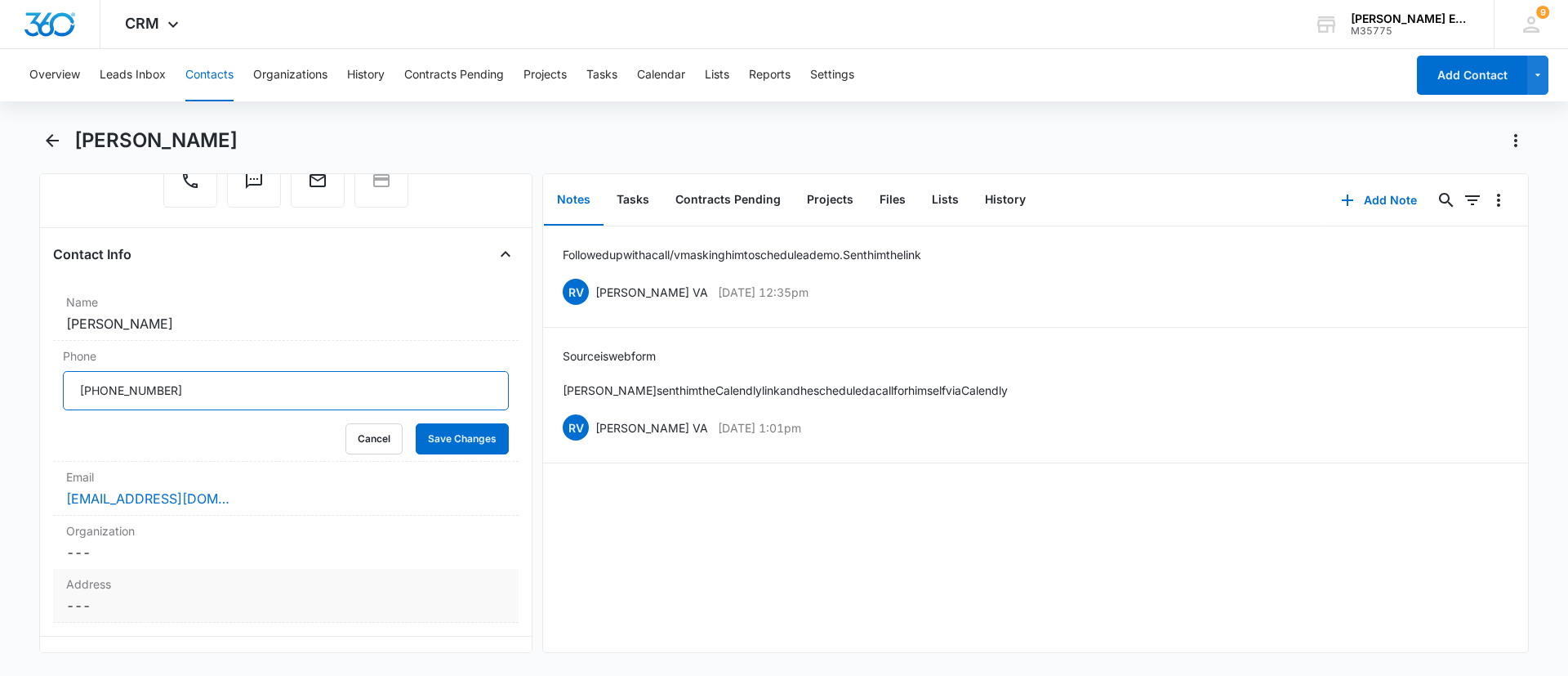
scroll to position [245, 0]
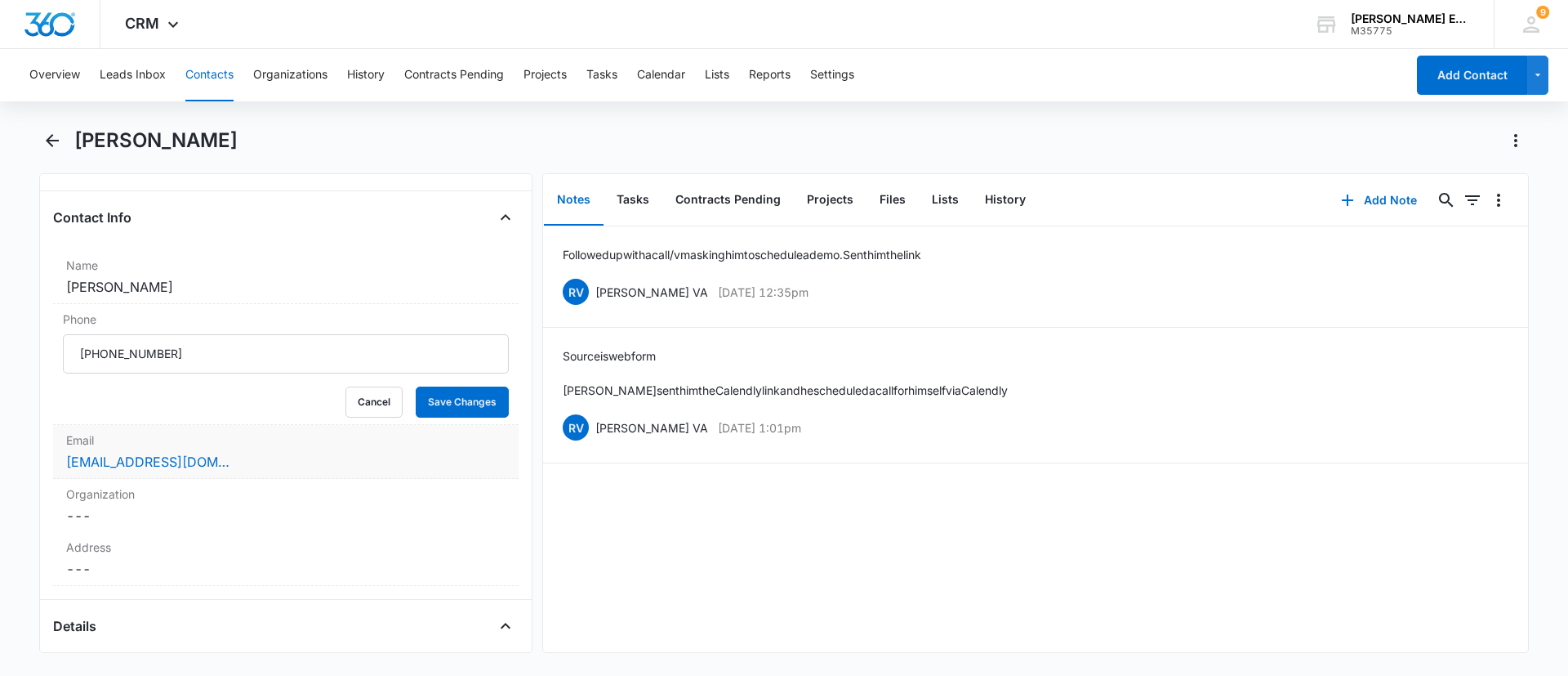
click at [261, 450] on div "Email Cancel Save Changes ceasarjason362@gmail.com" at bounding box center [286, 451] width 465 height 54
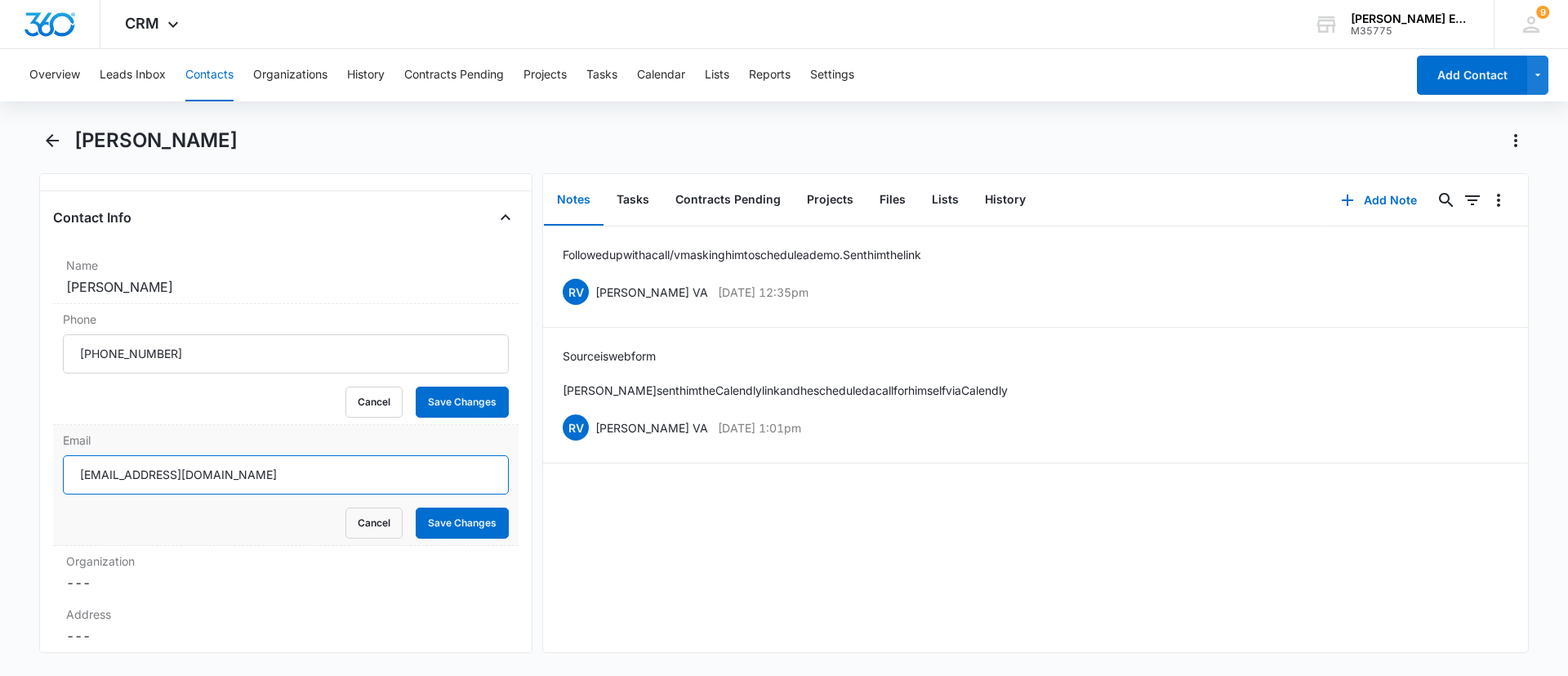
drag, startPoint x: 352, startPoint y: 482, endPoint x: 63, endPoint y: 471, distance: 289.2
click at [63, 471] on input "ceasarjason362@gmail.com" at bounding box center [286, 474] width 446 height 39
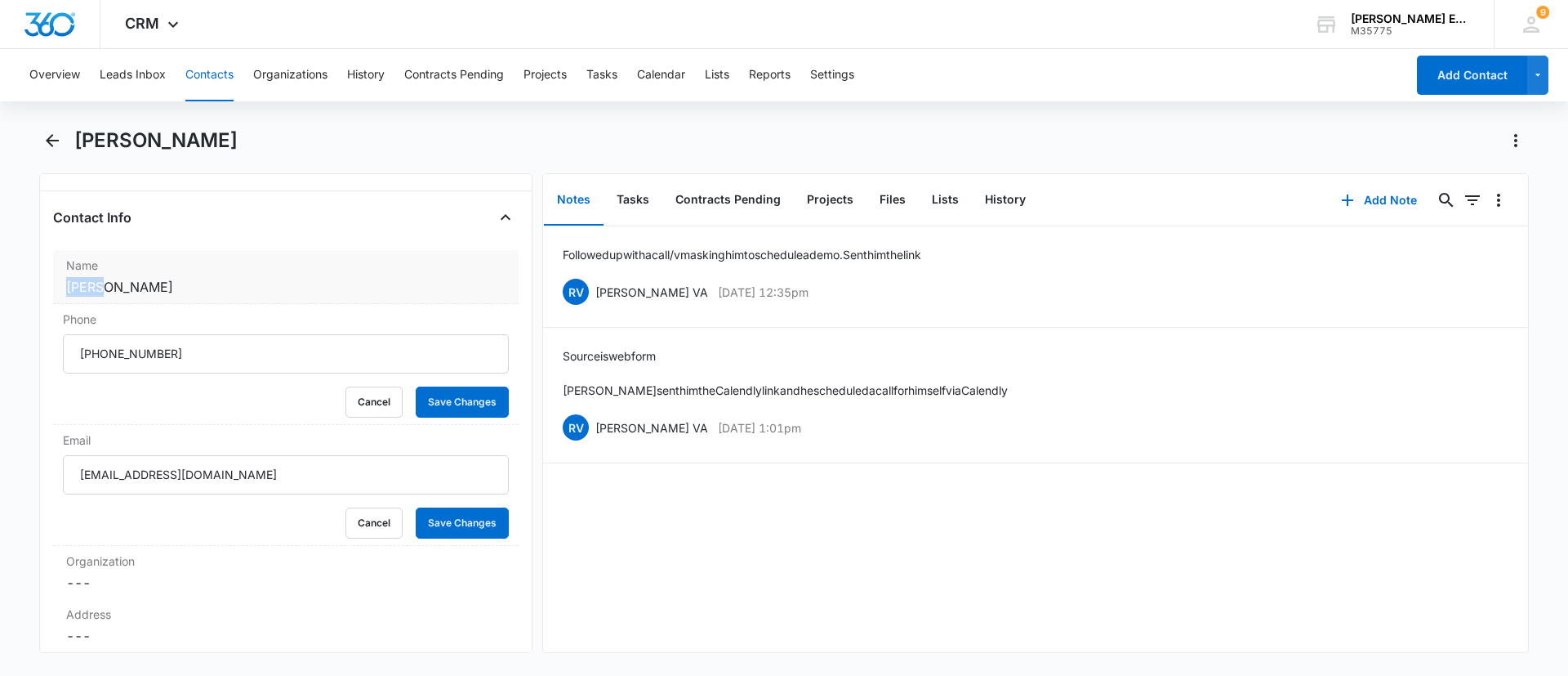
drag, startPoint x: 100, startPoint y: 289, endPoint x: 66, endPoint y: 285, distance: 34.2
click at [66, 285] on dd "Cancel Save Changes Jason Ceasar" at bounding box center [286, 287] width 440 height 20
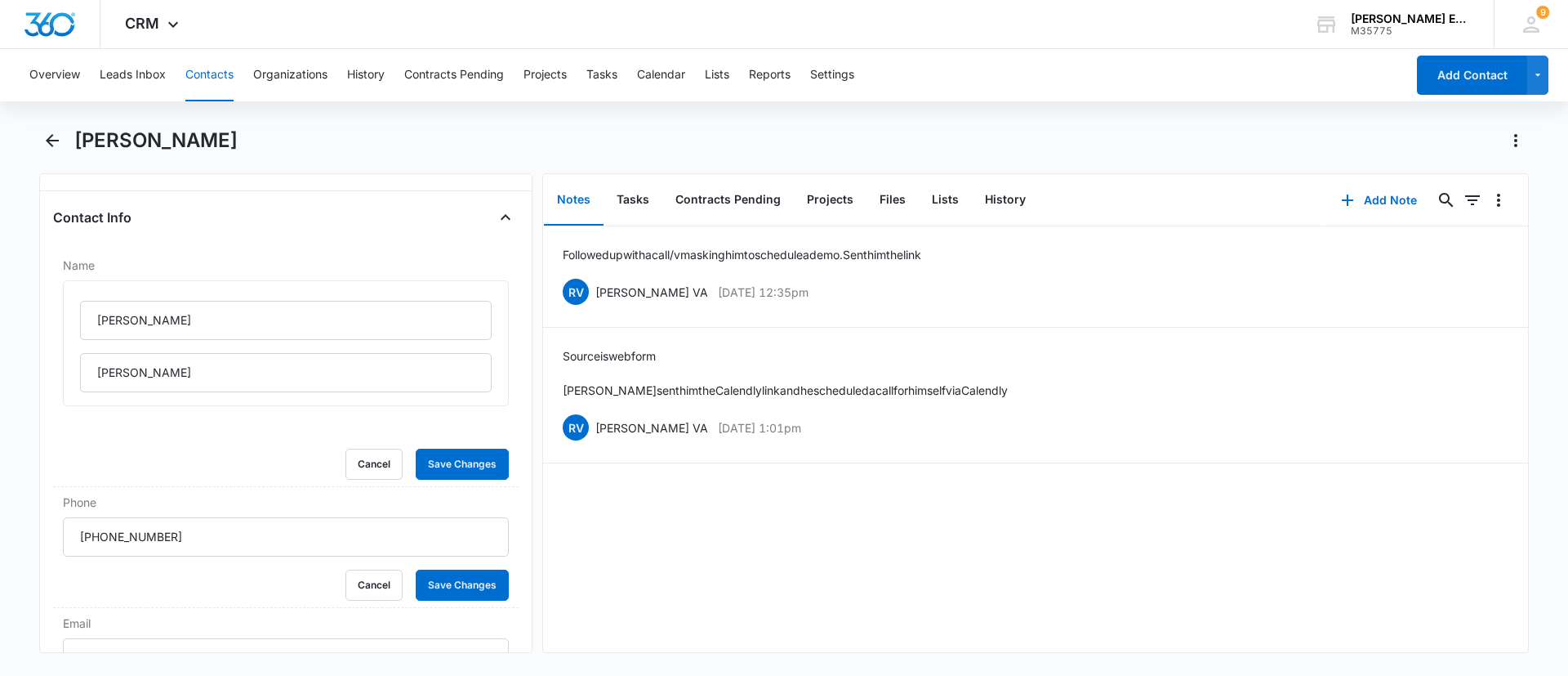
drag, startPoint x: 66, startPoint y: 285, endPoint x: 22, endPoint y: 295, distance: 45.1
click at [9, 299] on main "Jason Ceasar Remove JC Jason Ceasar Contact Info Name Jason Ceasar Cancel Save …" at bounding box center [784, 400] width 1568 height 545
drag, startPoint x: 143, startPoint y: 317, endPoint x: 87, endPoint y: 317, distance: 56.0
click at [87, 317] on input "Jason" at bounding box center [286, 320] width 412 height 39
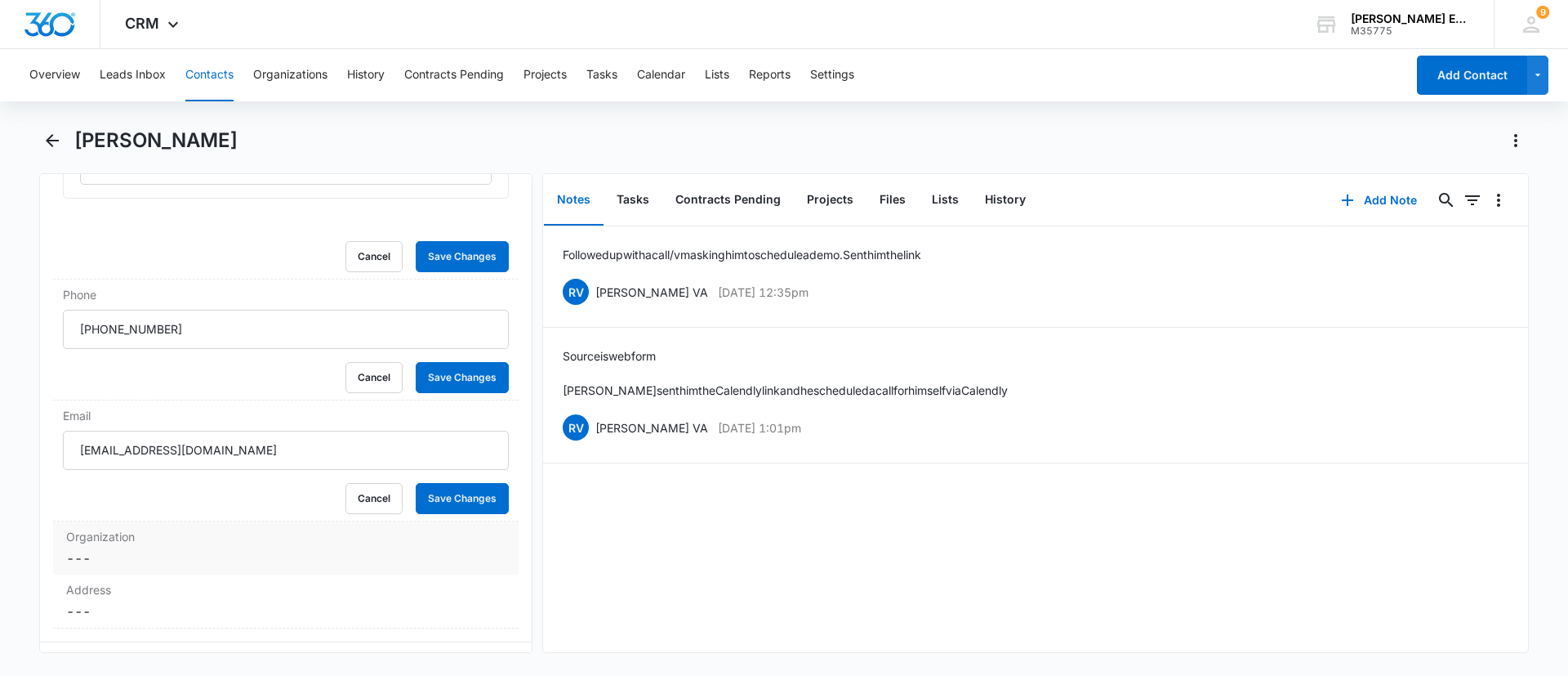
scroll to position [491, 0]
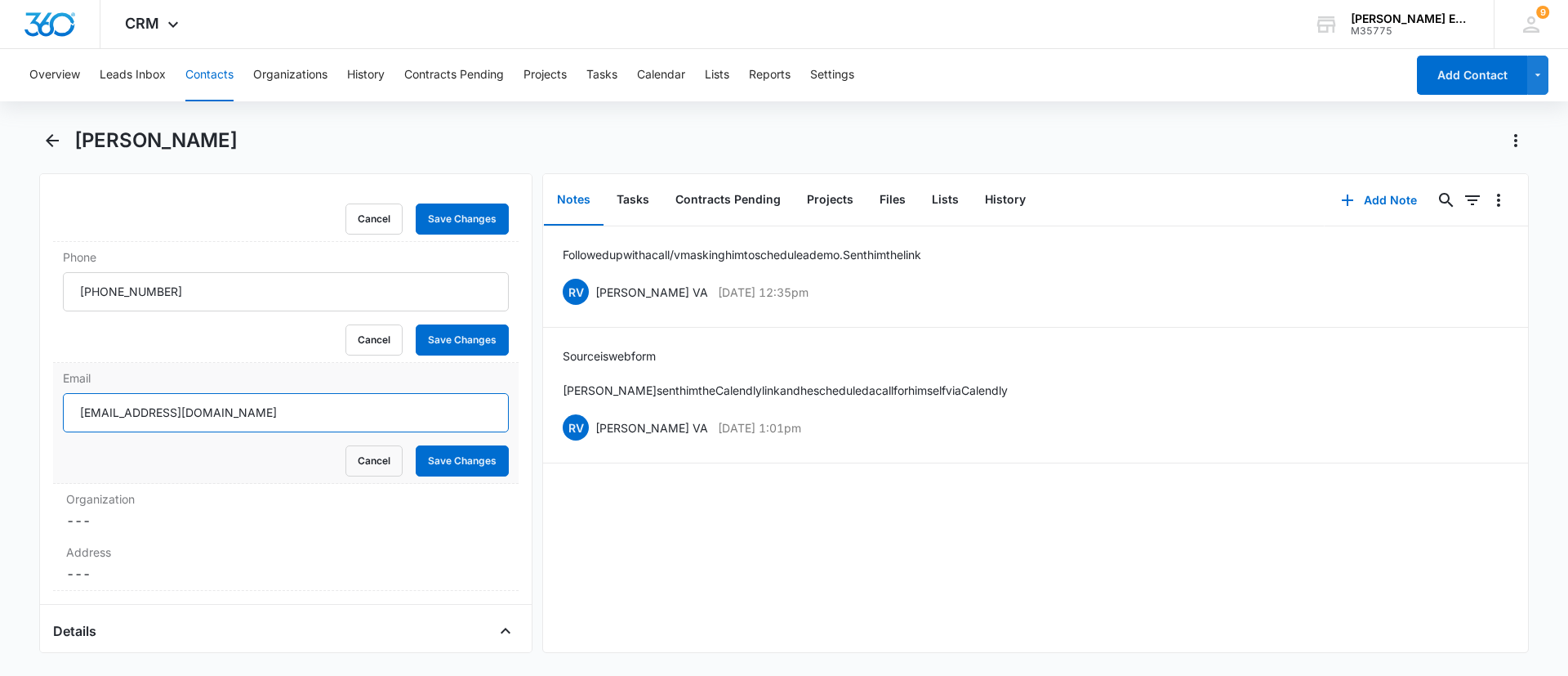
drag, startPoint x: 307, startPoint y: 406, endPoint x: 93, endPoint y: 423, distance: 214.7
click at [74, 423] on input "ceasarjason362@gmail.com" at bounding box center [286, 412] width 446 height 39
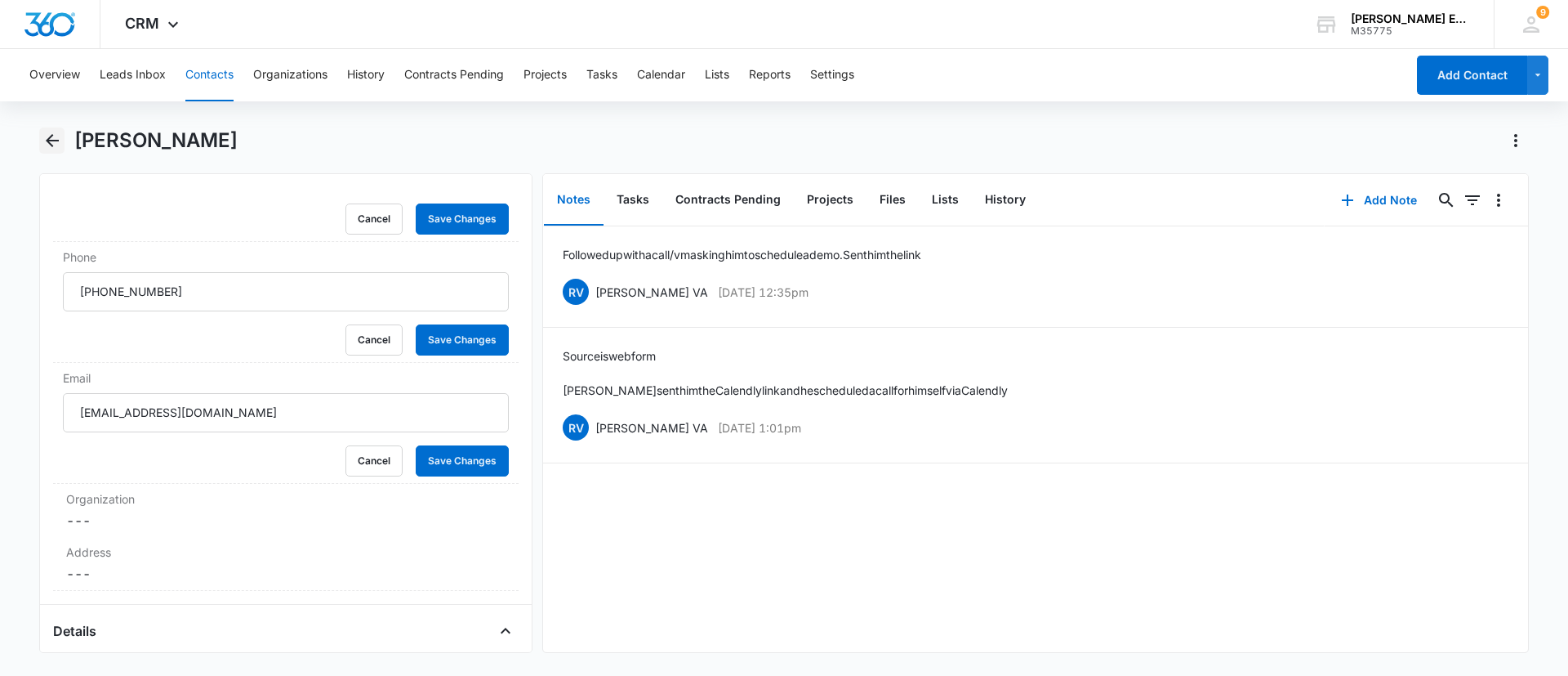
click at [63, 138] on button "Back" at bounding box center [52, 140] width 25 height 26
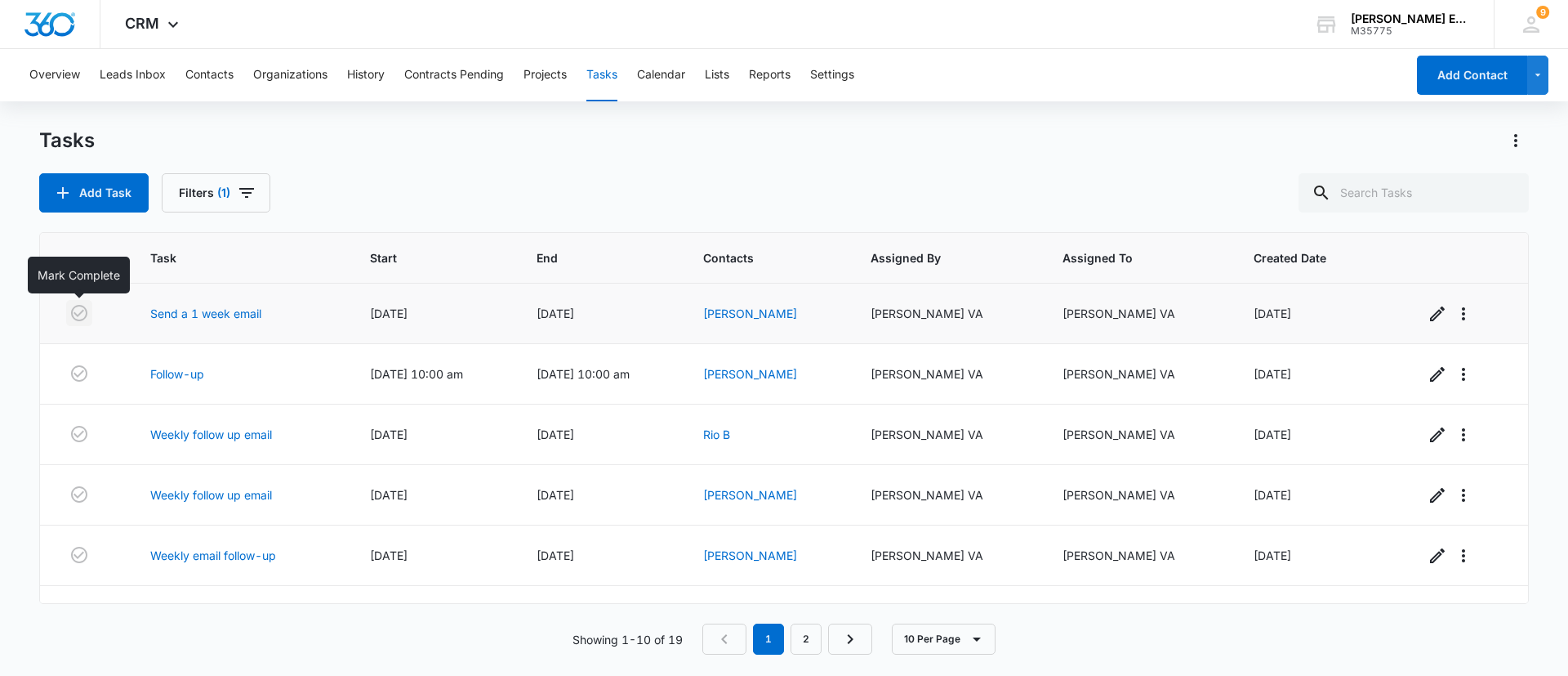
click at [79, 316] on icon "button" at bounding box center [79, 313] width 20 height 20
click at [772, 313] on link "Jason Ceasar" at bounding box center [750, 314] width 94 height 14
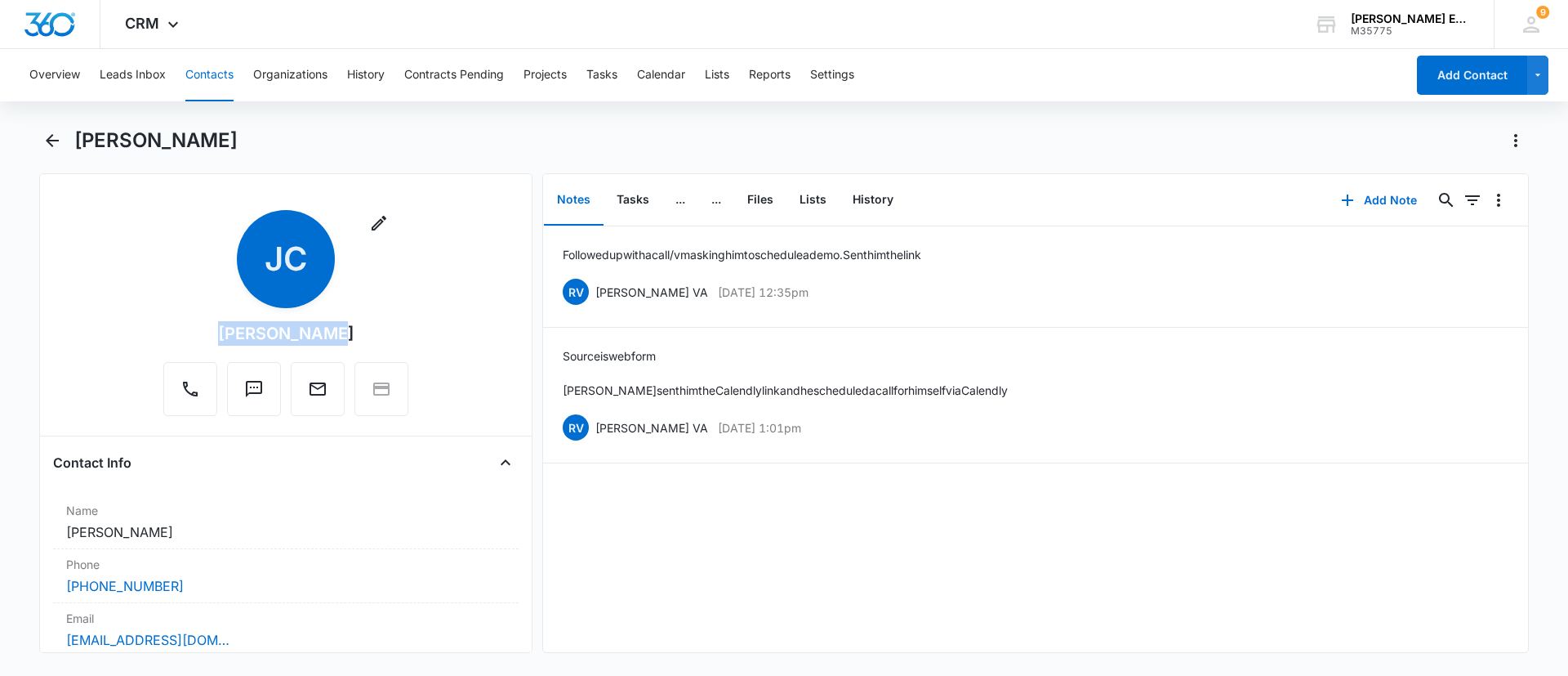
drag, startPoint x: 342, startPoint y: 330, endPoint x: 207, endPoint y: 340, distance: 135.4
click at [207, 340] on div "Remove JC Jason Ceasar" at bounding box center [286, 313] width 245 height 206
click at [52, 143] on icon "Back" at bounding box center [53, 141] width 13 height 13
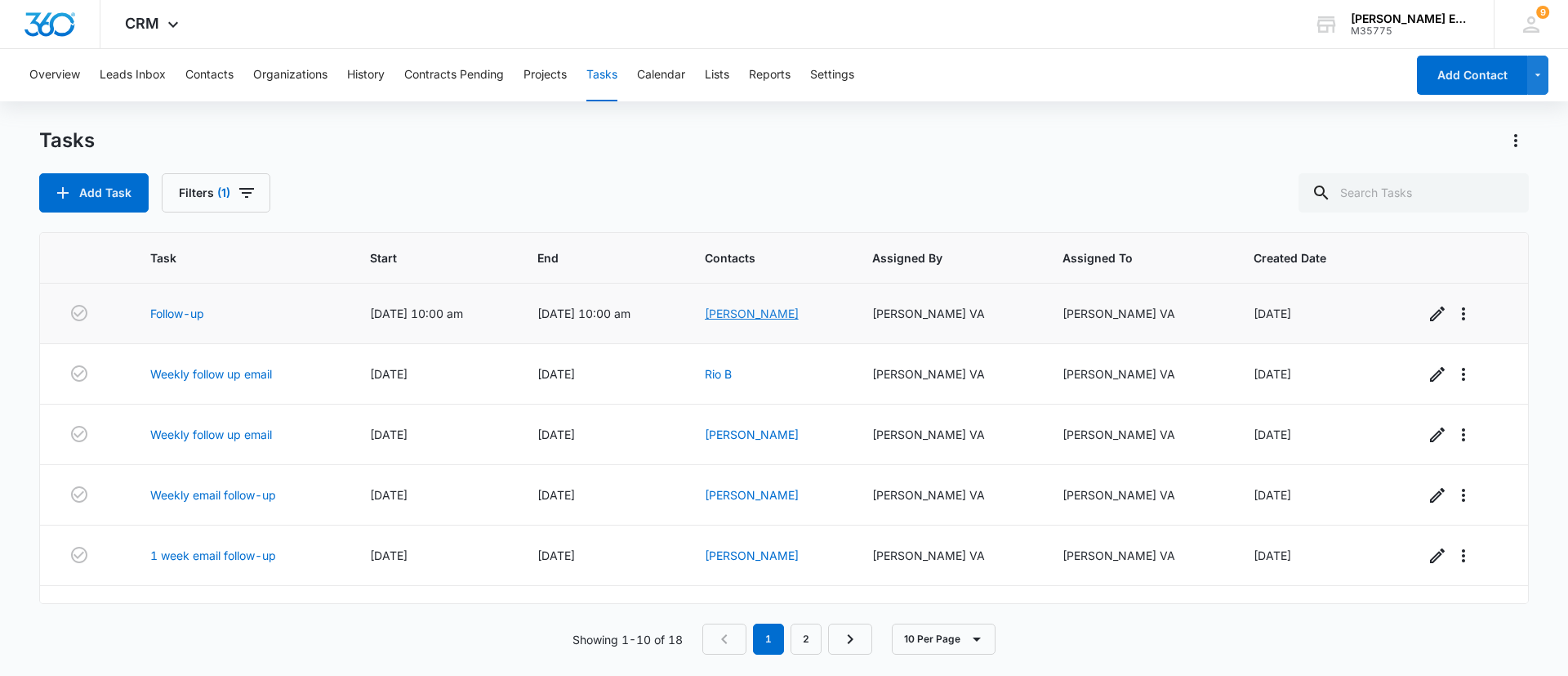
click at [799, 308] on link "Jamie Hoopaugh-King" at bounding box center [752, 314] width 94 height 14
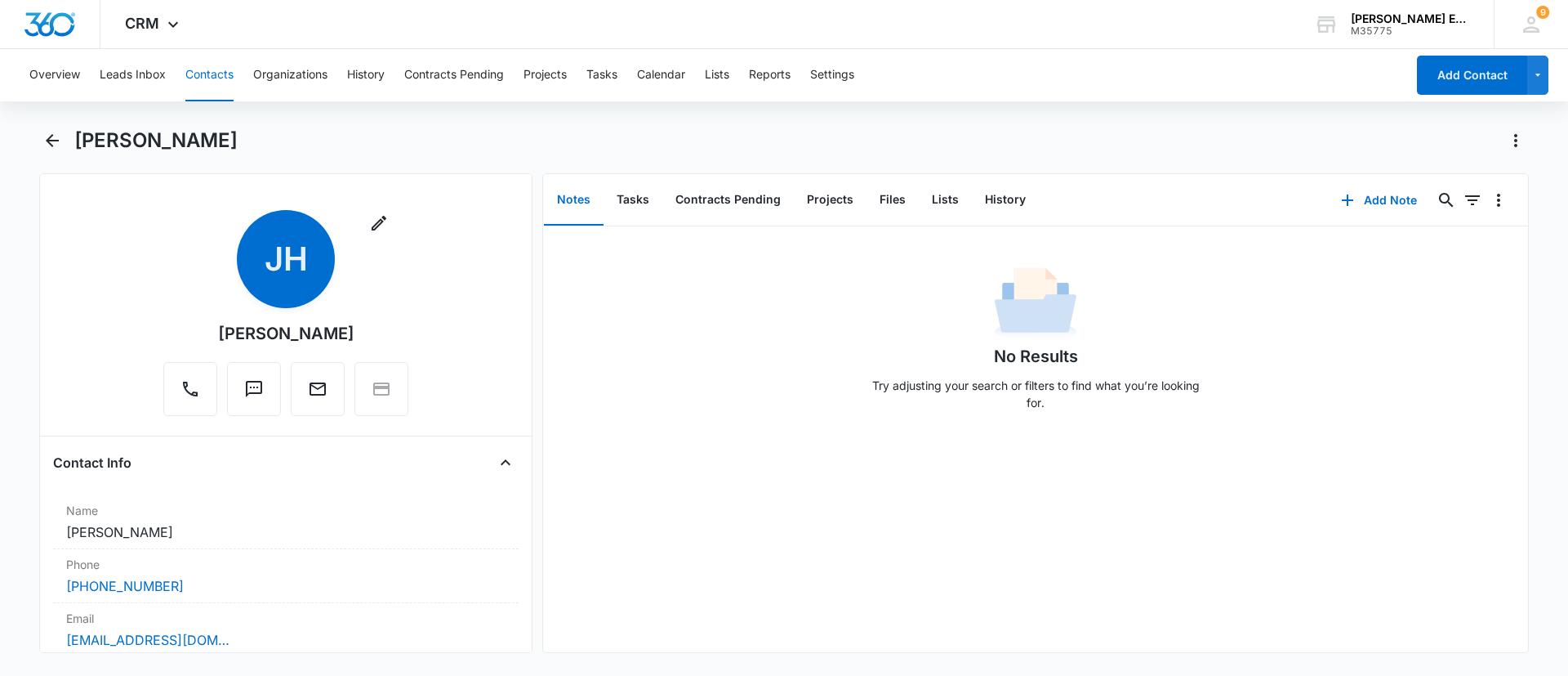
drag, startPoint x: 376, startPoint y: 329, endPoint x: 183, endPoint y: 334, distance: 193.1
click at [183, 334] on div "Remove JH Jamie Hoopaugh-King" at bounding box center [286, 313] width 245 height 206
copy div "Jamie Hoopaugh-King"
click at [446, 275] on div "Remove JH Jamie Hoopaugh-King" at bounding box center [286, 316] width 465 height 212
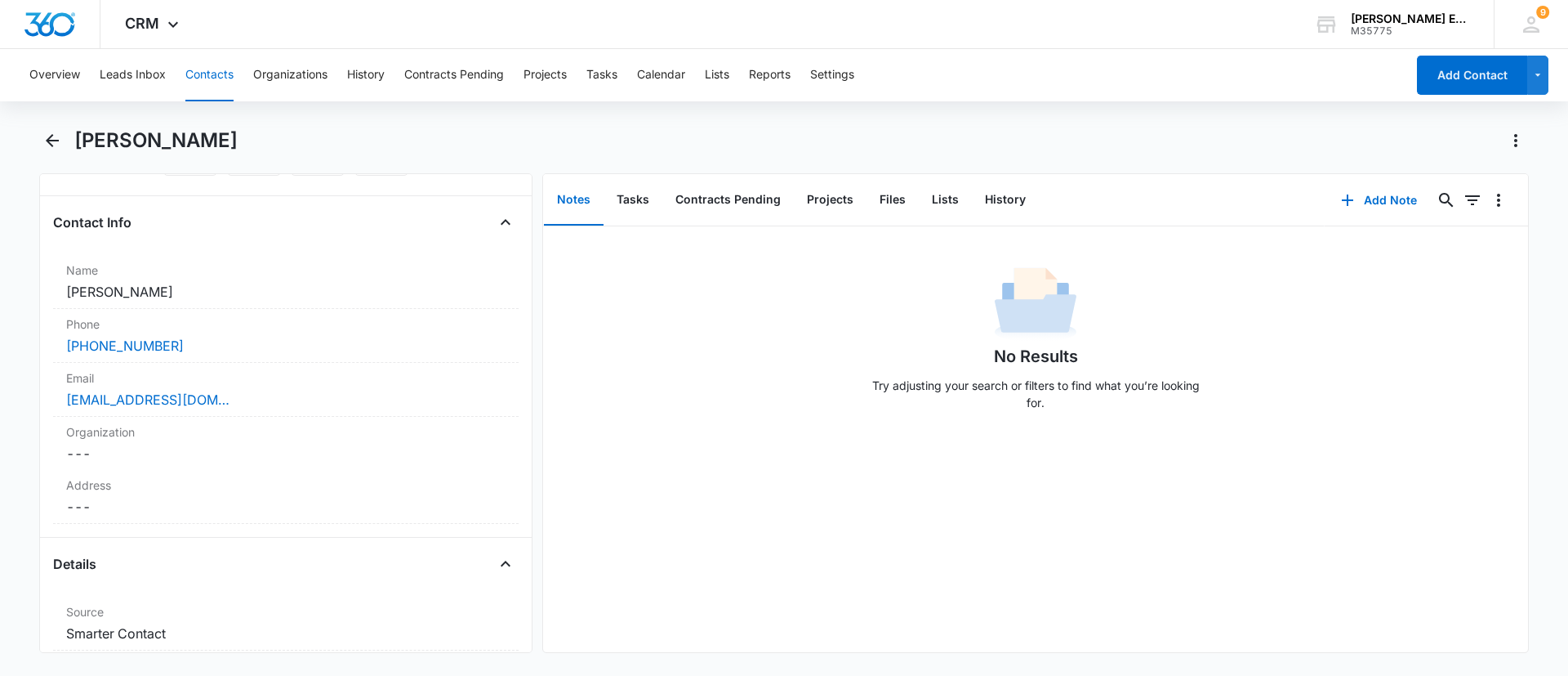
scroll to position [247, 0]
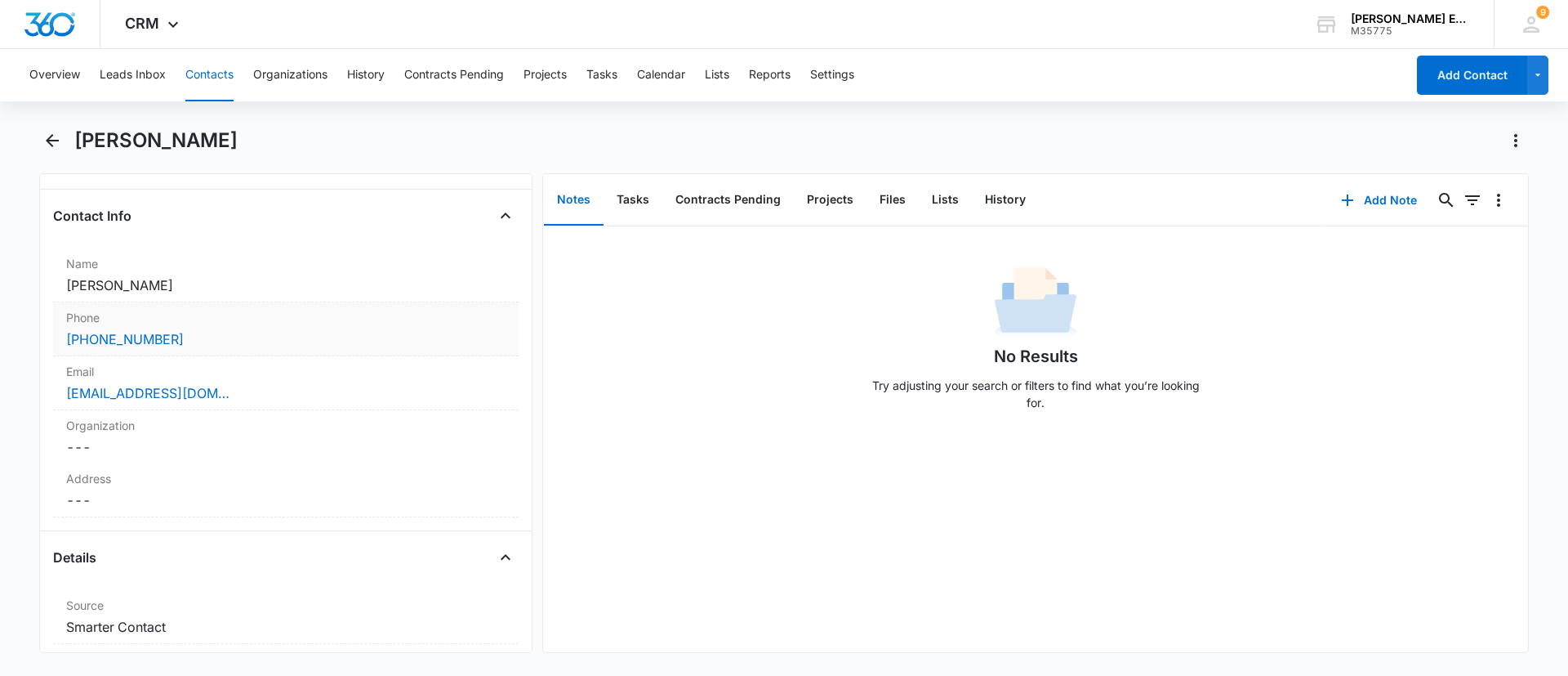
click at [204, 334] on div "(619) 346-0723" at bounding box center [286, 338] width 440 height 20
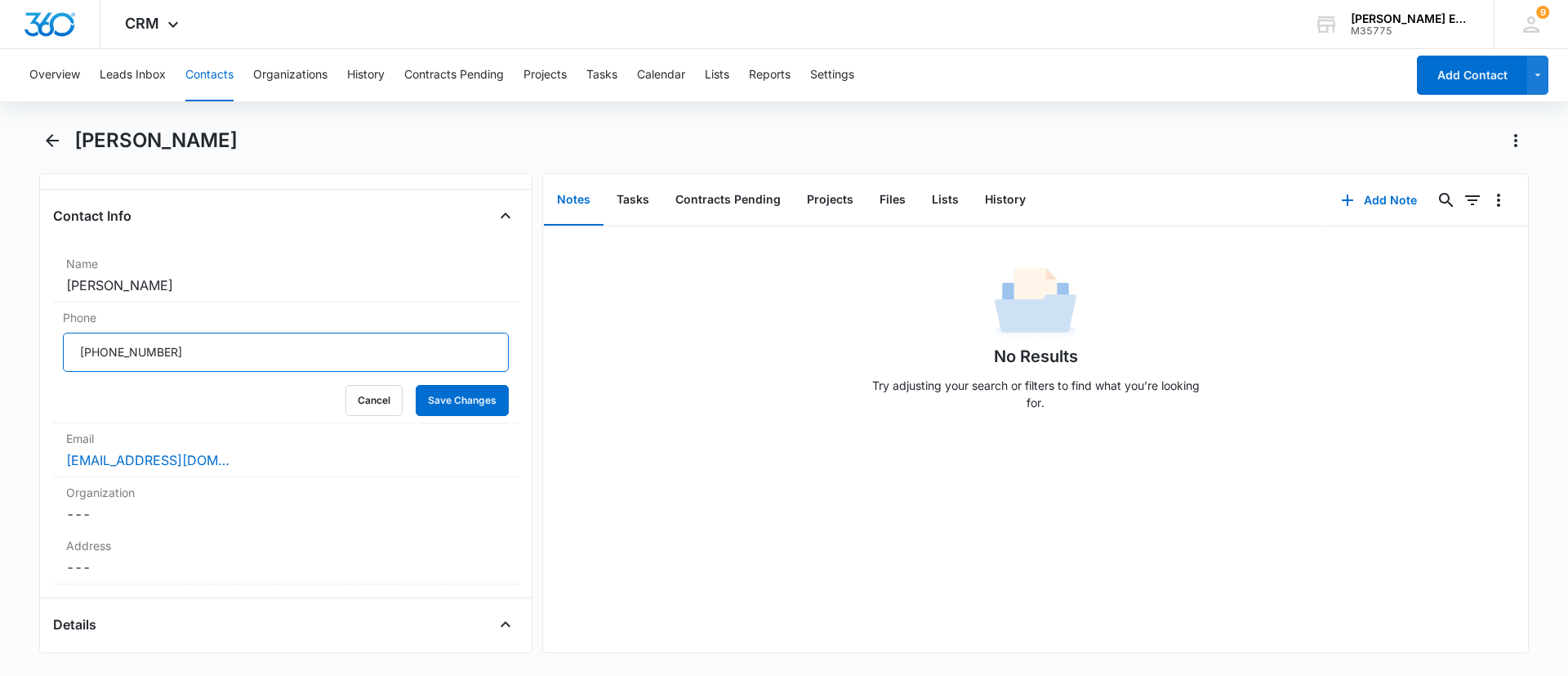
drag, startPoint x: 240, startPoint y: 358, endPoint x: 28, endPoint y: 360, distance: 212.0
click at [28, 360] on main "Jamie Hoopaugh-King Remove JH Jamie Hoopaugh-King Contact Info Name Cancel Save…" at bounding box center [784, 400] width 1568 height 545
click at [262, 459] on div "king.jamielynn@gmail.com" at bounding box center [286, 460] width 440 height 20
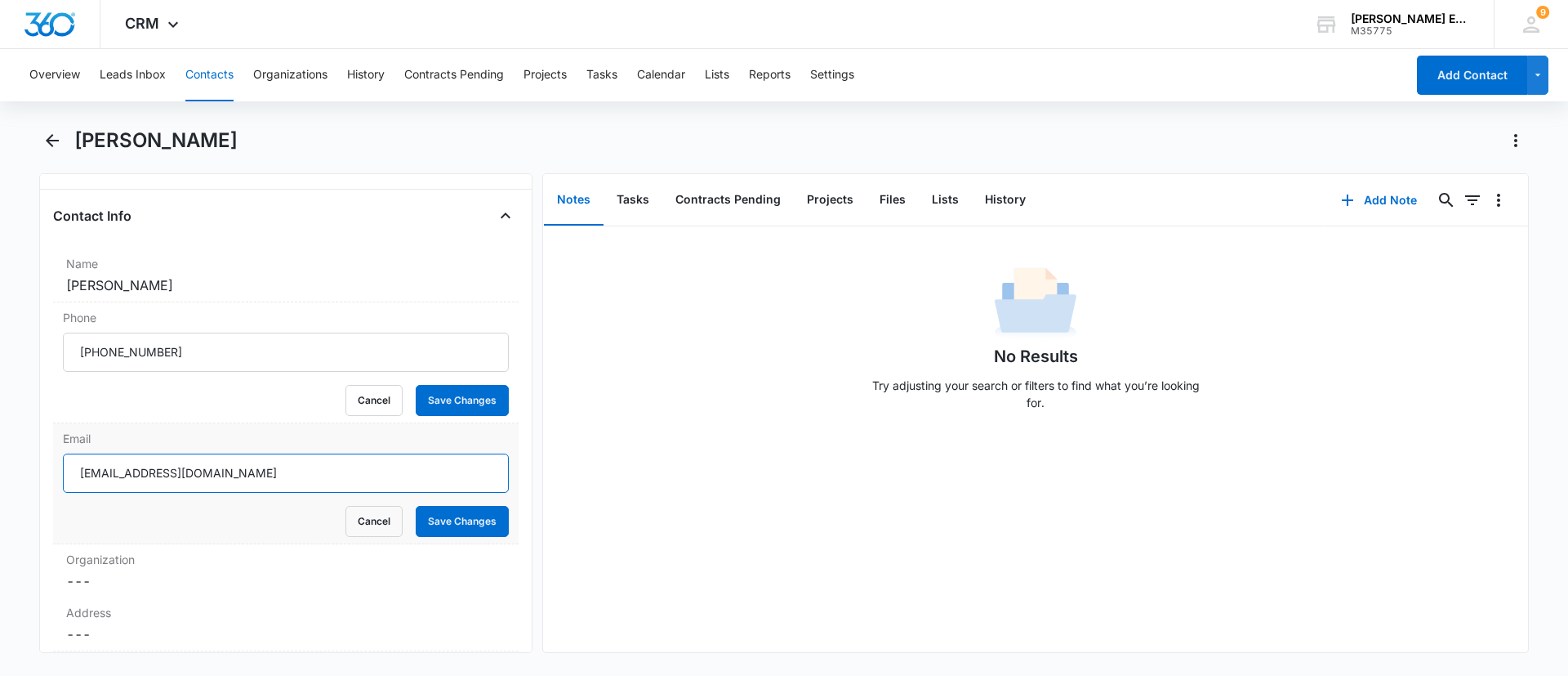
drag, startPoint x: 357, startPoint y: 469, endPoint x: 0, endPoint y: 470, distance: 357.0
click at [0, 470] on main "Jamie Hoopaugh-King Remove JH Jamie Hoopaugh-King Contact Info Name Cancel Save…" at bounding box center [784, 400] width 1568 height 545
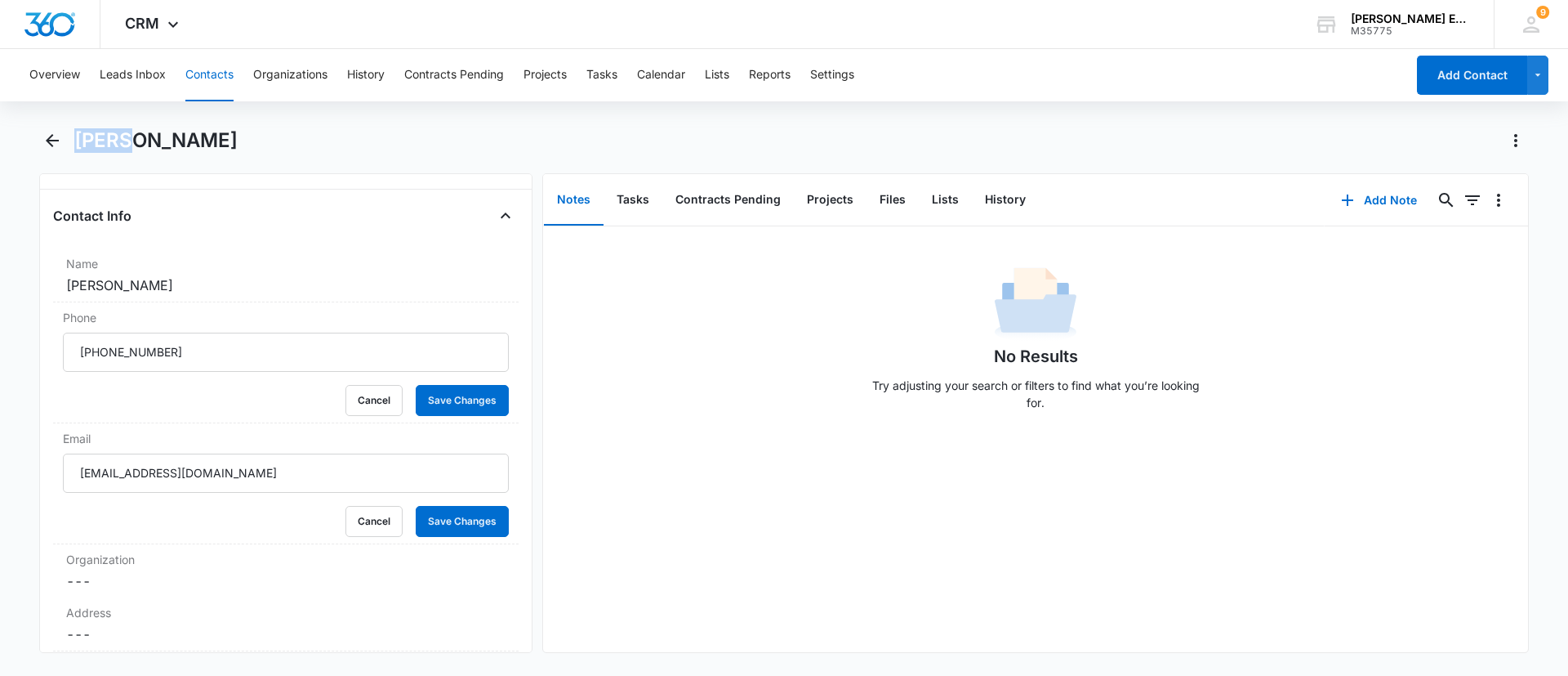
drag, startPoint x: 130, startPoint y: 138, endPoint x: 80, endPoint y: 139, distance: 50.0
click at [80, 139] on h1 "Jamie Hoopaugh-King" at bounding box center [156, 141] width 163 height 25
drag, startPoint x: 103, startPoint y: 285, endPoint x: 66, endPoint y: 278, distance: 37.7
click at [64, 278] on div "Name Cancel Save Changes Jamie Hoopaugh-King" at bounding box center [286, 275] width 465 height 54
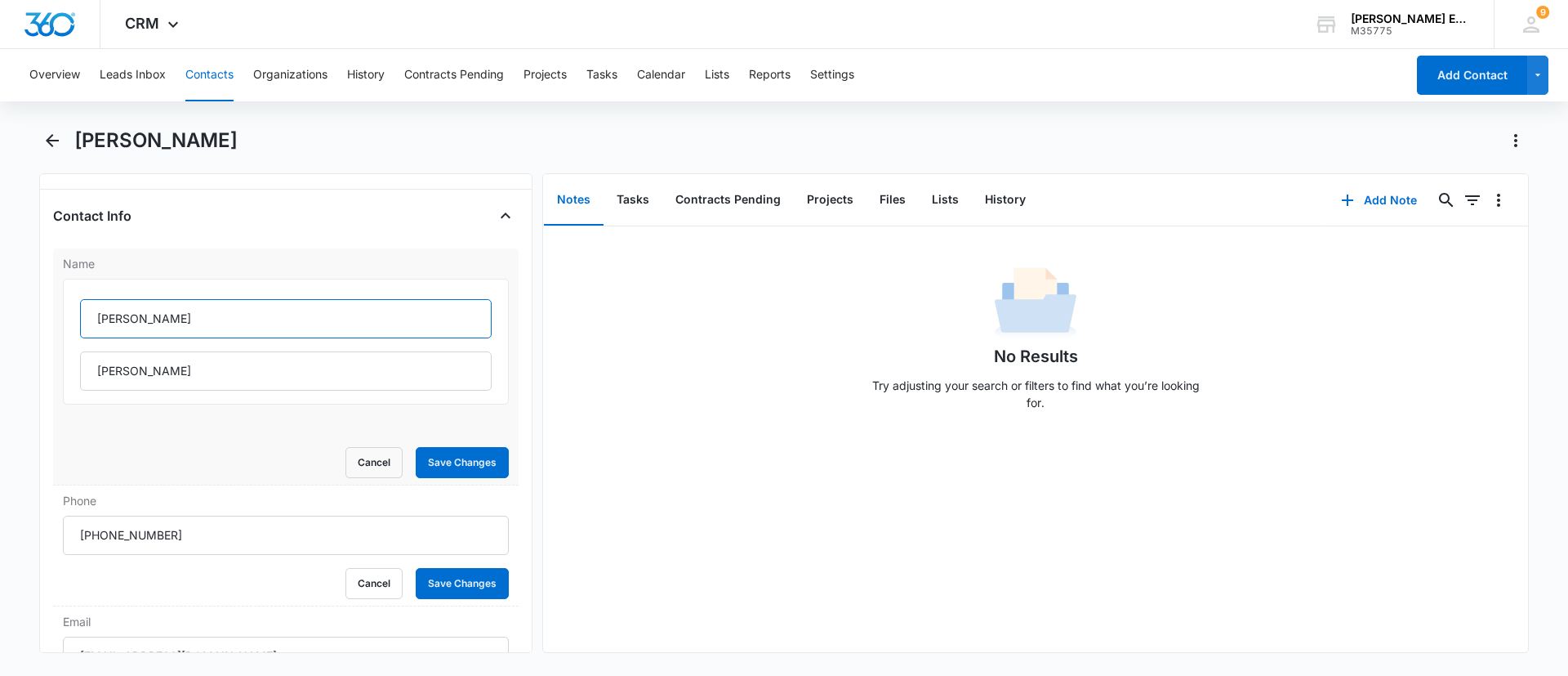
drag, startPoint x: 139, startPoint y: 313, endPoint x: 97, endPoint y: 317, distance: 42.2
click at [97, 317] on input "Jamie" at bounding box center [286, 318] width 412 height 39
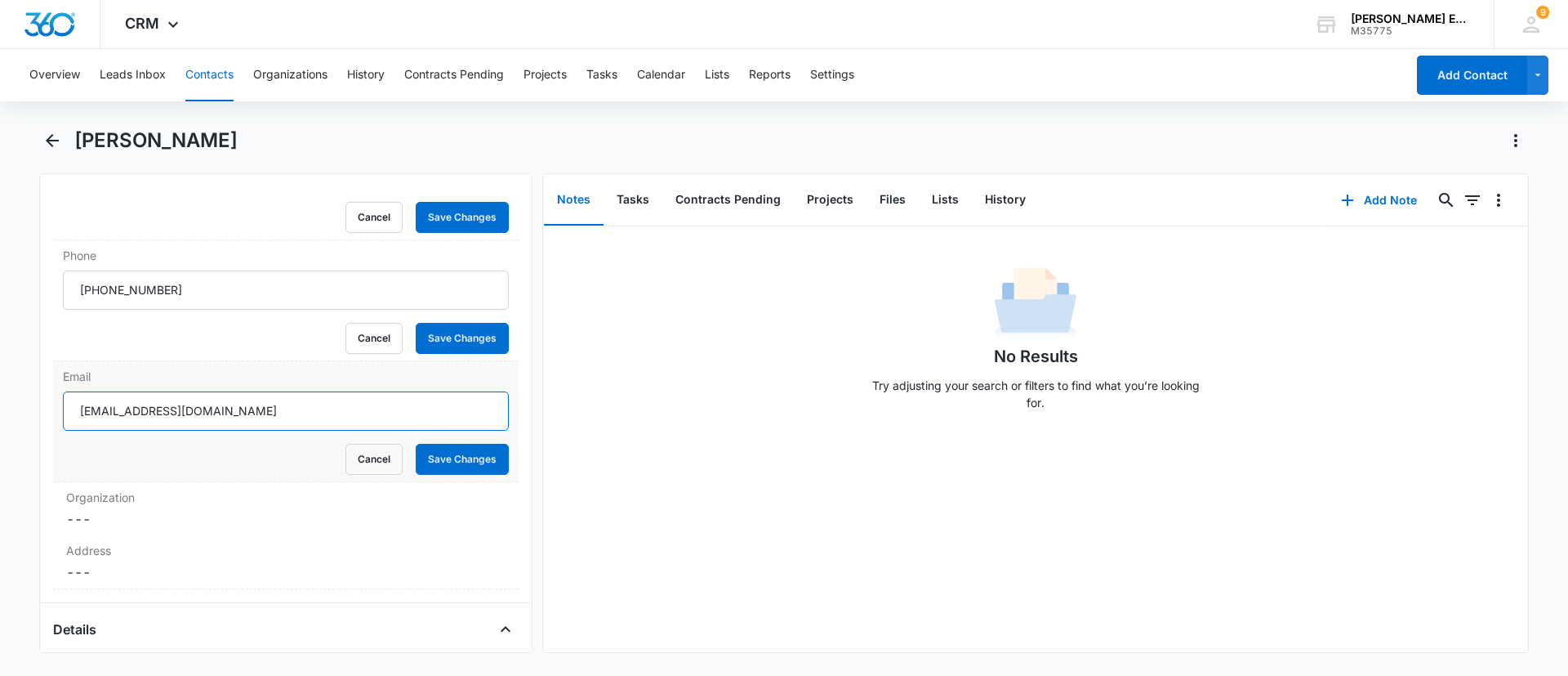
drag, startPoint x: 241, startPoint y: 408, endPoint x: 65, endPoint y: 390, distance: 176.9
click at [65, 390] on div "Email king.jamielynn@gmail.com Cancel Save Changes" at bounding box center [286, 422] width 465 height 121
click at [206, 79] on button "Contacts" at bounding box center [209, 75] width 48 height 53
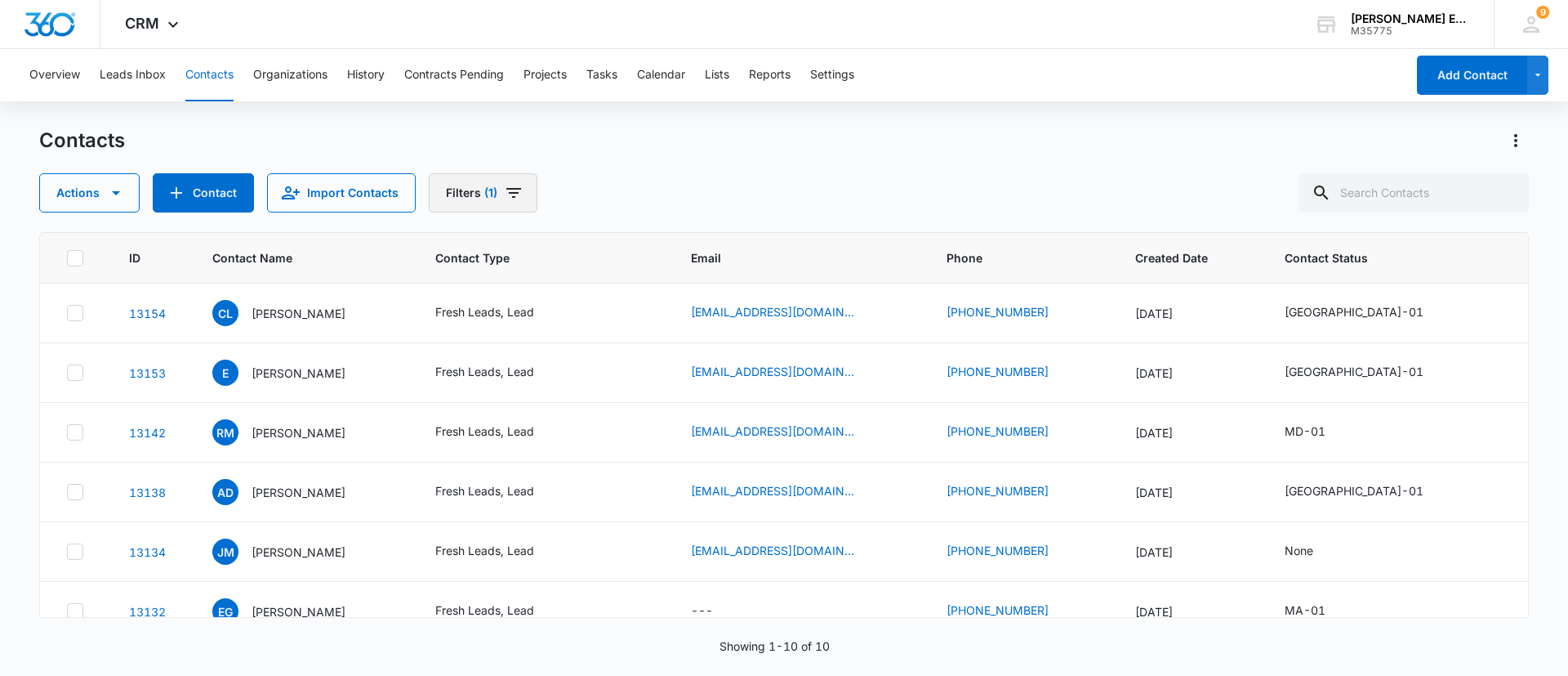
click at [524, 188] on button "Filters (1)" at bounding box center [483, 192] width 109 height 39
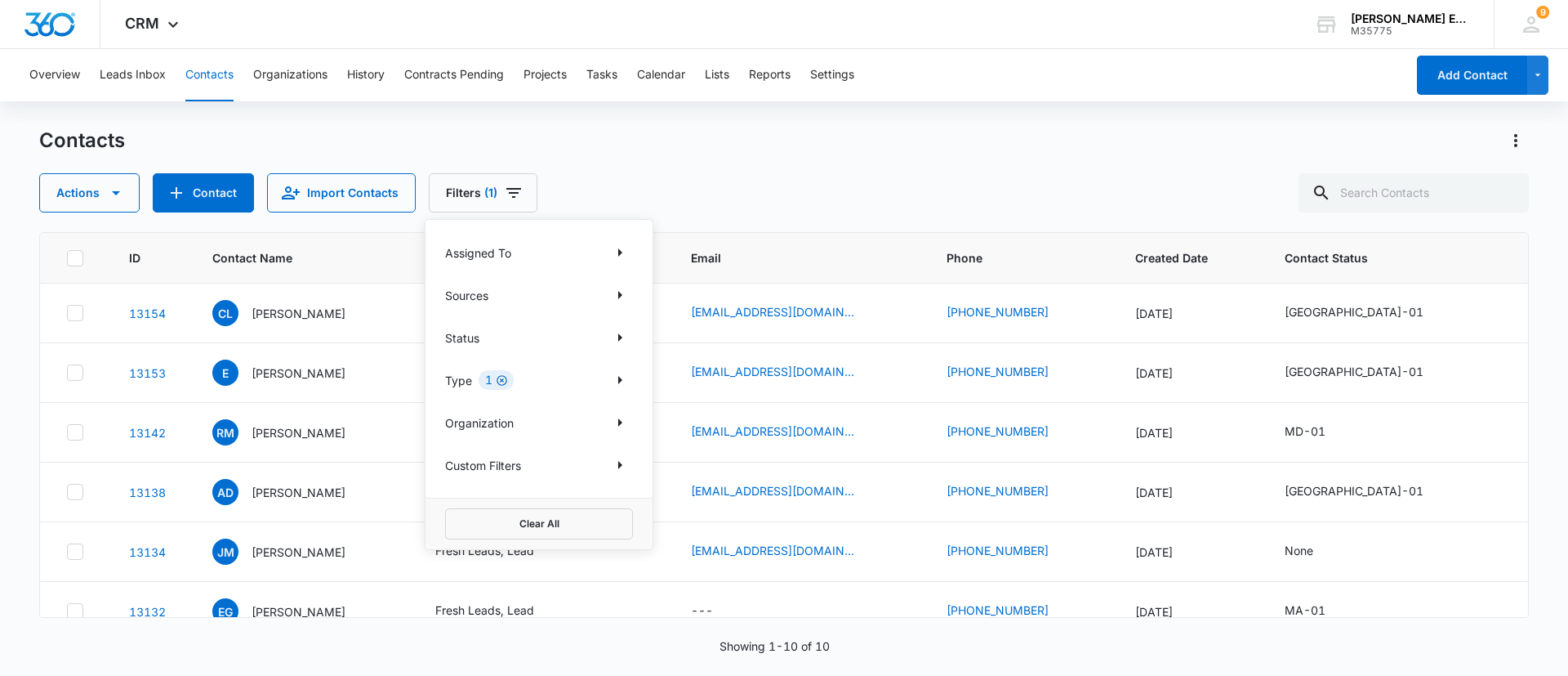
click at [504, 378] on icon "Clear" at bounding box center [502, 380] width 12 height 12
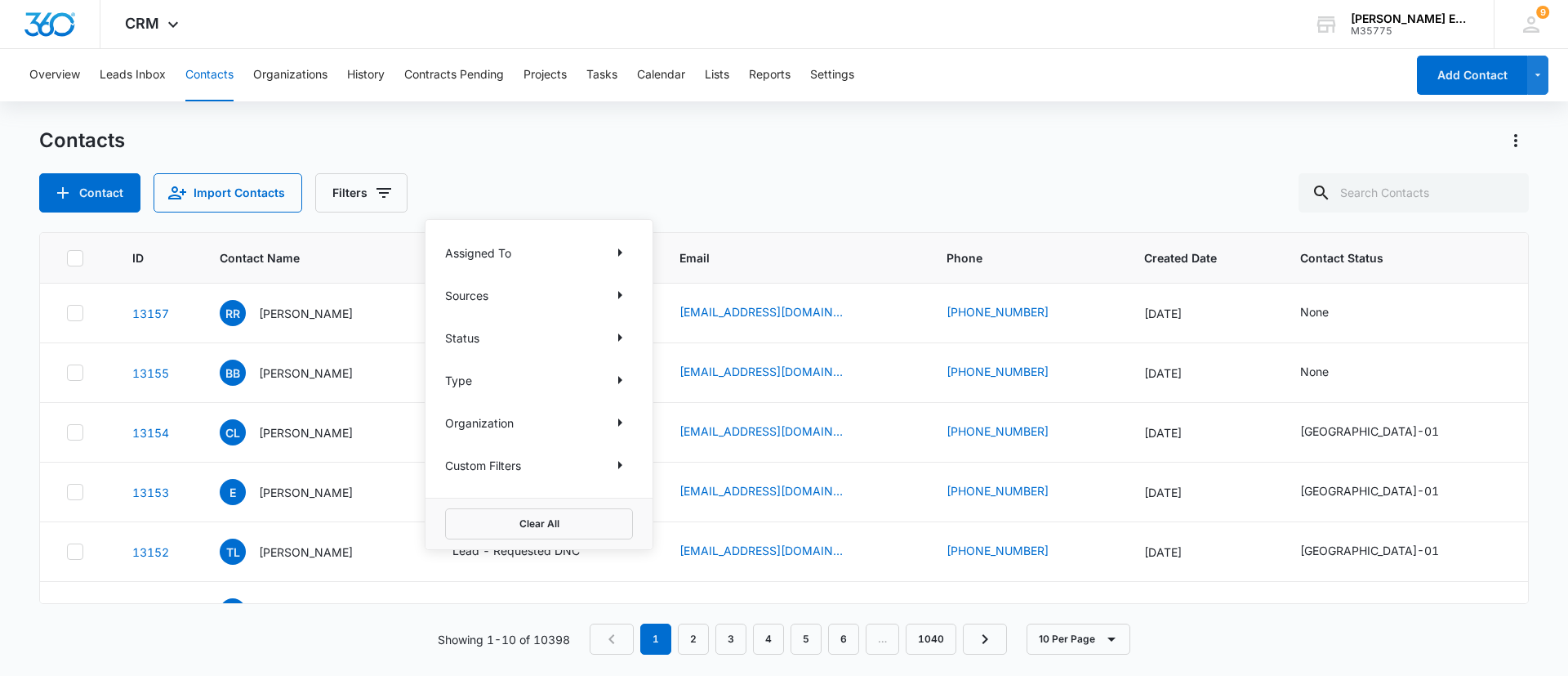
click at [1066, 127] on div "Contacts" at bounding box center [784, 140] width 1490 height 26
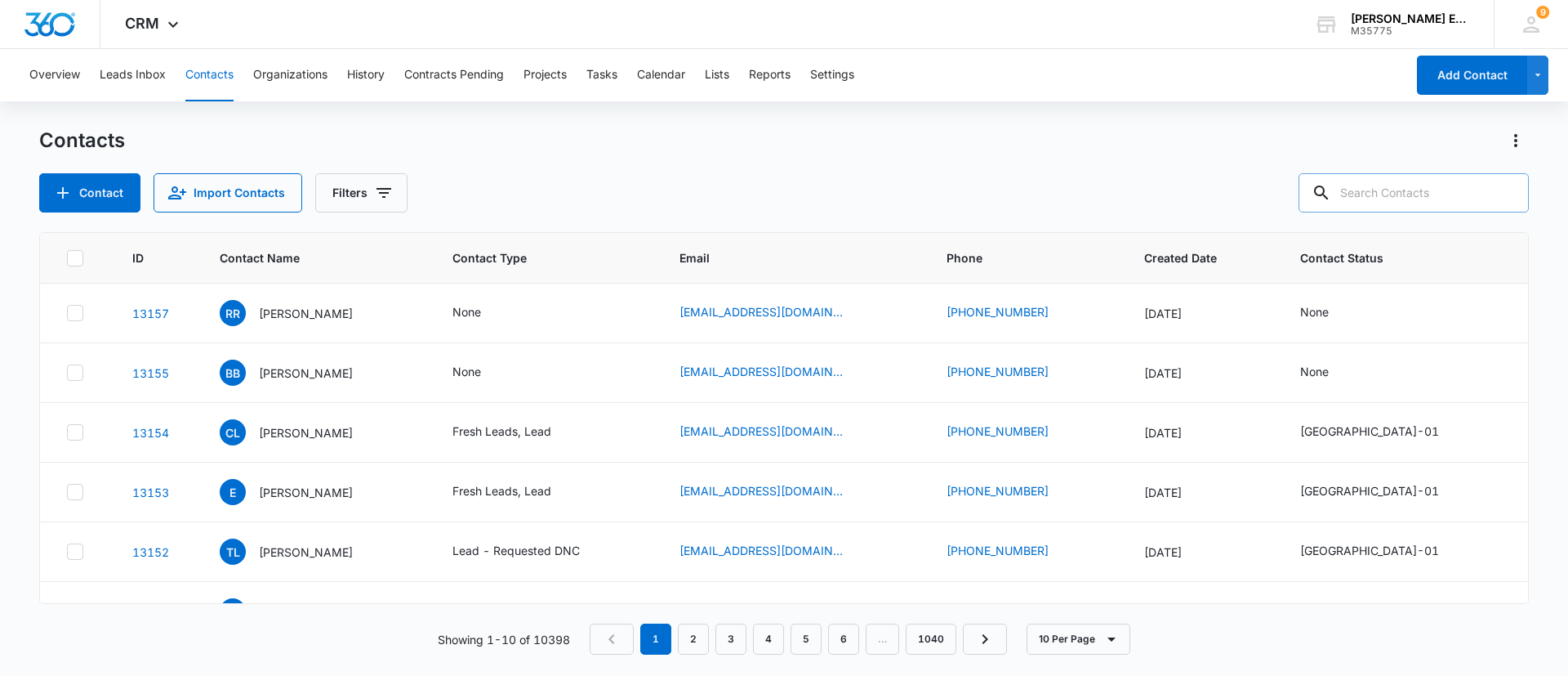
click at [1410, 191] on input "text" at bounding box center [1413, 192] width 230 height 39
type input "e"
type input "gibby"
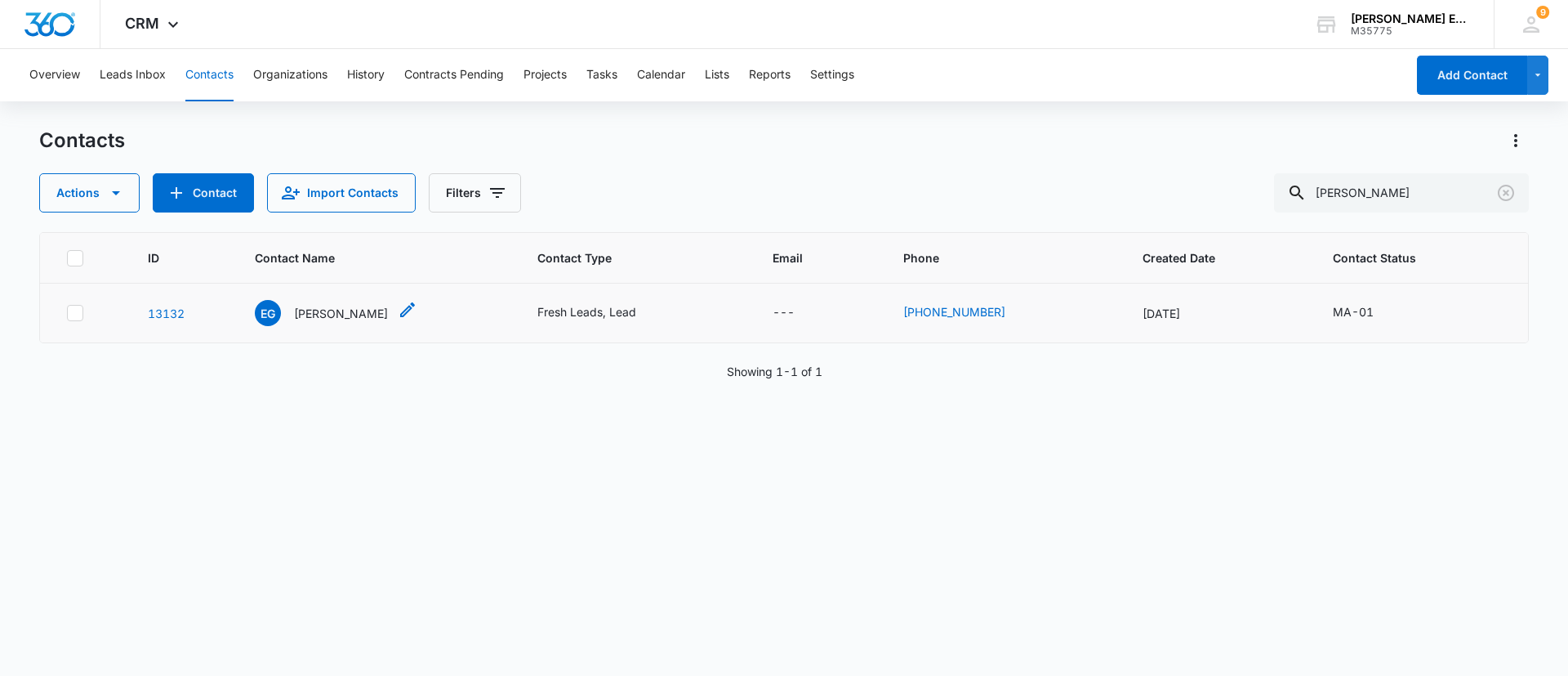
click at [354, 315] on p "Elizabeth Gibby" at bounding box center [341, 314] width 94 height 17
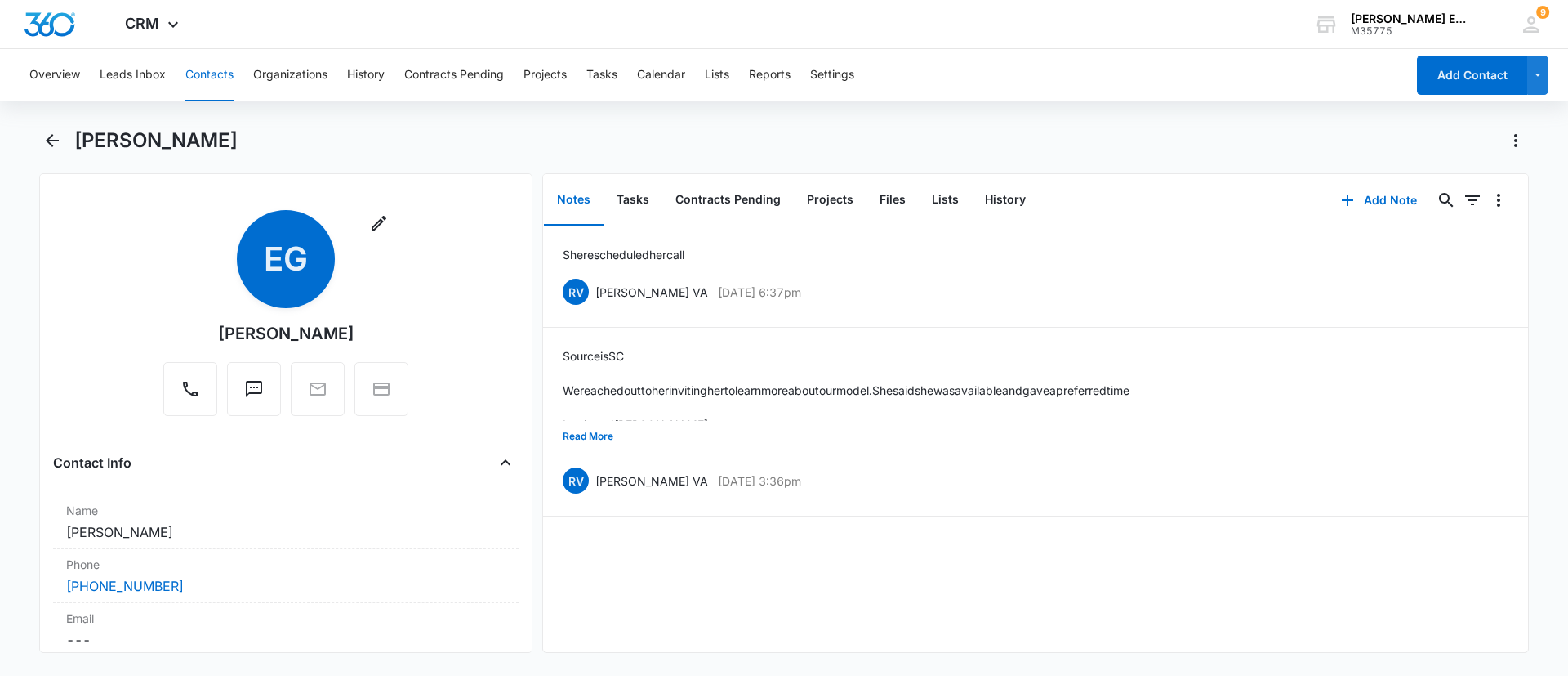
drag, startPoint x: 338, startPoint y: 337, endPoint x: 214, endPoint y: 333, distance: 124.1
click at [214, 333] on div "Remove EG Elizabeth Gibby" at bounding box center [286, 313] width 245 height 206
copy div "Elizabeth Gibby"
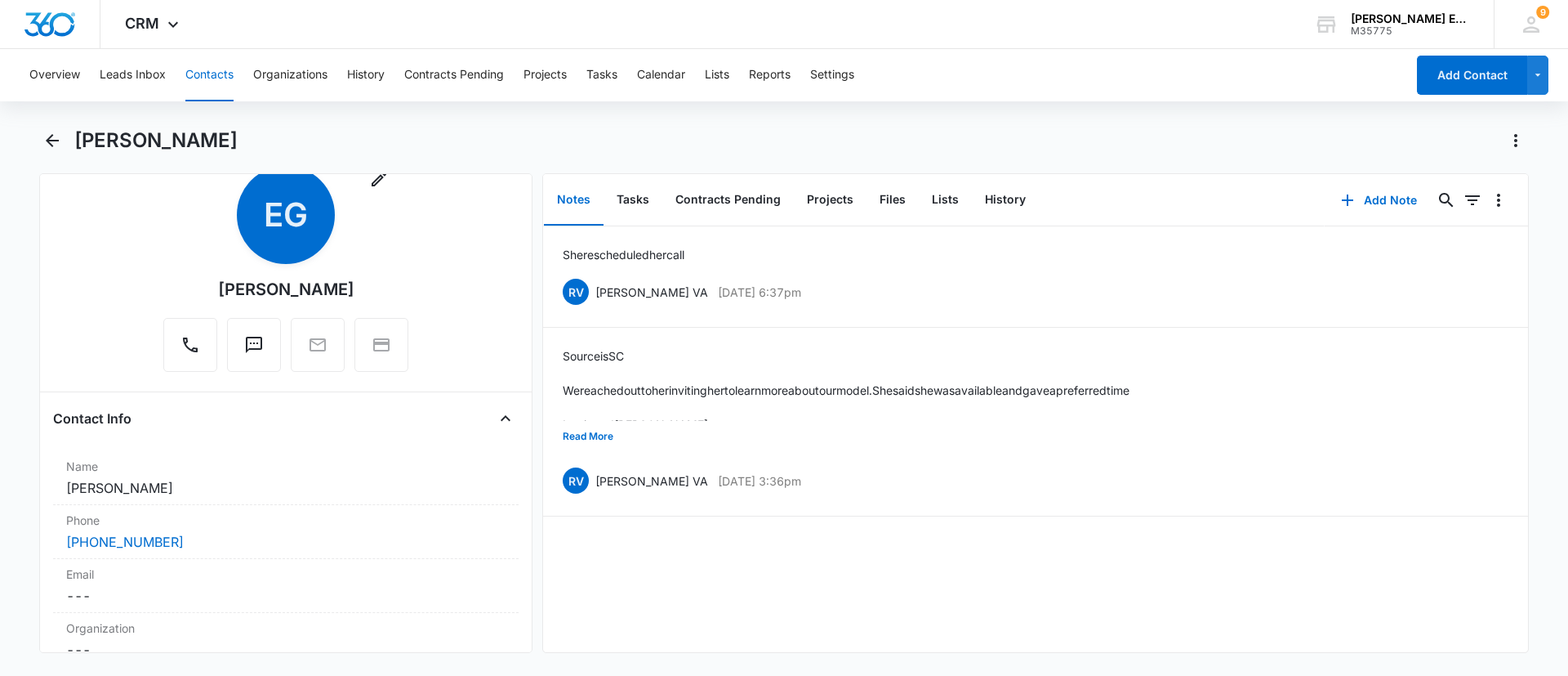
scroll to position [57, 0]
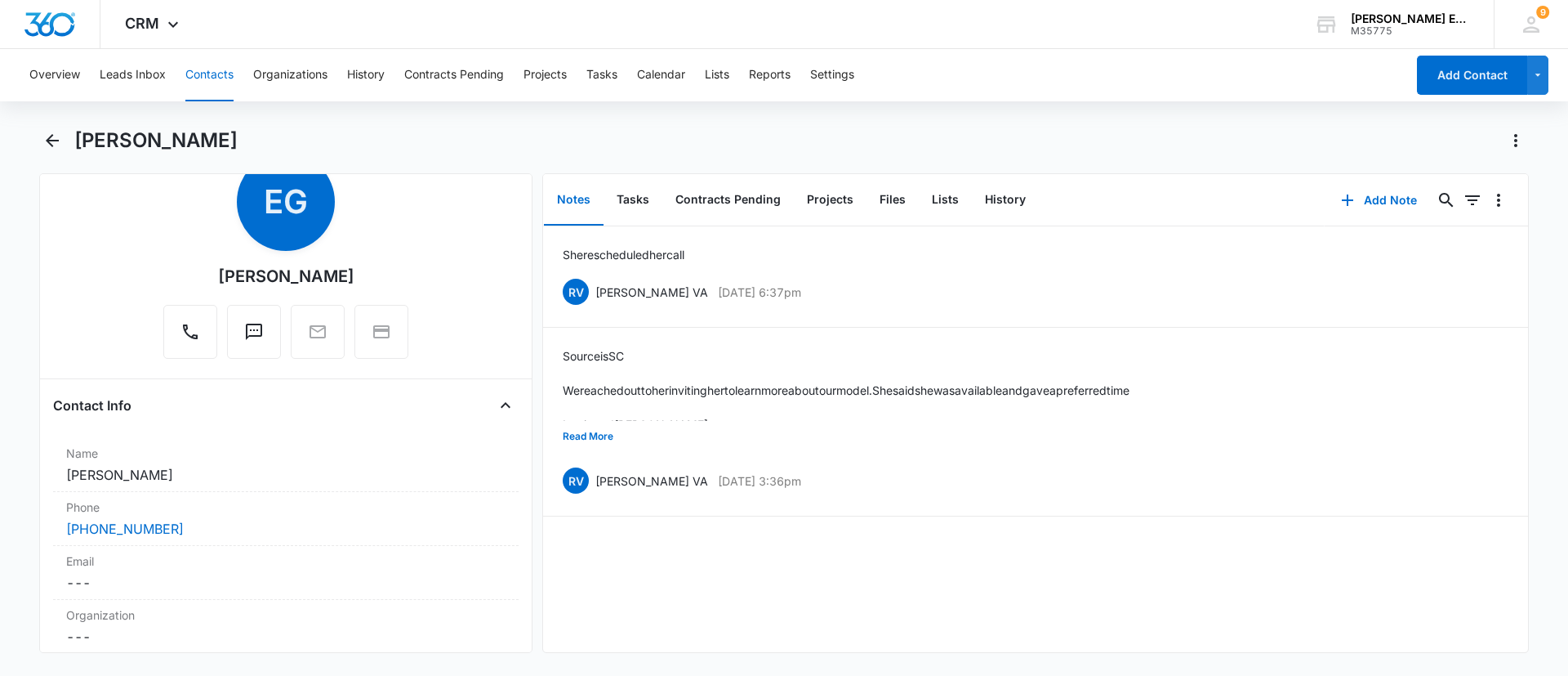
click at [467, 131] on div "Elizabeth Gibby" at bounding box center [802, 140] width 1454 height 26
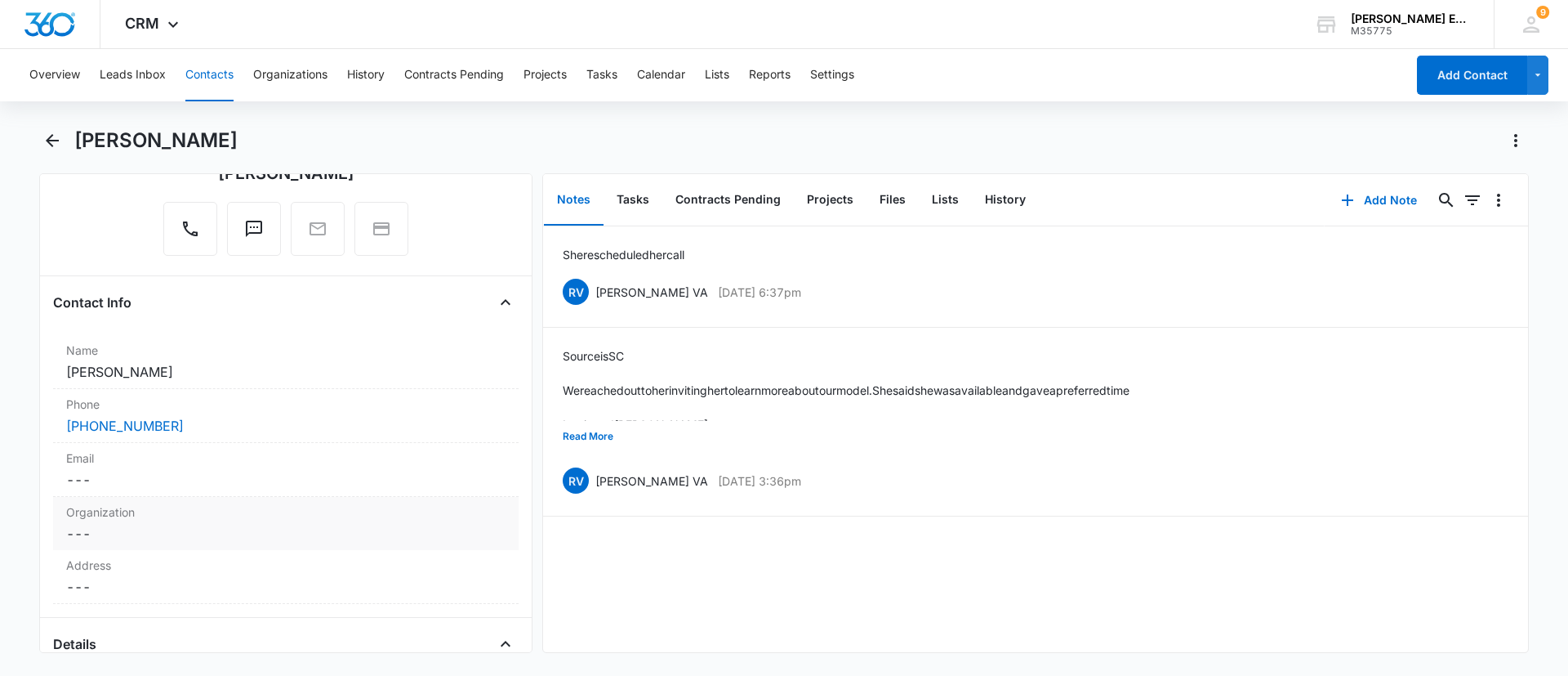
scroll to position [250, 0]
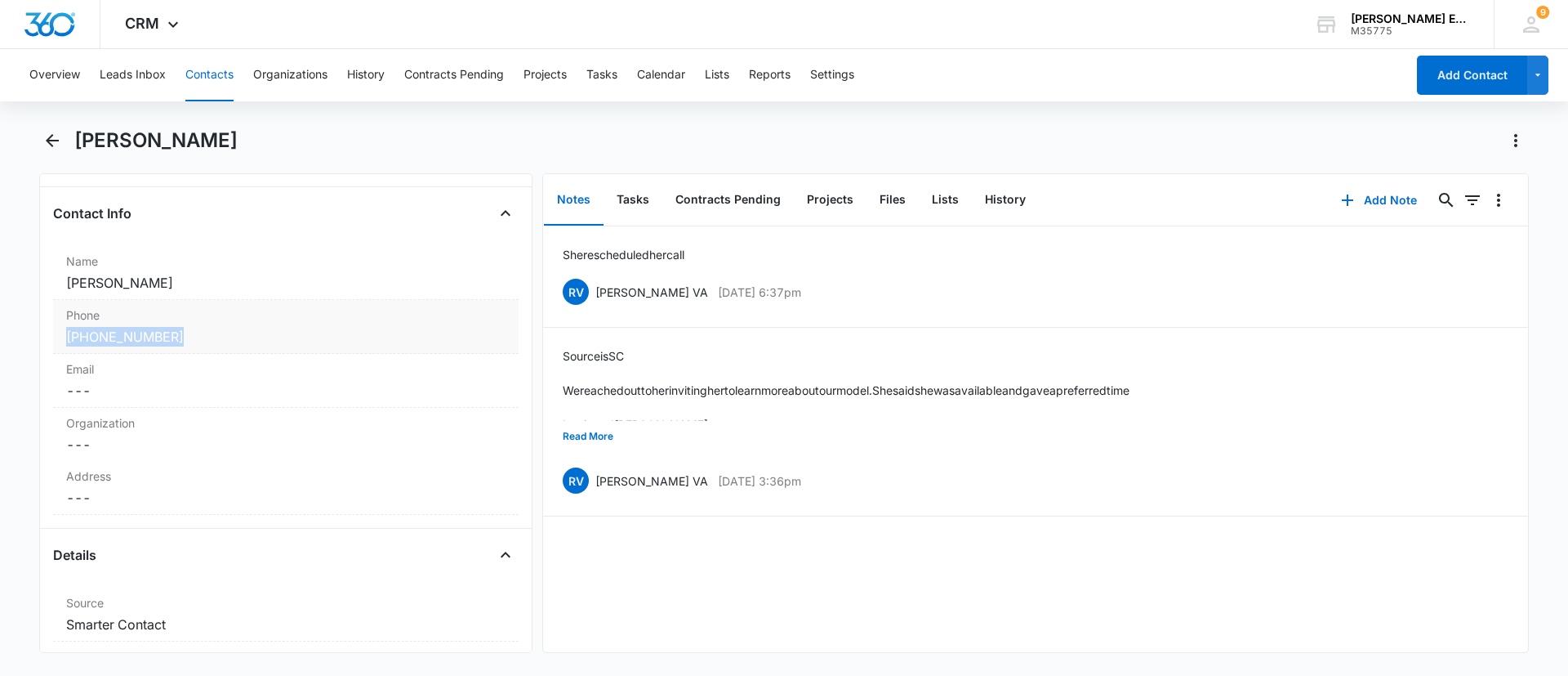
drag, startPoint x: 195, startPoint y: 330, endPoint x: 54, endPoint y: 335, distance: 141.1
click at [54, 335] on div "Phone Cancel Save Changes (617) 595-5343" at bounding box center [286, 327] width 465 height 54
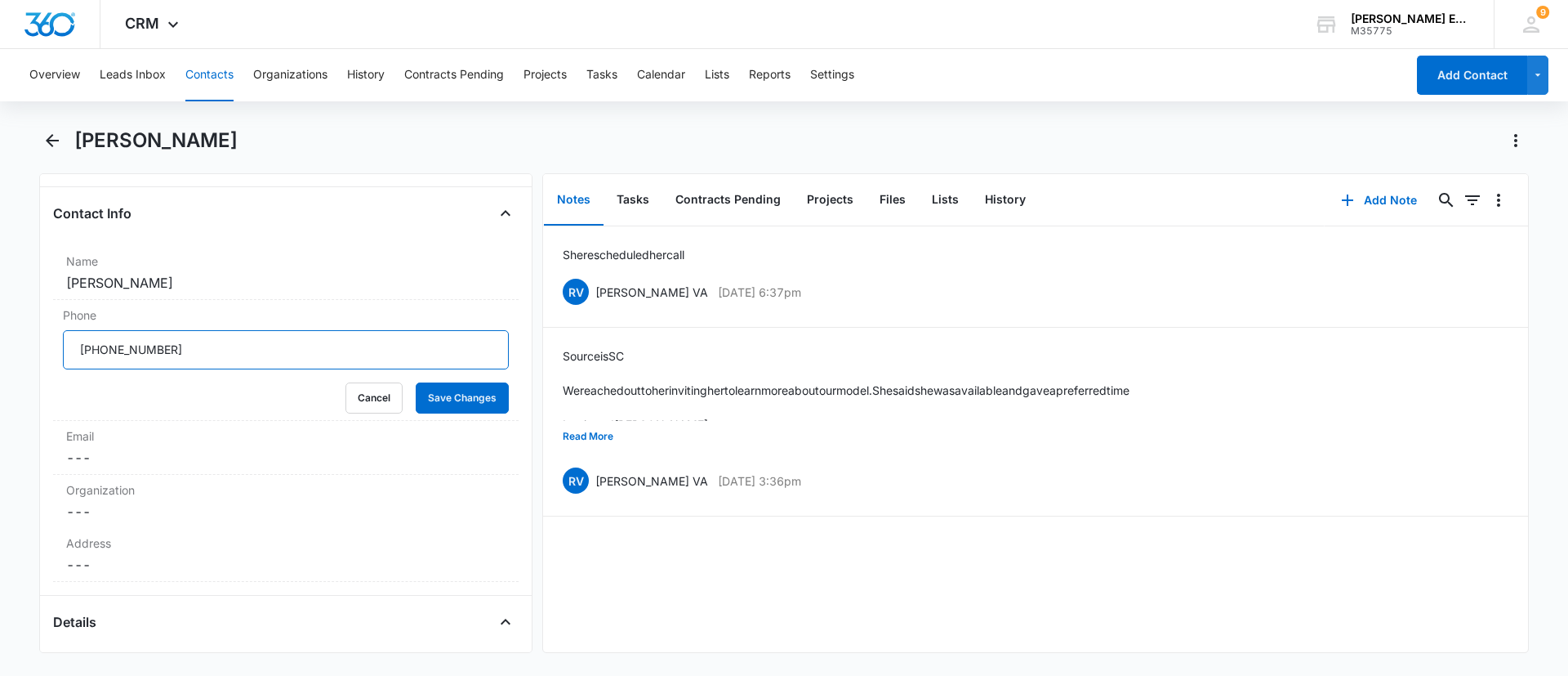
drag, startPoint x: 204, startPoint y: 354, endPoint x: 0, endPoint y: 368, distance: 204.5
click at [0, 368] on main "Elizabeth Gibby Remove EG Elizabeth Gibby Contact Info Name Cancel Save Changes…" at bounding box center [784, 400] width 1568 height 545
drag, startPoint x: 224, startPoint y: 137, endPoint x: 69, endPoint y: 136, distance: 155.0
click at [69, 136] on div "Elizabeth Gibby" at bounding box center [784, 150] width 1490 height 46
copy h1 "Elizabeth Gibby"
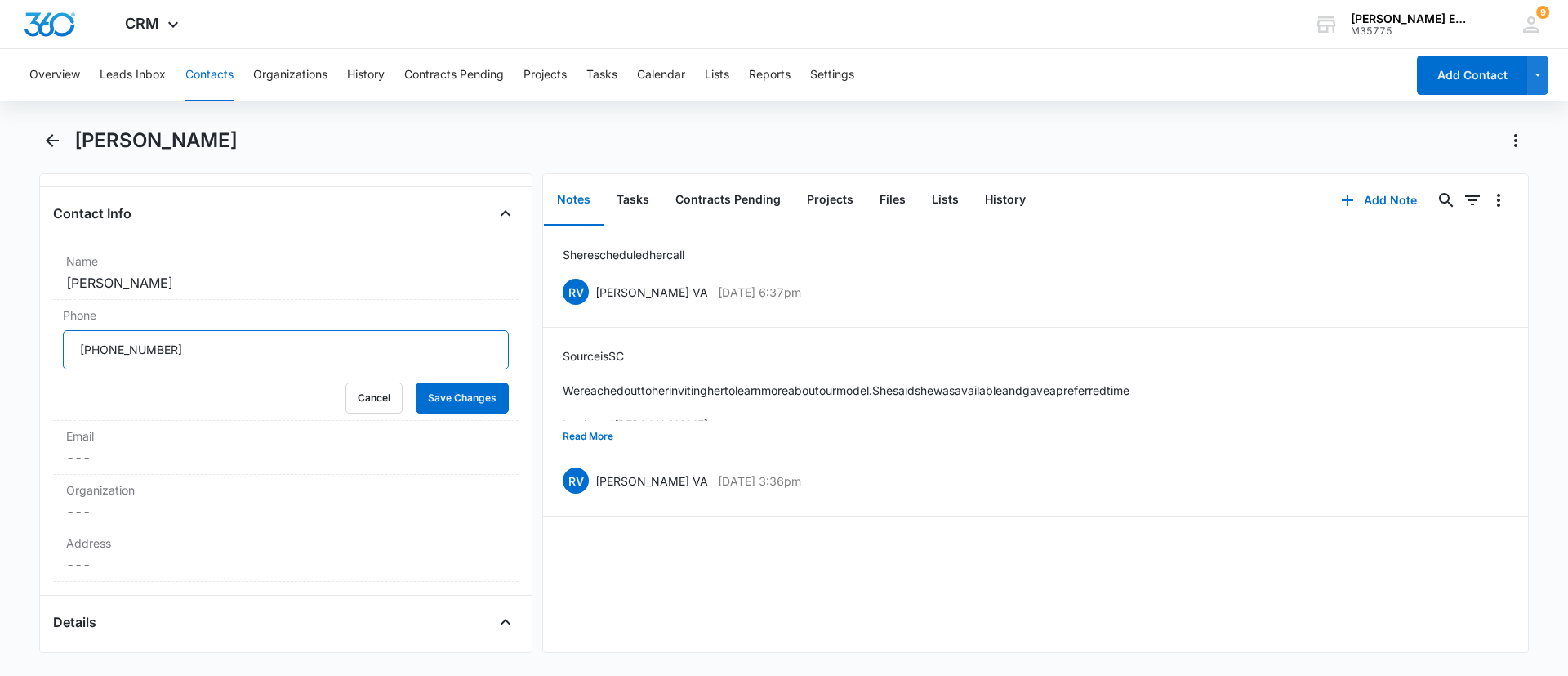
drag, startPoint x: 182, startPoint y: 352, endPoint x: 45, endPoint y: 340, distance: 137.5
click at [45, 340] on div "Remove EG Elizabeth Gibby Contact Info Name Cancel Save Changes Elizabeth Gibby…" at bounding box center [286, 413] width 493 height 480
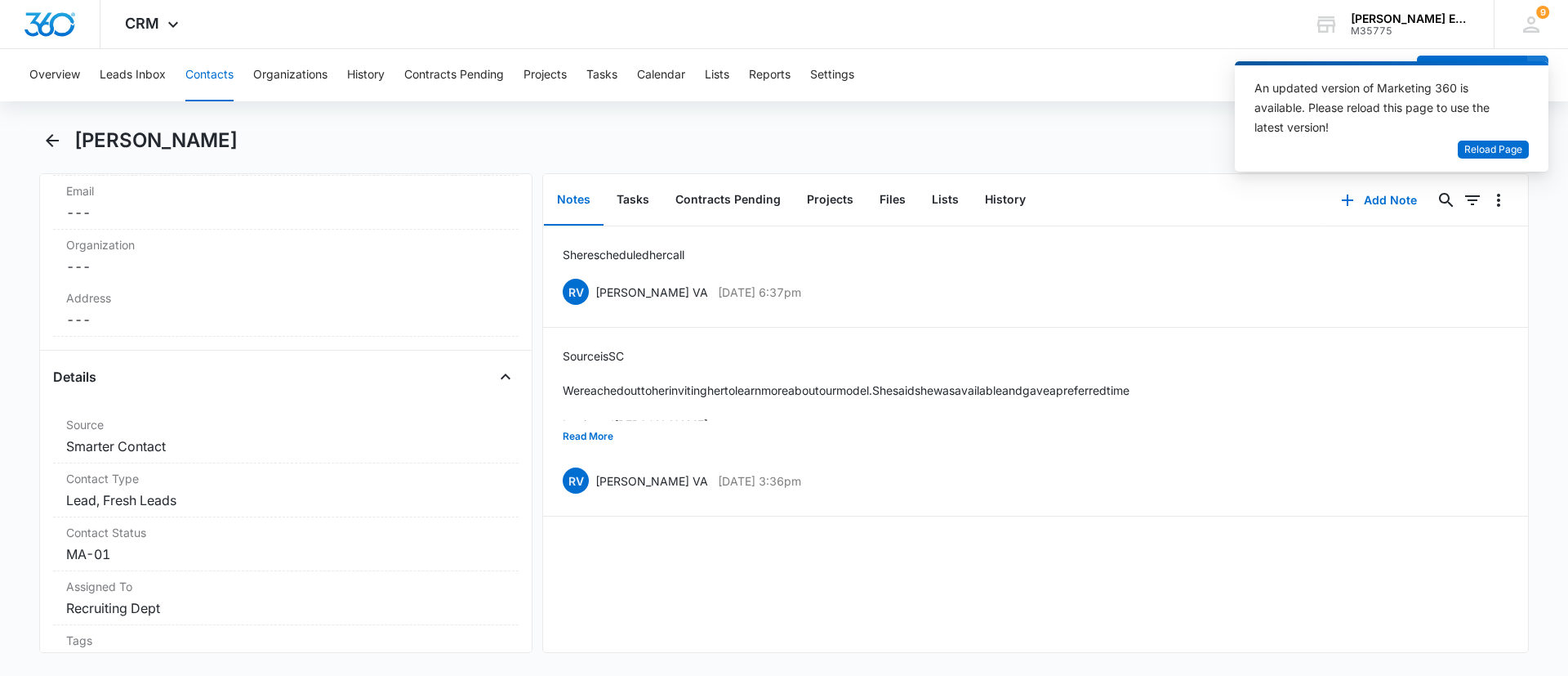
click at [205, 75] on button "Contacts" at bounding box center [209, 75] width 48 height 53
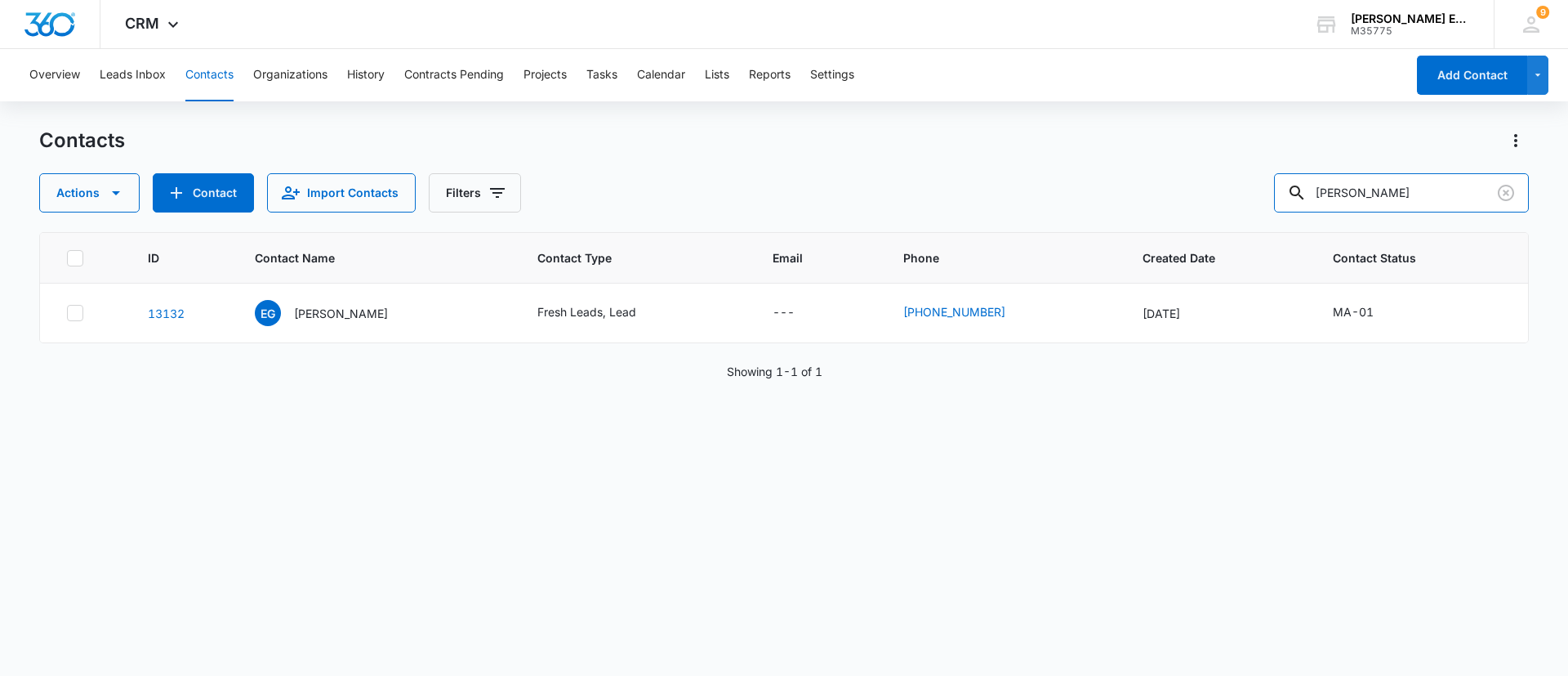
drag, startPoint x: 1404, startPoint y: 201, endPoint x: 1243, endPoint y: 197, distance: 161.0
click at [1243, 197] on div "Actions Contact Import Contacts Filters [PERSON_NAME]" at bounding box center [784, 192] width 1490 height 39
type input "[PERSON_NAME]"
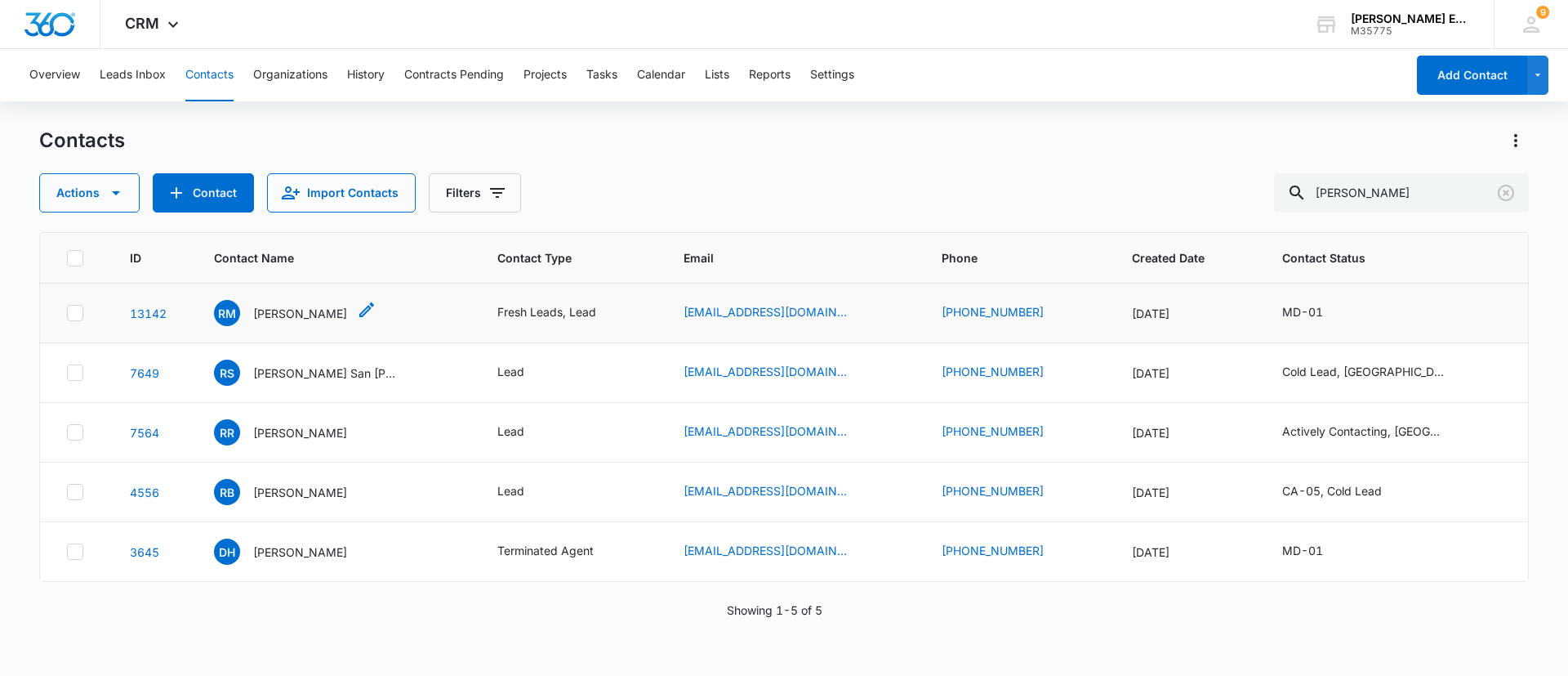
click at [324, 309] on p "[PERSON_NAME]" at bounding box center [300, 314] width 94 height 17
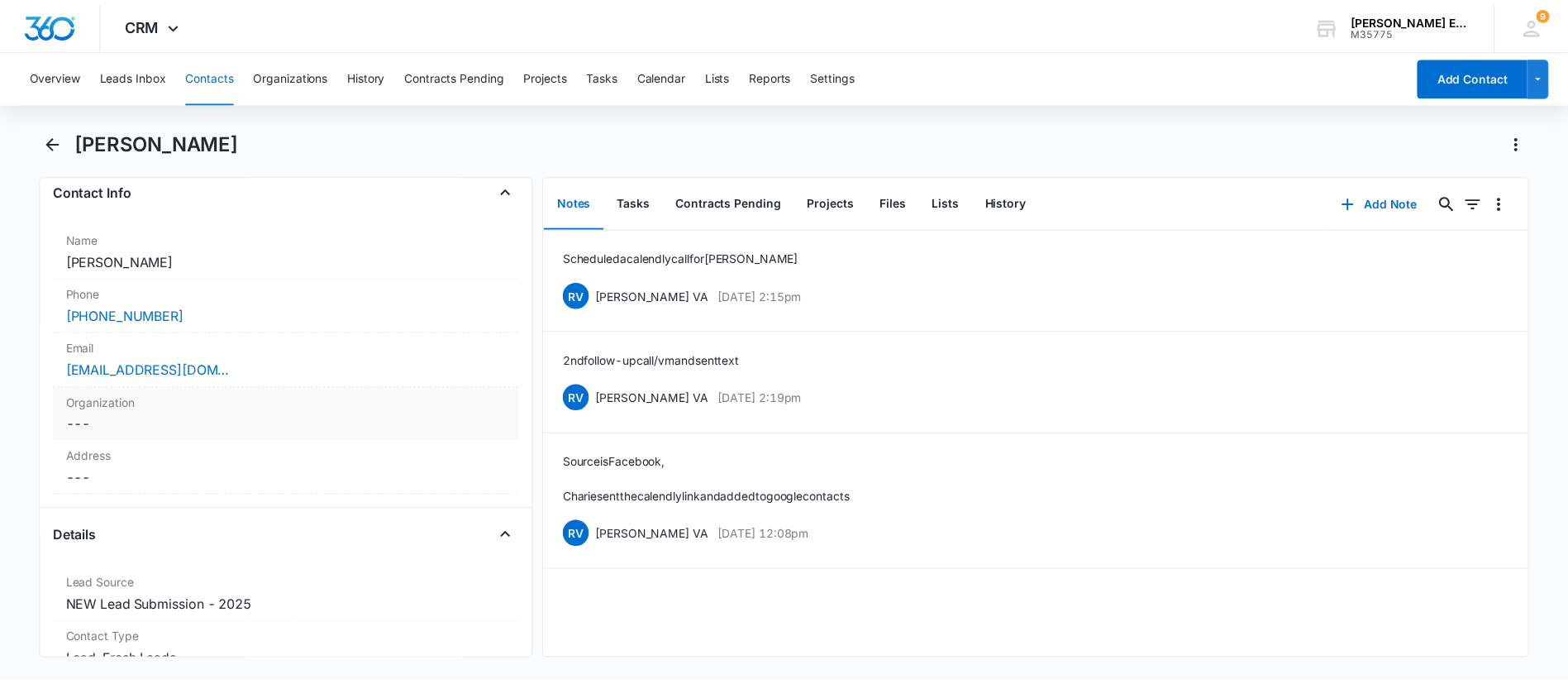
scroll to position [183, 0]
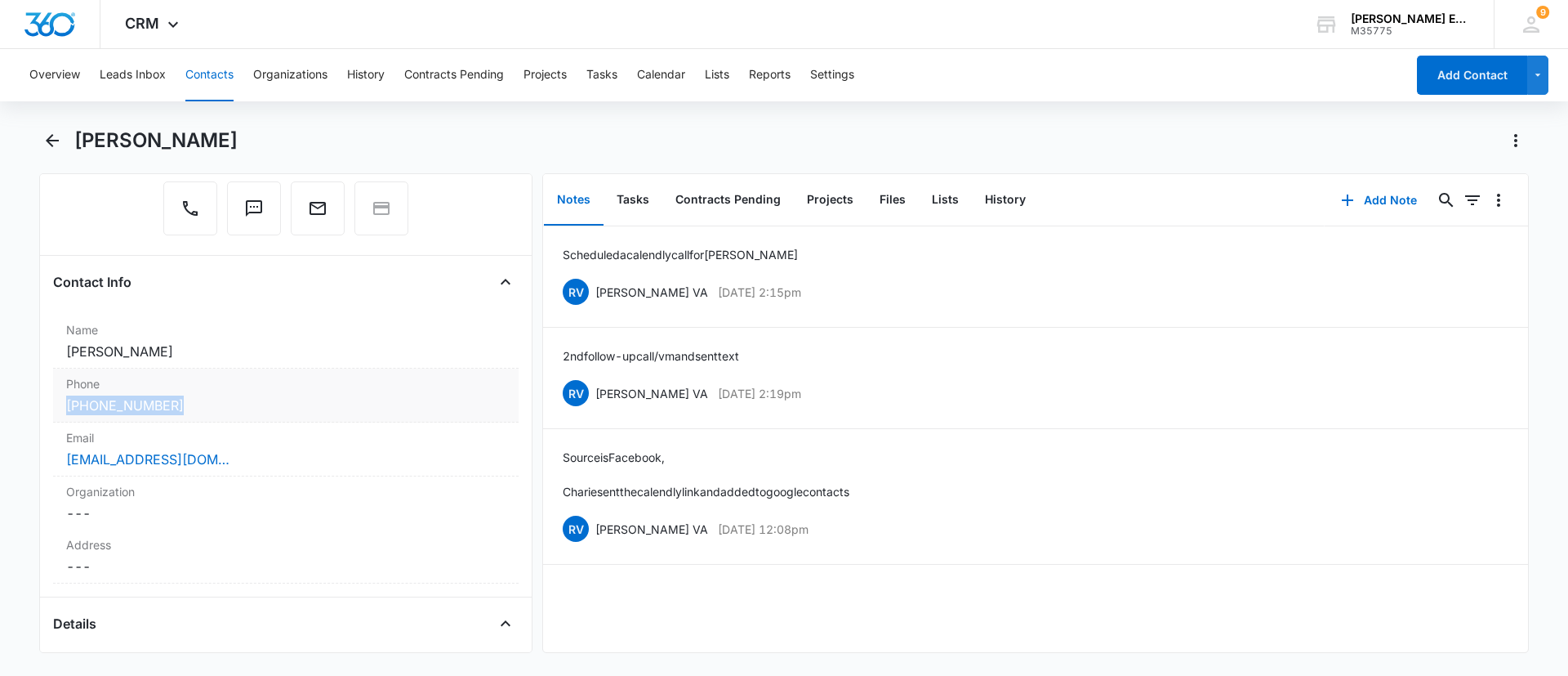
drag, startPoint x: 223, startPoint y: 406, endPoint x: 71, endPoint y: 401, distance: 152.1
click at [62, 399] on div "Phone Cancel Save Changes [PHONE_NUMBER]" at bounding box center [286, 395] width 465 height 54
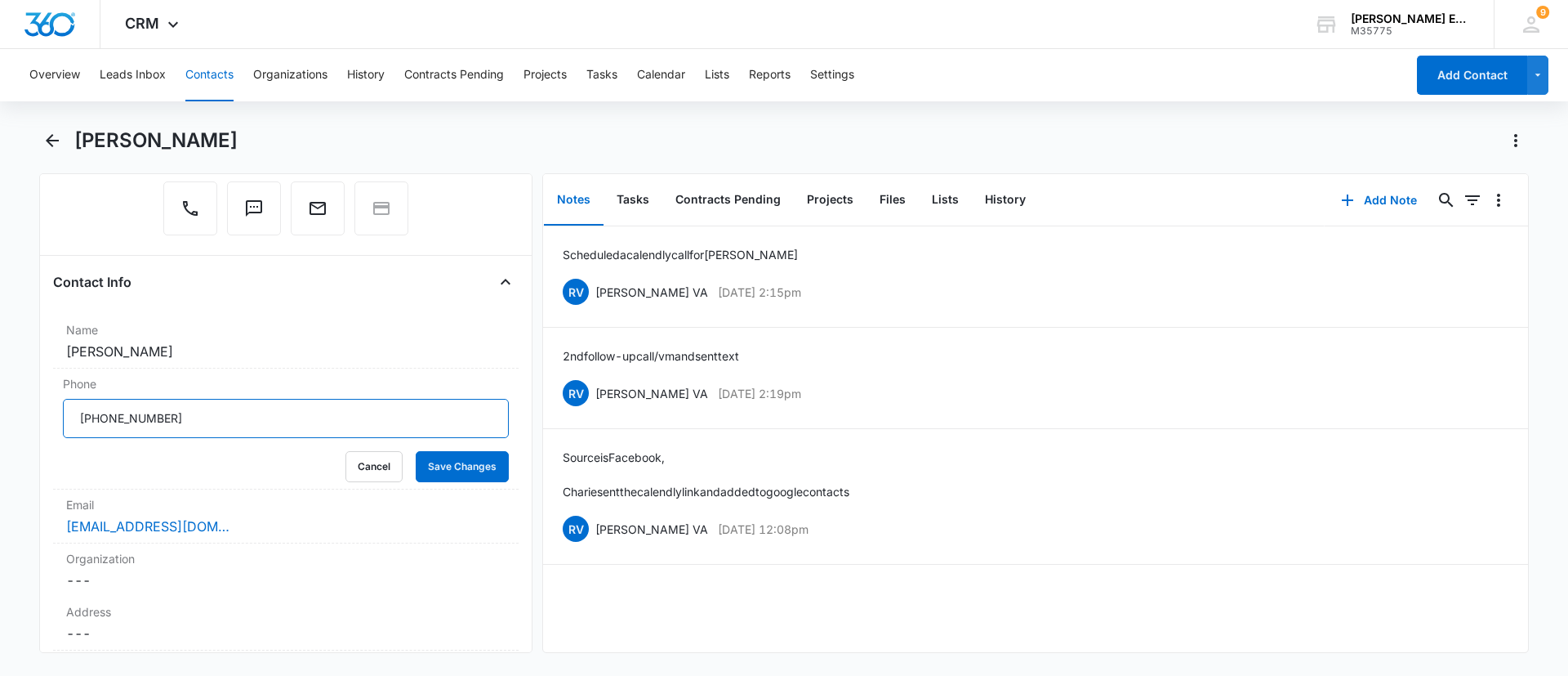
drag, startPoint x: 211, startPoint y: 434, endPoint x: 47, endPoint y: 421, distance: 164.5
click at [47, 421] on div "Remove [PERSON_NAME] [PERSON_NAME] Contact Info Name Cancel Save Changes [PERSO…" at bounding box center [286, 413] width 493 height 480
click at [149, 34] on div "CRM Apps Reputation Websites Forms CRM Email Social Shop Payments POS Content A…" at bounding box center [154, 24] width 107 height 48
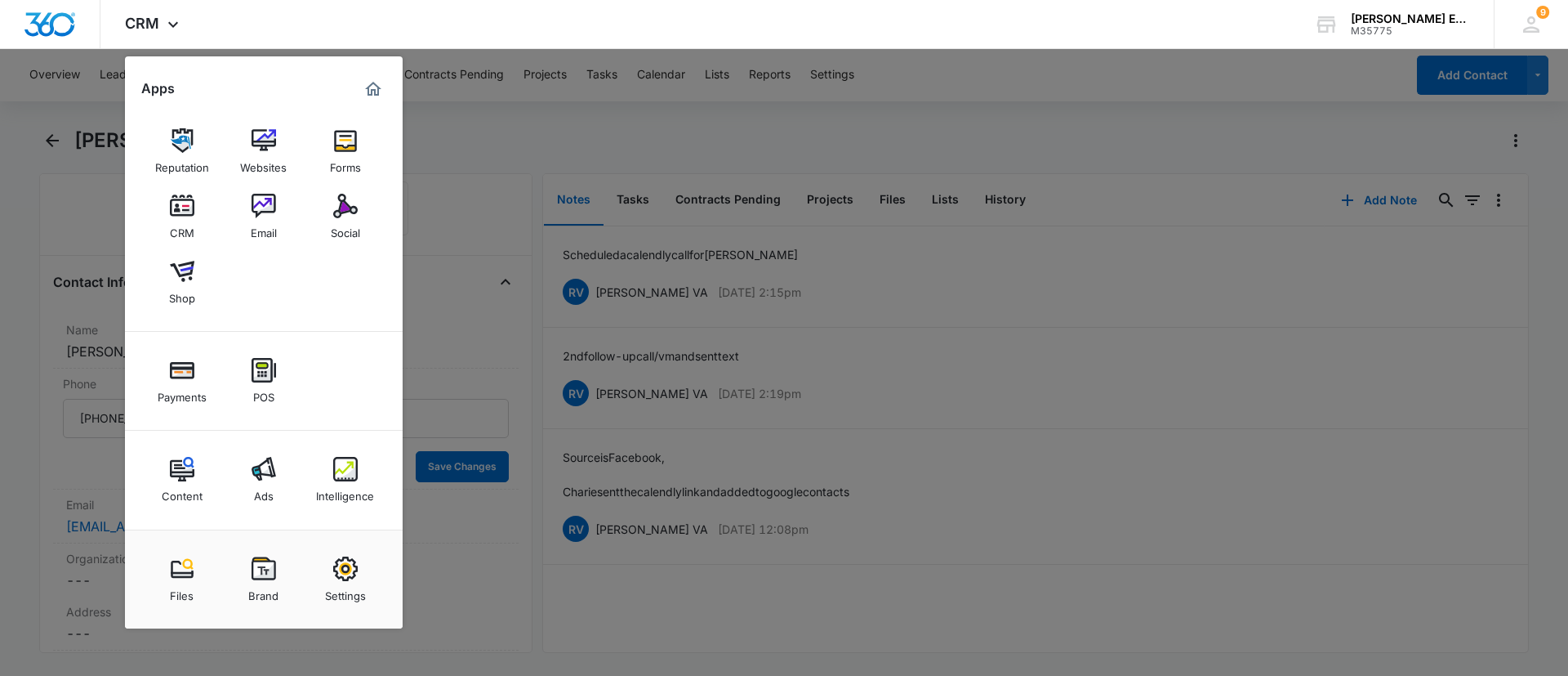
click at [1032, 334] on div at bounding box center [784, 338] width 1568 height 676
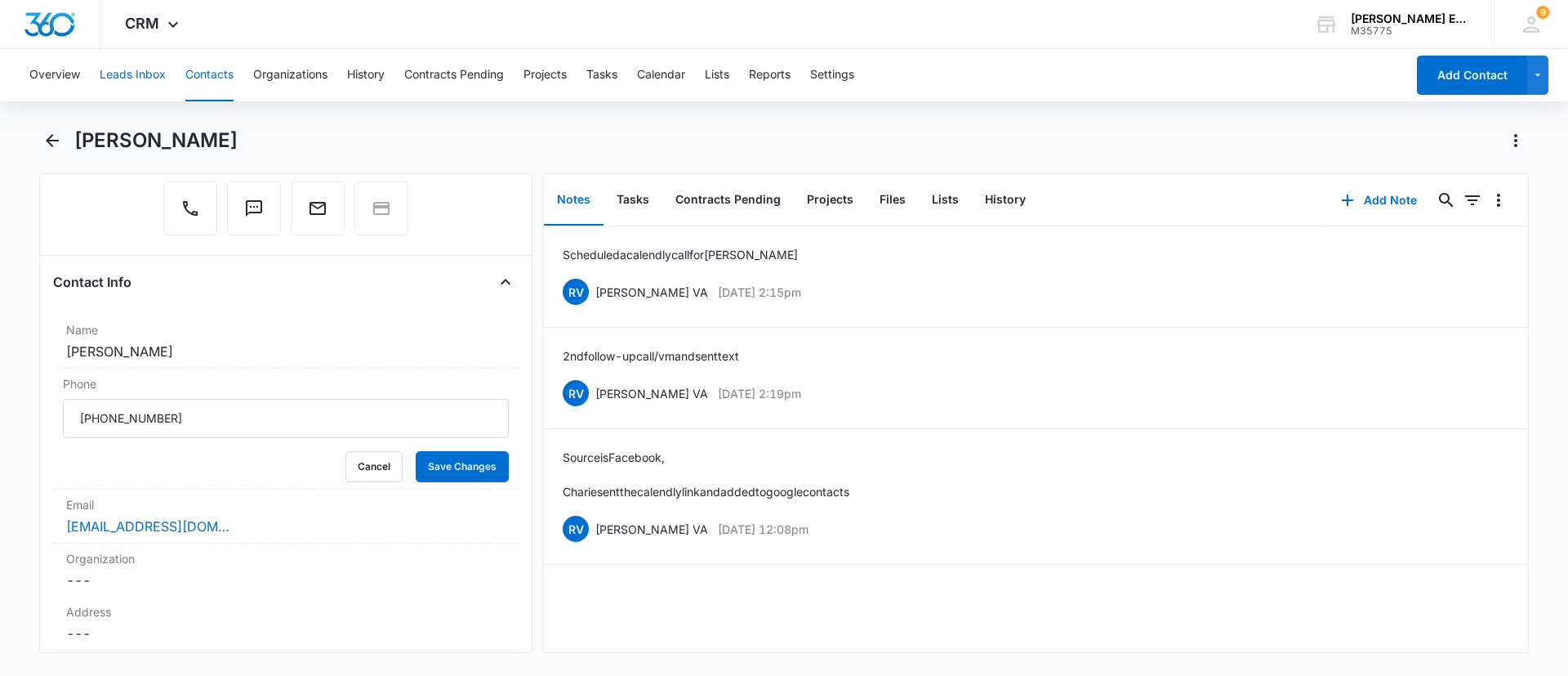
click at [148, 77] on button "Leads Inbox" at bounding box center [132, 75] width 66 height 53
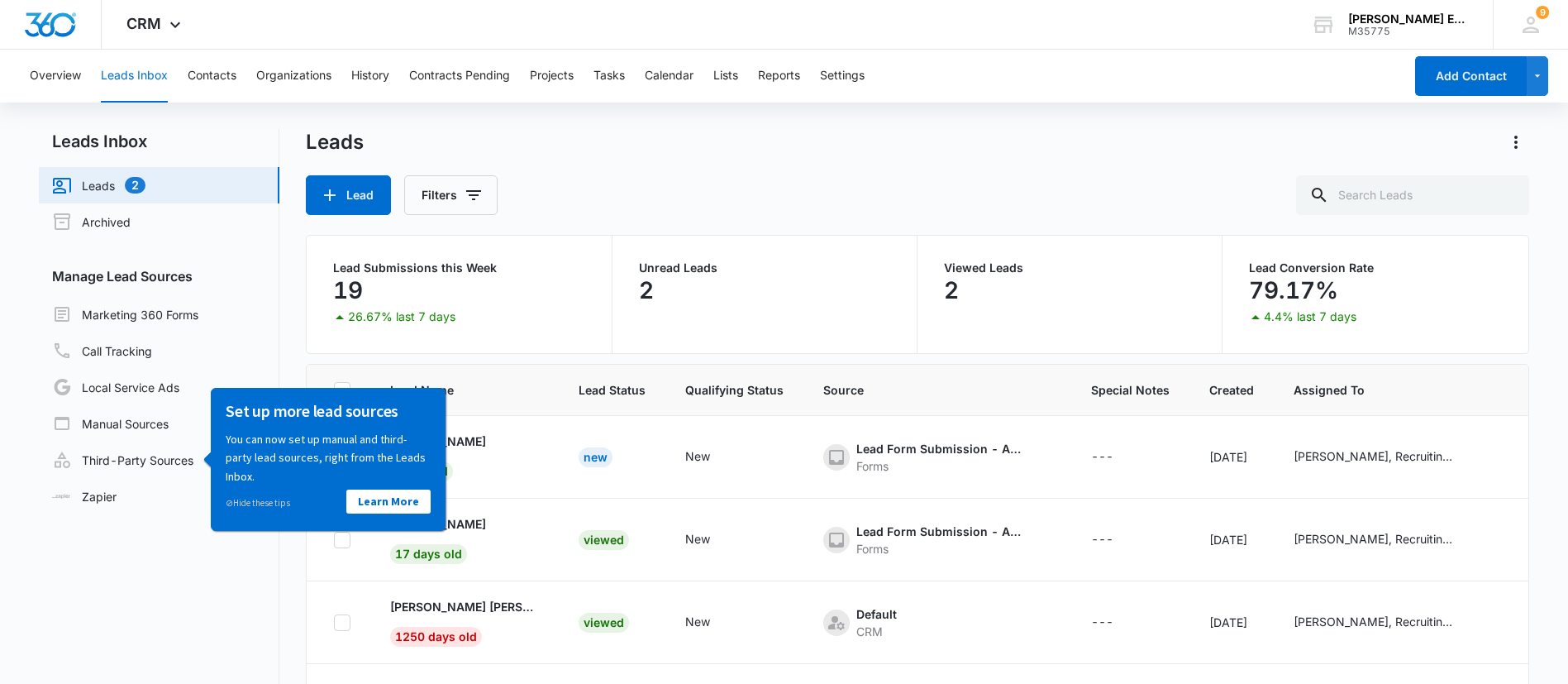
click at [182, 587] on nav "Leads Inbox Leads 2 Archived Manage Lead Sources Marketing 360 Forms Call Track…" at bounding box center [159, 460] width 241 height 663
drag, startPoint x: 472, startPoint y: 897, endPoint x: 272, endPoint y: 506, distance: 439.2
click at [272, 506] on link "⊘ Hide these tips" at bounding box center [257, 502] width 65 height 12
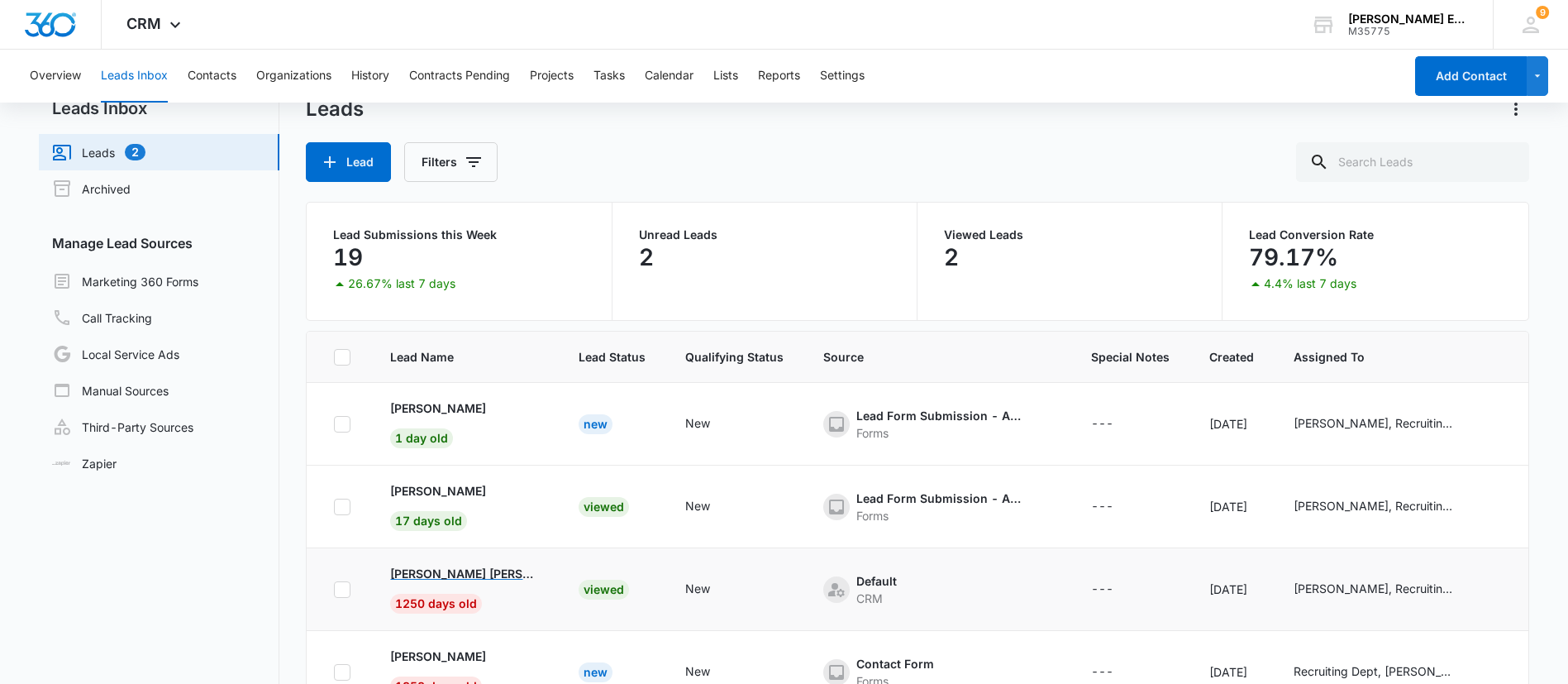
scroll to position [128, 0]
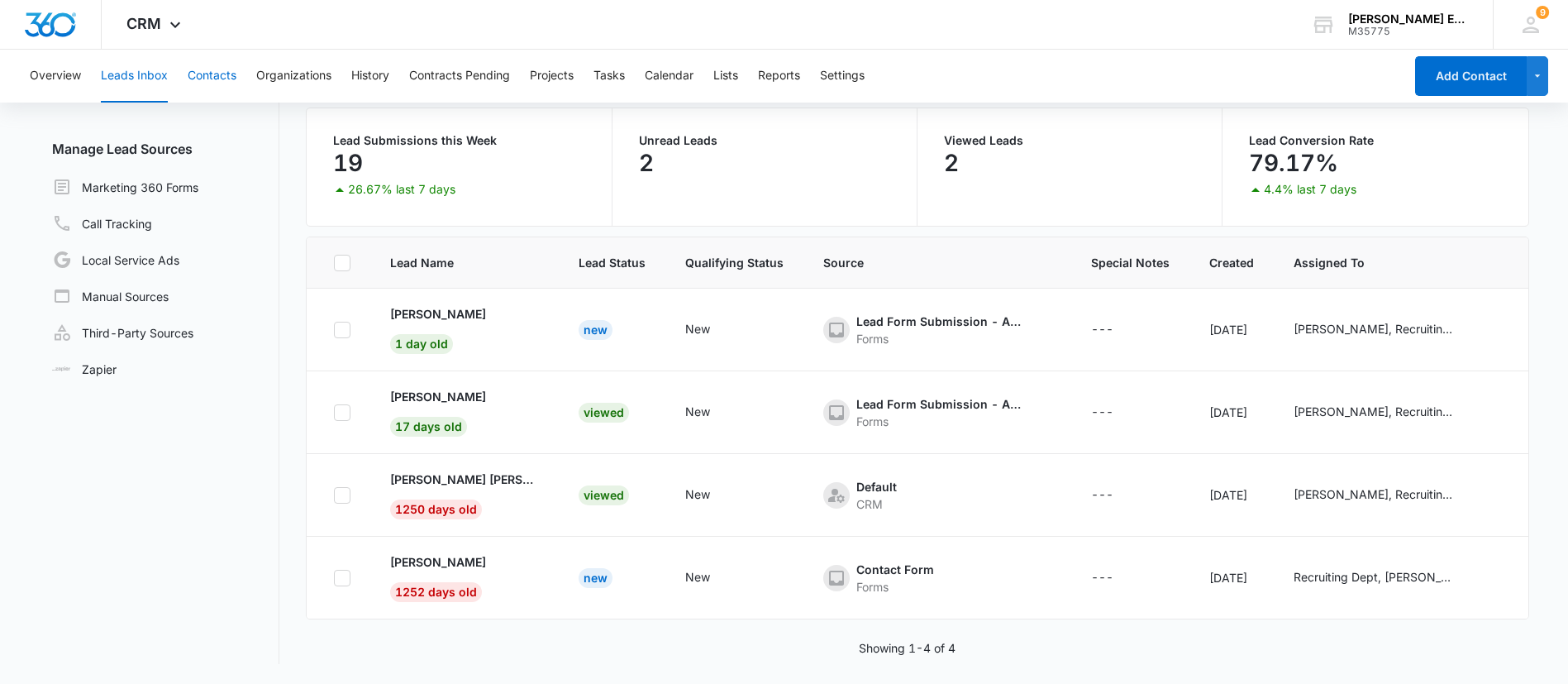
drag, startPoint x: 210, startPoint y: 69, endPoint x: 247, endPoint y: 82, distance: 39.2
click at [214, 72] on button "Contacts" at bounding box center [212, 75] width 48 height 53
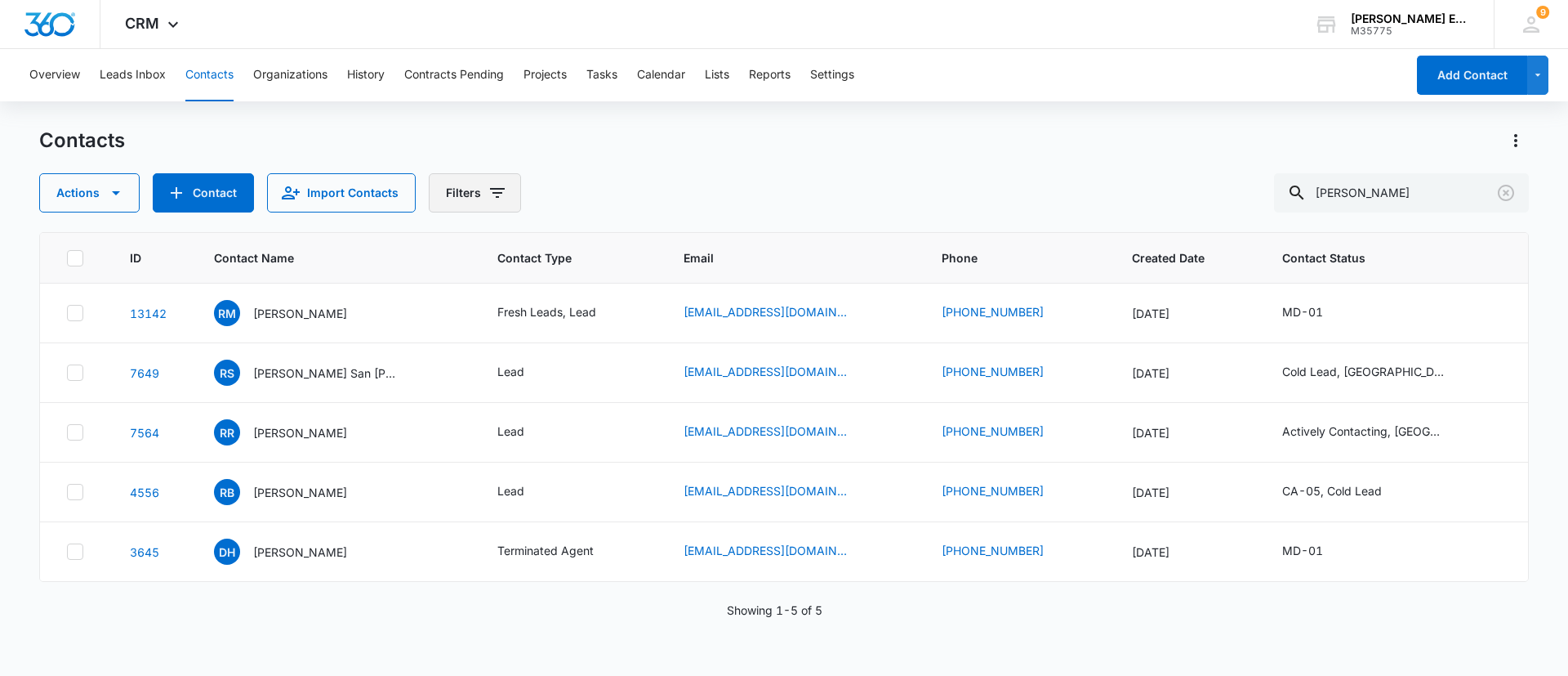
click at [481, 199] on button "Filters" at bounding box center [475, 192] width 93 height 39
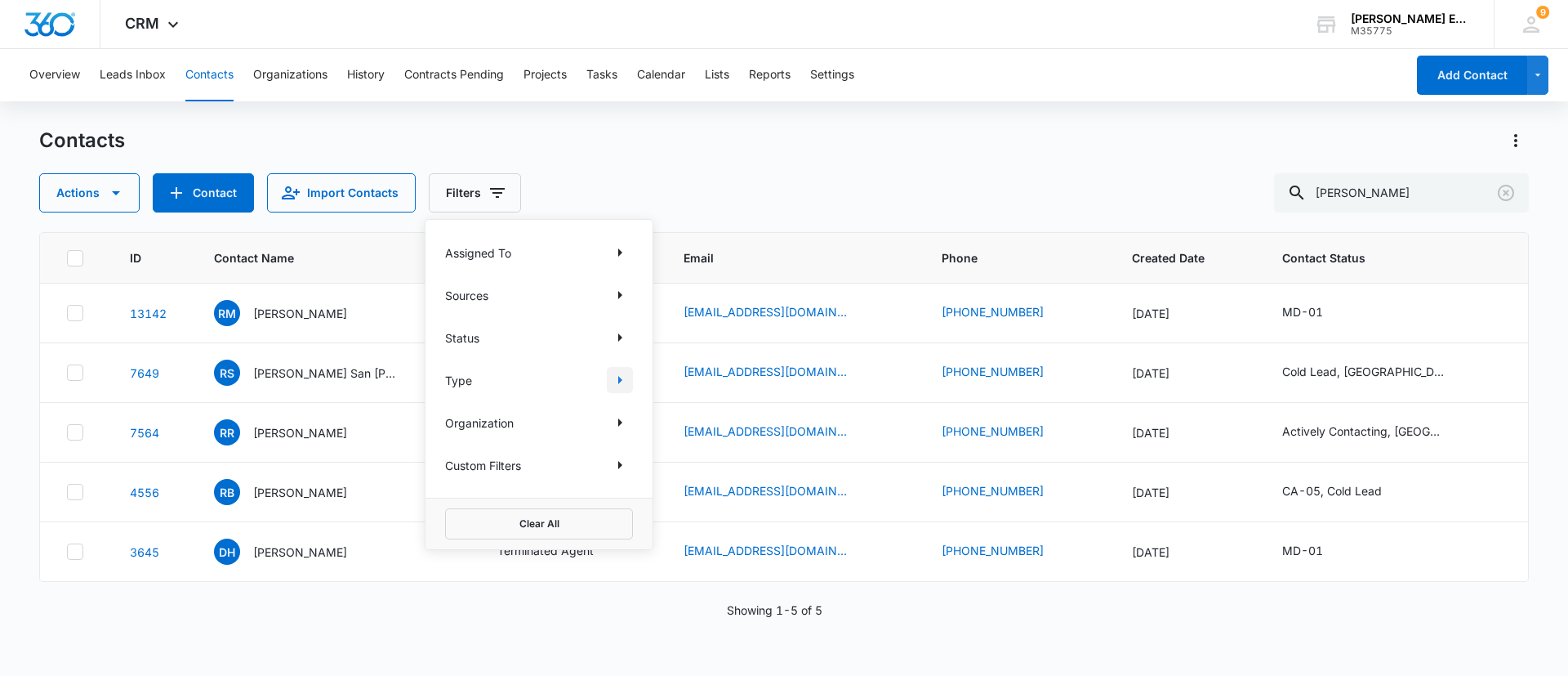
click at [626, 381] on icon "Show Type filters" at bounding box center [619, 380] width 20 height 20
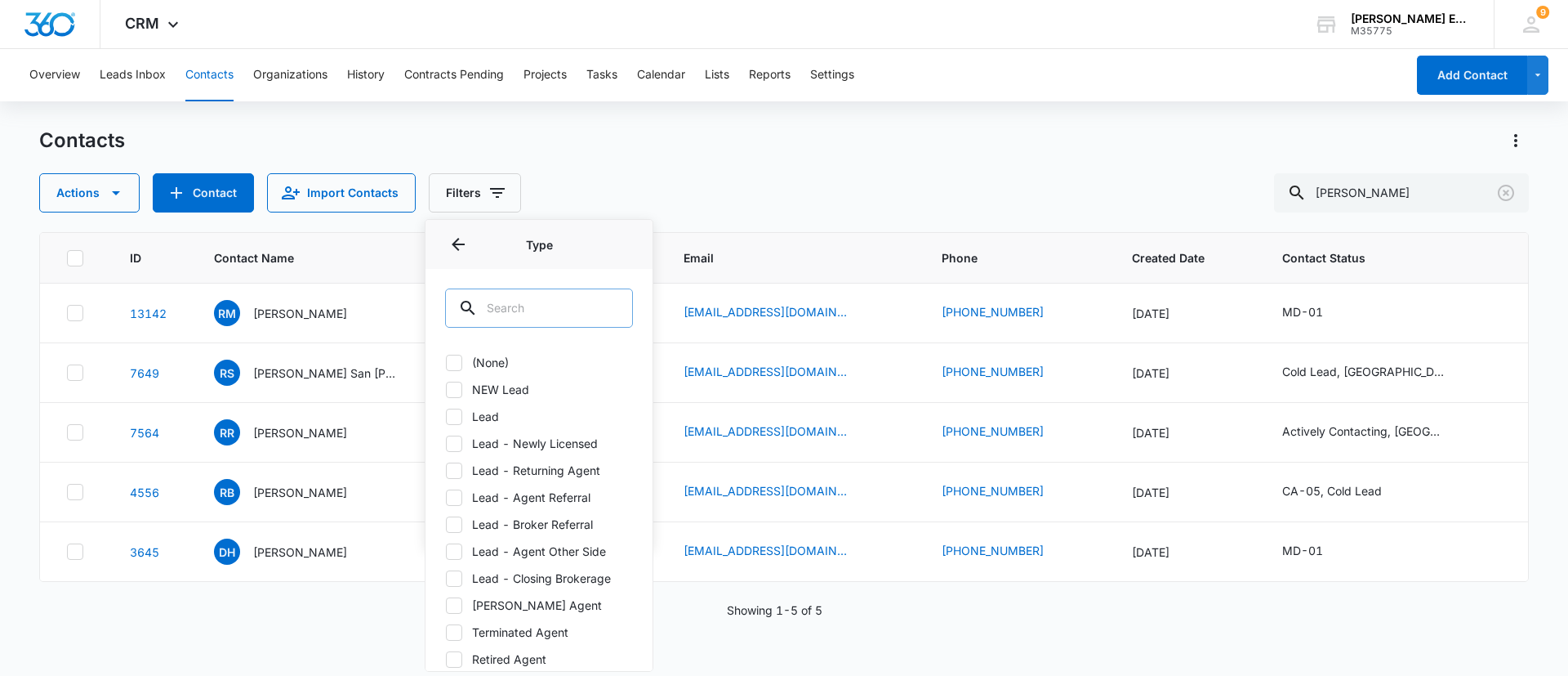
click at [581, 305] on input "text" at bounding box center [539, 308] width 188 height 39
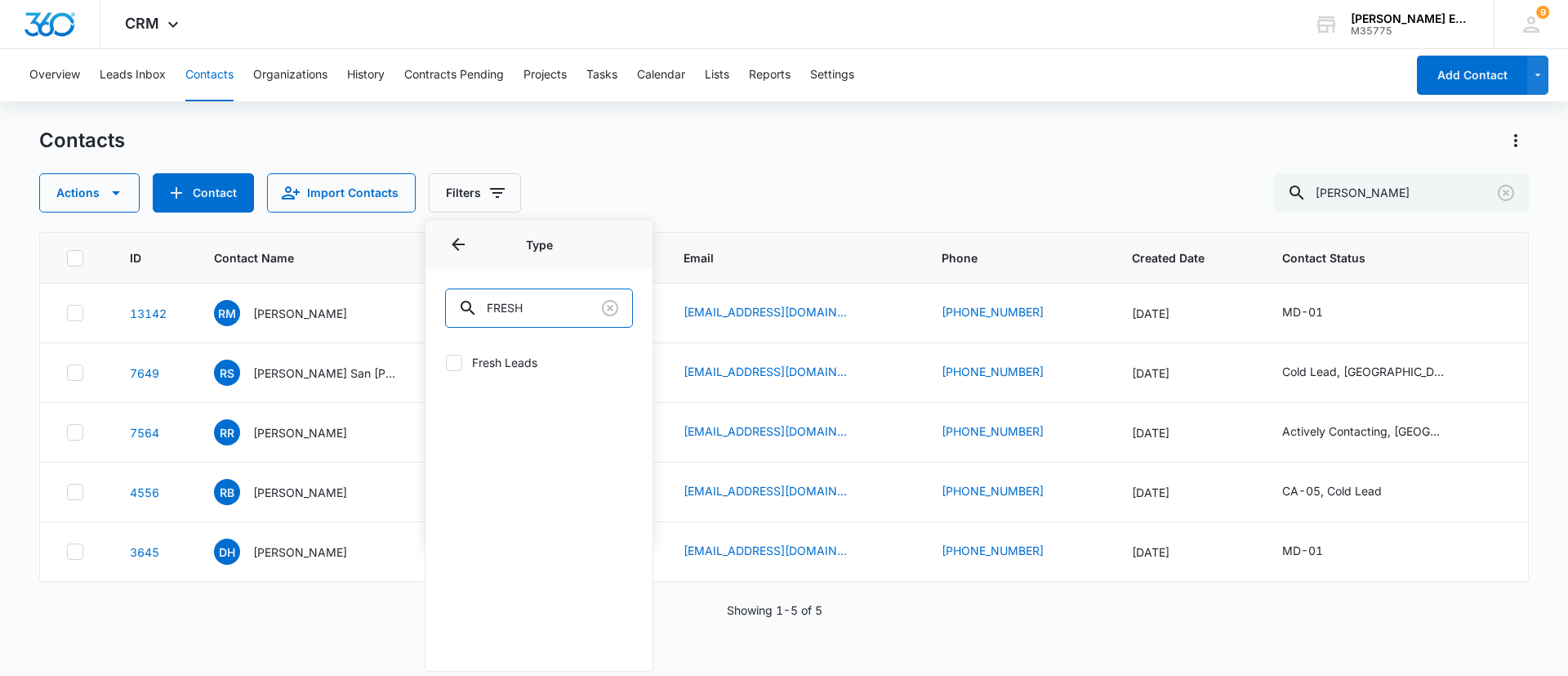
type input "FRESH"
click at [451, 363] on icon at bounding box center [454, 362] width 10 height 8
click at [446, 363] on input "Fresh Leads" at bounding box center [445, 362] width 1 height 1
checkbox input "true"
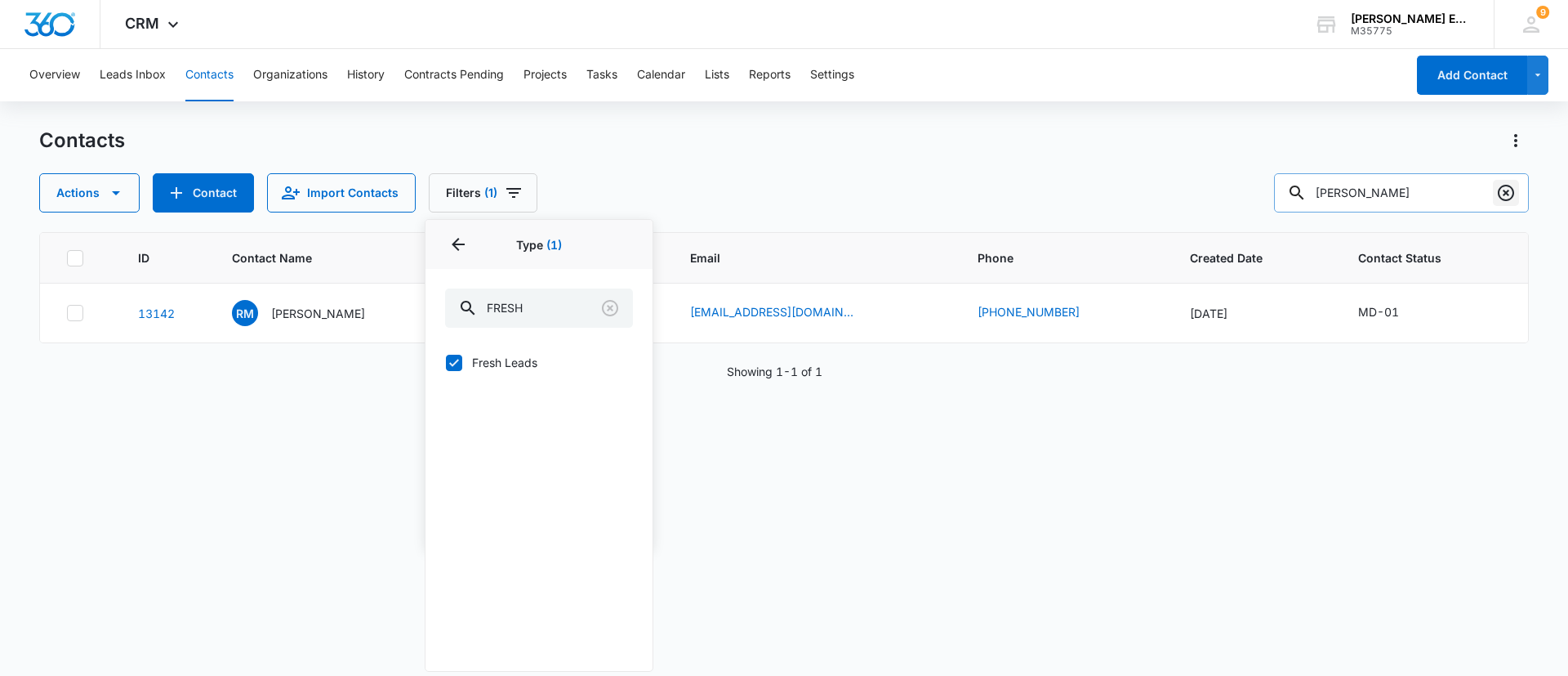
click at [1503, 198] on icon "Clear" at bounding box center [1506, 192] width 20 height 20
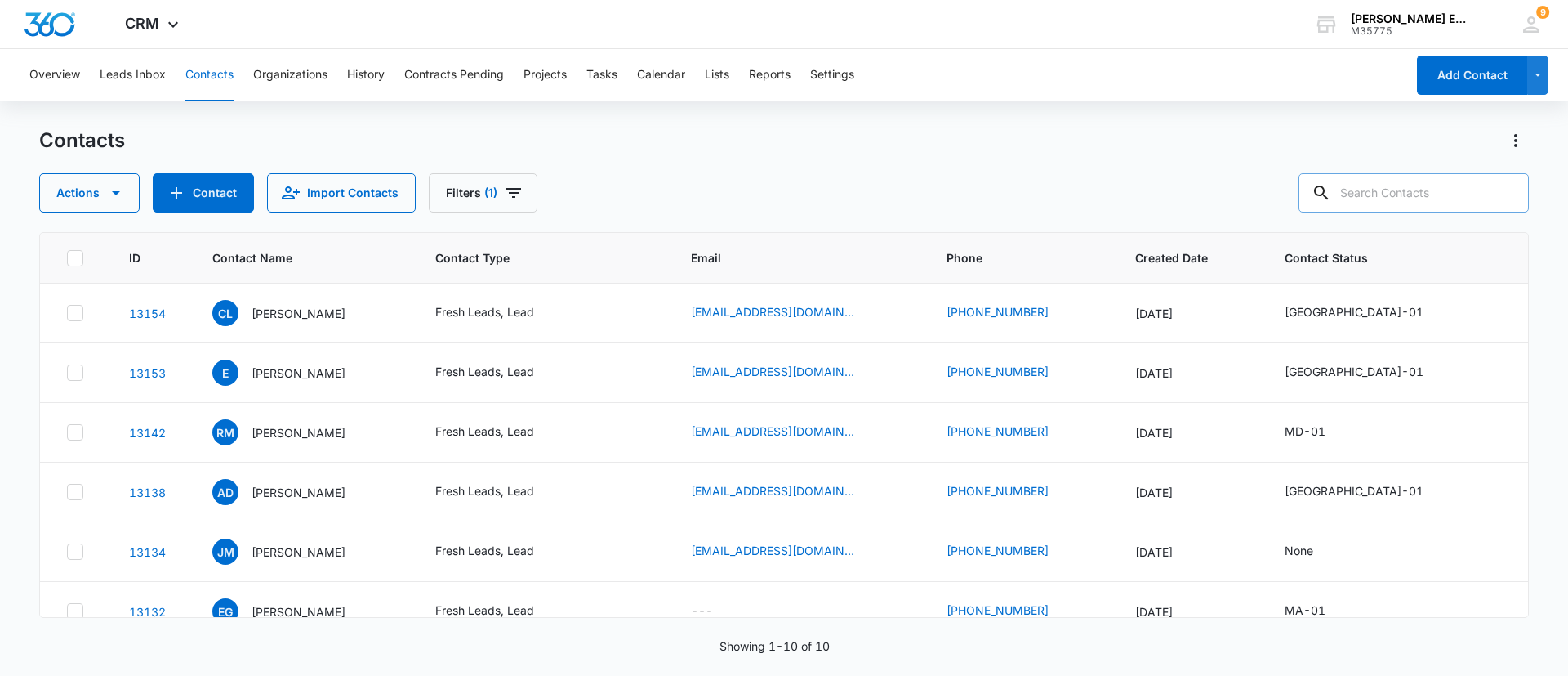
click at [998, 173] on div "Actions Contact Import Contacts Filters (1)" at bounding box center [784, 192] width 1490 height 39
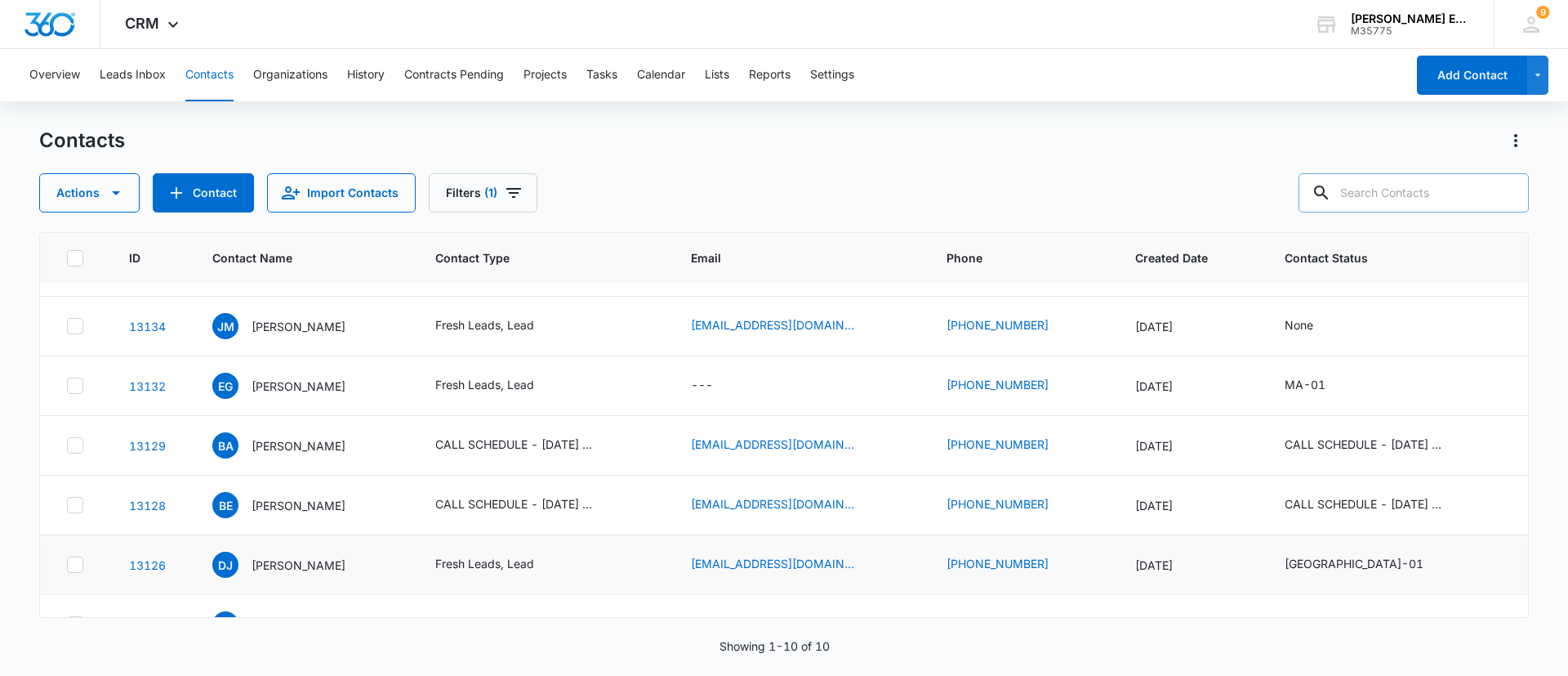
scroll to position [262, 0]
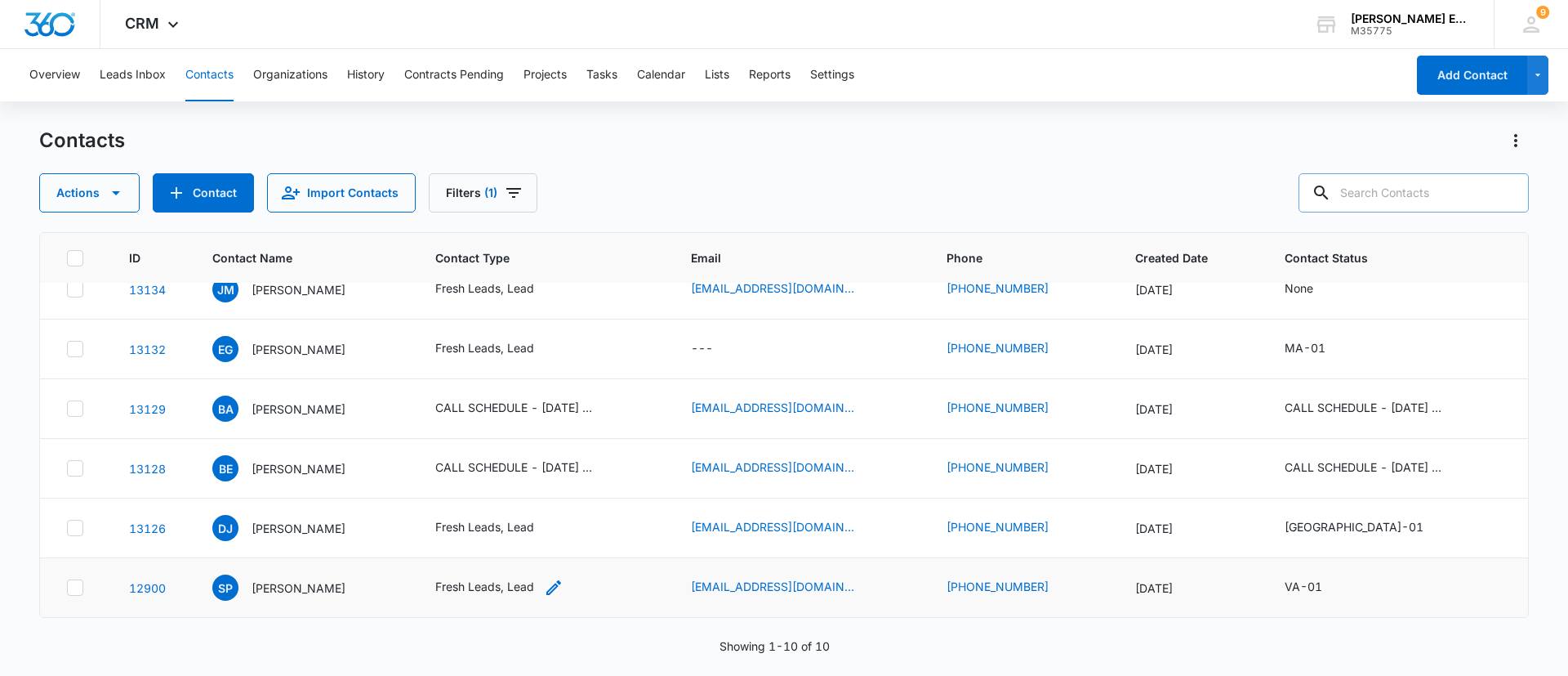
click at [561, 587] on icon "Contact Type - Fresh Leads, Lead - Select to Edit Field" at bounding box center [553, 587] width 14 height 14
click at [543, 476] on icon "Remove Fresh Leads" at bounding box center [543, 482] width 11 height 12
click at [508, 531] on button "Save" at bounding box center [501, 534] width 48 height 31
click at [564, 520] on icon "Contact Type - Fresh Leads, Lead - Select to Edit Field" at bounding box center [553, 528] width 20 height 20
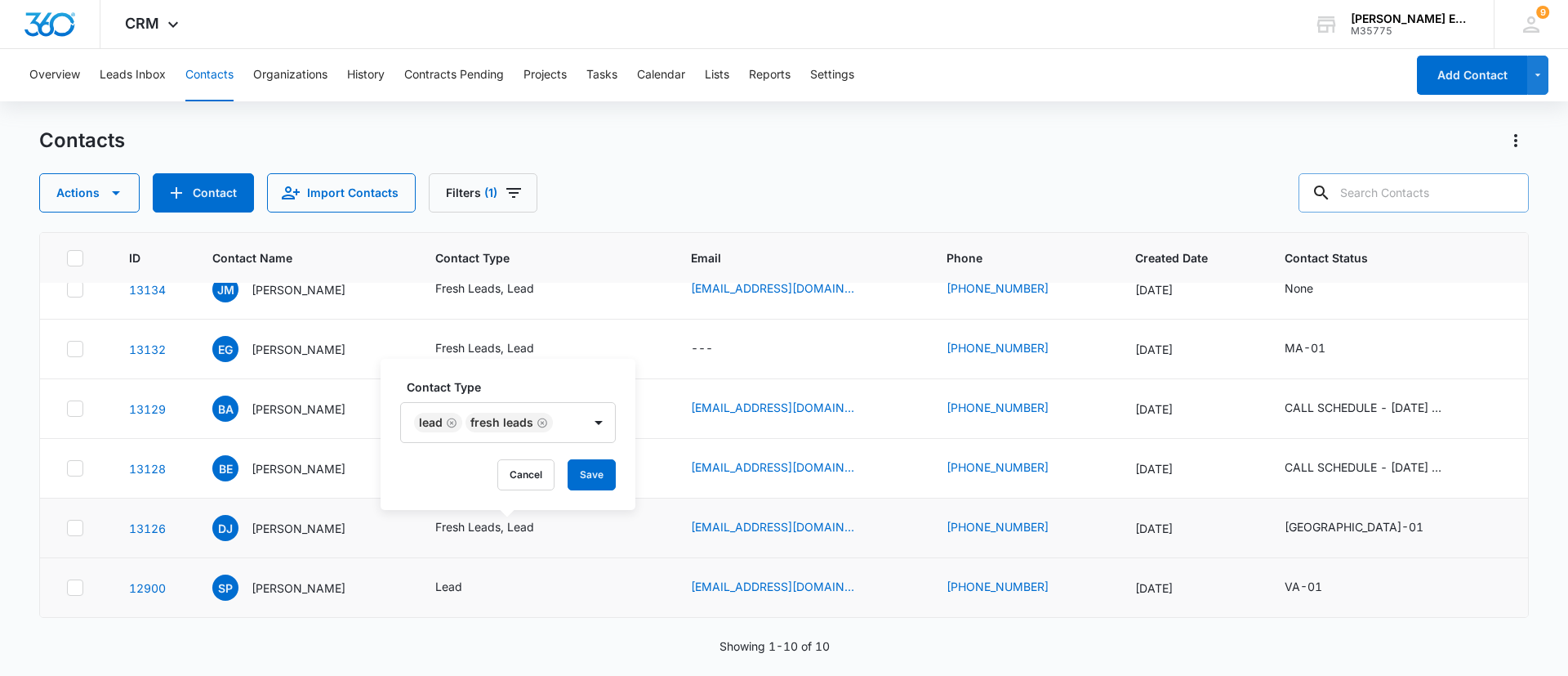
click at [543, 423] on icon "Remove Fresh Leads" at bounding box center [543, 423] width 11 height 12
click at [519, 474] on button "Save" at bounding box center [501, 474] width 48 height 31
click at [415, 460] on td "BE [PERSON_NAME]" at bounding box center [304, 469] width 222 height 59
click at [624, 464] on icon "Contact Type - CALL SCHEDULE - DEC 2024 - TYPE, Fresh Leads, Lead - Select to E…" at bounding box center [618, 469] width 20 height 20
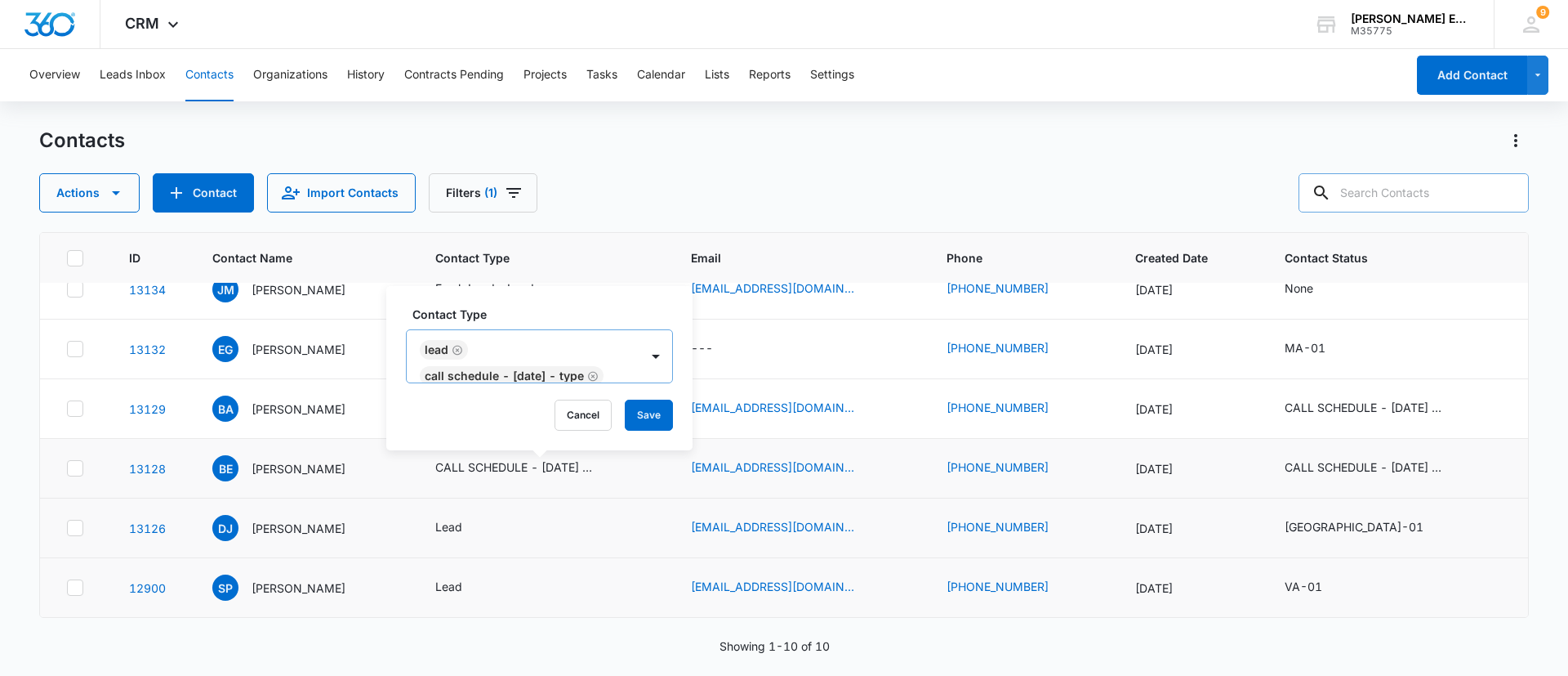
click at [590, 373] on icon "Remove CALL SCHEDULE - DEC 2024 - TYPE" at bounding box center [593, 376] width 11 height 12
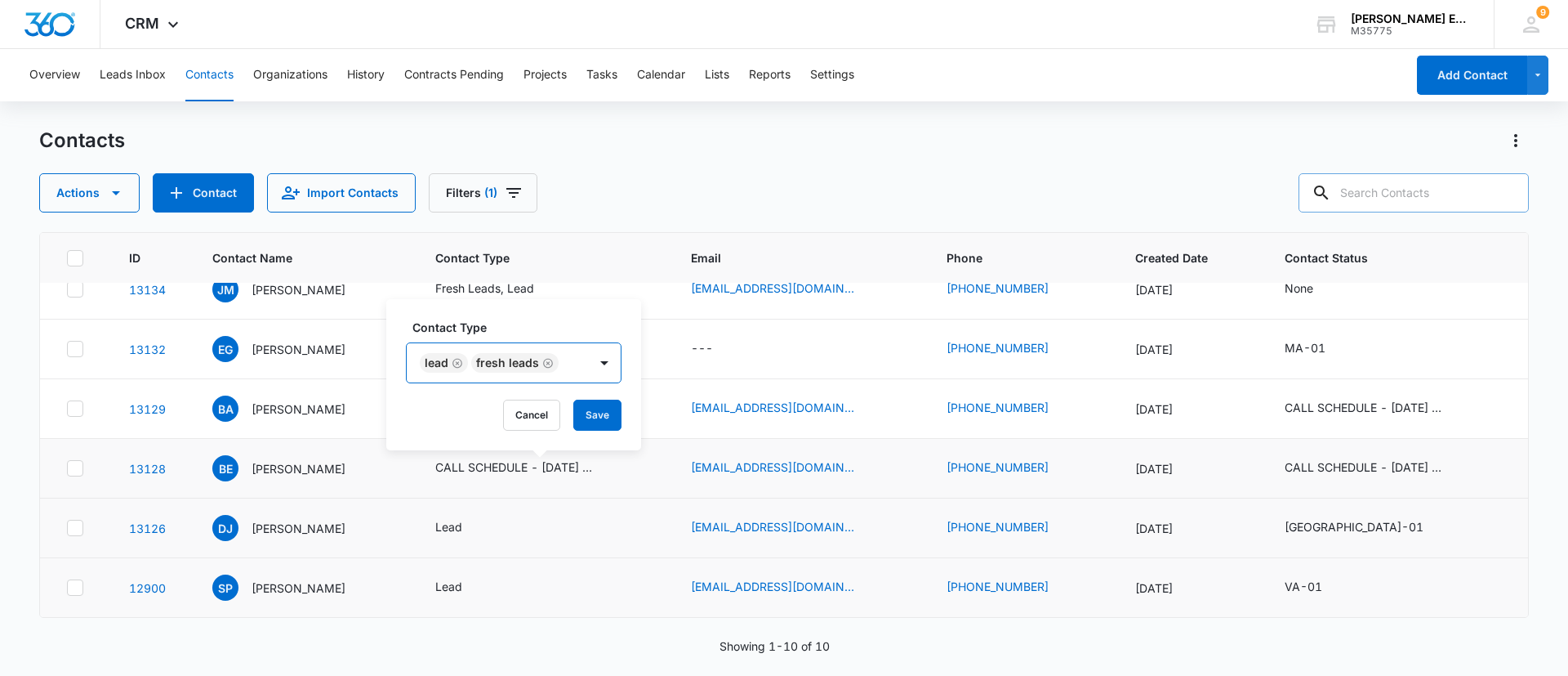
scroll to position [0, 0]
click at [546, 358] on icon "Remove Fresh Leads" at bounding box center [548, 363] width 11 height 12
click at [512, 417] on button "Save" at bounding box center [506, 415] width 48 height 31
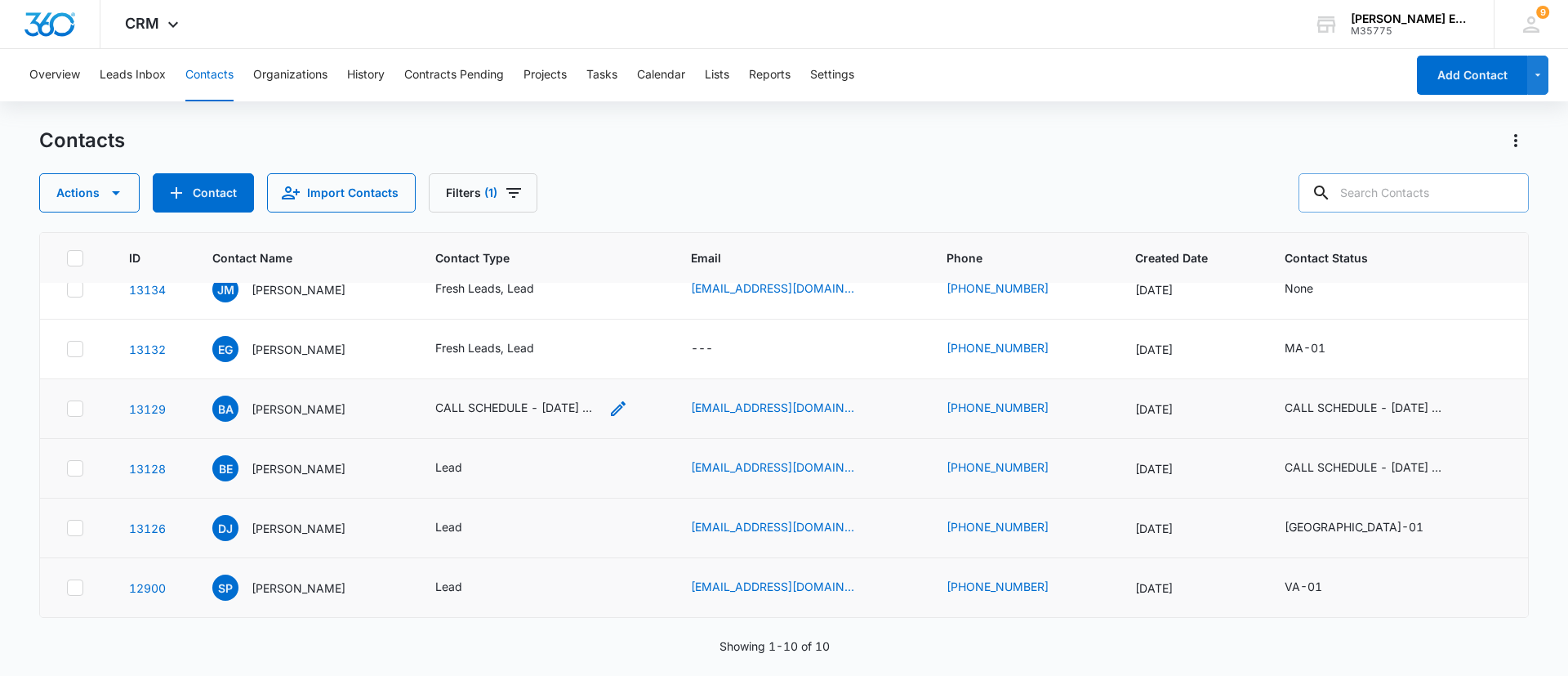
click at [626, 403] on icon "Contact Type - CALL SCHEDULE - DEC 2024 - TYPE, Fresh Leads, Lead - Select to E…" at bounding box center [618, 408] width 20 height 20
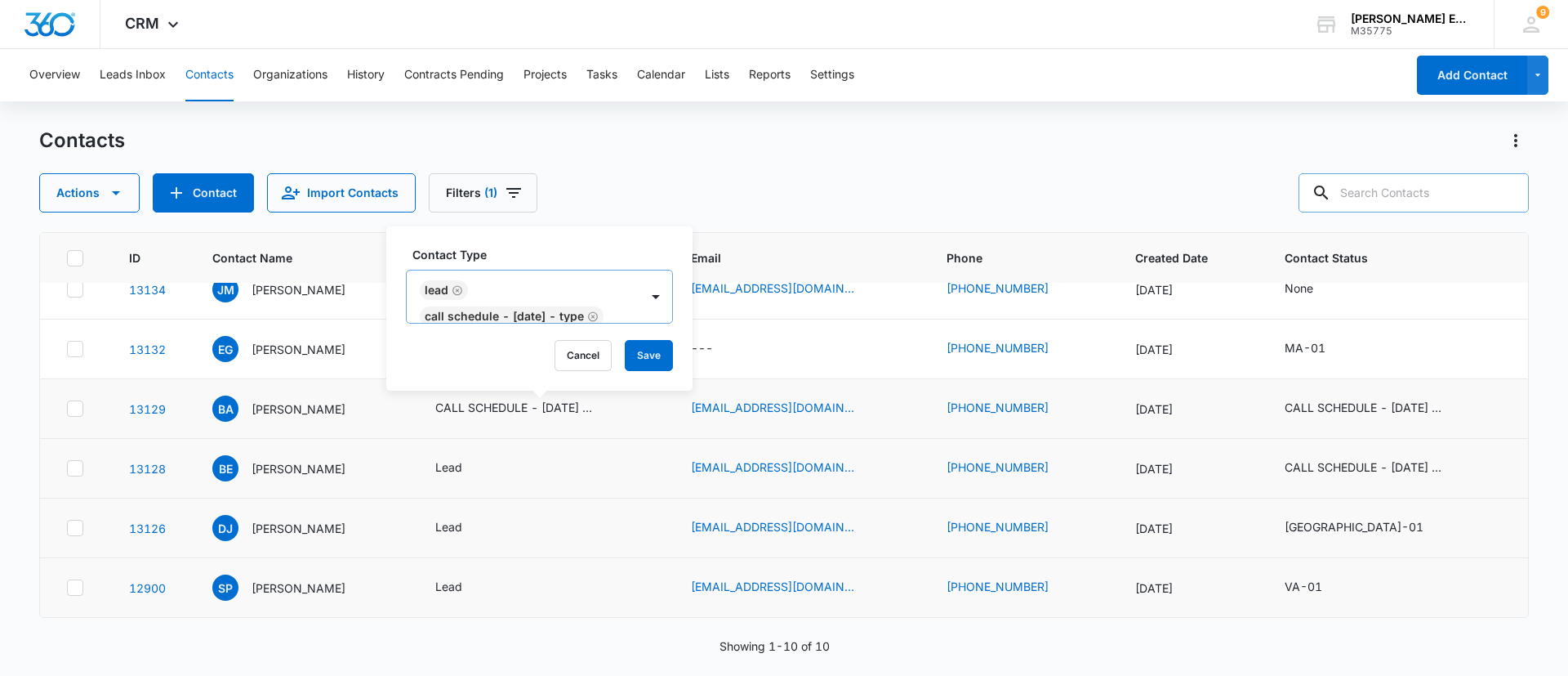
click at [588, 314] on icon "Remove CALL SCHEDULE - DEC 2024 - TYPE" at bounding box center [593, 316] width 11 height 12
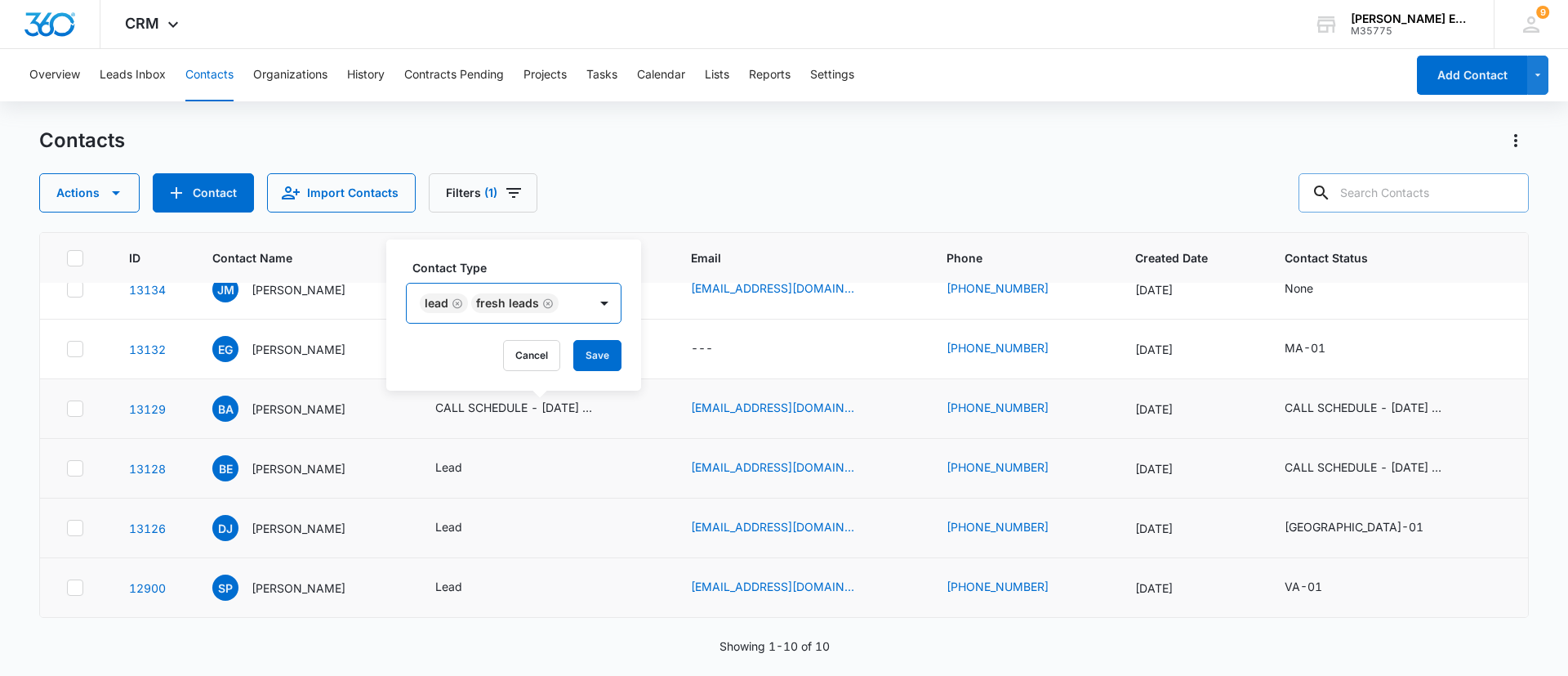
click at [548, 301] on icon "Remove Fresh Leads" at bounding box center [548, 303] width 11 height 12
click at [505, 356] on button "Save" at bounding box center [506, 356] width 48 height 31
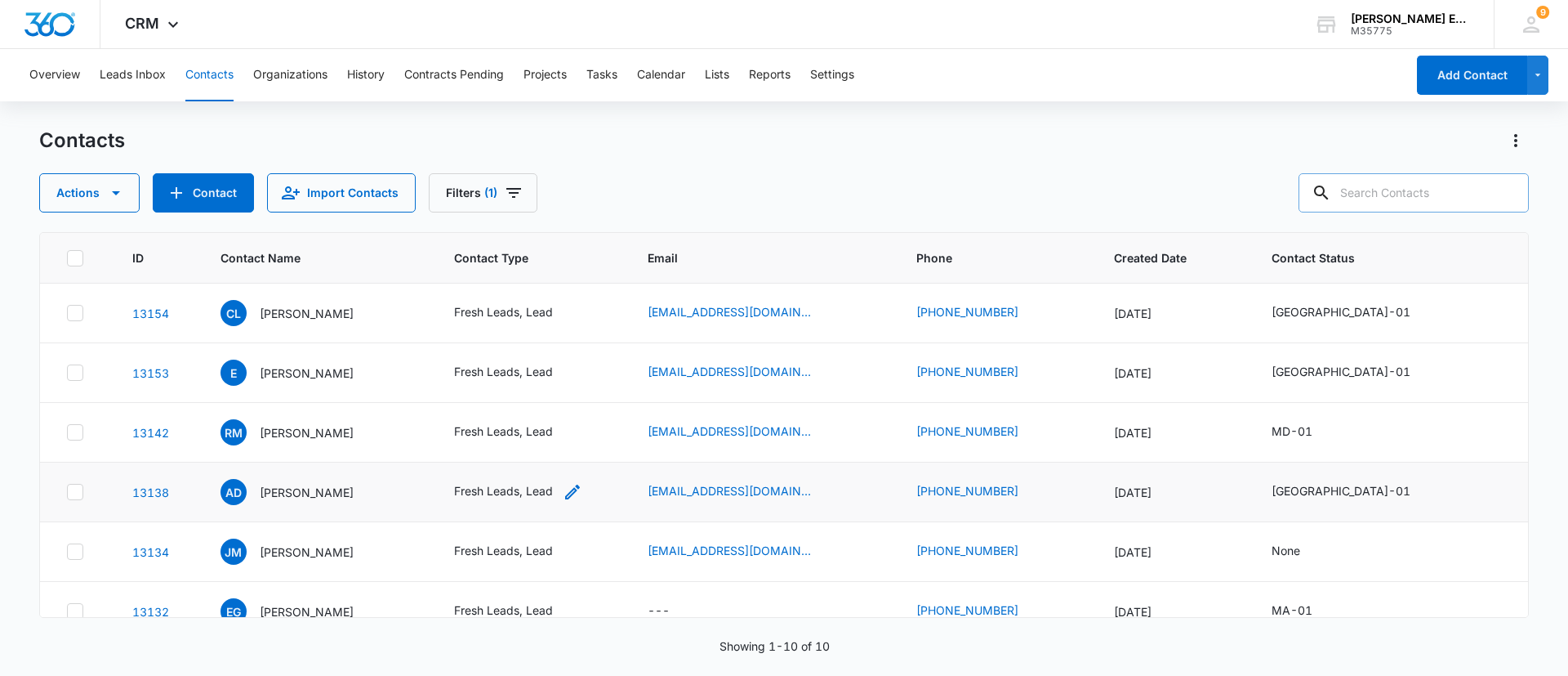
click at [582, 491] on icon "Contact Type - Fresh Leads, Lead - Select to Edit Field" at bounding box center [572, 491] width 20 height 20
click at [561, 387] on icon "Remove Fresh Leads" at bounding box center [562, 386] width 11 height 12
click at [530, 432] on button "Save" at bounding box center [521, 439] width 48 height 31
click at [580, 547] on icon "Contact Type - Fresh Leads, Lead - Select to Edit Field" at bounding box center [572, 552] width 20 height 20
click at [558, 446] on icon "Remove Fresh Leads" at bounding box center [562, 447] width 11 height 12
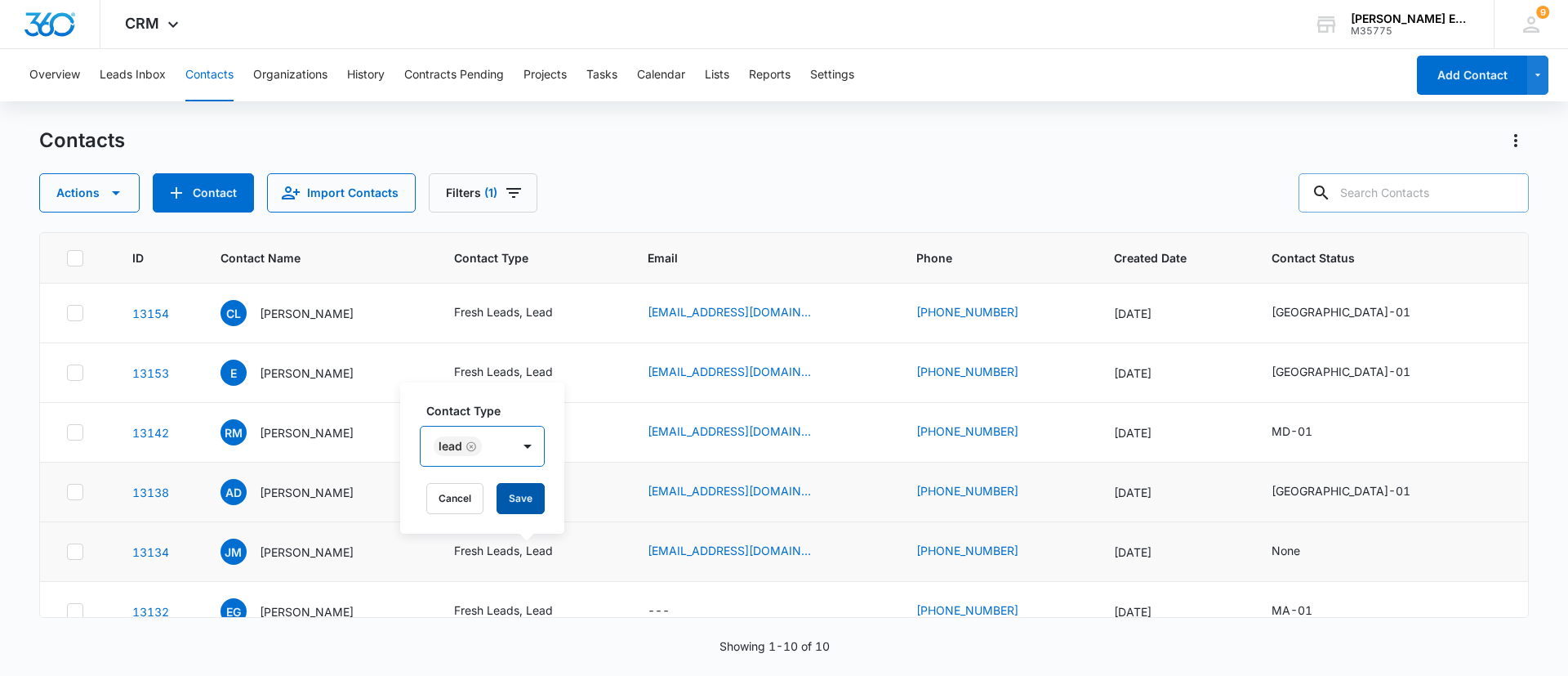
click at [530, 487] on button "Save" at bounding box center [521, 498] width 48 height 31
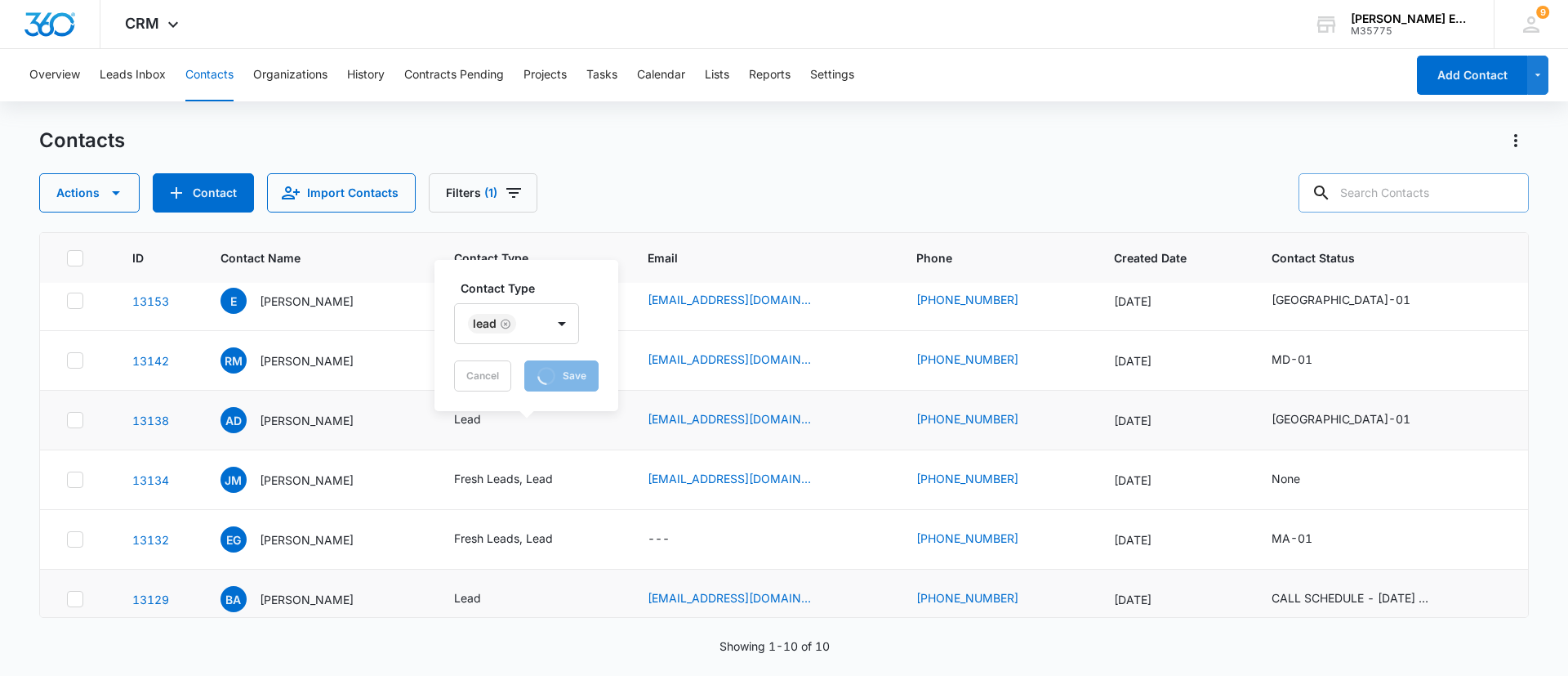
scroll to position [122, 0]
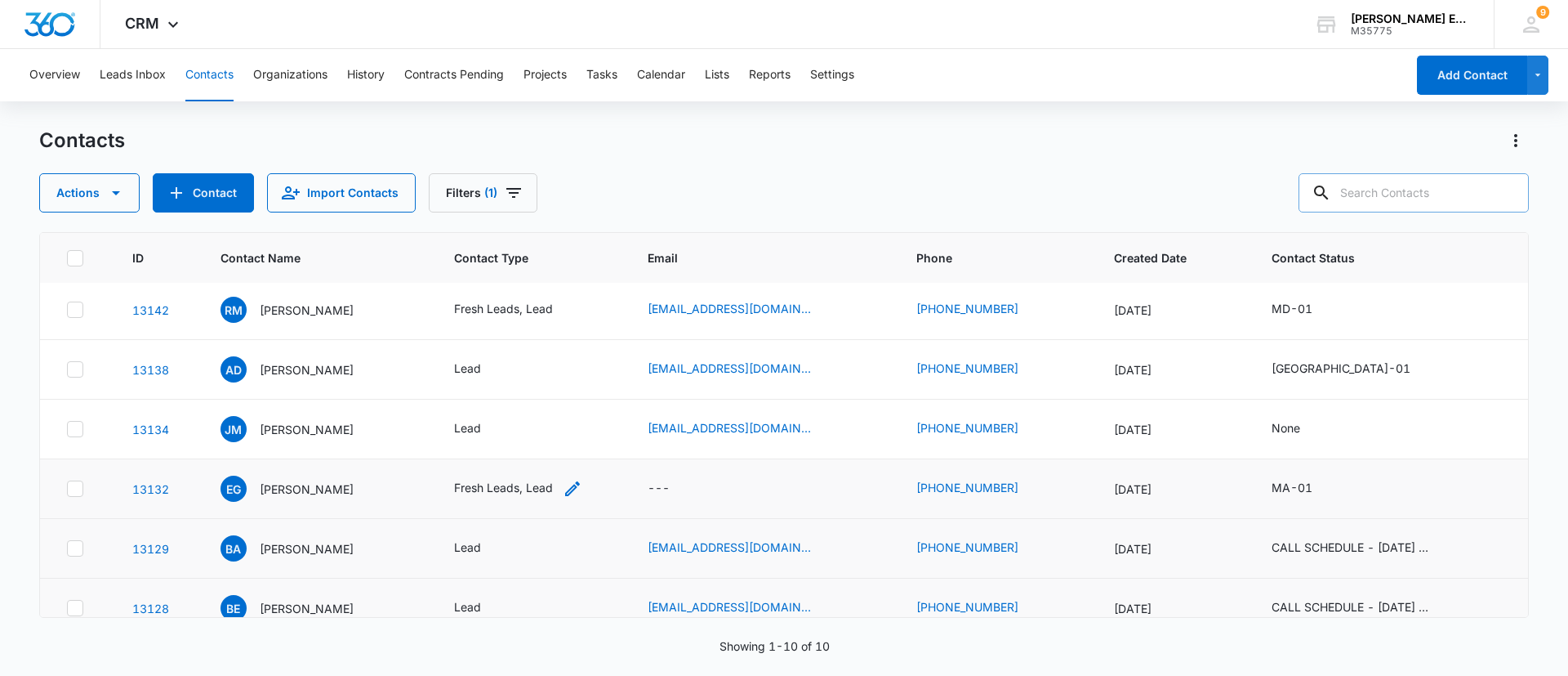
click at [582, 491] on icon "Contact Type - Fresh Leads, Lead - Select to Edit Field" at bounding box center [572, 489] width 20 height 20
click at [556, 380] on icon "Remove Fresh Leads" at bounding box center [562, 383] width 11 height 12
click at [508, 431] on button "Save" at bounding box center [521, 435] width 48 height 31
click at [605, 72] on button "Tasks" at bounding box center [602, 75] width 31 height 53
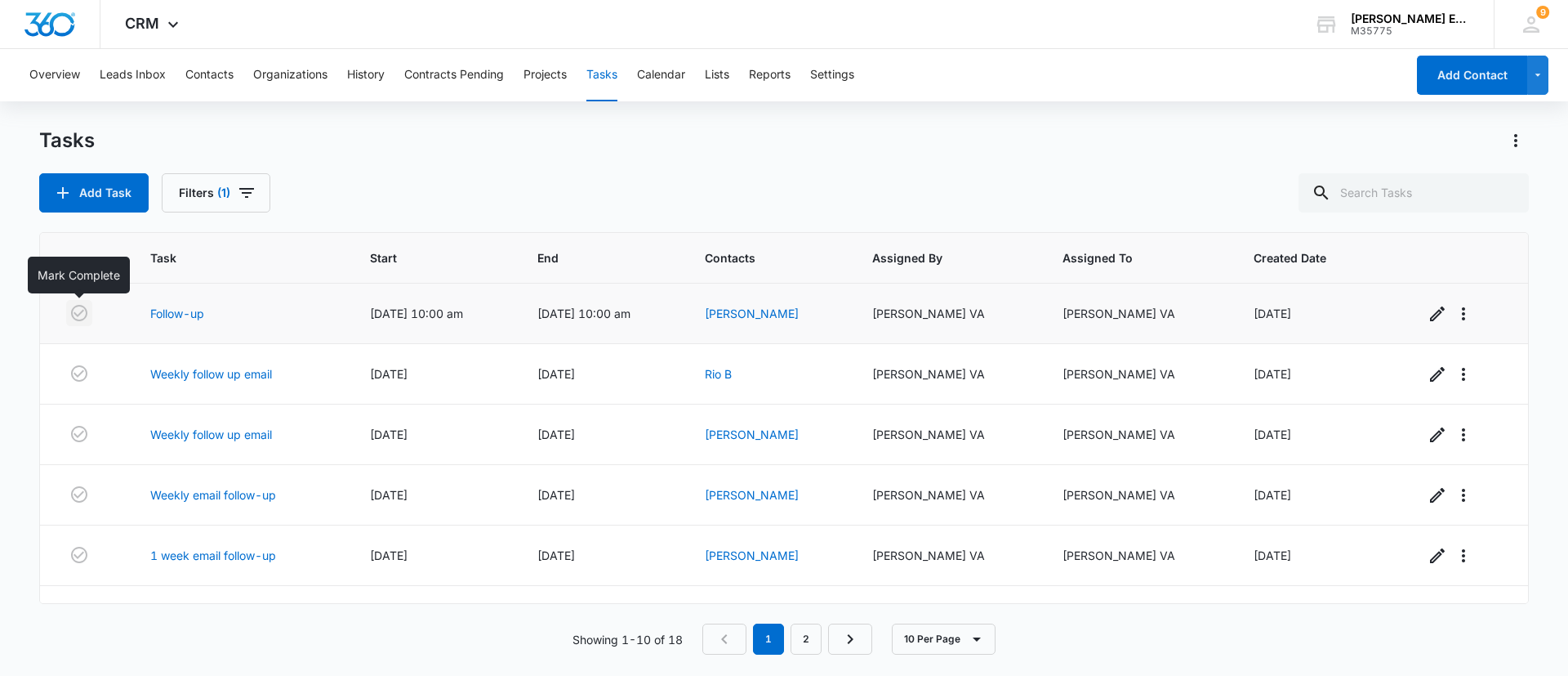
click at [81, 313] on icon "button" at bounding box center [78, 313] width 16 height 16
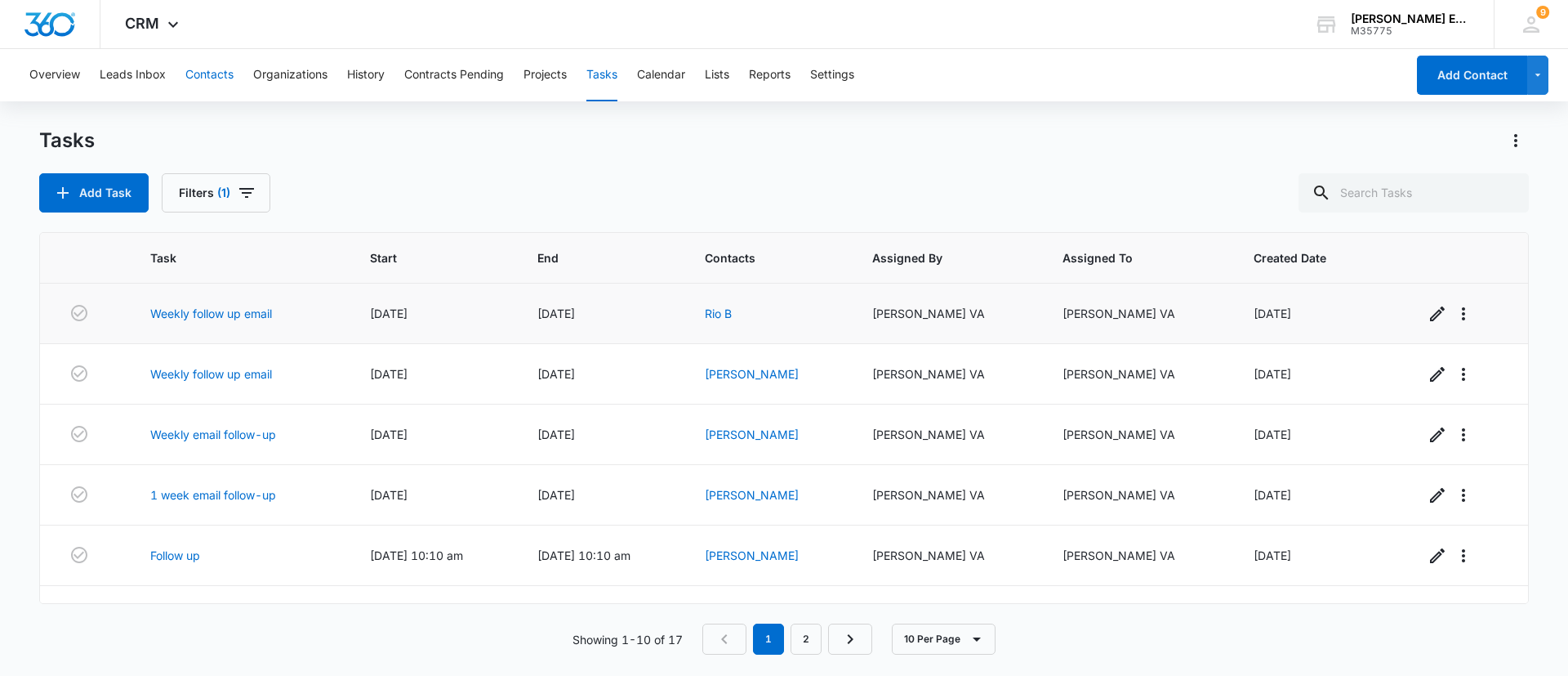
click at [209, 86] on button "Contacts" at bounding box center [209, 75] width 48 height 53
